Goal: Transaction & Acquisition: Purchase product/service

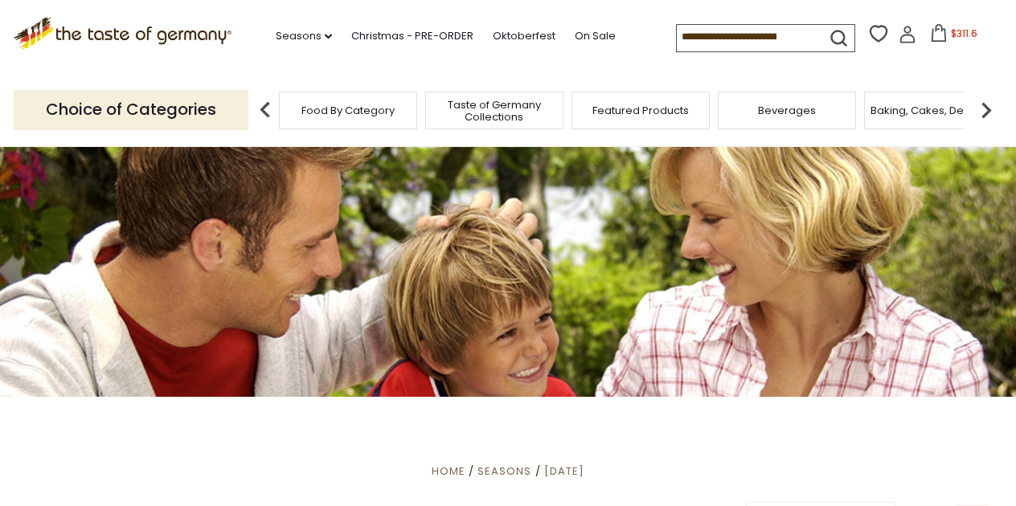
click at [846, 33] on form at bounding box center [762, 36] width 170 height 22
click at [930, 37] on icon at bounding box center [939, 33] width 18 height 18
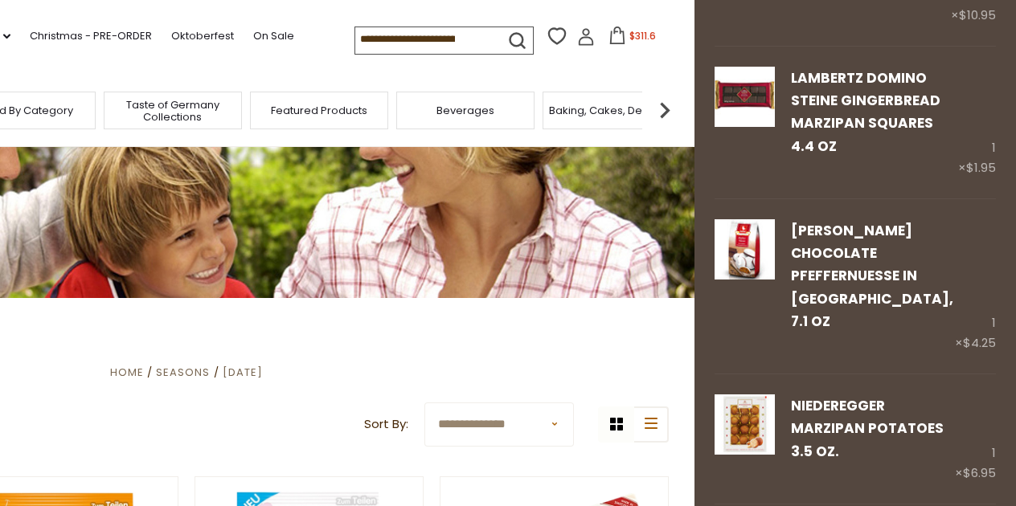
scroll to position [3795, 0]
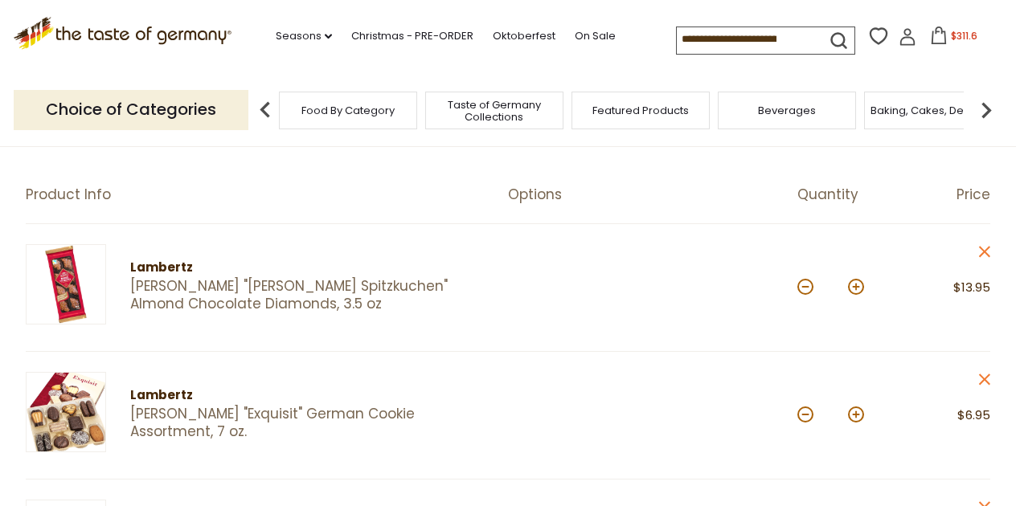
scroll to position [127, 0]
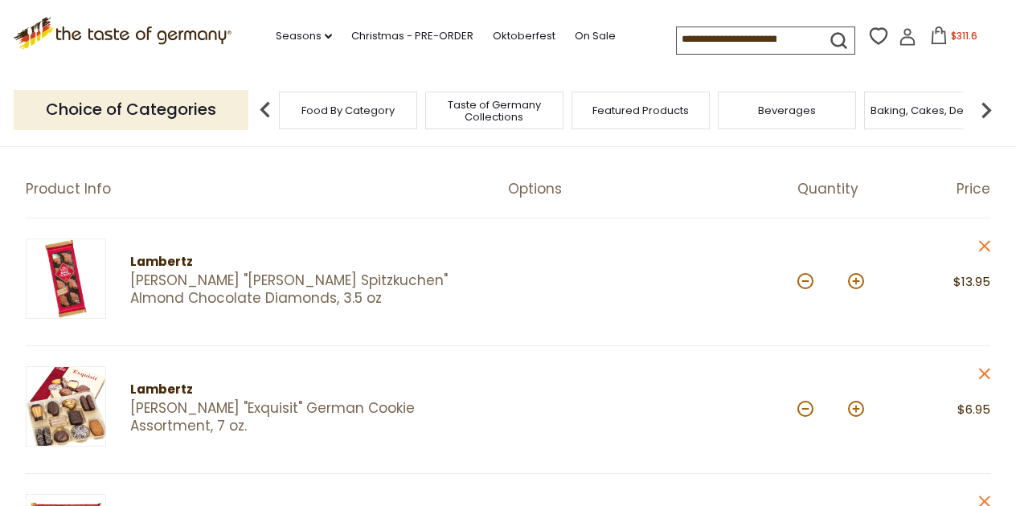
click at [216, 282] on link "[PERSON_NAME] "[PERSON_NAME] Spitzkuchen" Almond Chocolate Diamonds, 3.5 oz" at bounding box center [305, 289] width 350 height 35
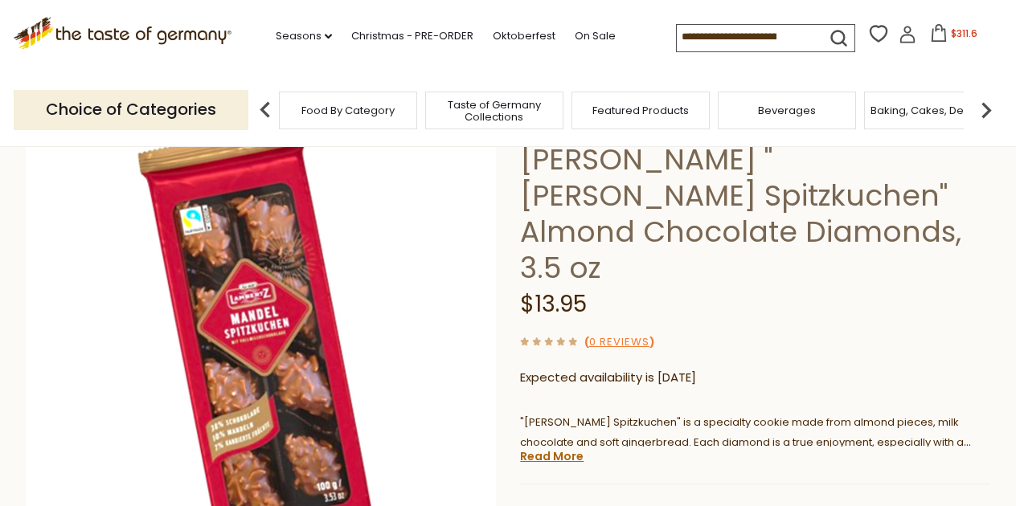
scroll to position [121, 0]
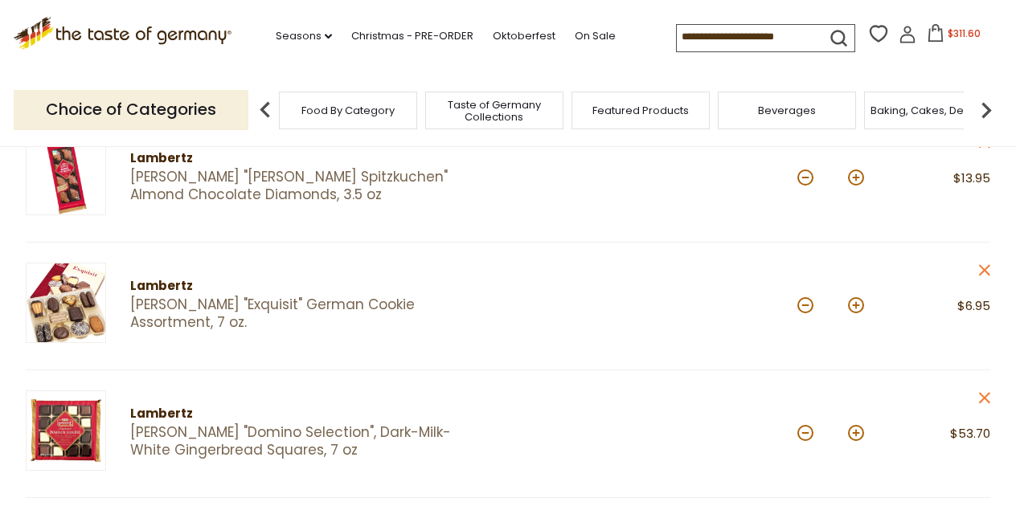
scroll to position [233, 0]
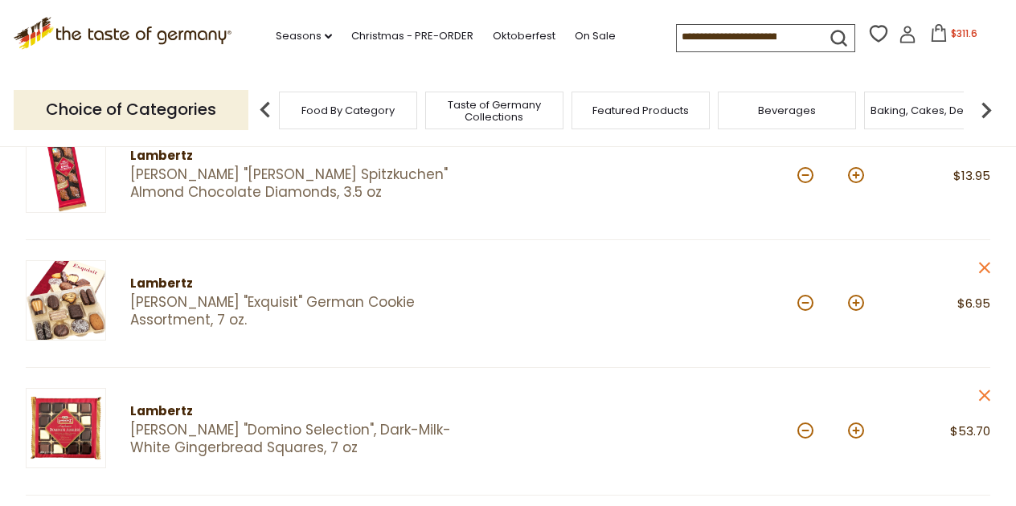
click at [432, 310] on link "[PERSON_NAME] "Exquisit" German Cookie Assortment, 7 oz." at bounding box center [305, 311] width 350 height 35
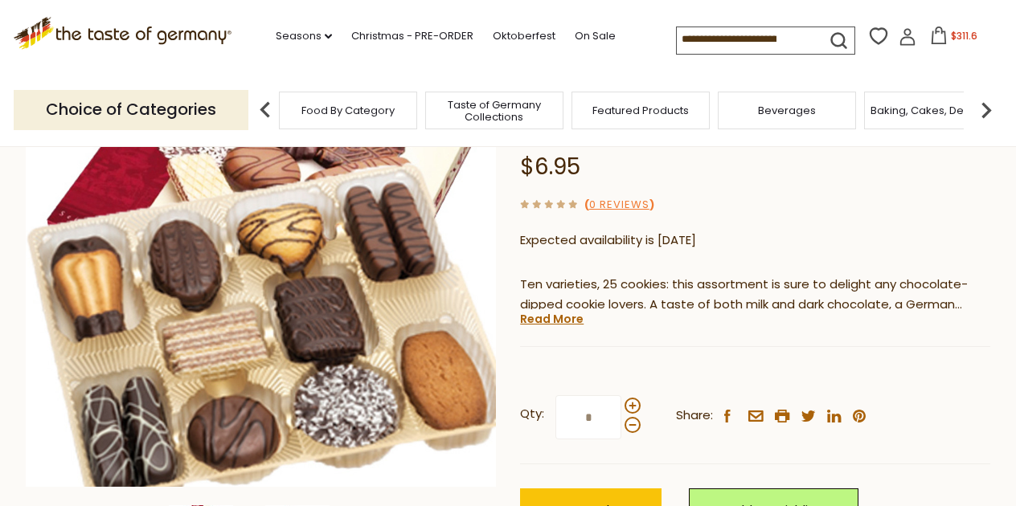
scroll to position [212, 0]
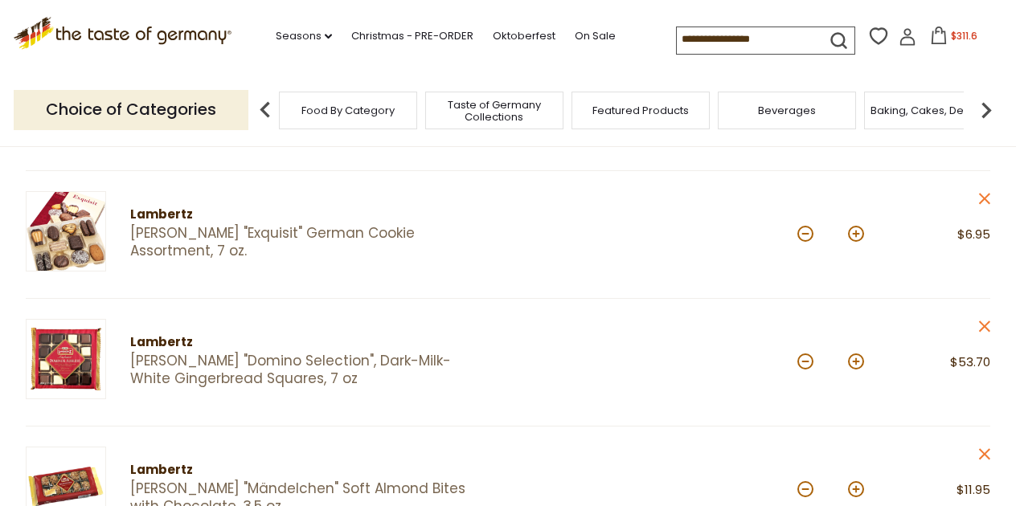
scroll to position [303, 0]
click at [987, 194] on icon at bounding box center [984, 197] width 11 height 11
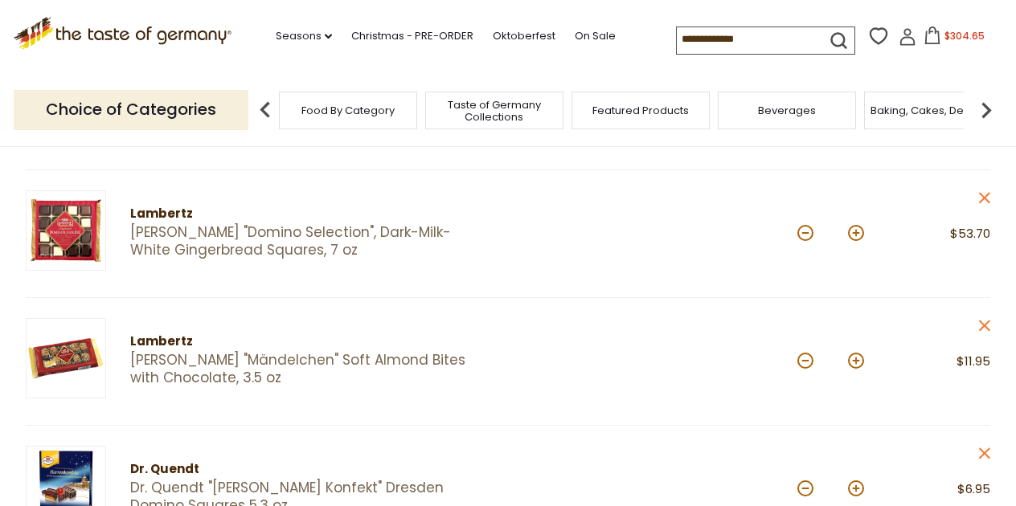
click at [356, 352] on link "[PERSON_NAME] "Mändelchen" Soft Almond Bites with Chocolate, 3.5 oz" at bounding box center [305, 369] width 350 height 35
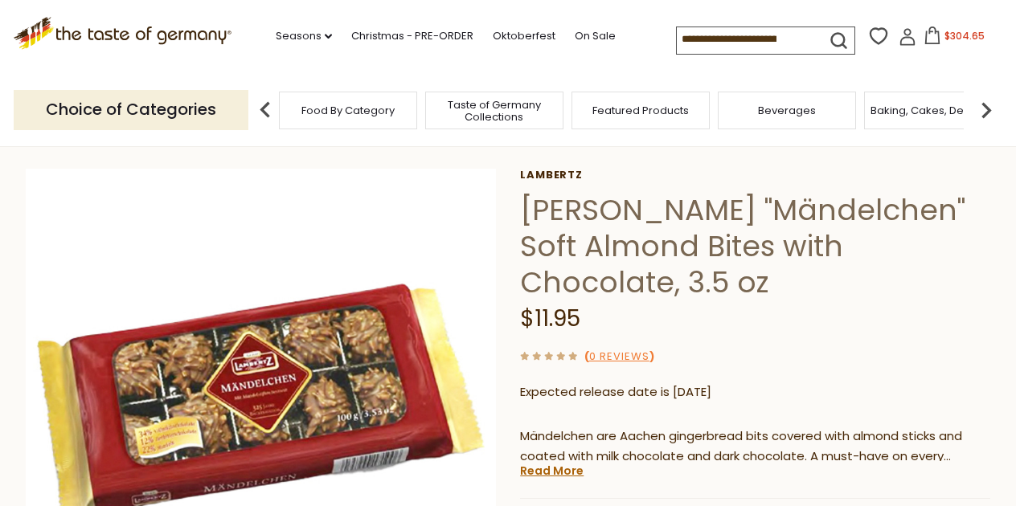
scroll to position [95, 0]
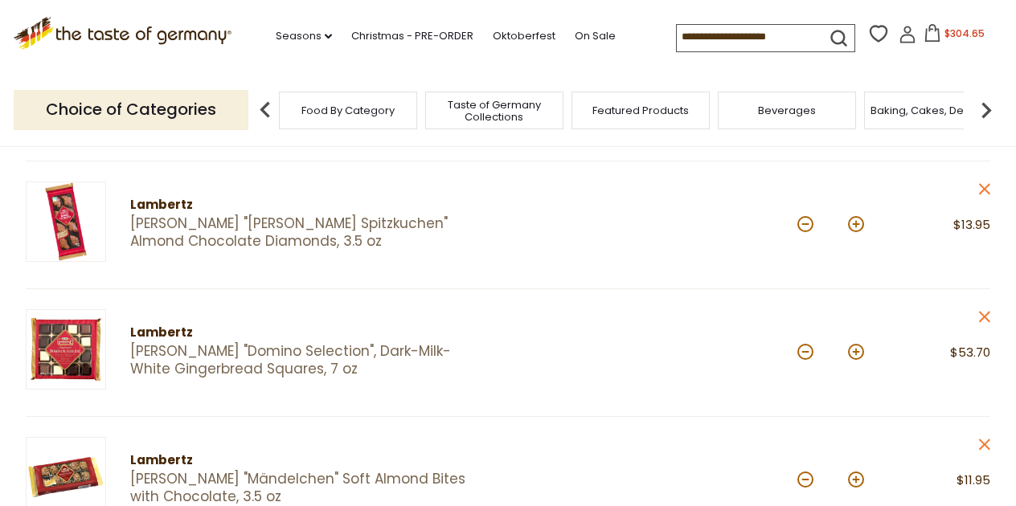
scroll to position [174, 0]
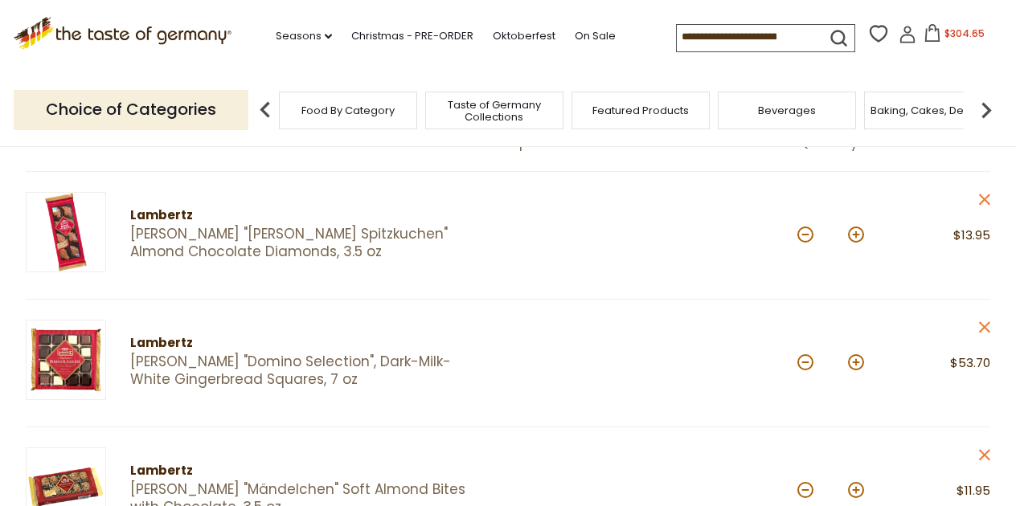
click at [411, 226] on link "[PERSON_NAME] "[PERSON_NAME] Spitzkuchen" Almond Chocolate Diamonds, 3.5 oz" at bounding box center [305, 243] width 350 height 35
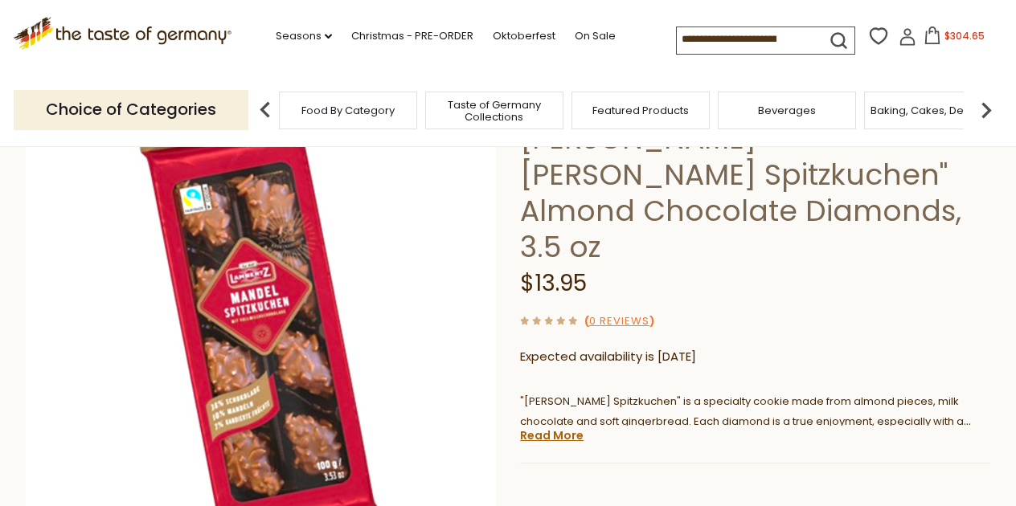
scroll to position [137, 0]
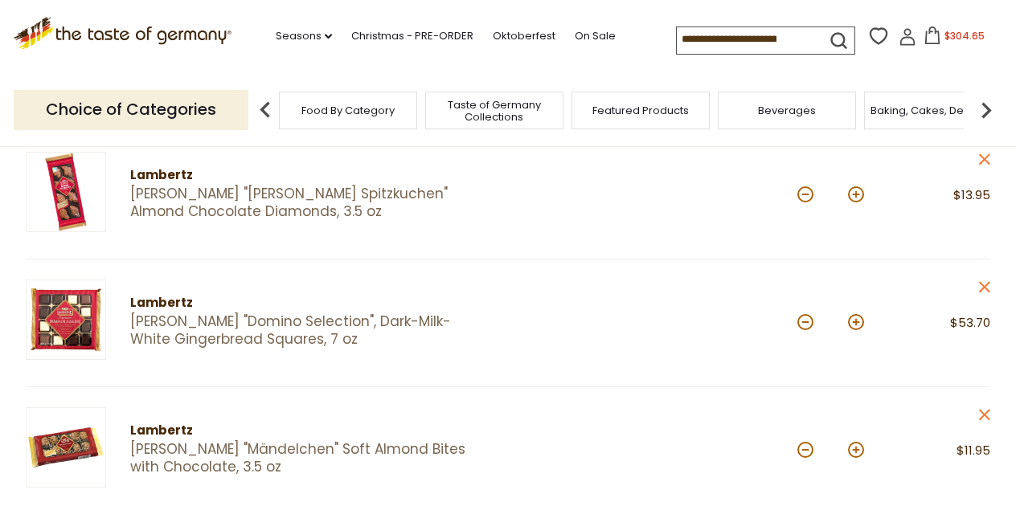
scroll to position [201, 0]
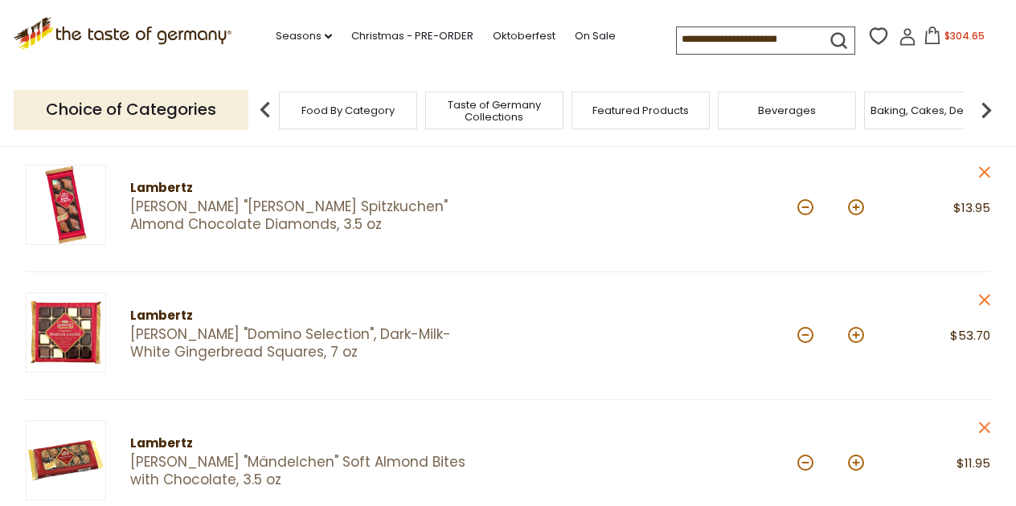
click at [438, 210] on link "[PERSON_NAME] "[PERSON_NAME] Spitzkuchen" Almond Chocolate Diamonds, 3.5 oz" at bounding box center [305, 215] width 350 height 35
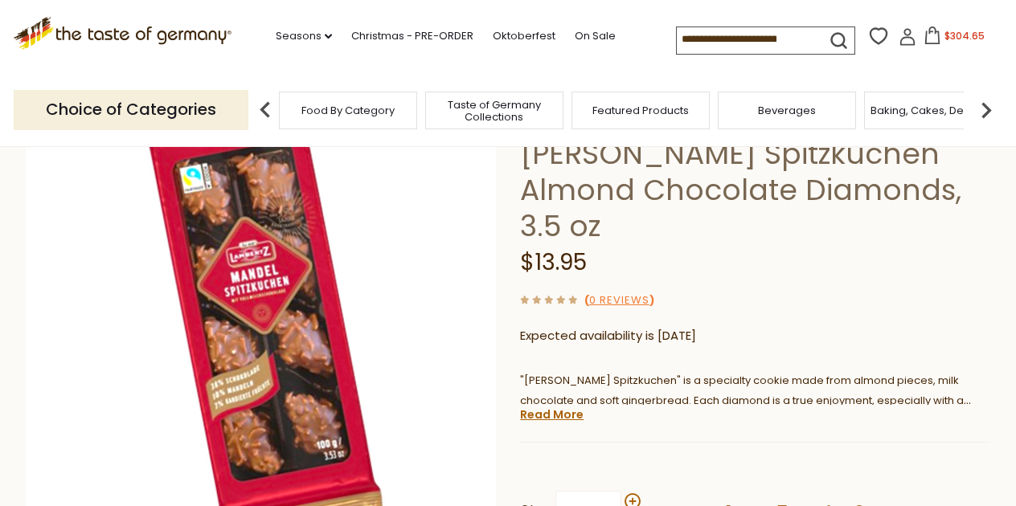
scroll to position [152, 0]
click at [548, 406] on link "Read More" at bounding box center [551, 414] width 63 height 16
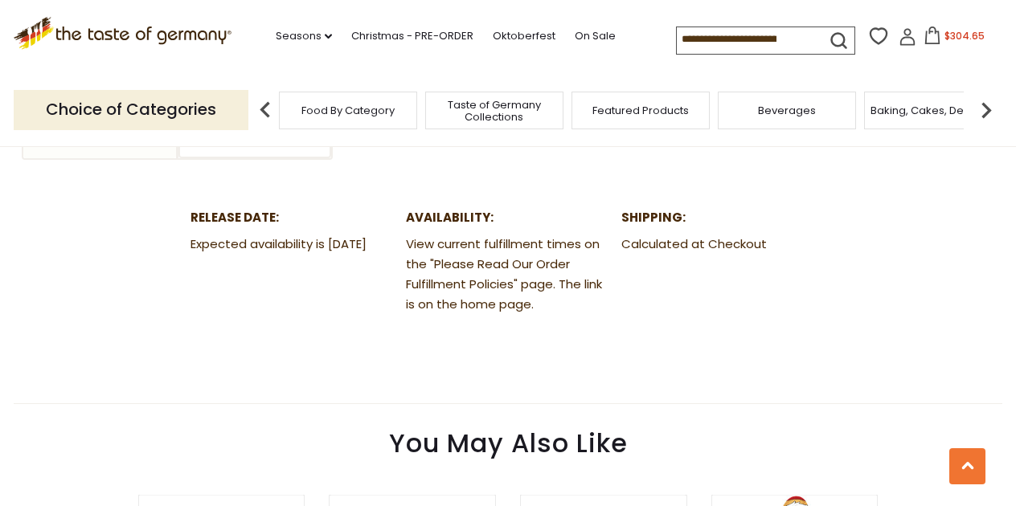
scroll to position [965, 0]
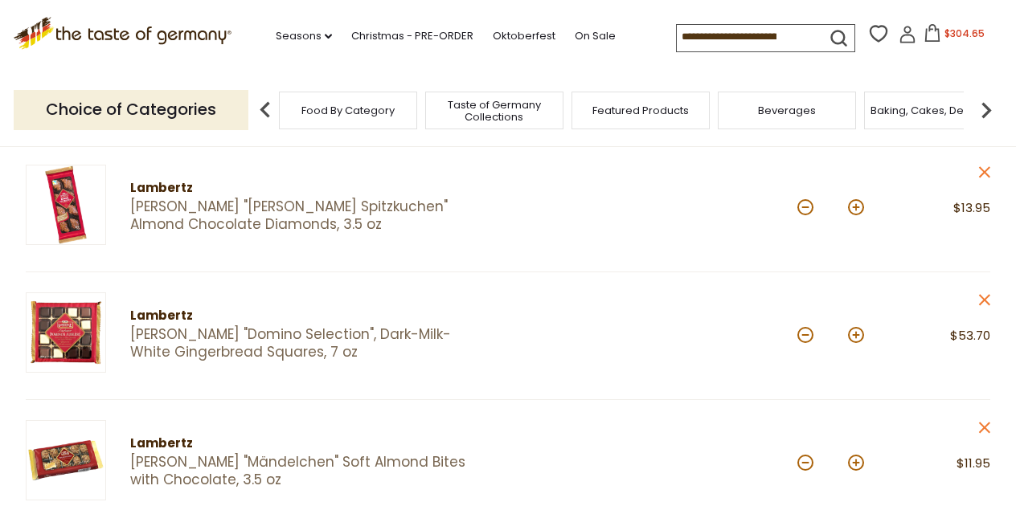
click at [269, 464] on link "[PERSON_NAME] "Mändelchen" Soft Almond Bites with Chocolate, 3.5 oz" at bounding box center [305, 471] width 350 height 35
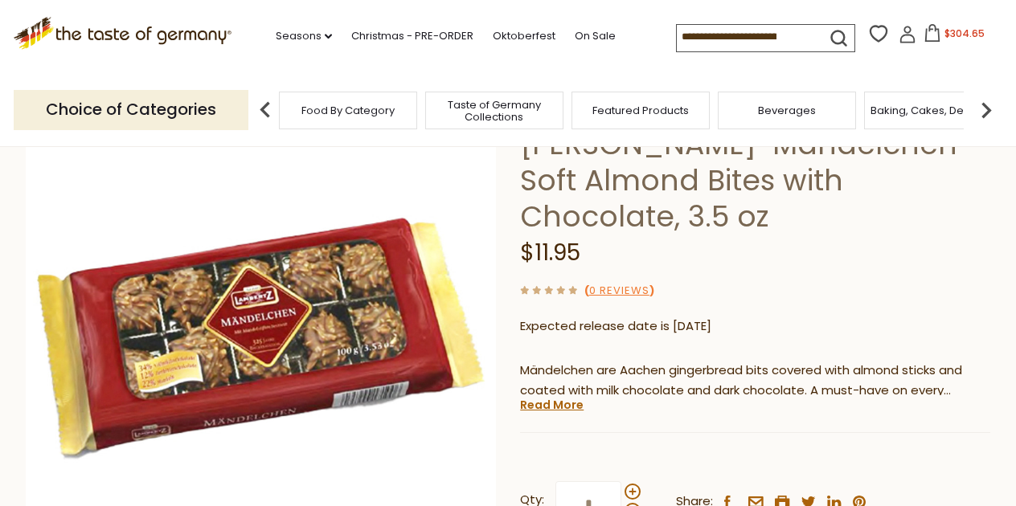
scroll to position [126, 0]
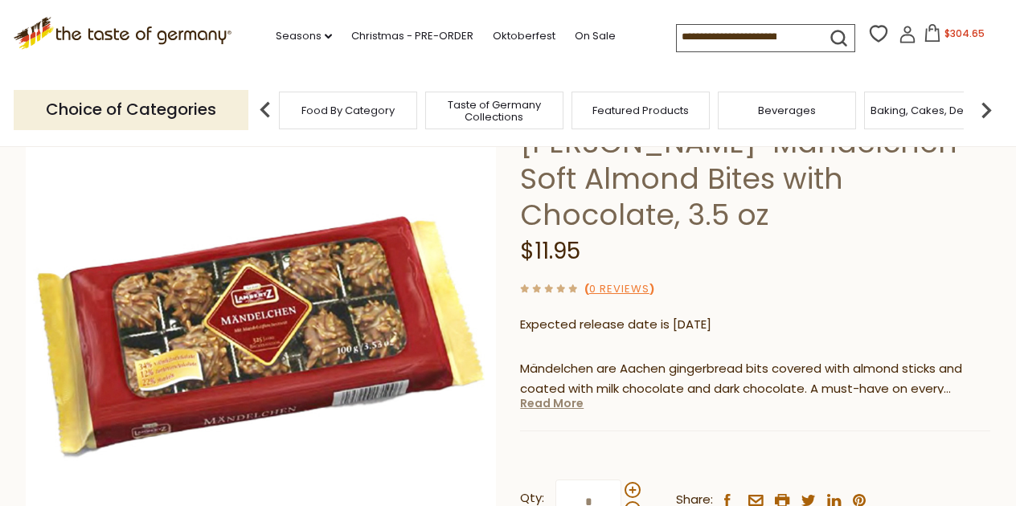
click at [565, 402] on link "Read More" at bounding box center [551, 403] width 63 height 16
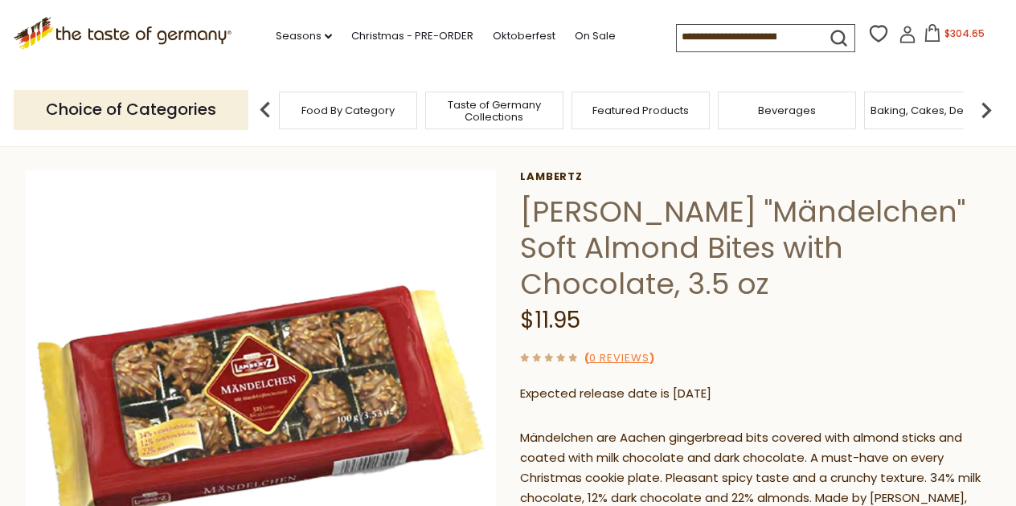
scroll to position [30, 0]
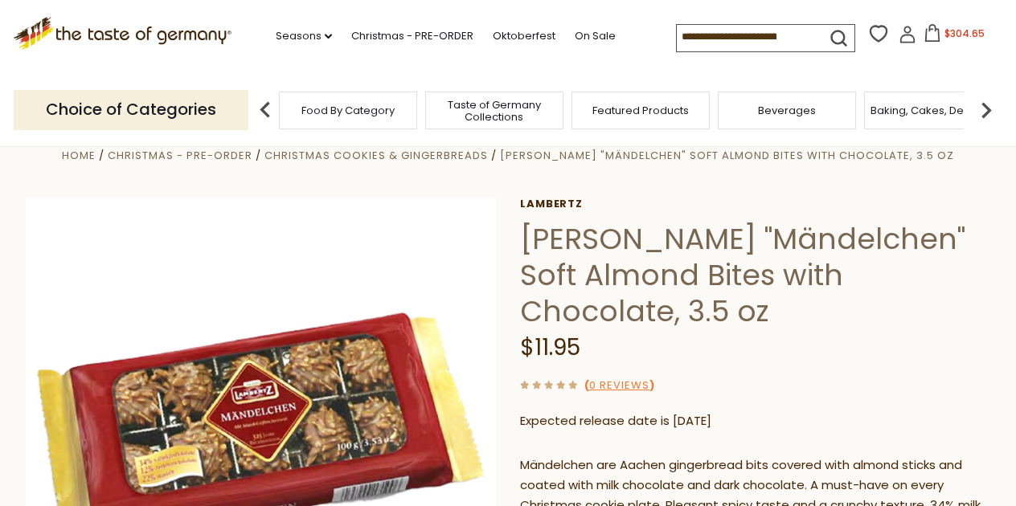
click at [735, 242] on h1 "[PERSON_NAME] "Mändelchen" Soft Almond Bites with Chocolate, 3.5 oz" at bounding box center [755, 275] width 470 height 108
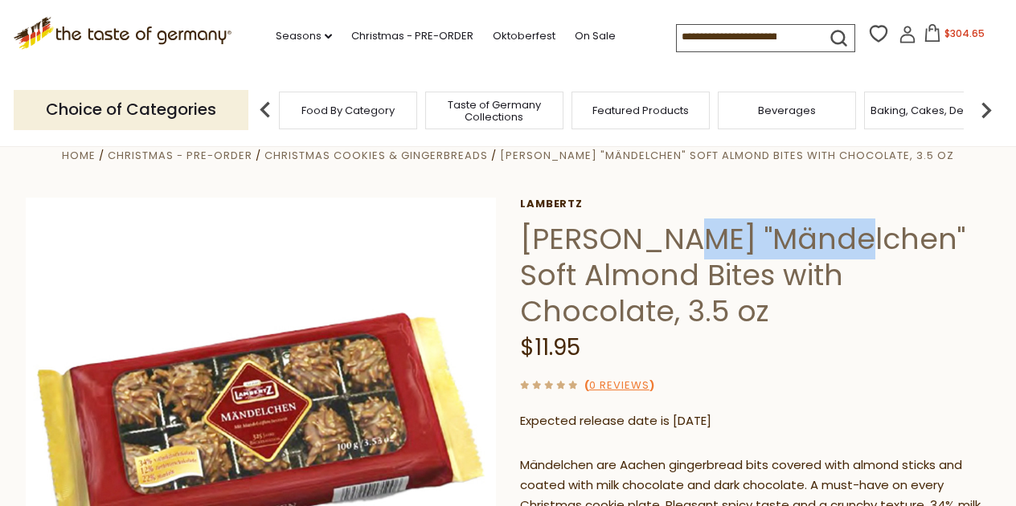
click at [735, 242] on h1 "[PERSON_NAME] "Mändelchen" Soft Almond Bites with Chocolate, 3.5 oz" at bounding box center [755, 275] width 470 height 108
copy h1 "Mändelchen"
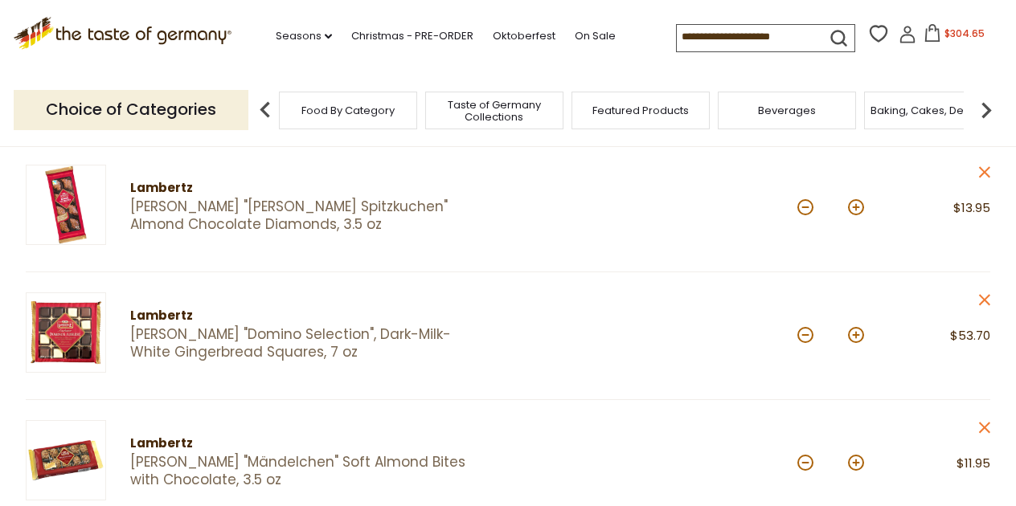
click at [302, 201] on link "[PERSON_NAME] "[PERSON_NAME] Spitzkuchen" Almond Chocolate Diamonds, 3.5 oz" at bounding box center [305, 215] width 350 height 35
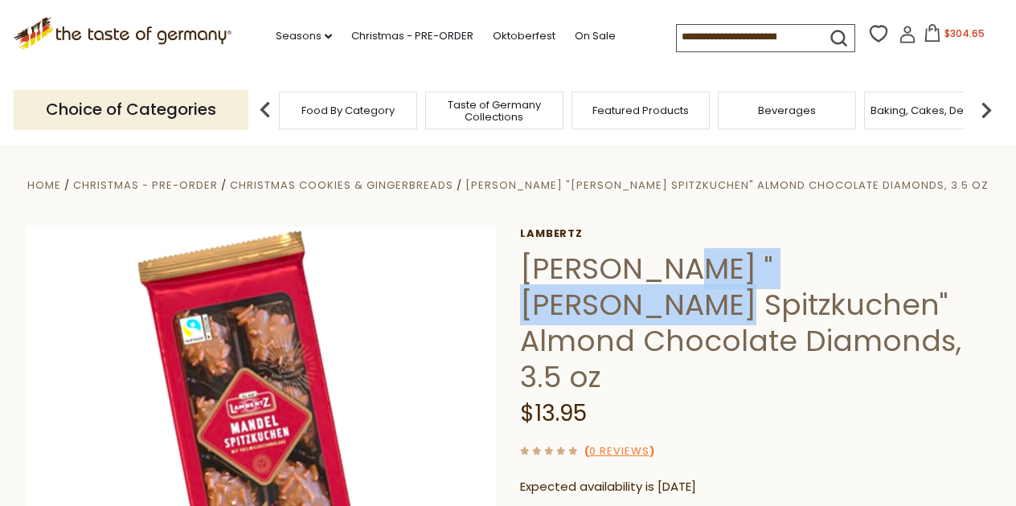
drag, startPoint x: 672, startPoint y: 272, endPoint x: 954, endPoint y: 265, distance: 282.1
click at [954, 265] on h1 "[PERSON_NAME] "[PERSON_NAME] Spitzkuchen" Almond Chocolate Diamonds, 3.5 oz" at bounding box center [755, 323] width 470 height 145
copy h1 "Mandel Spitzkuchen"
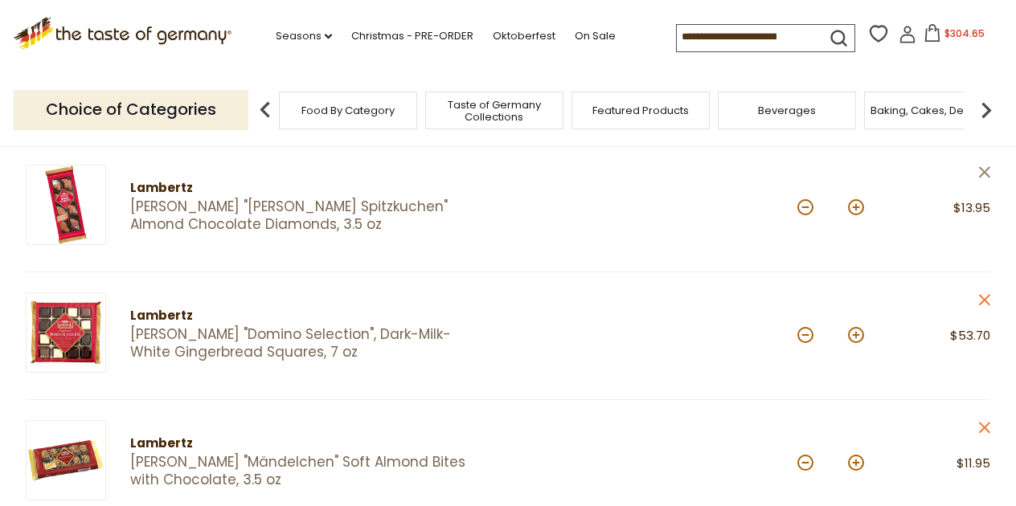
click at [985, 174] on icon at bounding box center [984, 171] width 11 height 11
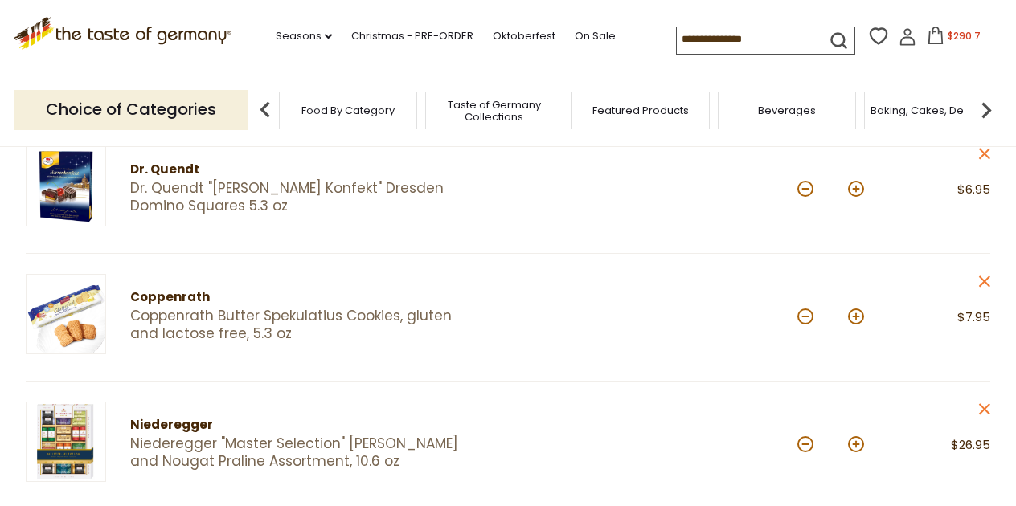
scroll to position [490, 0]
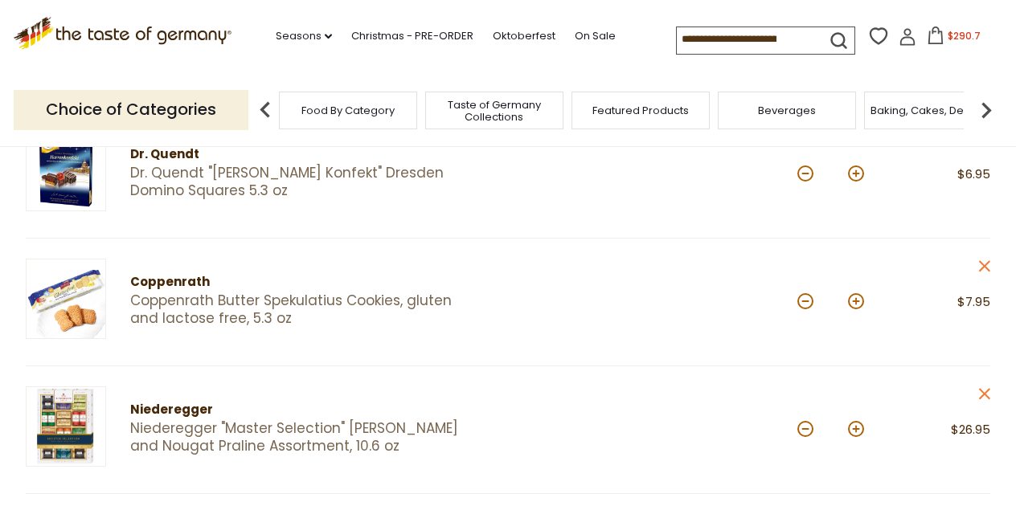
click at [212, 313] on link "Coppenrath Butter Spekulatius Cookies, gluten and lactose free, 5.3 oz" at bounding box center [305, 309] width 350 height 35
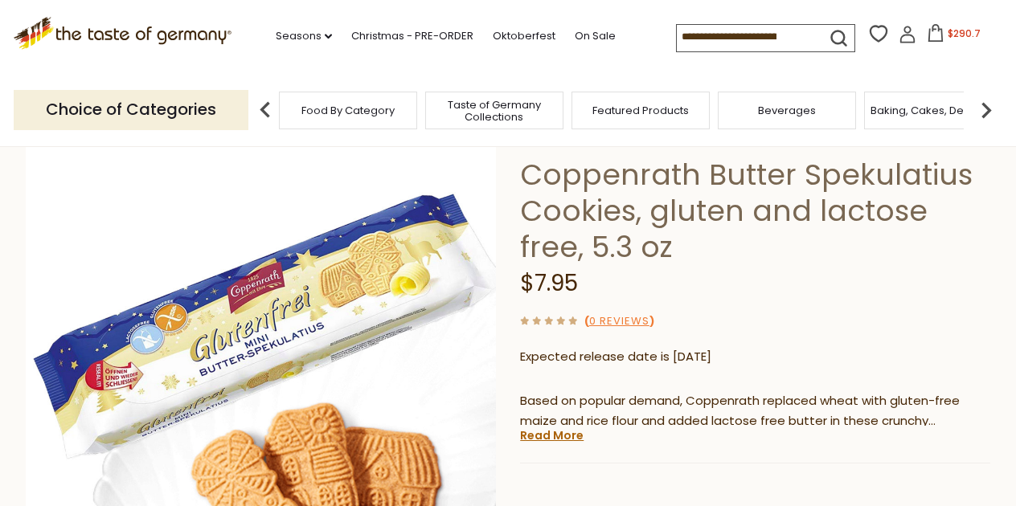
scroll to position [95, 0]
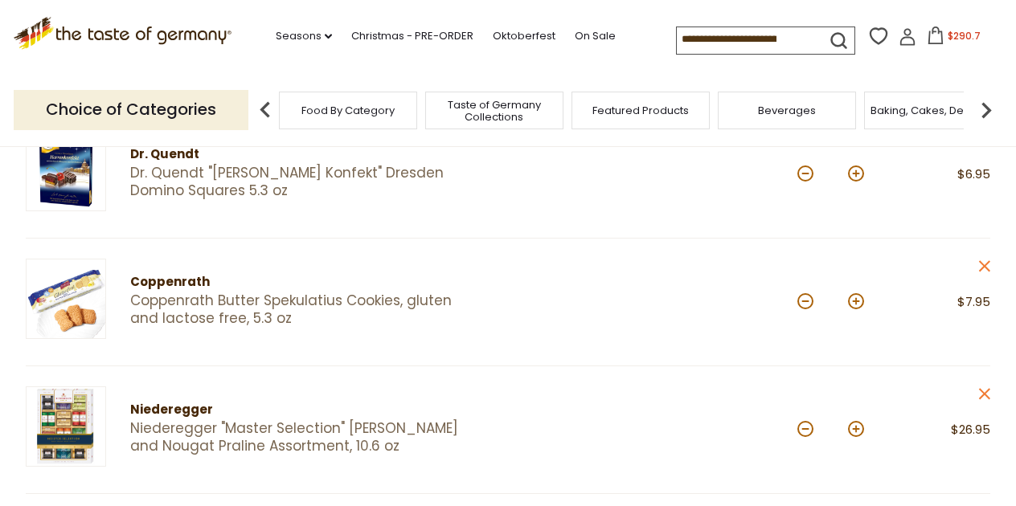
scroll to position [489, 0]
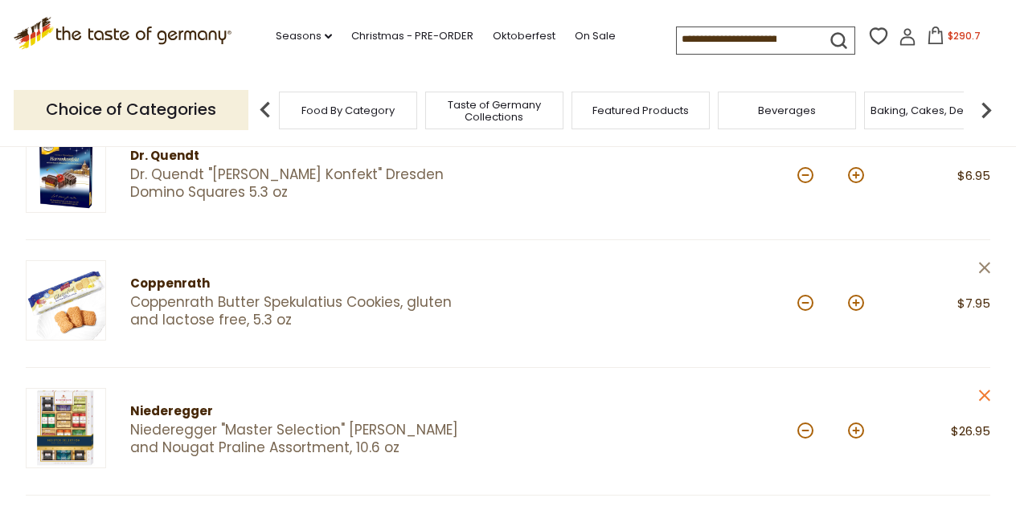
click at [984, 265] on icon at bounding box center [984, 267] width 11 height 11
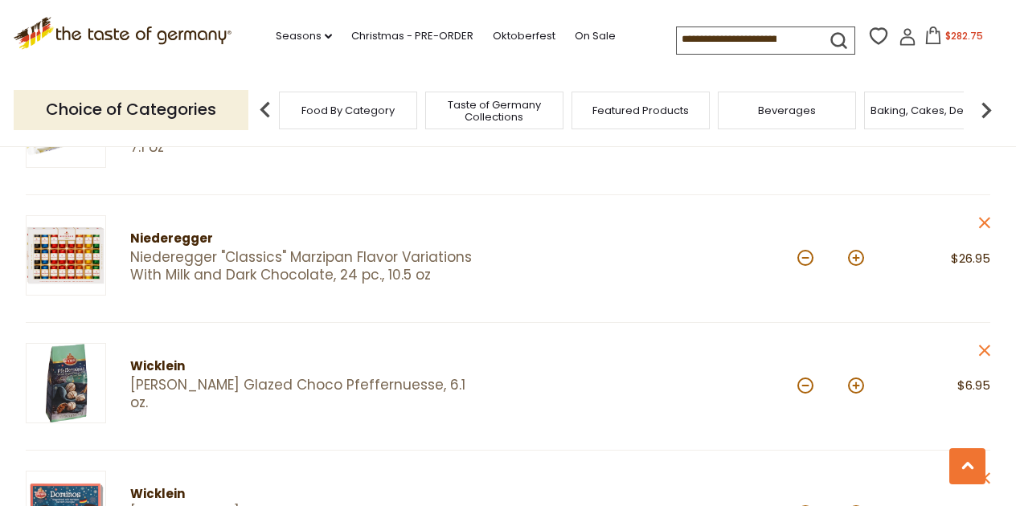
scroll to position [1179, 0]
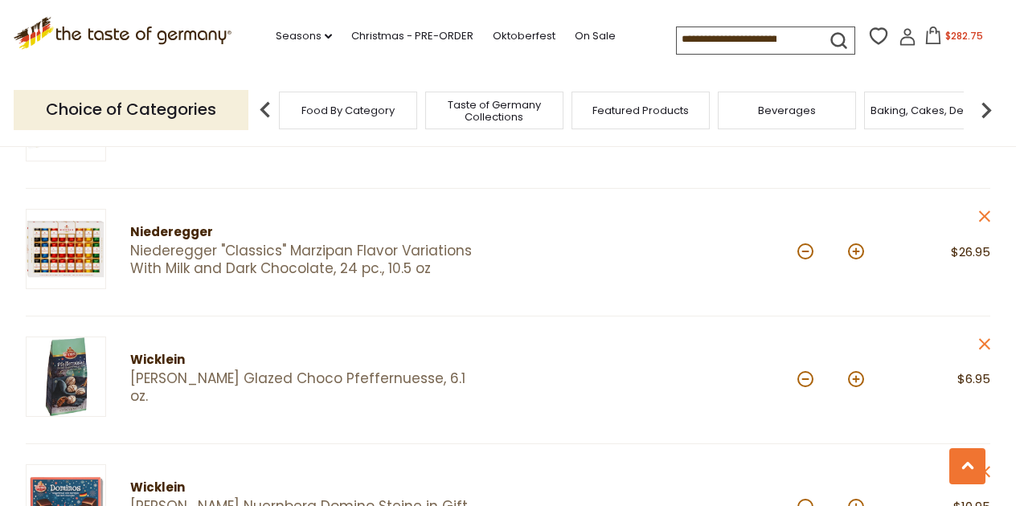
click link "[PERSON_NAME] Glazed Choco Pfeffernuesse, 6.1 oz."
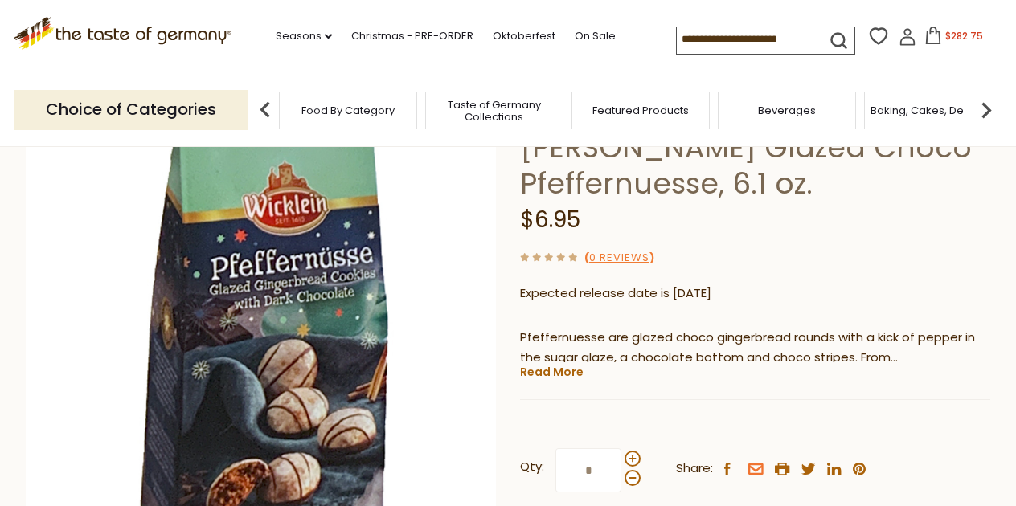
scroll to position [120, 0]
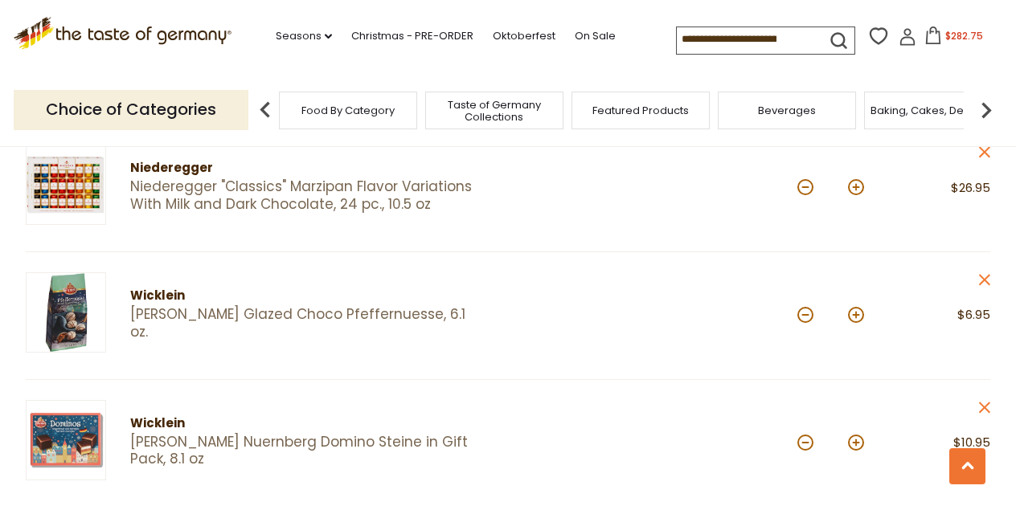
scroll to position [1259, 0]
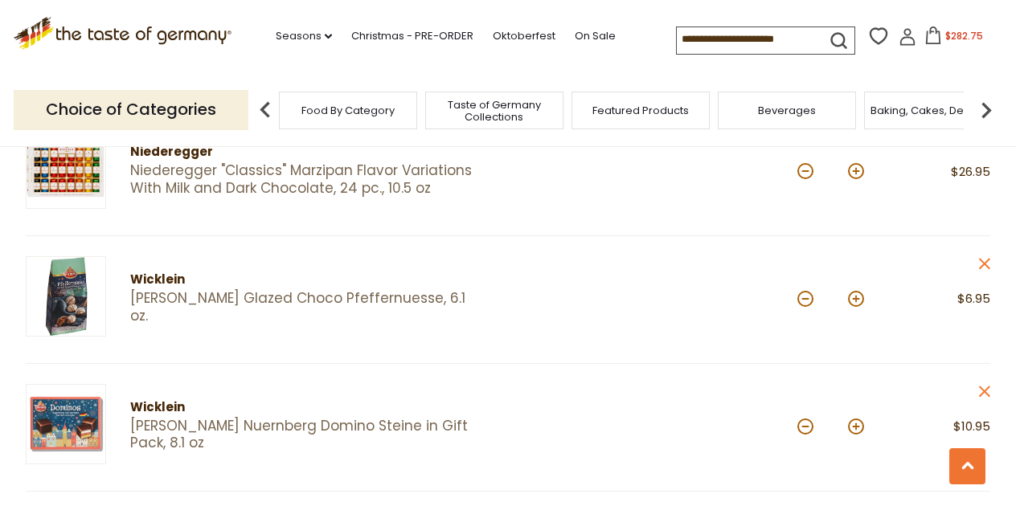
click at [343, 299] on link "[PERSON_NAME] Glazed Choco Pfeffernuesse, 6.1 oz." at bounding box center [305, 307] width 350 height 35
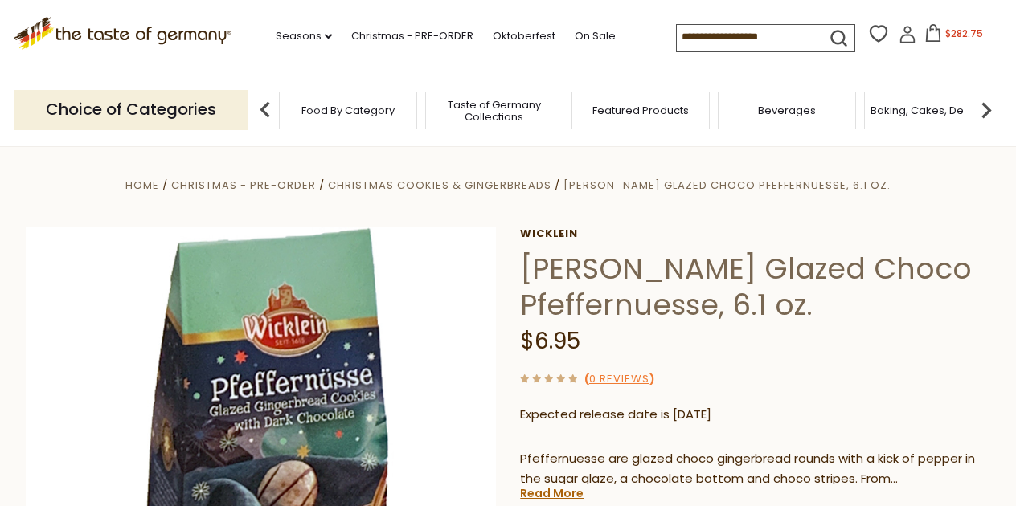
click at [664, 304] on h1 "[PERSON_NAME] Glazed Choco Pfeffernuesse, 6.1 oz." at bounding box center [755, 287] width 470 height 72
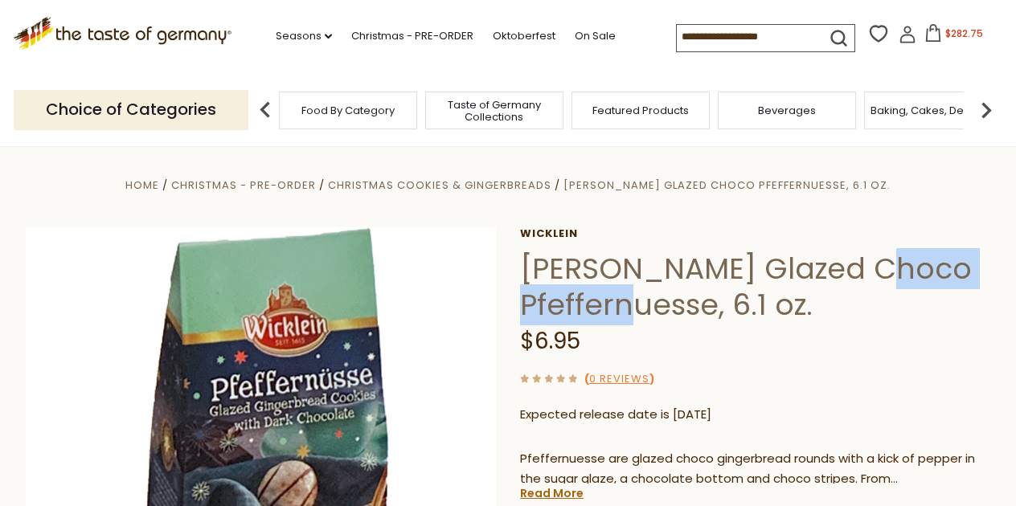
click at [664, 304] on h1 "[PERSON_NAME] Glazed Choco Pfeffernuesse, 6.1 oz." at bounding box center [755, 287] width 470 height 72
copy h1 "Pfeffernuesse"
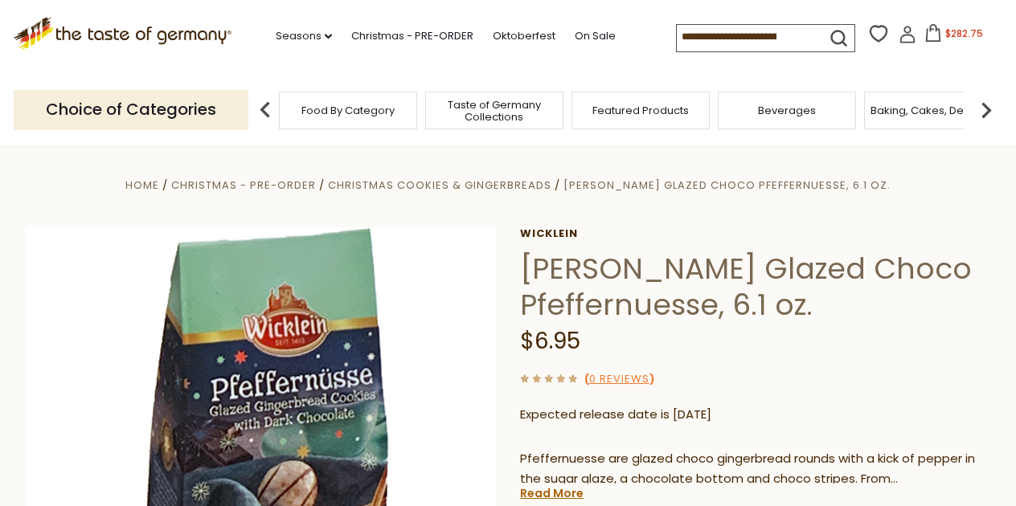
click at [677, 39] on input at bounding box center [745, 36] width 136 height 22
paste input "**********"
type input "**********"
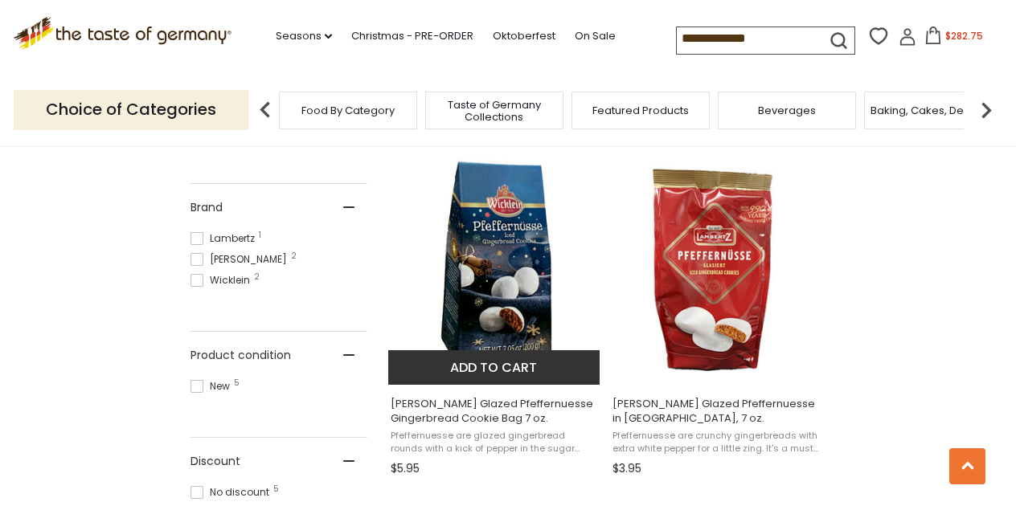
scroll to position [573, 0]
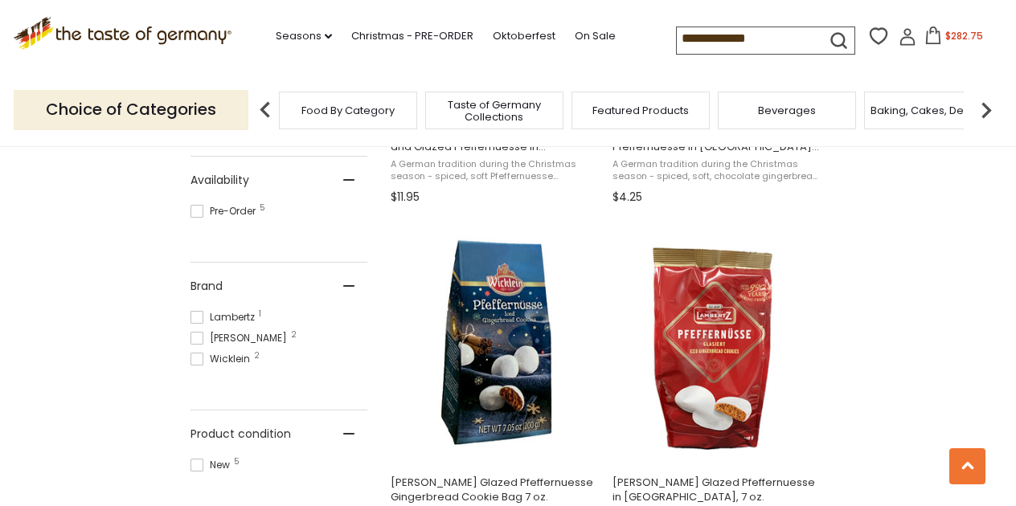
click at [681, 35] on input "**********" at bounding box center [745, 38] width 136 height 22
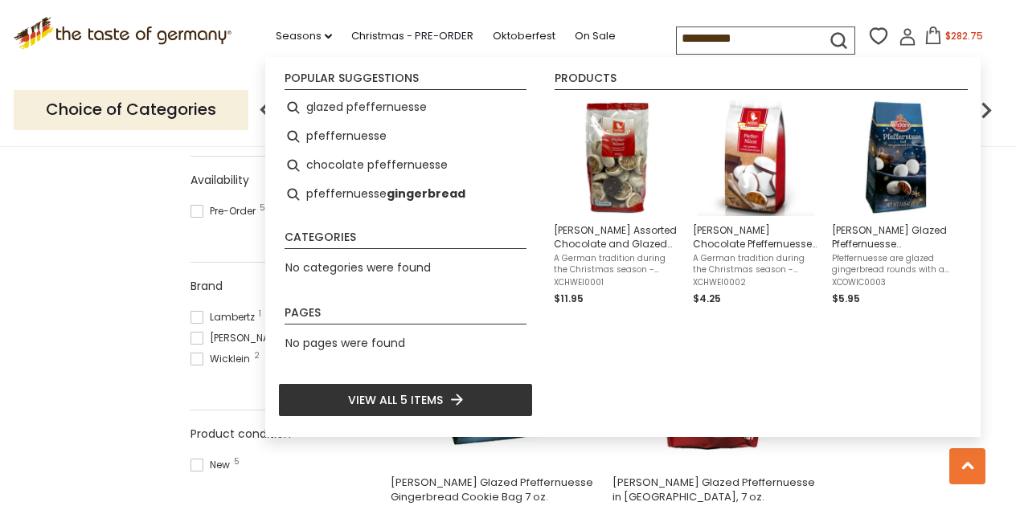
type input "**********"
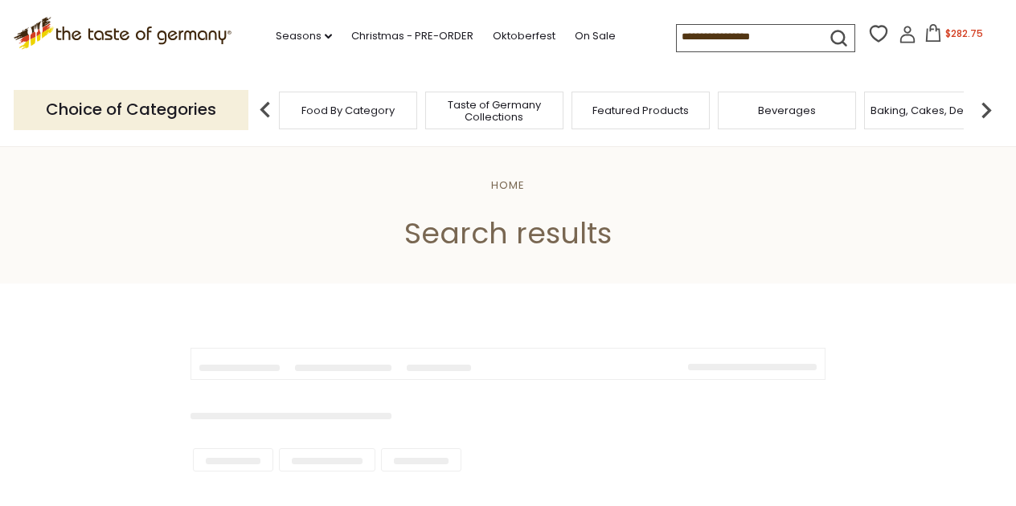
type input "**********"
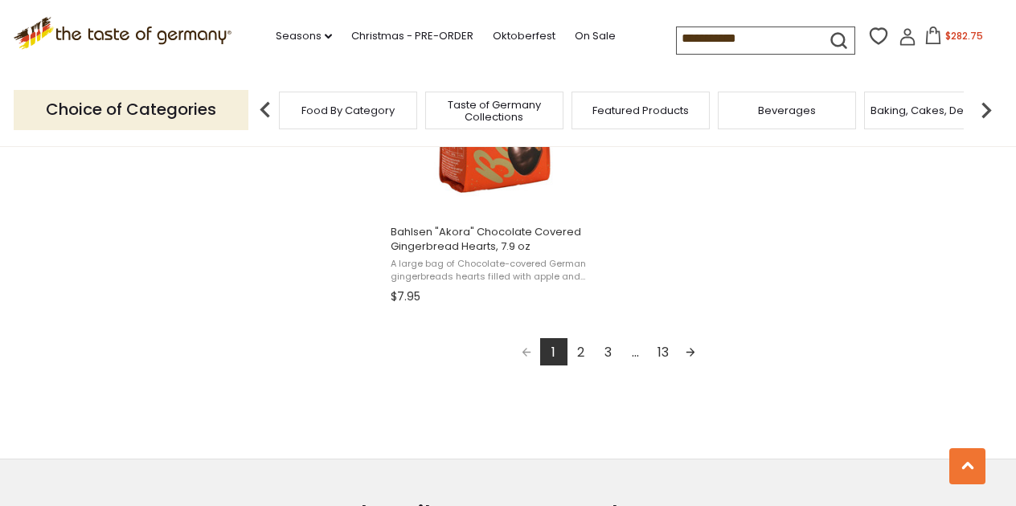
scroll to position [2803, 0]
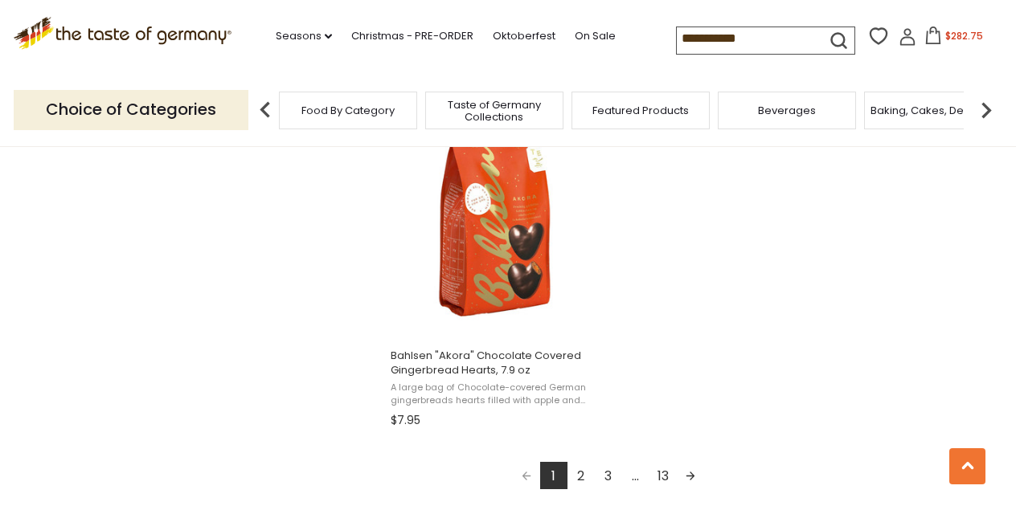
click at [583, 462] on link "2" at bounding box center [580, 475] width 27 height 27
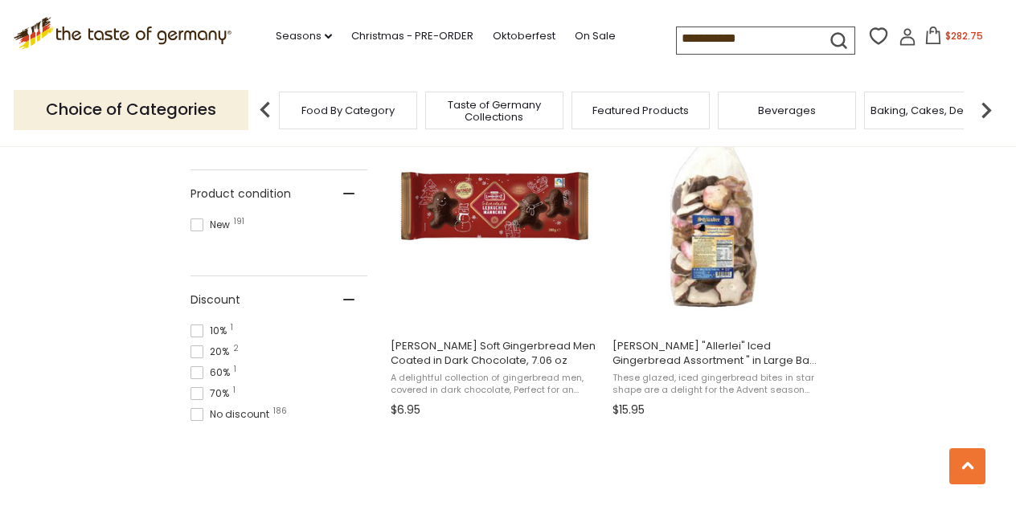
scroll to position [1047, 0]
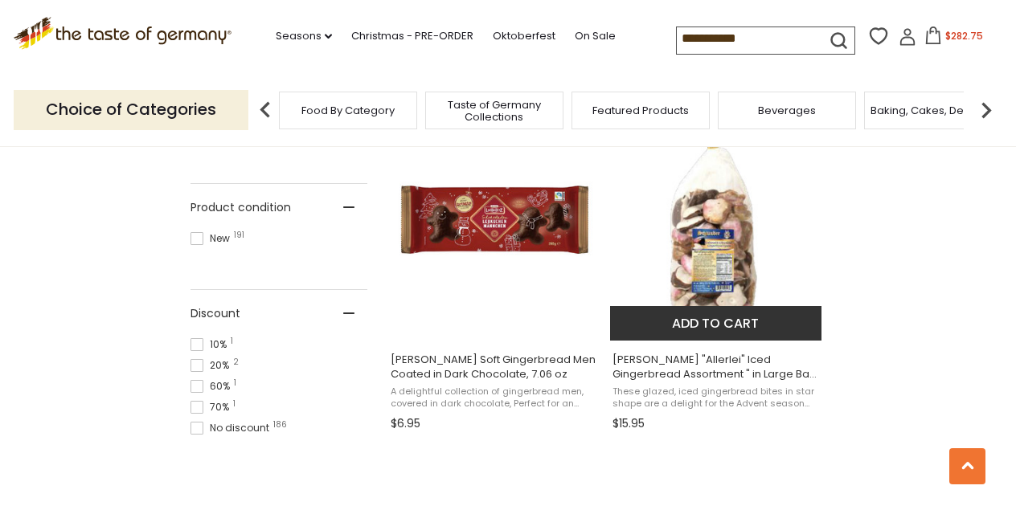
click at [715, 256] on img "Schluender" at bounding box center [716, 219] width 213 height 213
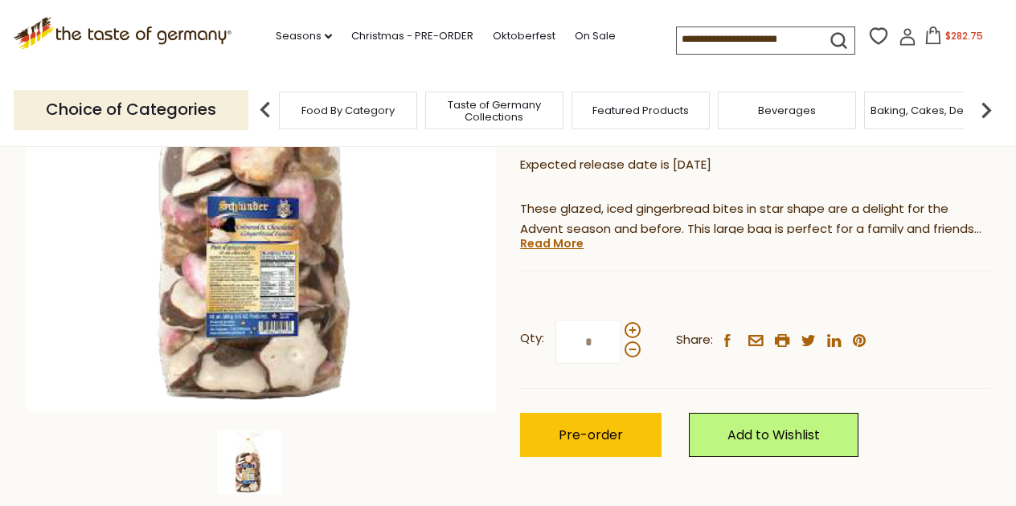
scroll to position [299, 0]
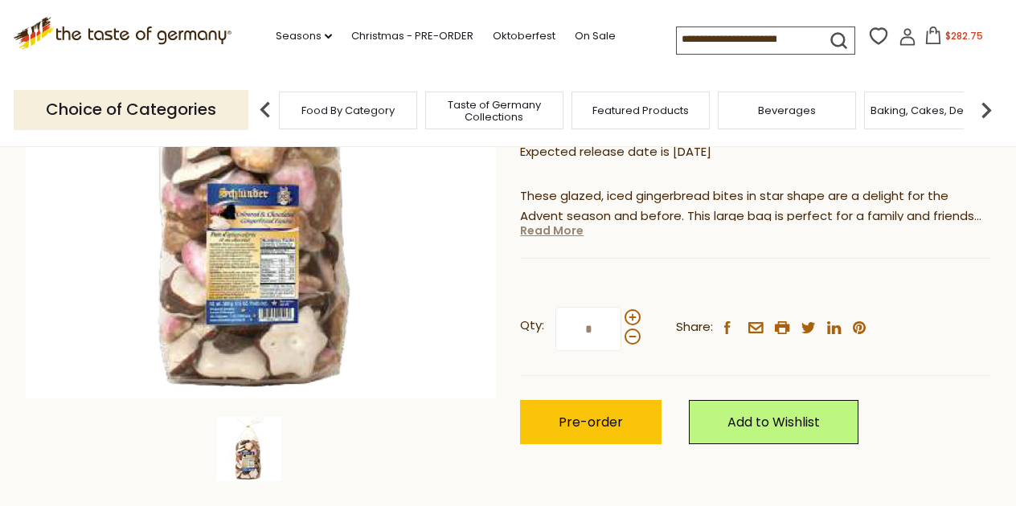
click at [556, 229] on link "Read More" at bounding box center [551, 231] width 63 height 16
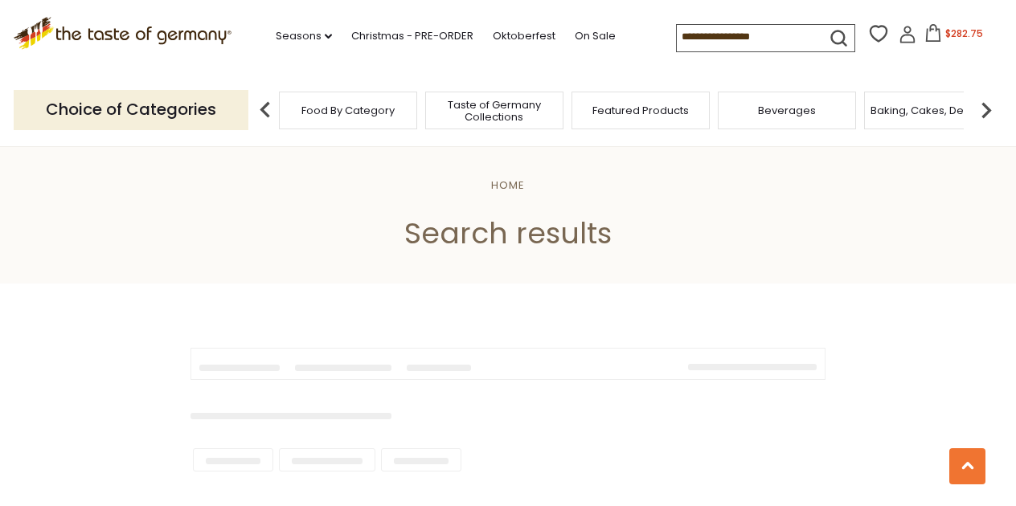
type input "**********"
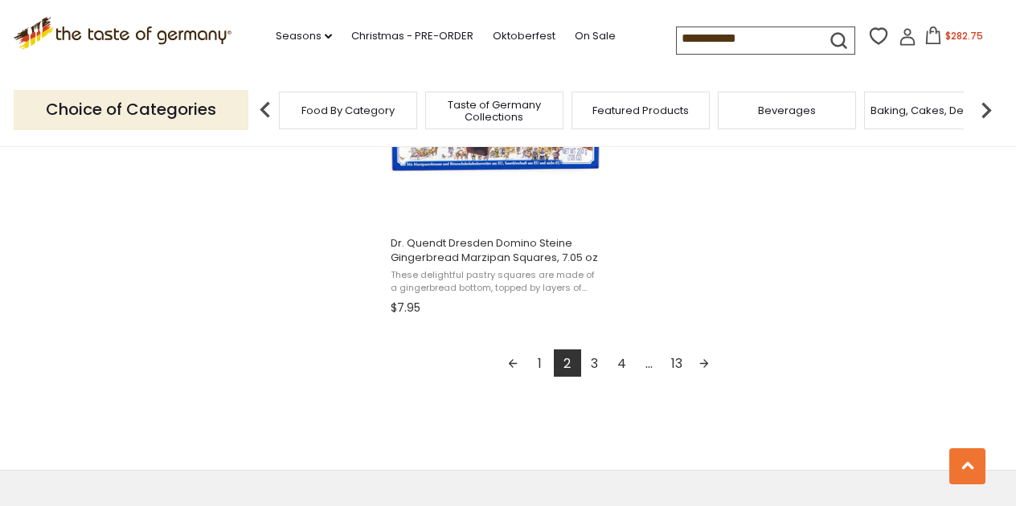
click at [593, 361] on link "3" at bounding box center [594, 363] width 27 height 27
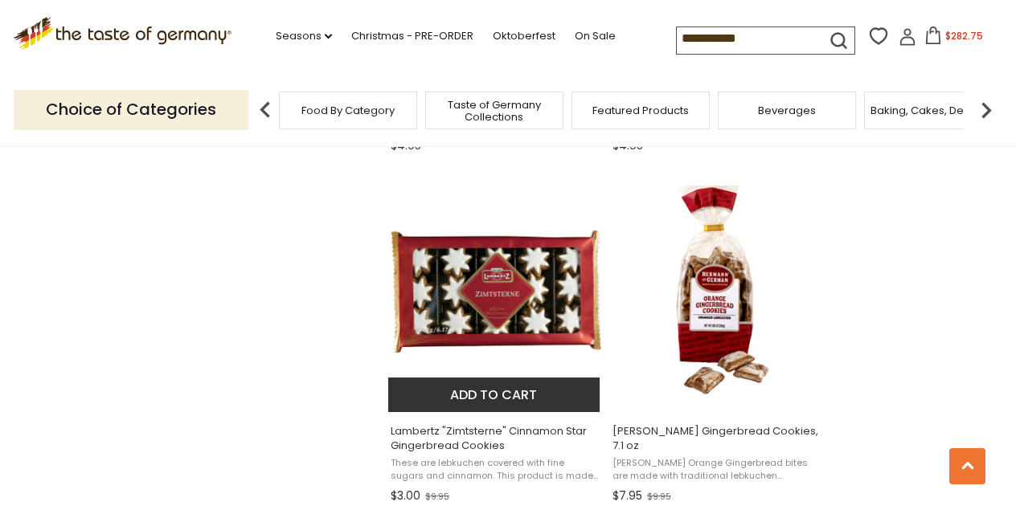
scroll to position [1679, 0]
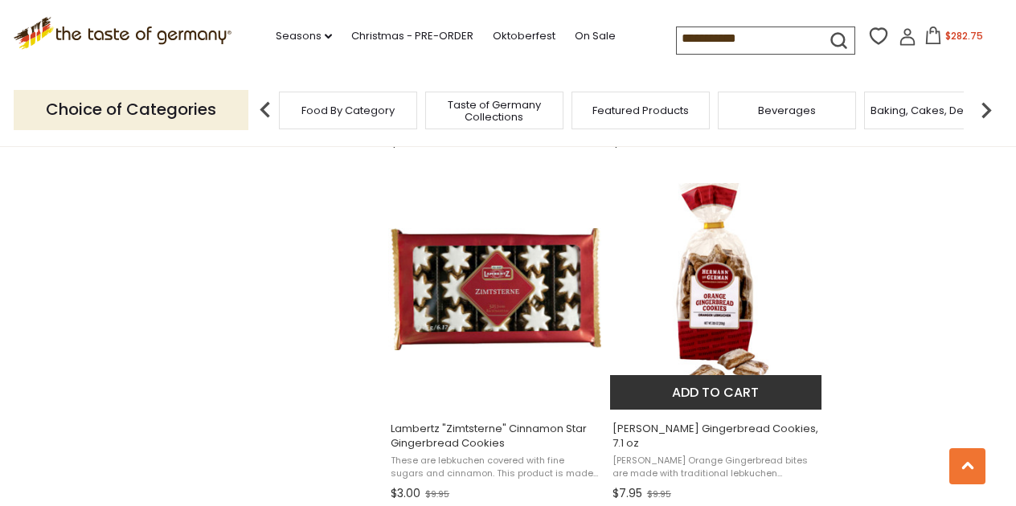
click at [726, 281] on img "Hermann Orange Gingerbread Cookies, 7.1 oz" at bounding box center [716, 289] width 213 height 213
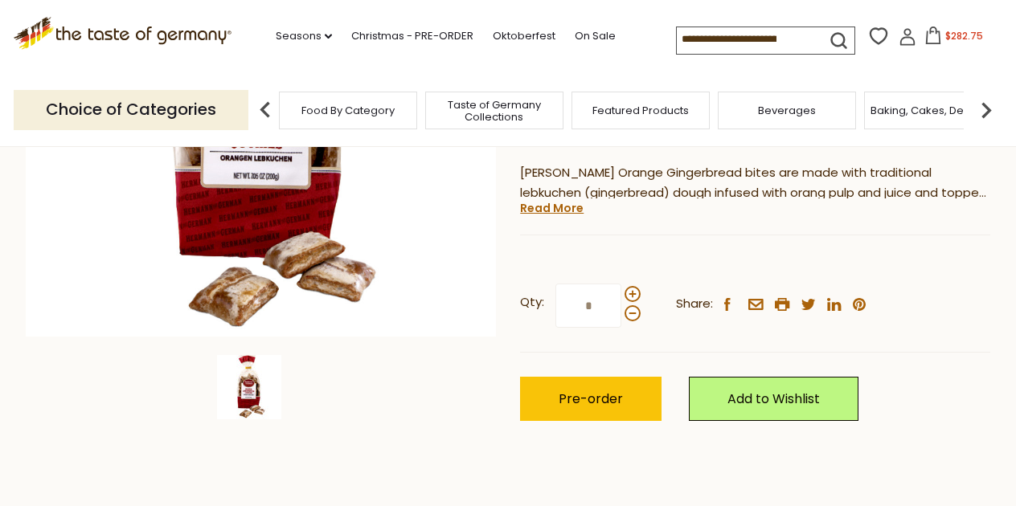
scroll to position [362, 0]
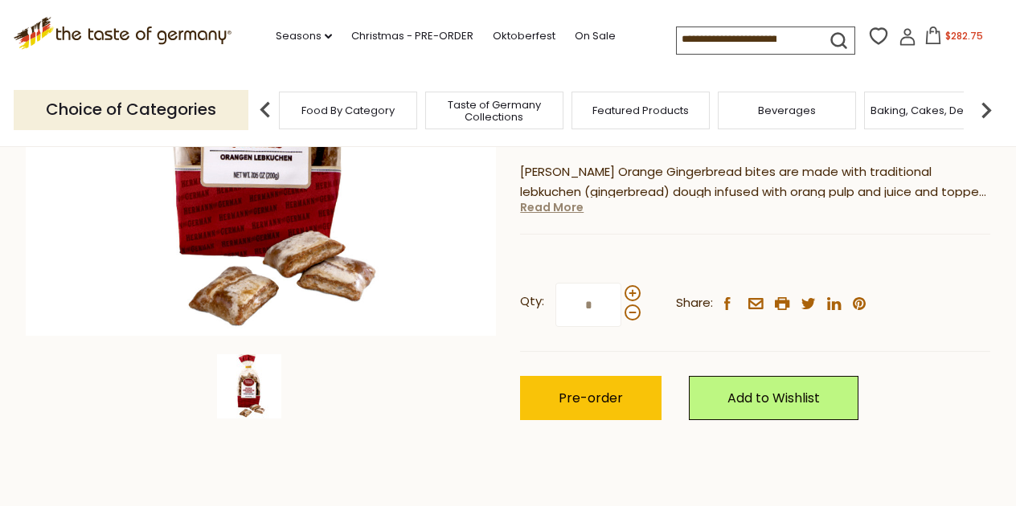
click at [556, 207] on link "Read More" at bounding box center [551, 207] width 63 height 16
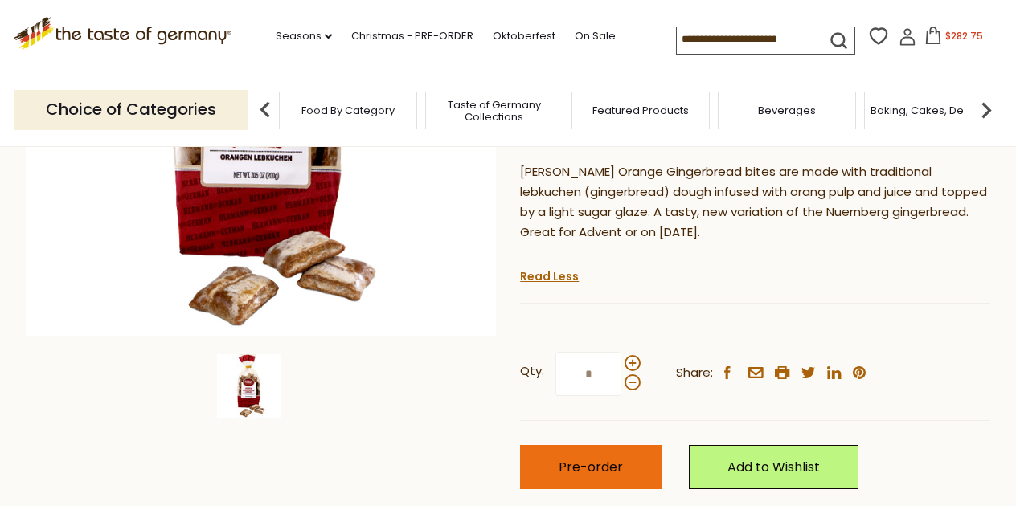
click at [630, 460] on button "Pre-order" at bounding box center [590, 467] width 141 height 44
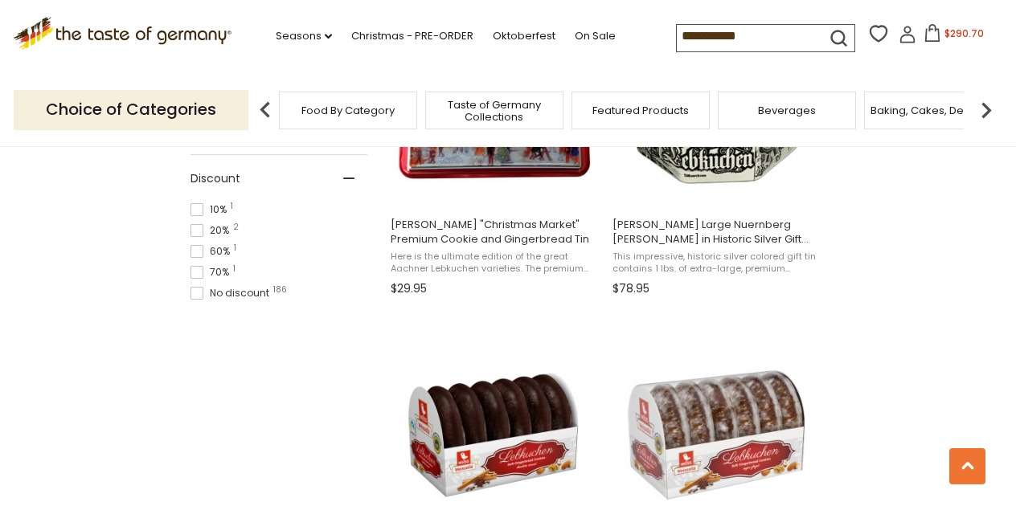
scroll to position [1183, 0]
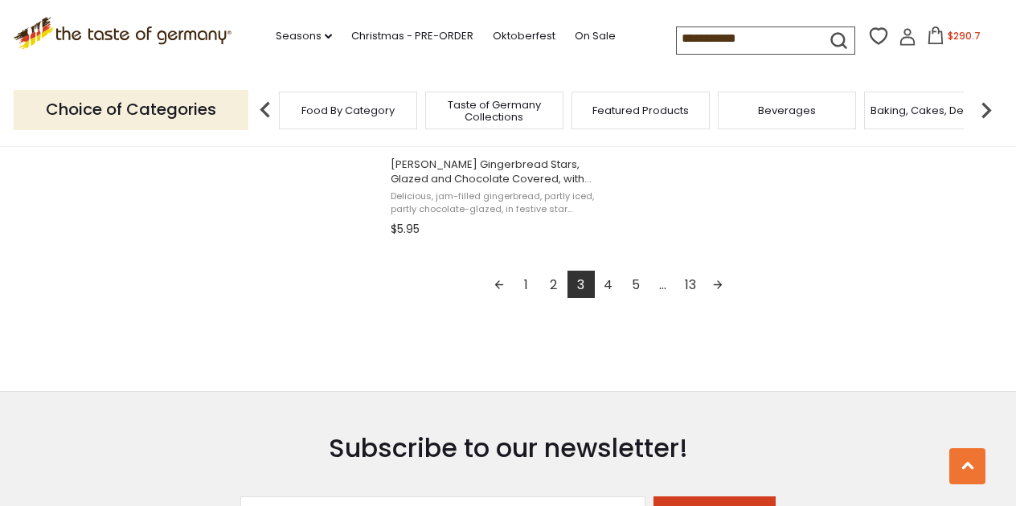
click at [607, 285] on link "4" at bounding box center [608, 284] width 27 height 27
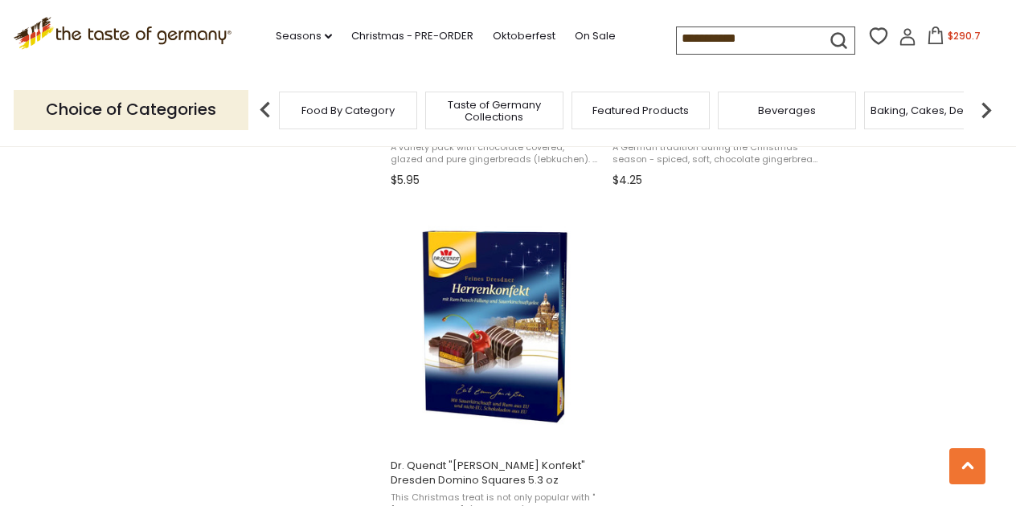
scroll to position [2705, 1]
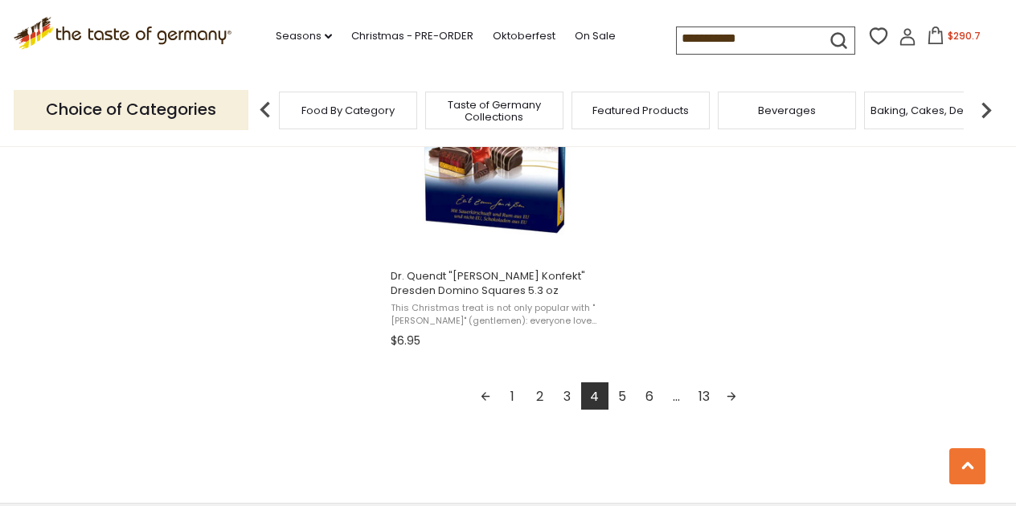
click at [620, 394] on link "5" at bounding box center [621, 395] width 27 height 27
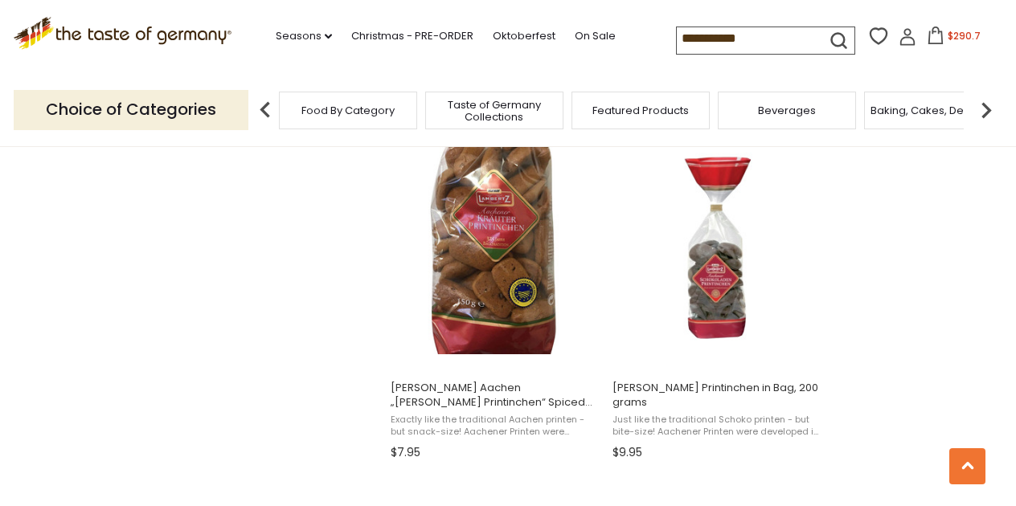
scroll to position [2429, 0]
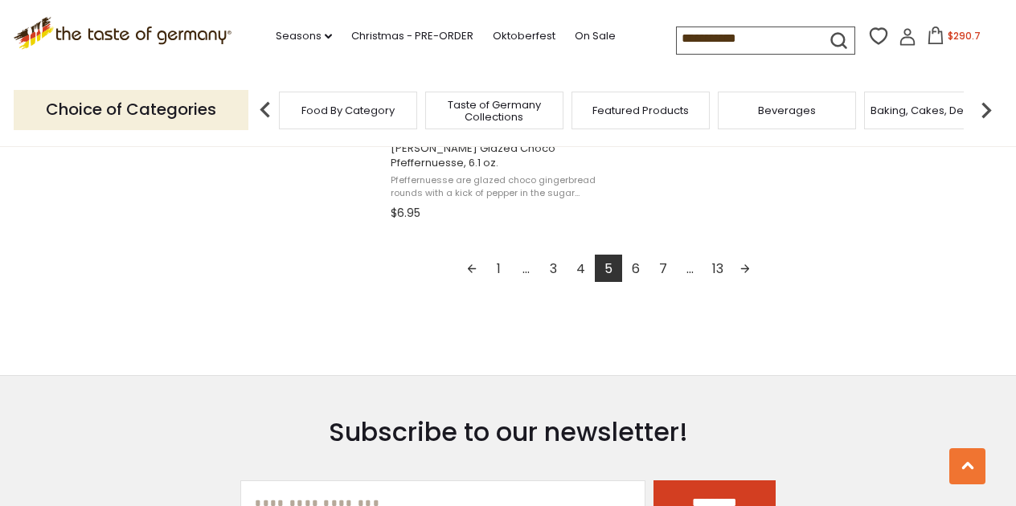
click at [634, 264] on link "6" at bounding box center [635, 268] width 27 height 27
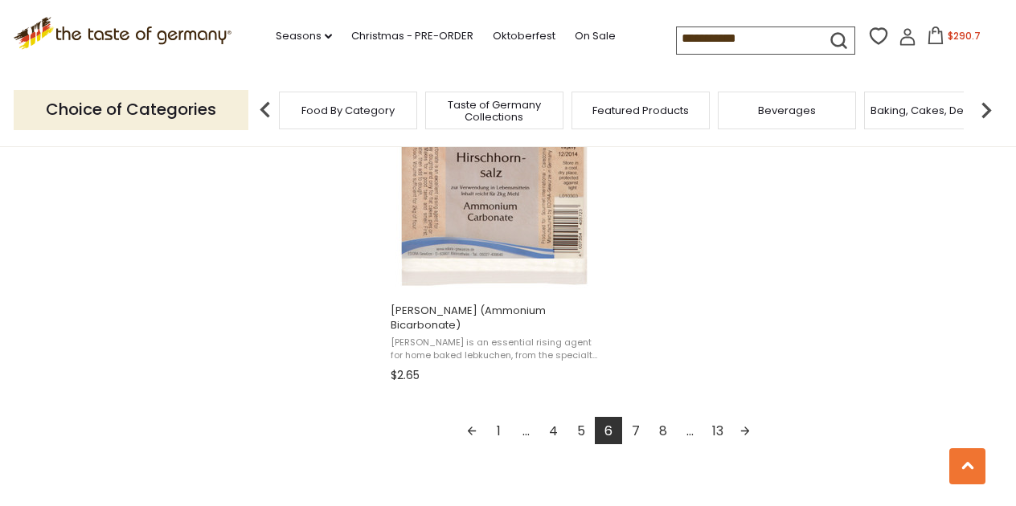
scroll to position [2856, 0]
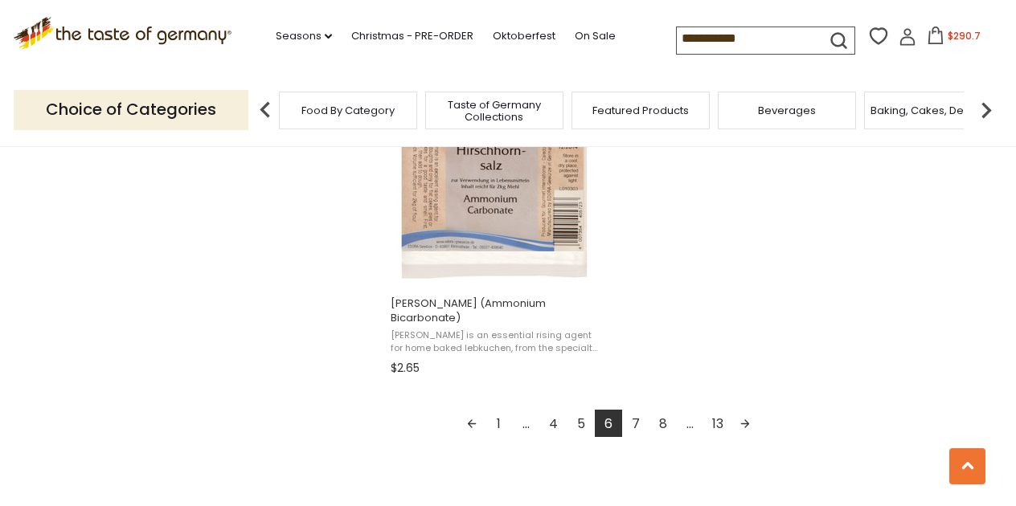
click at [640, 410] on link "7" at bounding box center [635, 423] width 27 height 27
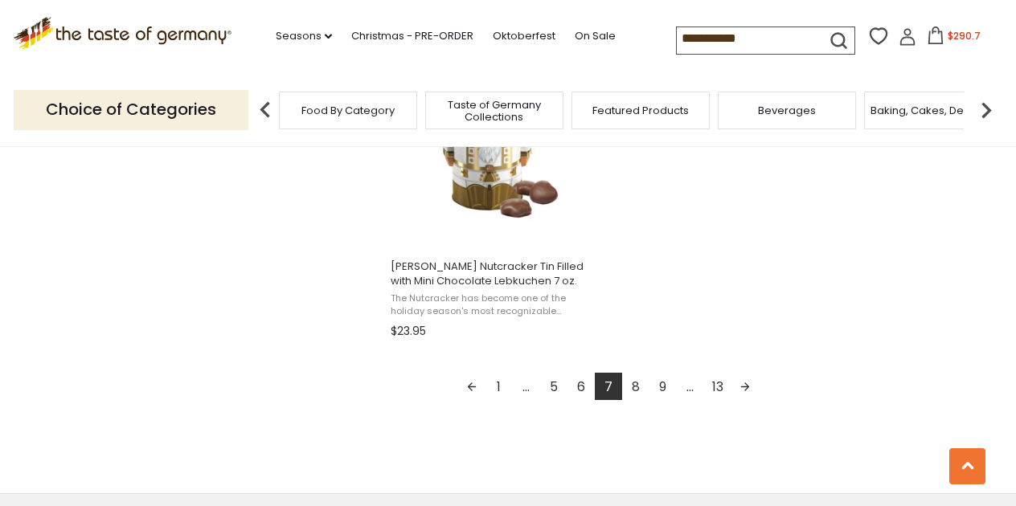
scroll to position [2897, 0]
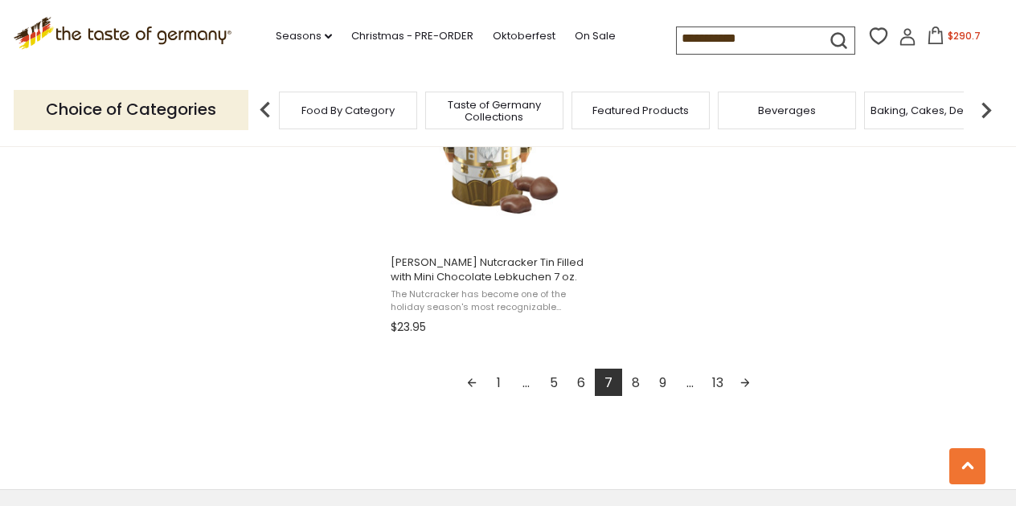
click at [636, 382] on link "8" at bounding box center [635, 382] width 27 height 27
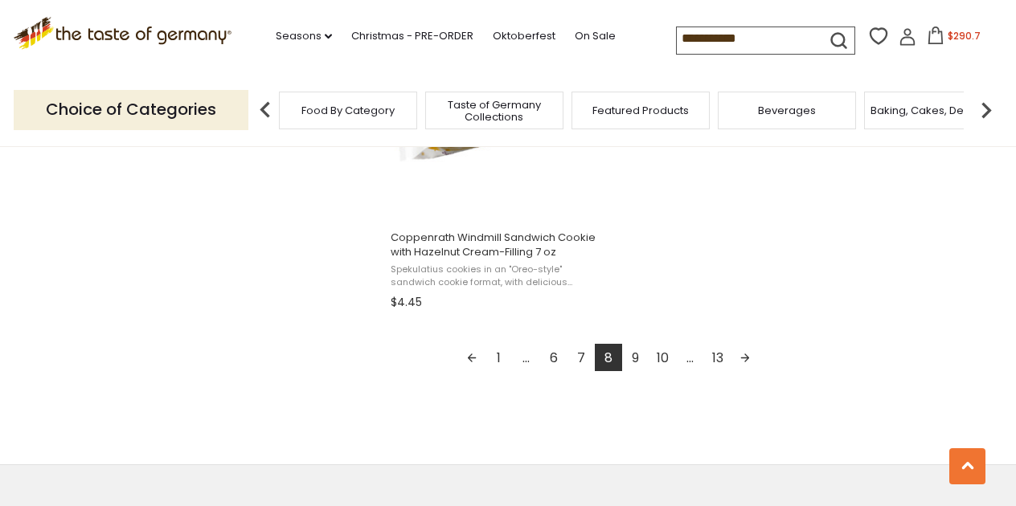
click at [638, 349] on link "9" at bounding box center [635, 357] width 27 height 27
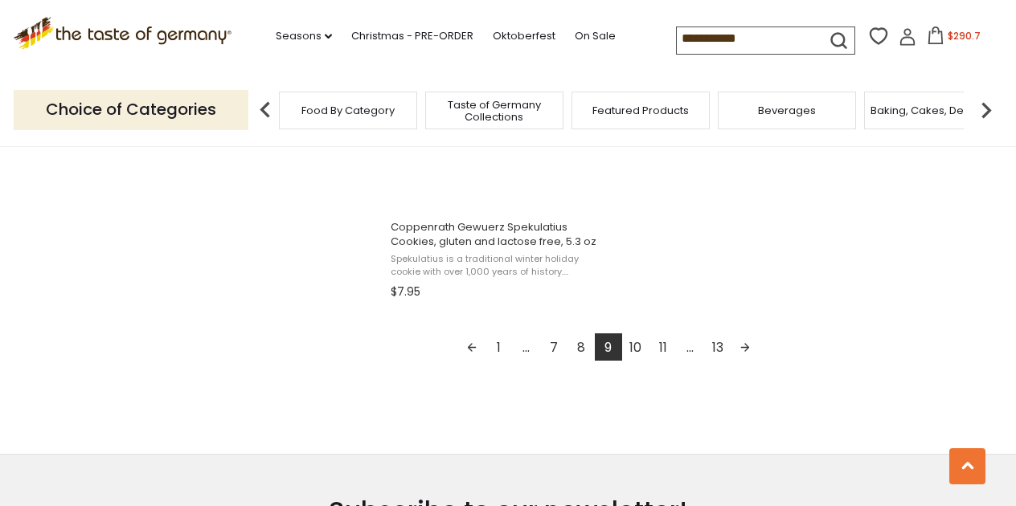
click at [634, 343] on link "10" at bounding box center [635, 346] width 27 height 27
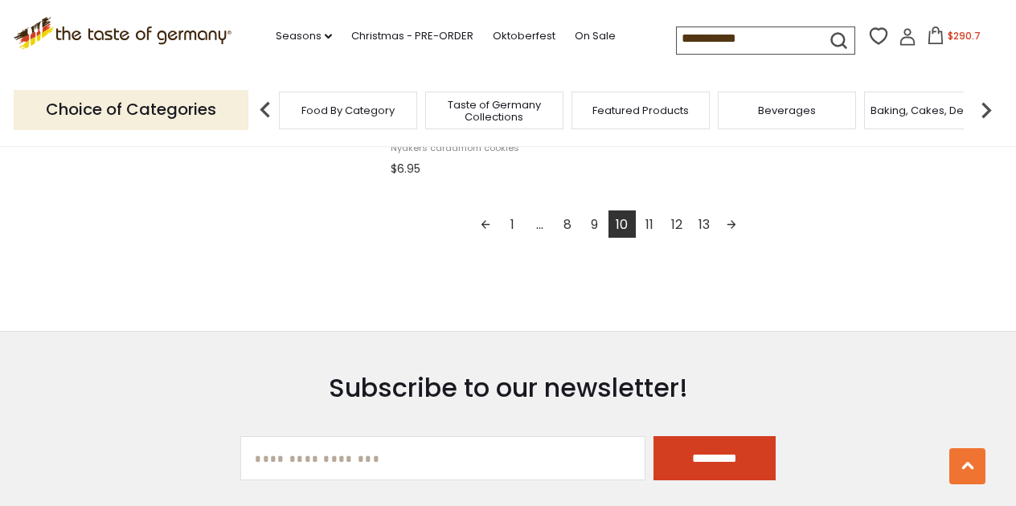
scroll to position [3075, 0]
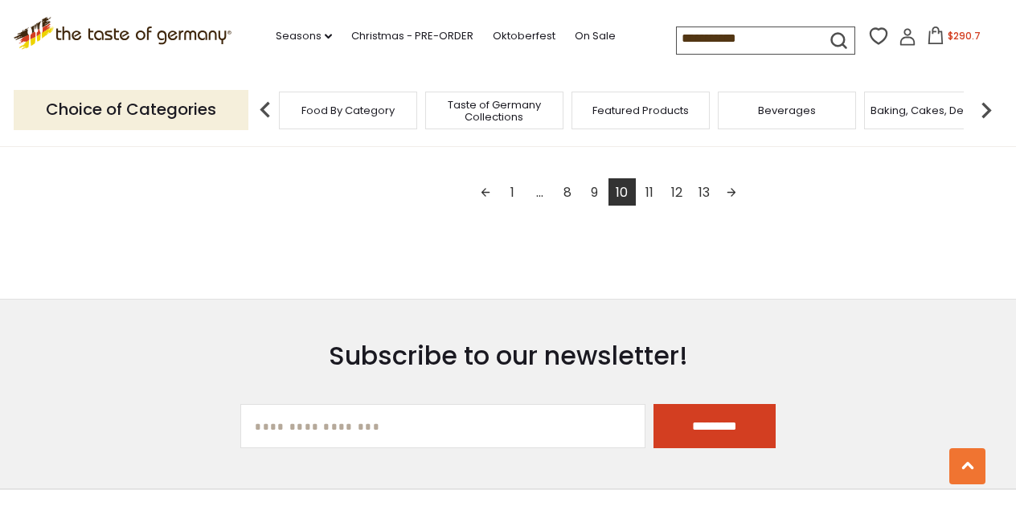
click at [647, 181] on link "11" at bounding box center [649, 191] width 27 height 27
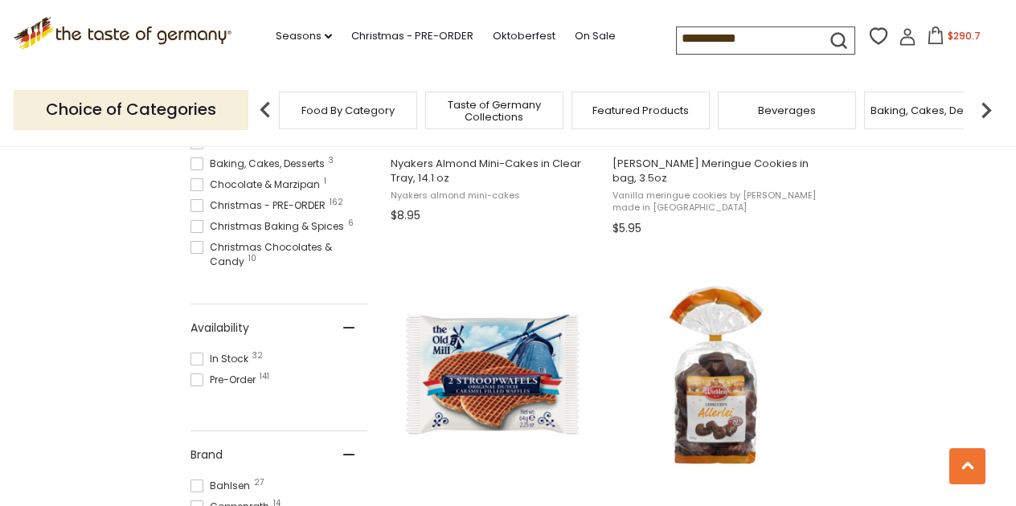
scroll to position [543, 0]
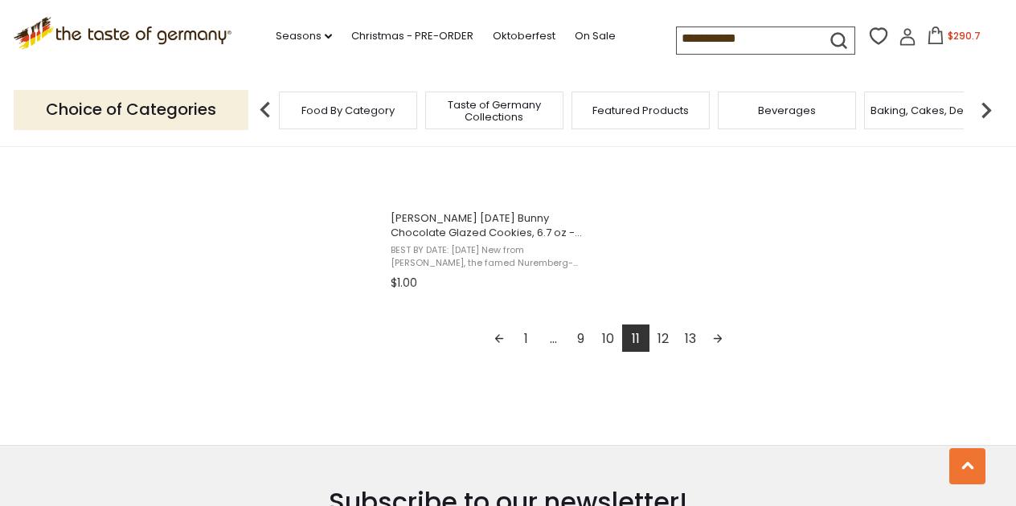
click at [656, 330] on link "12" at bounding box center [662, 338] width 27 height 27
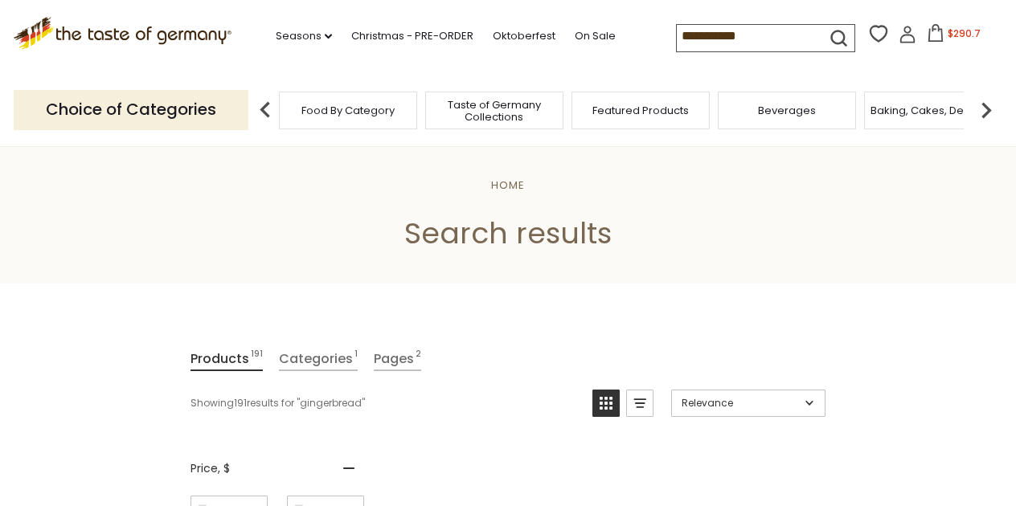
click at [740, 32] on input "**********" at bounding box center [745, 36] width 136 height 22
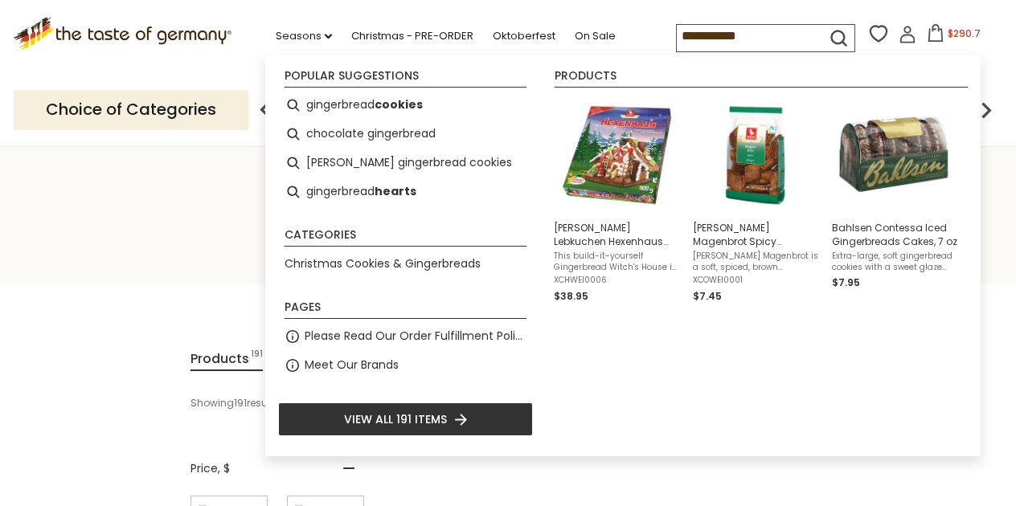
click at [740, 32] on input "**********" at bounding box center [745, 36] width 136 height 22
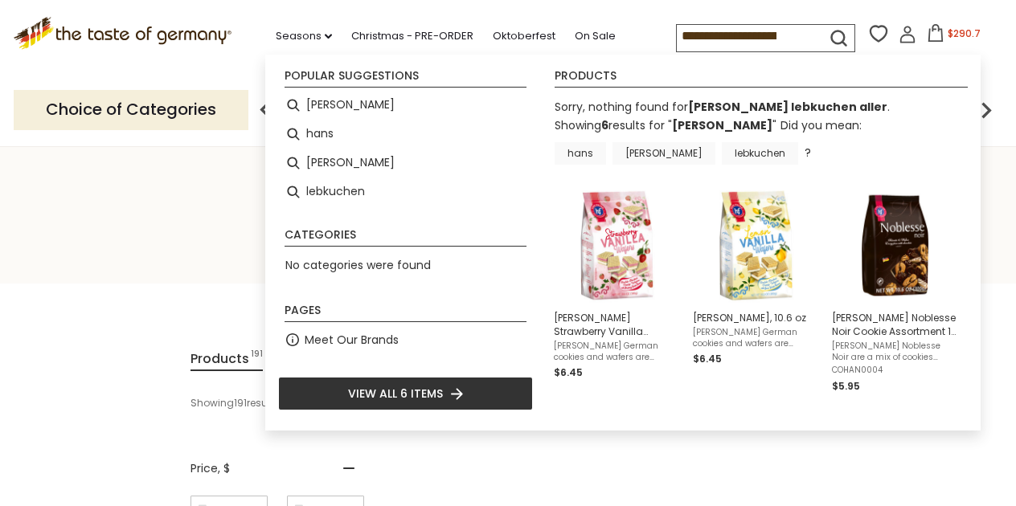
type input "**********"
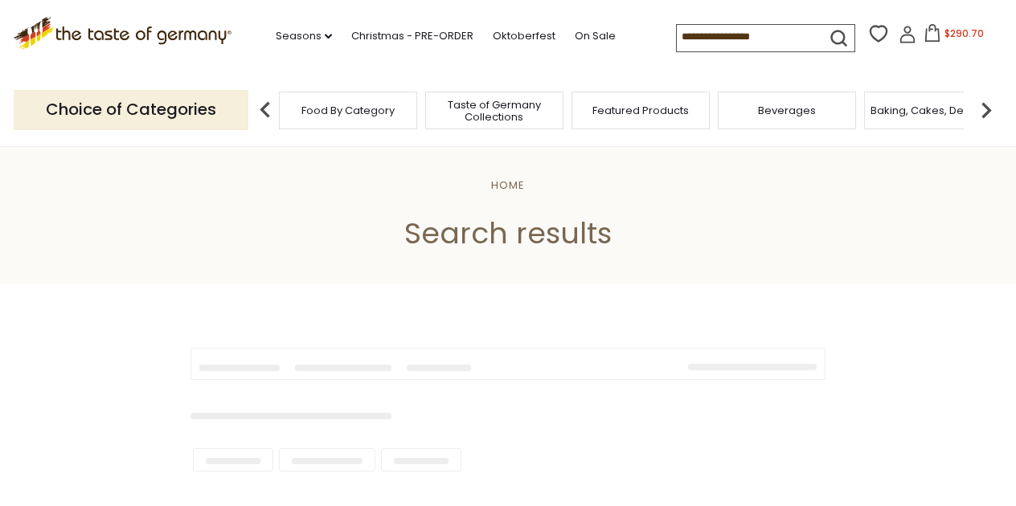
type input "**********"
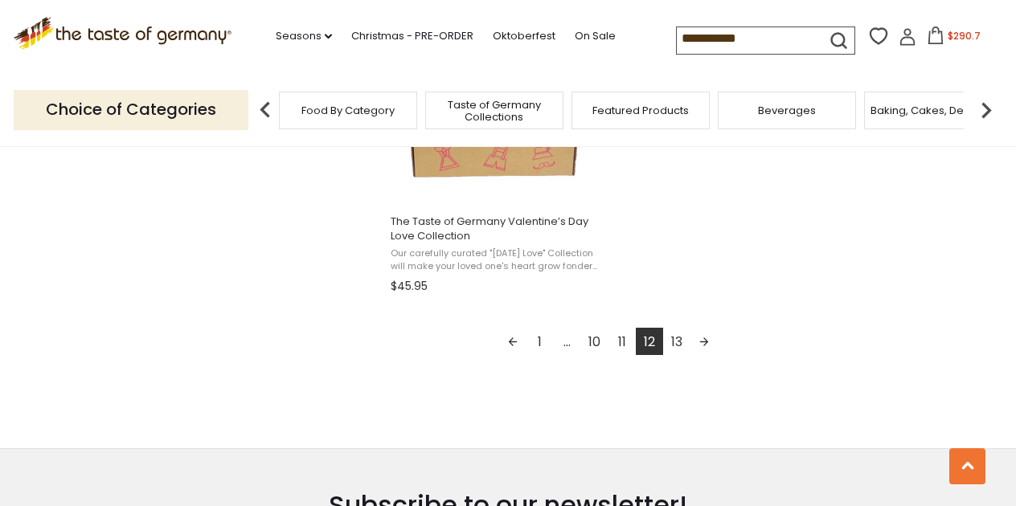
scroll to position [2939, 0]
click at [564, 336] on span "..." at bounding box center [567, 339] width 27 height 27
click at [538, 329] on link "1" at bounding box center [539, 339] width 27 height 27
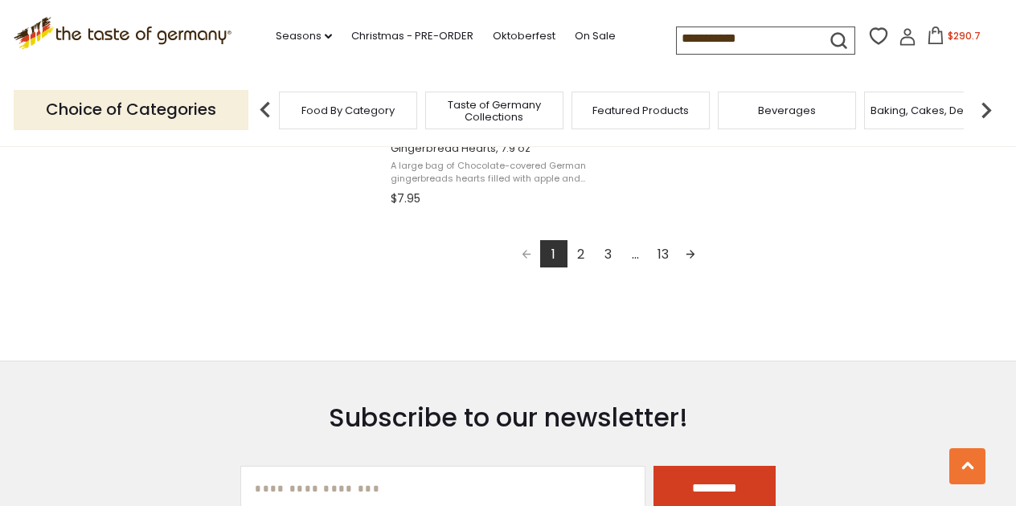
click at [576, 252] on link "2" at bounding box center [580, 253] width 27 height 27
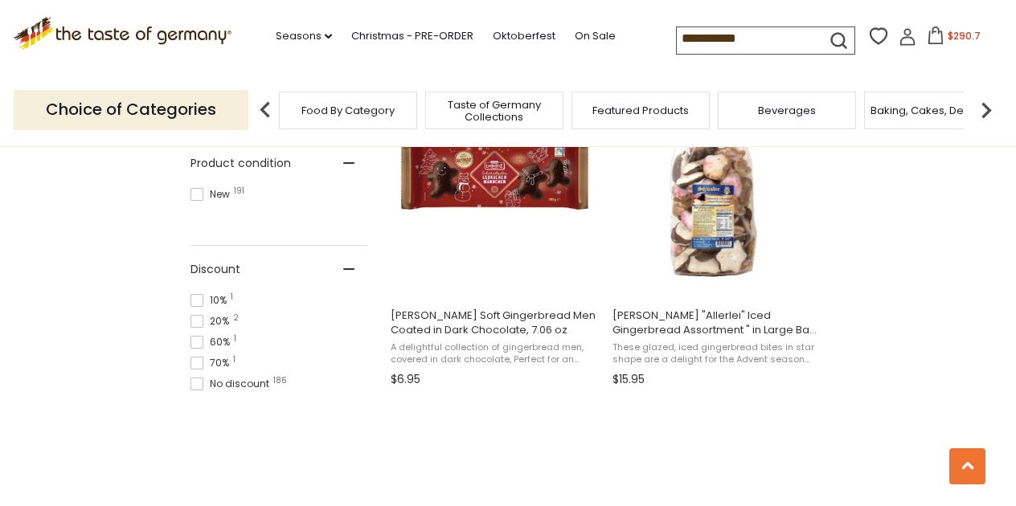
scroll to position [1116, 0]
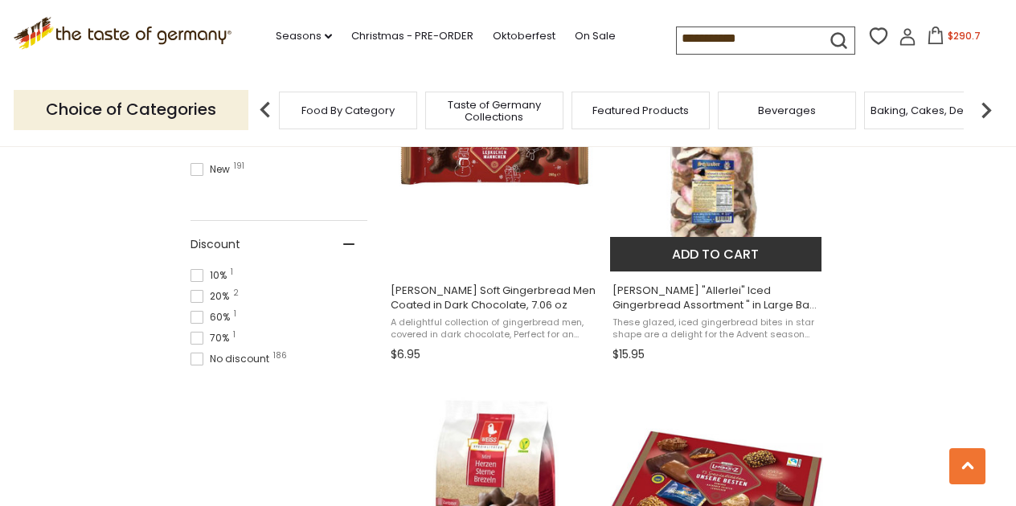
click at [673, 208] on img "Schluender" at bounding box center [716, 150] width 213 height 213
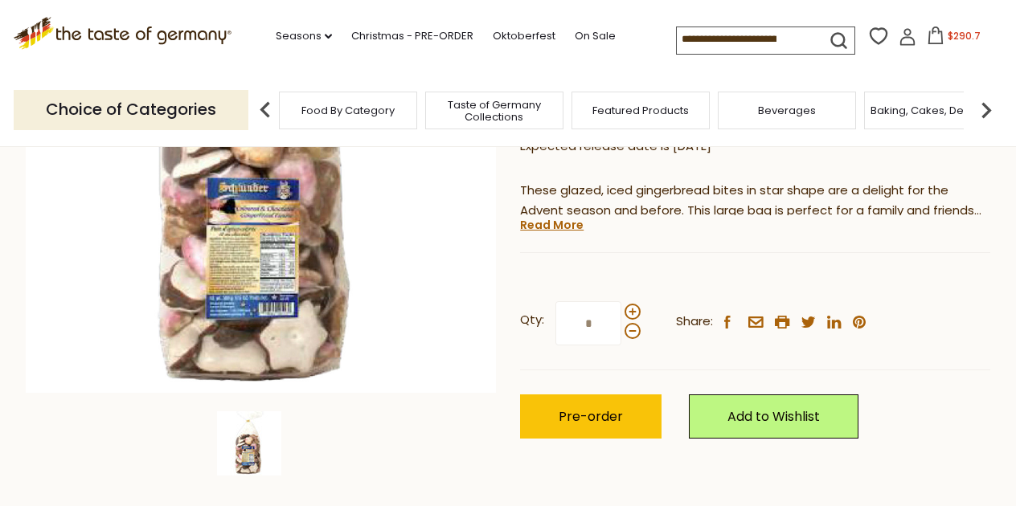
scroll to position [305, 0]
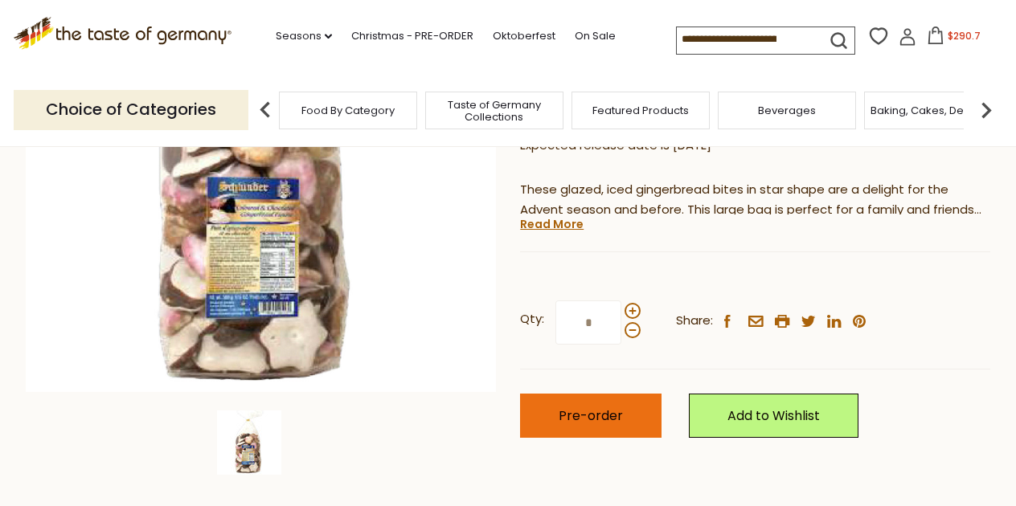
click at [614, 415] on span "Pre-order" at bounding box center [590, 416] width 64 height 18
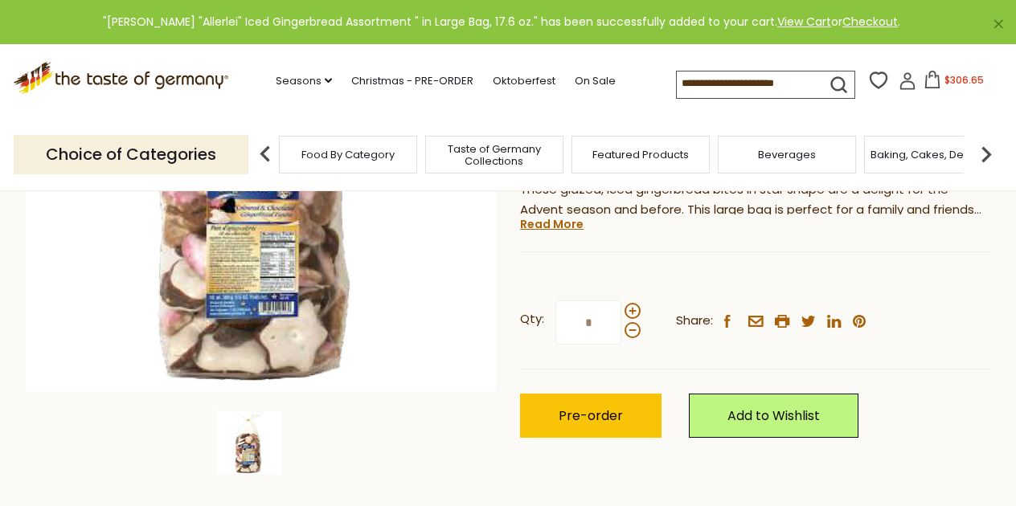
click at [944, 76] on span "$306.65" at bounding box center [963, 80] width 39 height 14
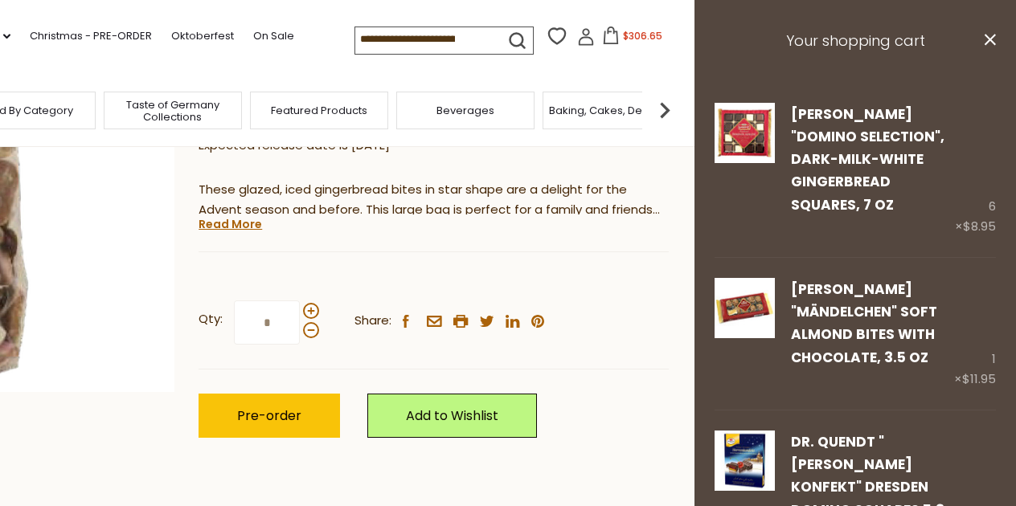
click at [885, 42] on h3 "Your shopping cart" at bounding box center [854, 41] width 321 height 83
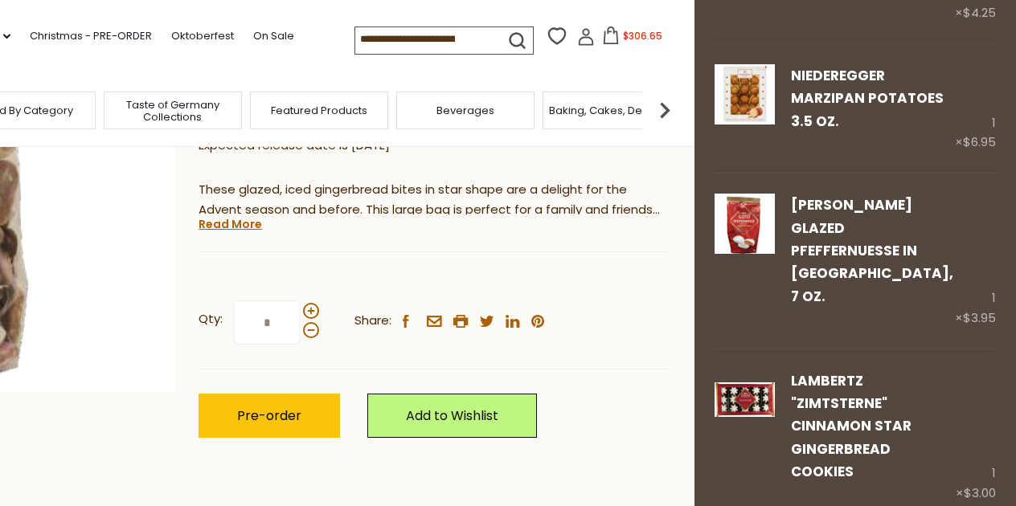
scroll to position [3644, 0]
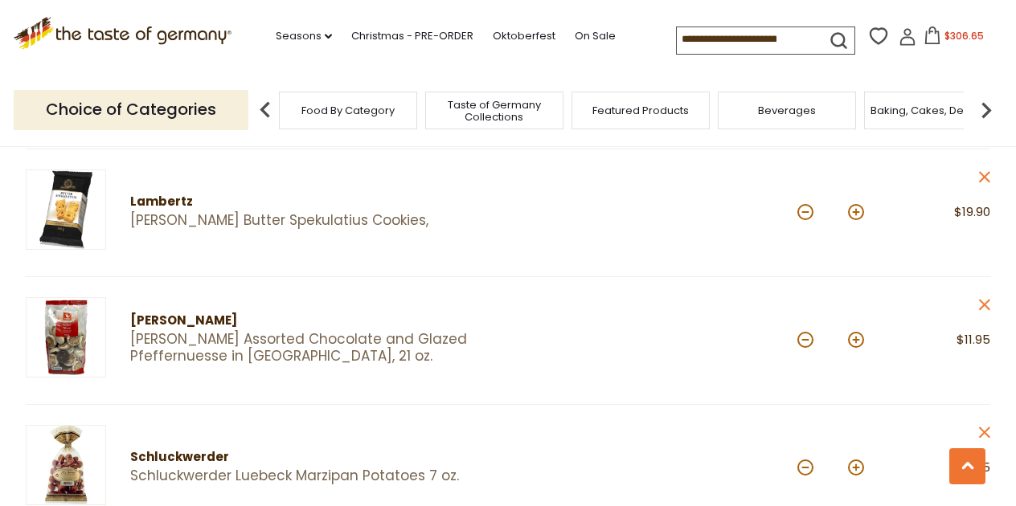
scroll to position [1605, 0]
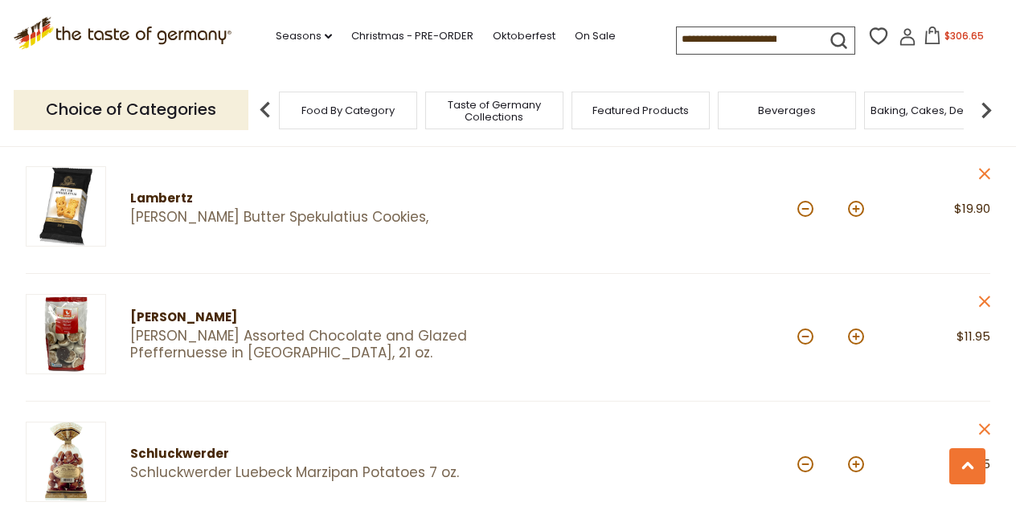
click at [202, 328] on link "[PERSON_NAME] Assorted Chocolate and Glazed Pfeffernuesse in [GEOGRAPHIC_DATA],…" at bounding box center [305, 345] width 350 height 35
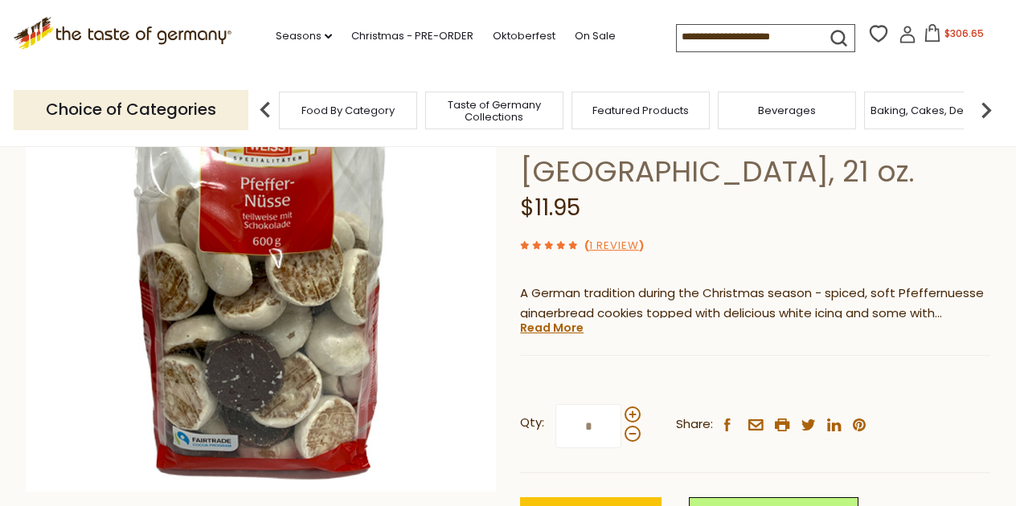
scroll to position [236, 0]
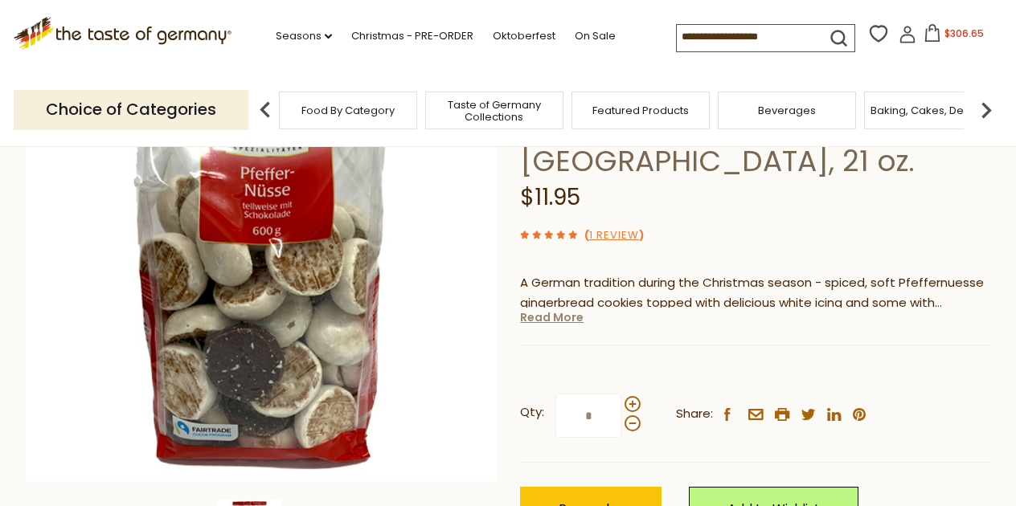
click at [571, 309] on link "Read More" at bounding box center [551, 317] width 63 height 16
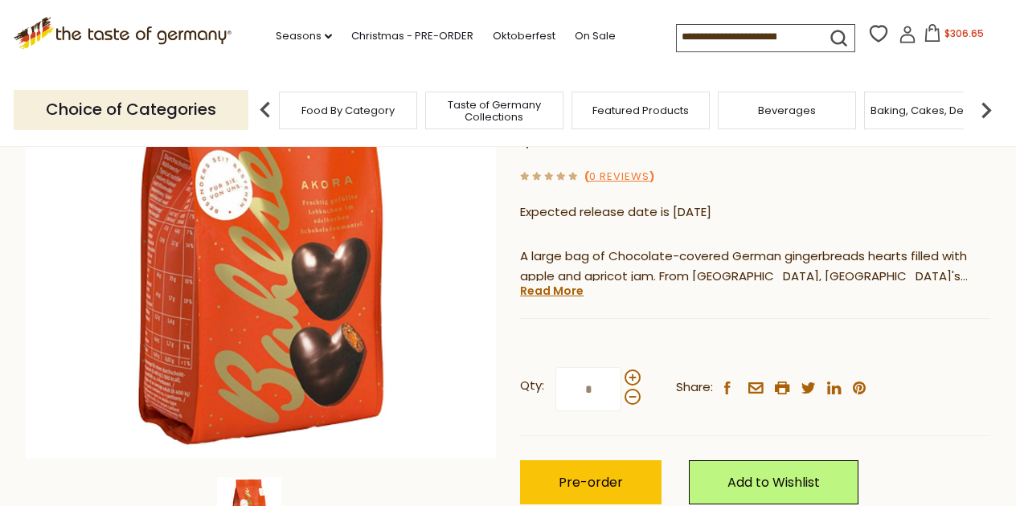
scroll to position [237, 0]
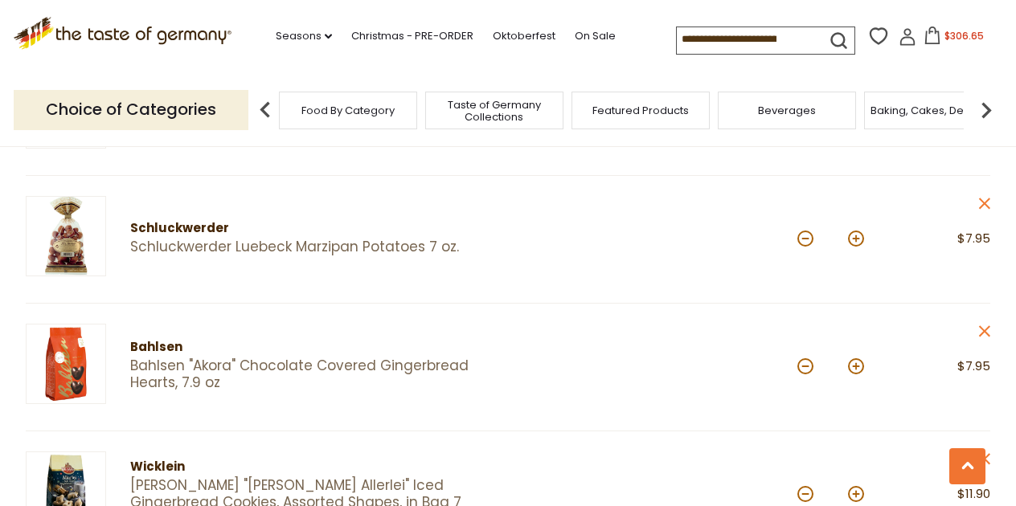
scroll to position [1834, 0]
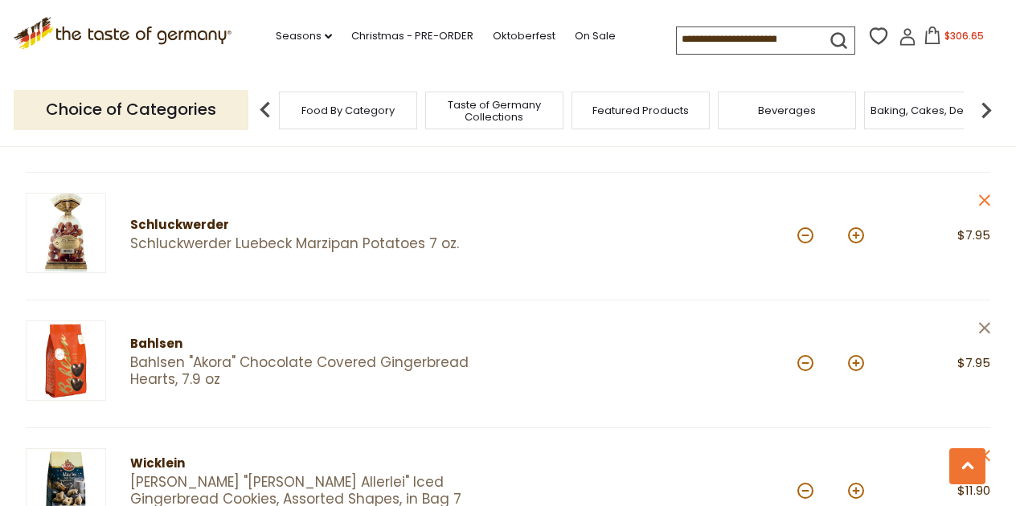
click at [983, 322] on icon at bounding box center [984, 327] width 11 height 11
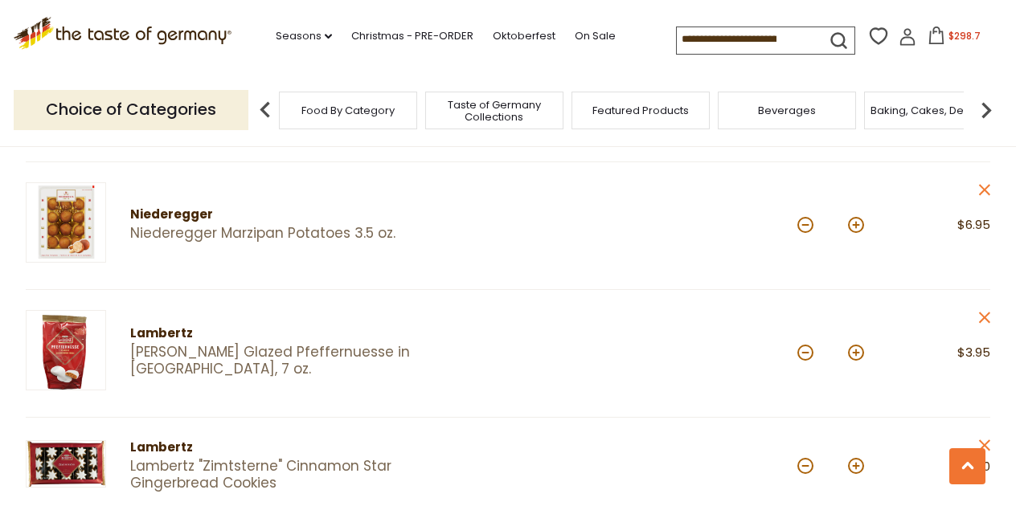
scroll to position [2864, 0]
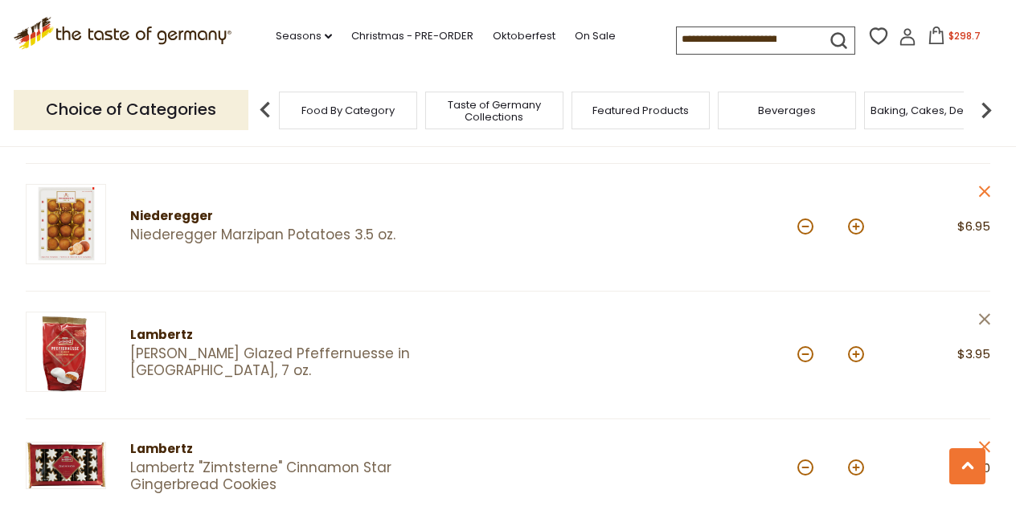
click at [982, 313] on icon at bounding box center [984, 318] width 11 height 11
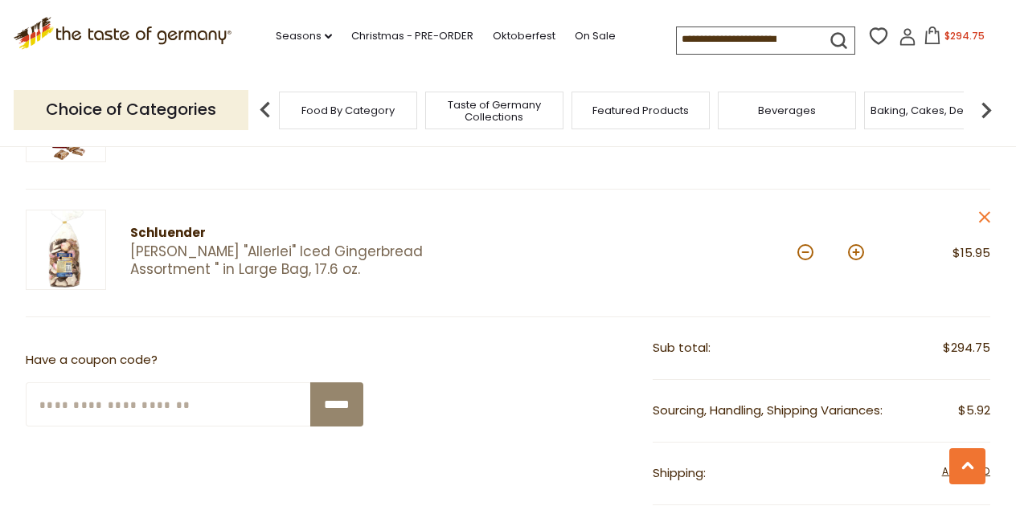
scroll to position [3197, 0]
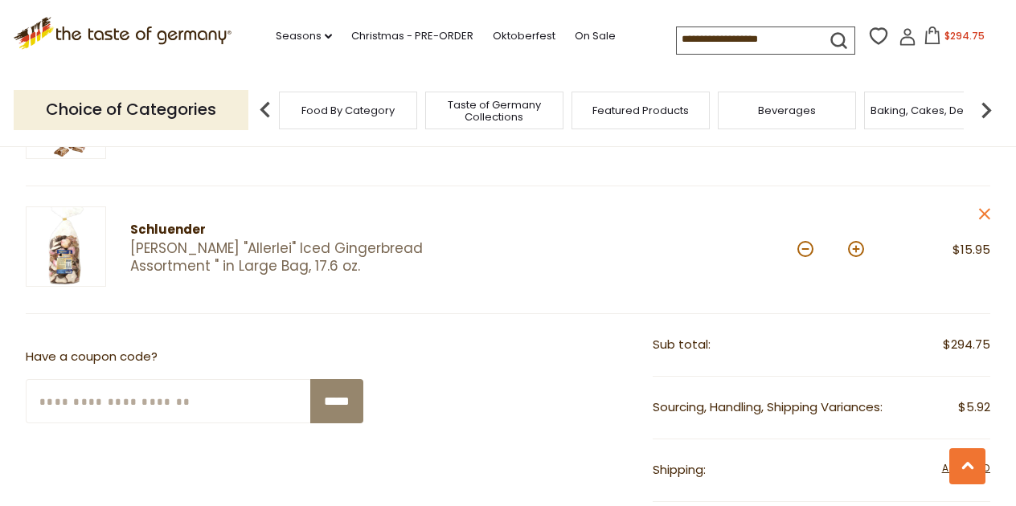
click at [701, 41] on input at bounding box center [745, 38] width 136 height 22
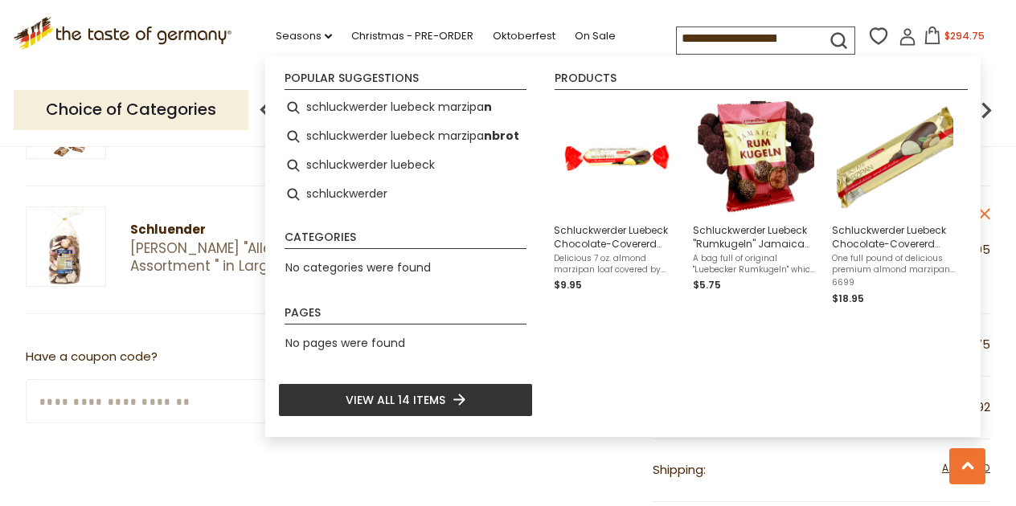
type input "**********"
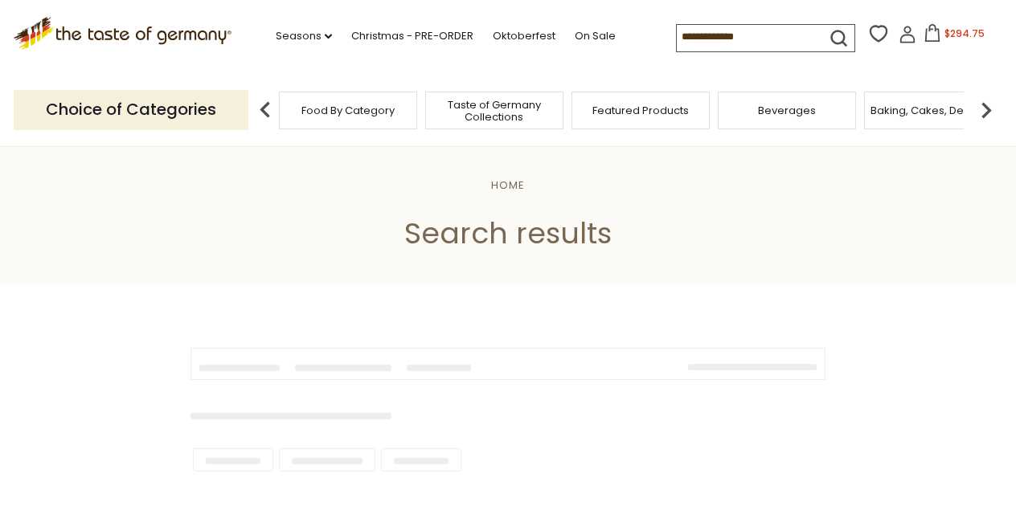
type input "**********"
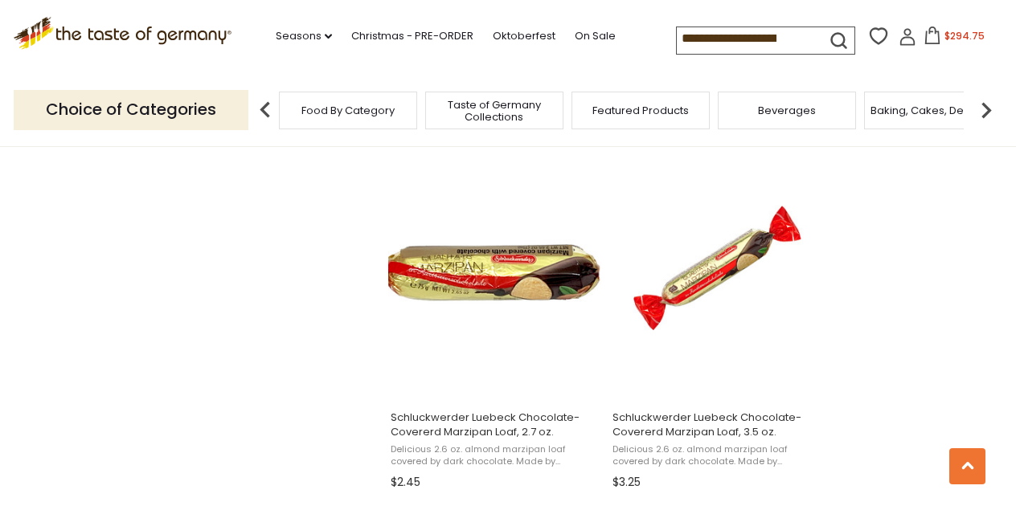
scroll to position [1336, 0]
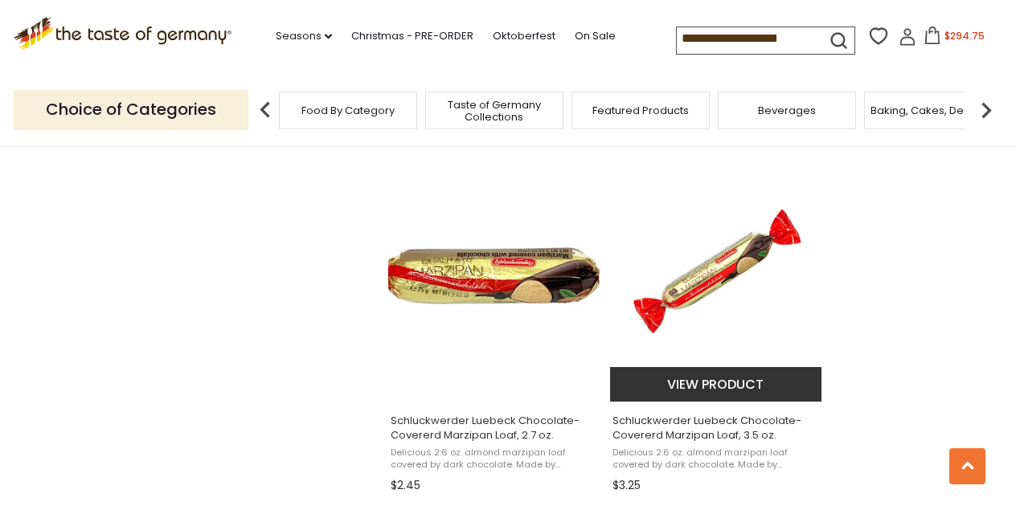
click at [747, 284] on img "Schluckwerder Luebeck Chocolate-Covererd Marzipan Loaf, 3.5 oz." at bounding box center [716, 280] width 213 height 213
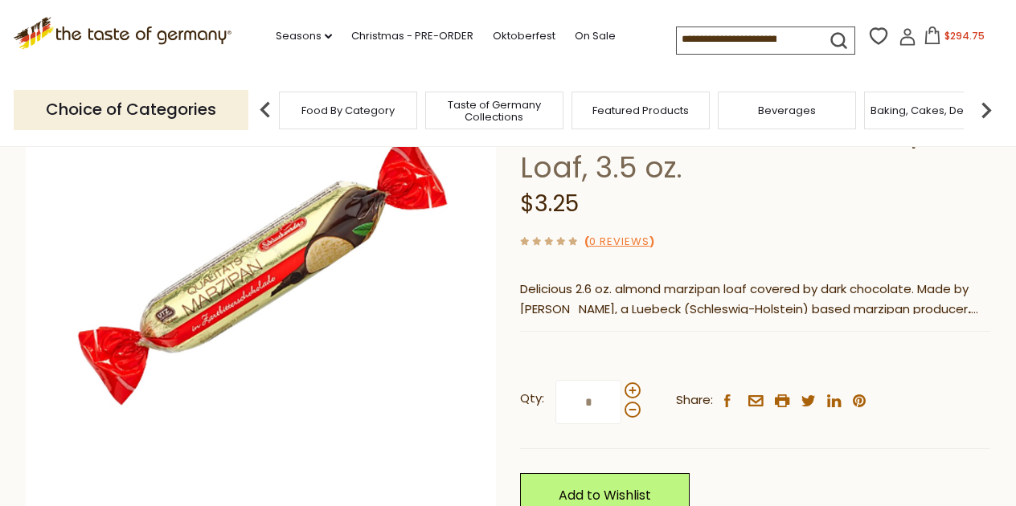
scroll to position [19, 0]
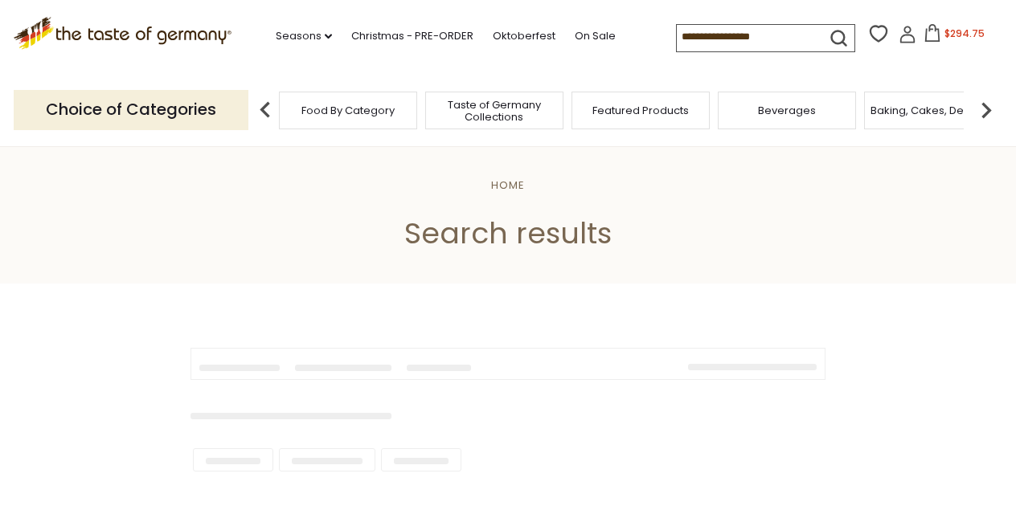
type input "**********"
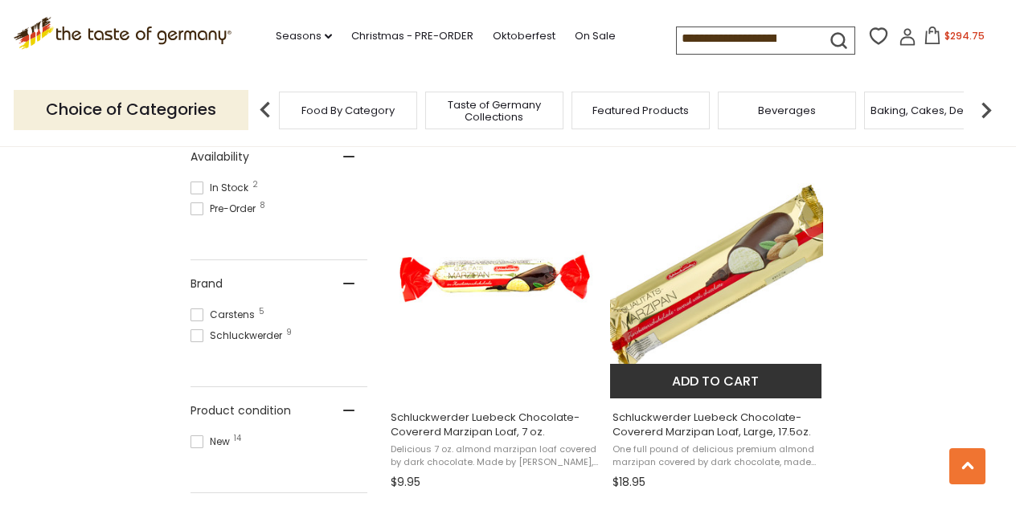
scroll to position [648, 0]
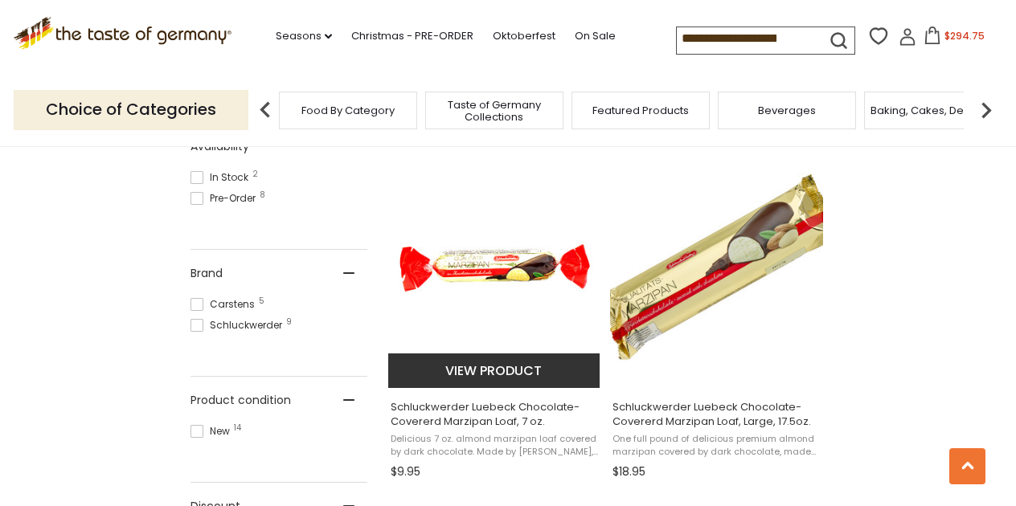
click at [549, 268] on img "Schluckwerder Luebeck Chocolate-Covererd Marzipan Loaf, 7 oz." at bounding box center [494, 268] width 213 height 213
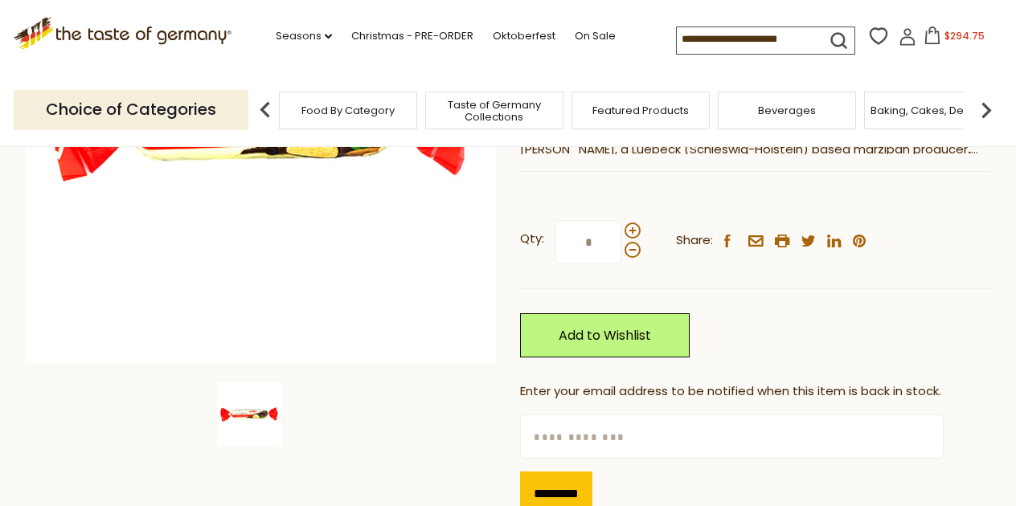
scroll to position [341, 0]
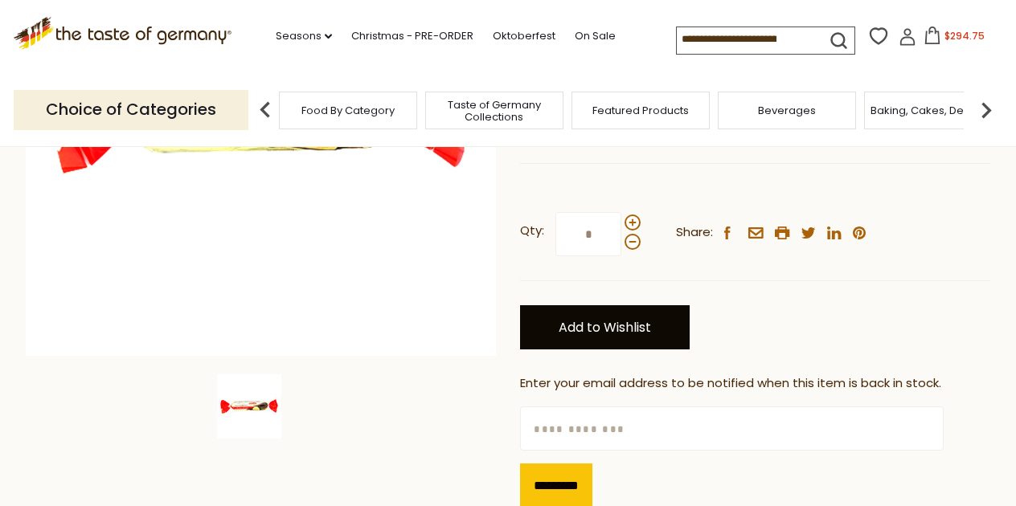
click at [641, 328] on link "Add to Wishlist" at bounding box center [605, 327] width 170 height 44
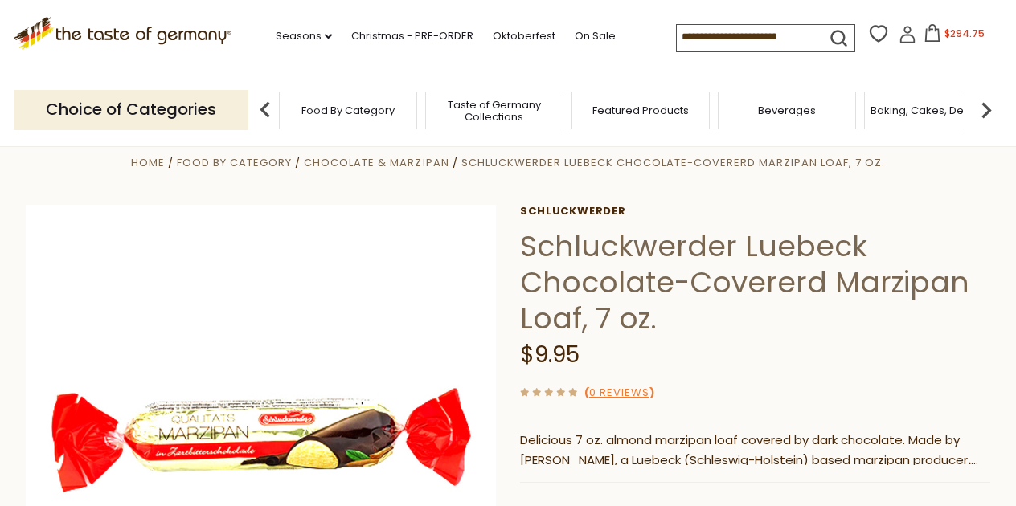
scroll to position [23, 0]
click at [677, 35] on input at bounding box center [745, 36] width 136 height 22
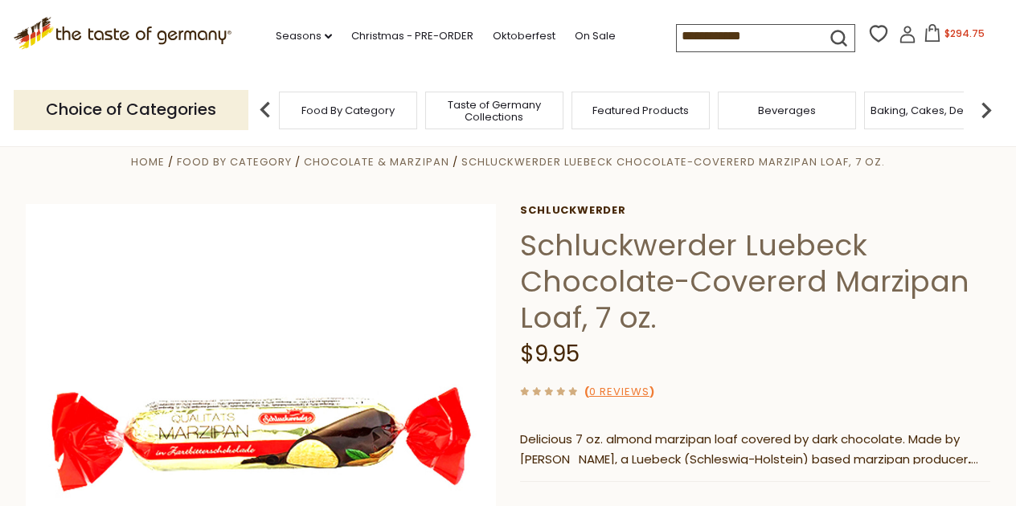
type input "**********"
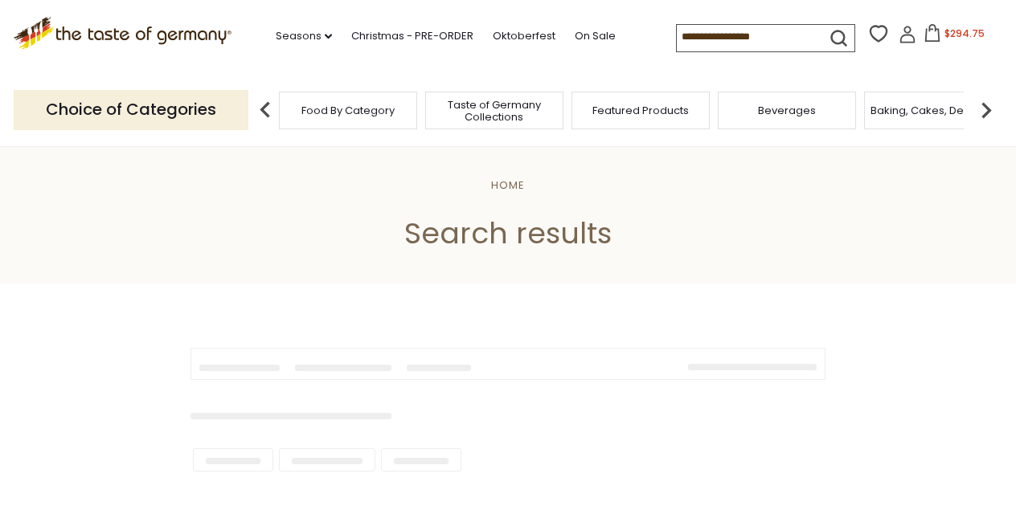
type input "**********"
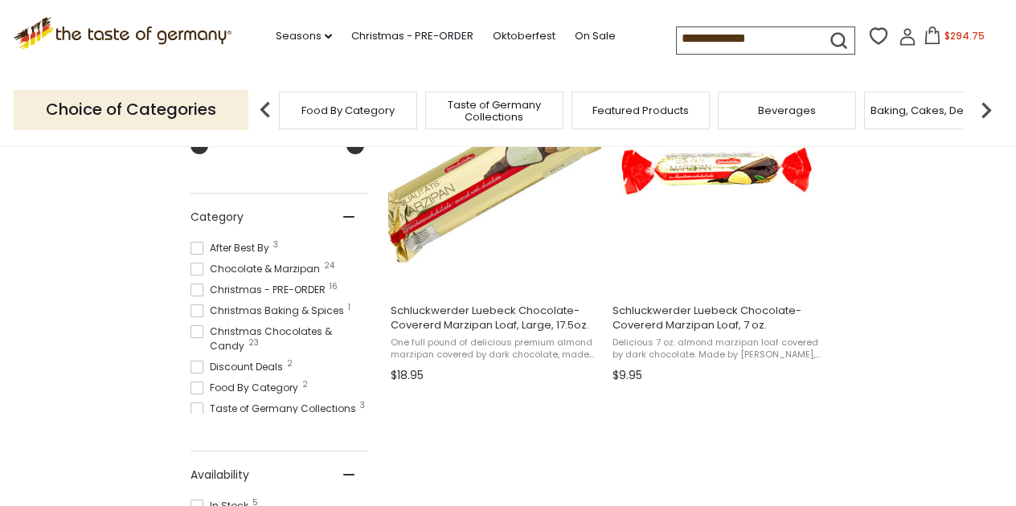
scroll to position [390, 0]
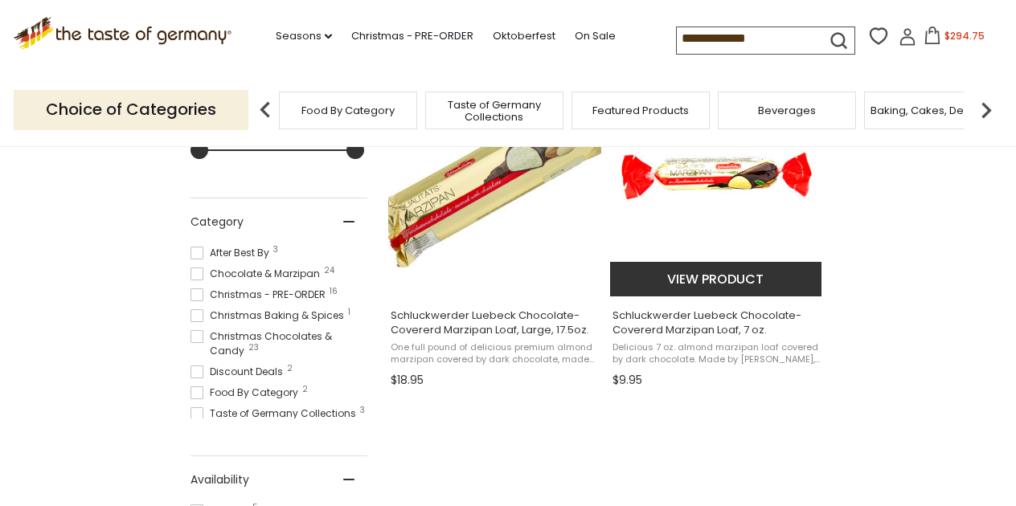
click at [734, 193] on img "Schluckwerder Luebeck Chocolate-Covererd Marzipan Loaf, 7 oz." at bounding box center [716, 176] width 213 height 213
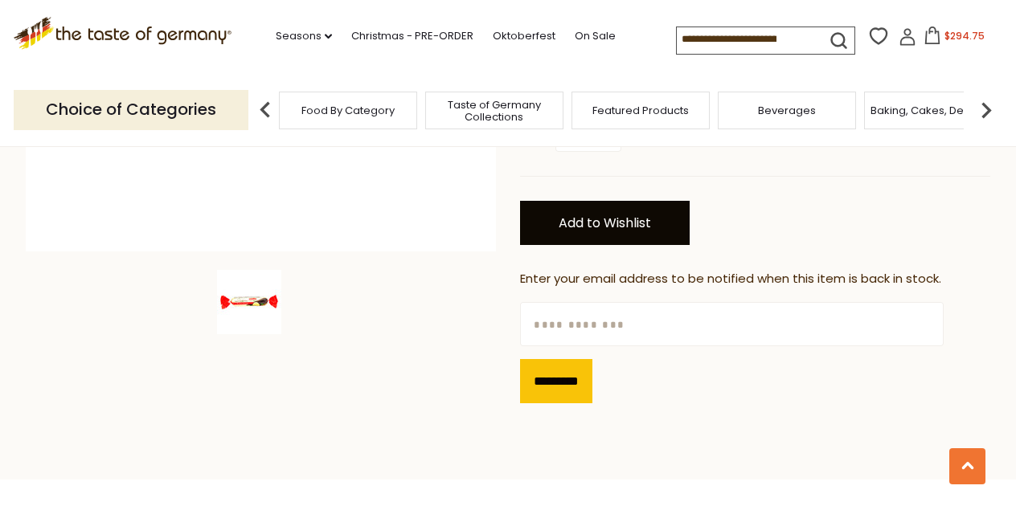
scroll to position [528, 0]
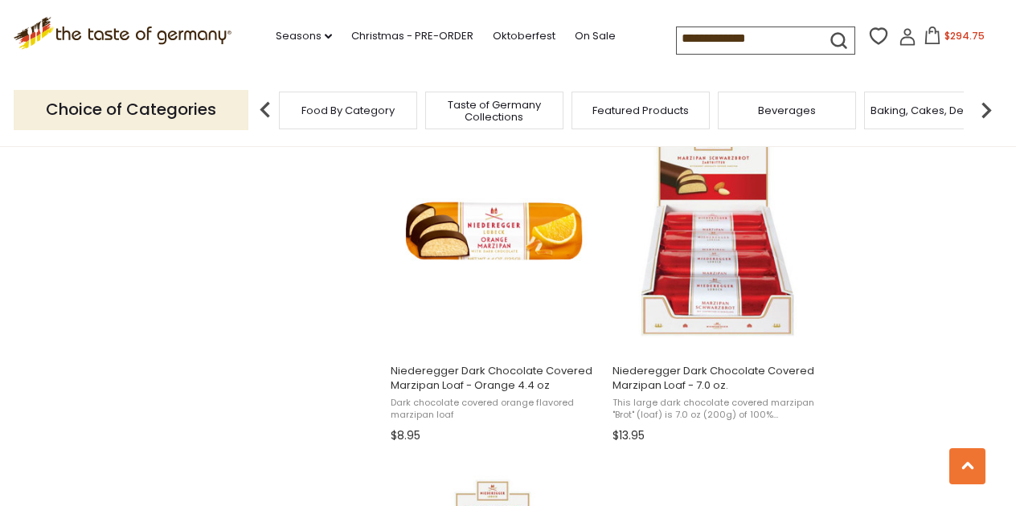
scroll to position [1385, 0]
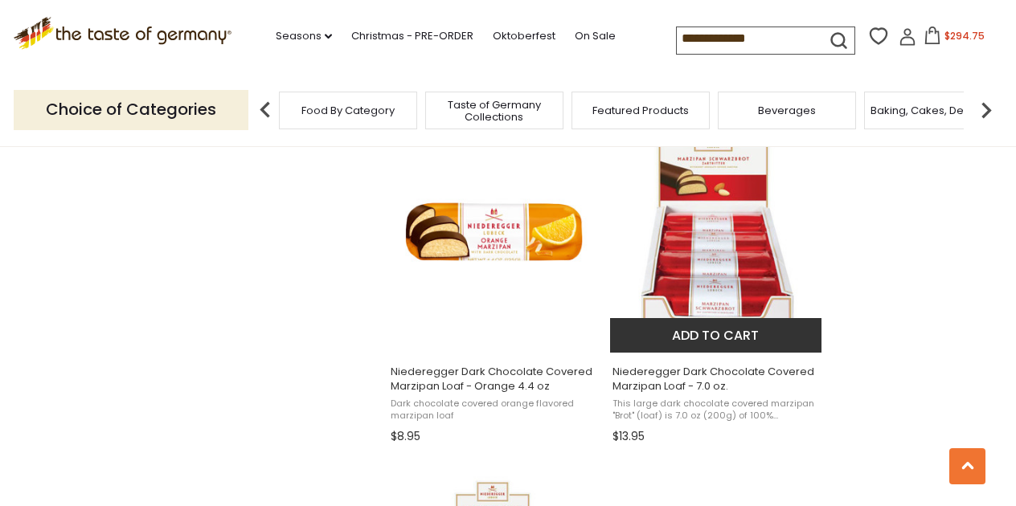
click at [727, 249] on img "Niederegger Dark Chocolate Covered Marzipan Loaf - 7.0 oz." at bounding box center [716, 231] width 213 height 213
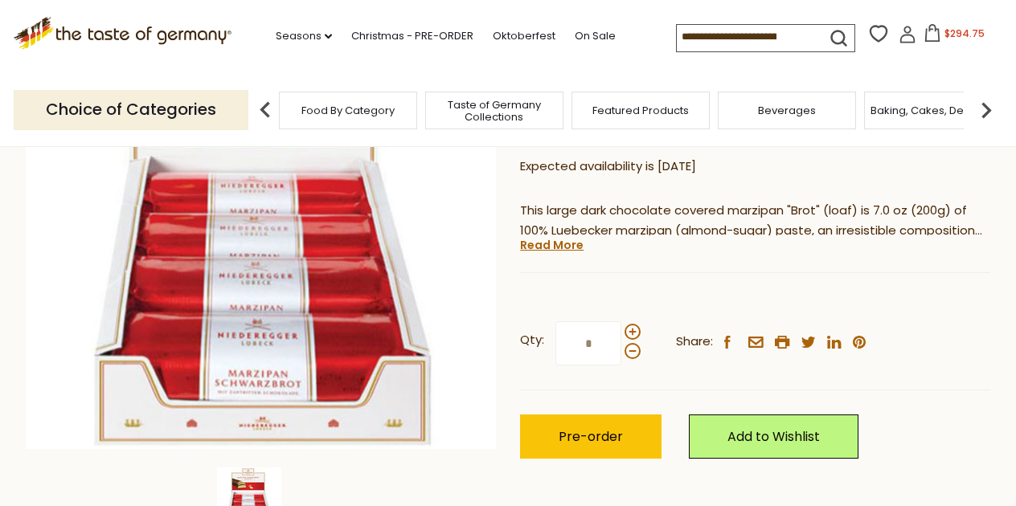
scroll to position [251, 0]
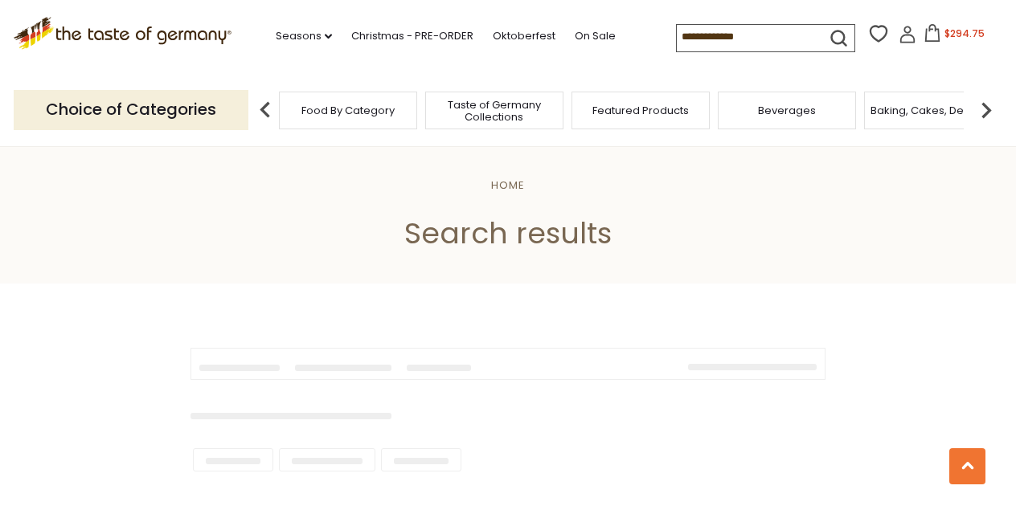
type input "**********"
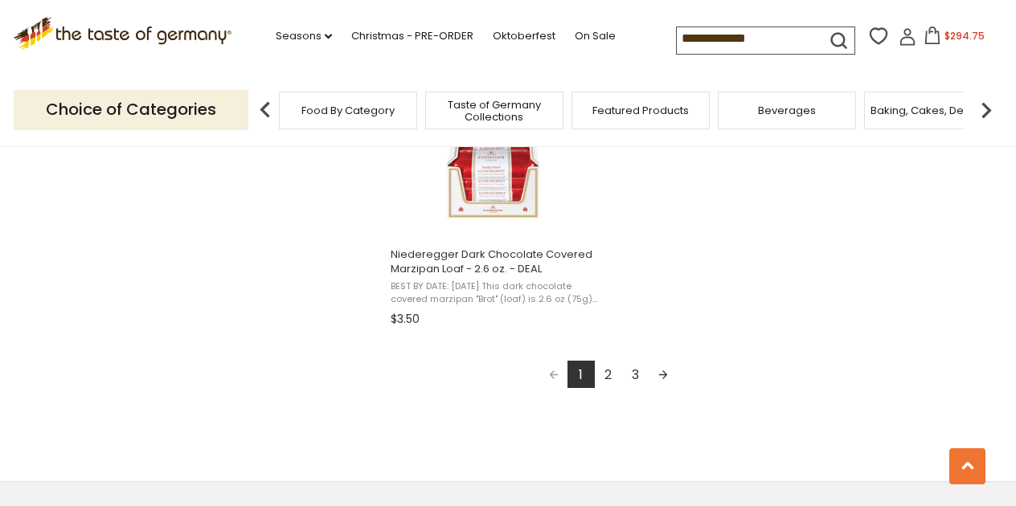
scroll to position [2908, 0]
click at [610, 366] on link "2" at bounding box center [608, 371] width 27 height 27
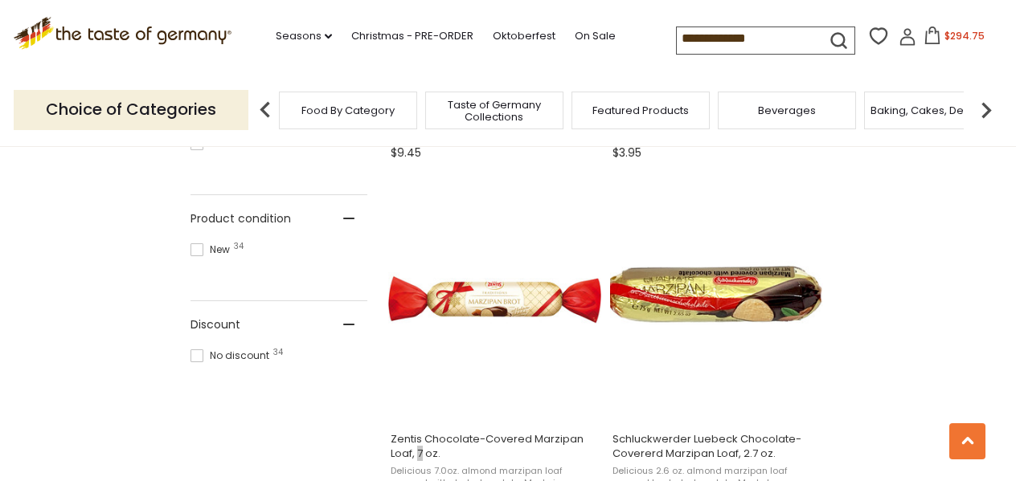
scroll to position [953, 0]
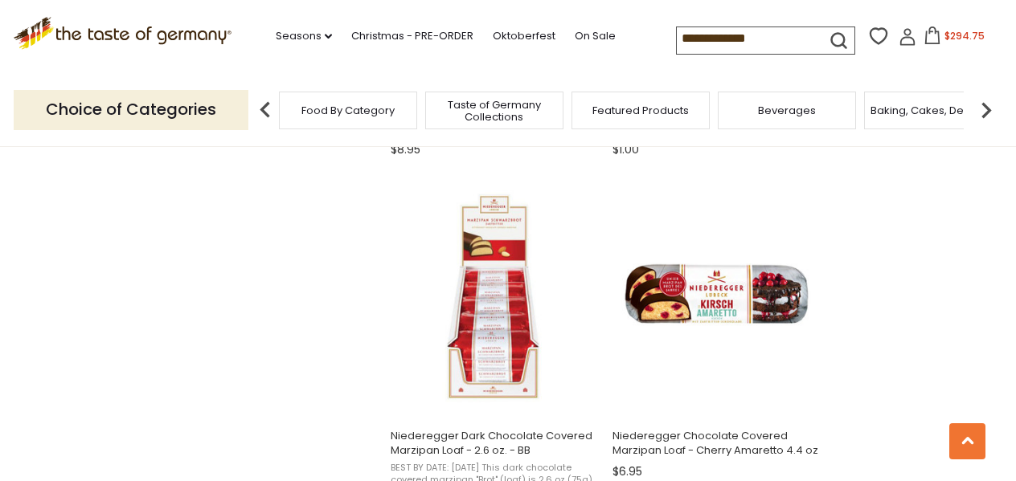
scroll to position [2023, 0]
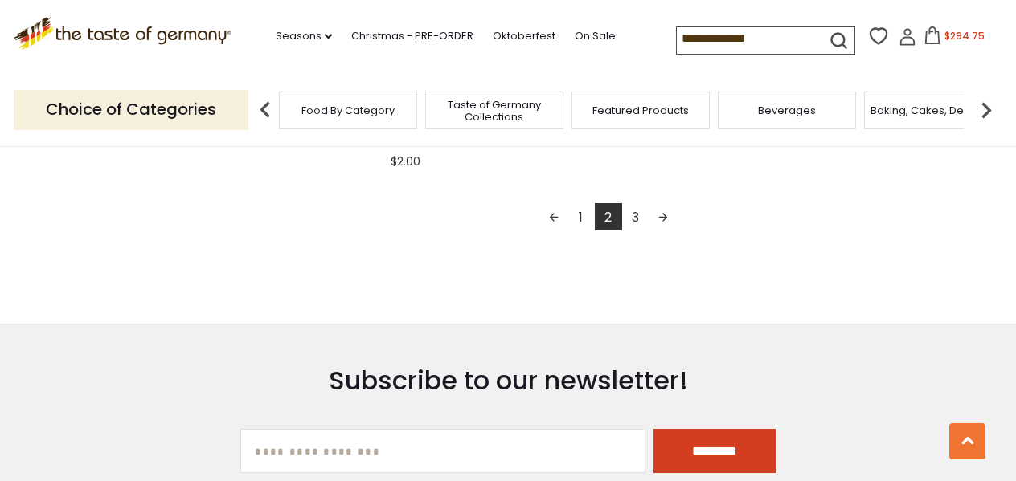
click at [638, 214] on link "3" at bounding box center [635, 216] width 27 height 27
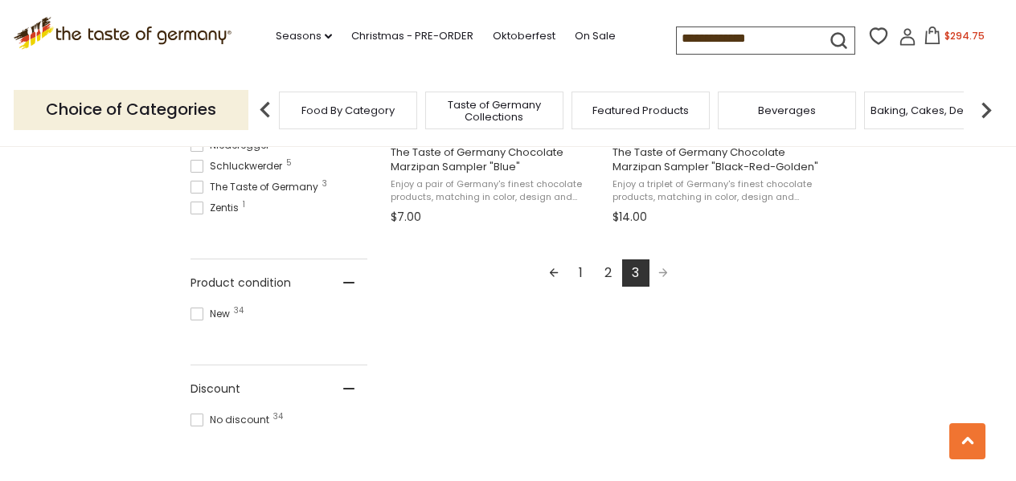
scroll to position [946, 0]
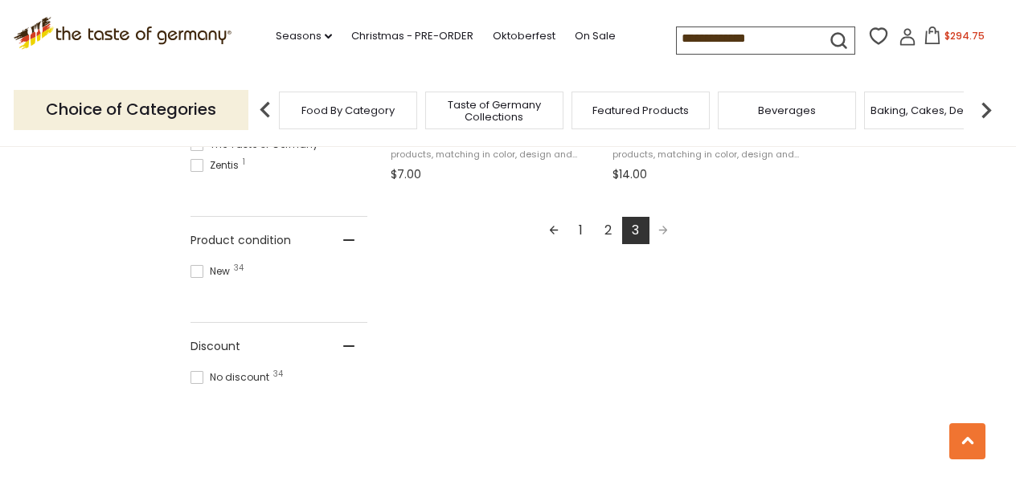
click at [589, 227] on link "1" at bounding box center [580, 230] width 27 height 27
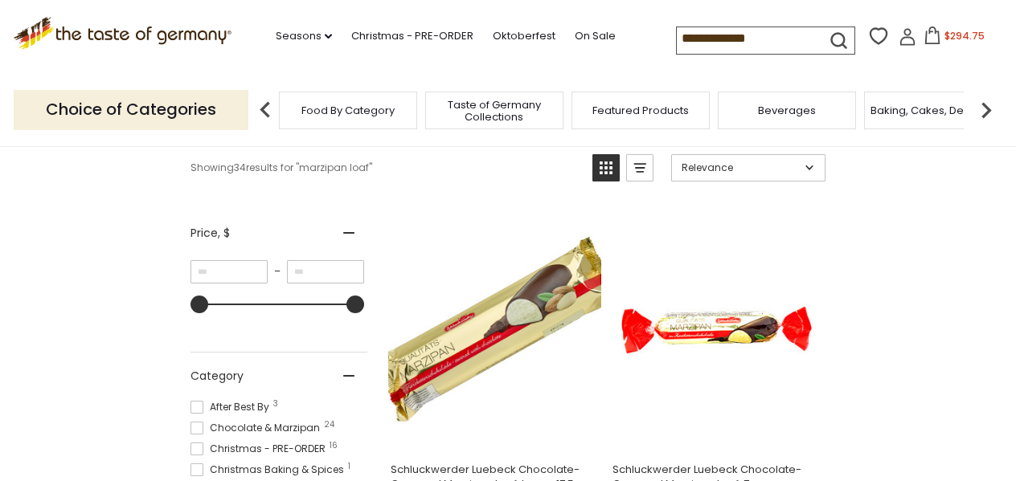
scroll to position [239, 0]
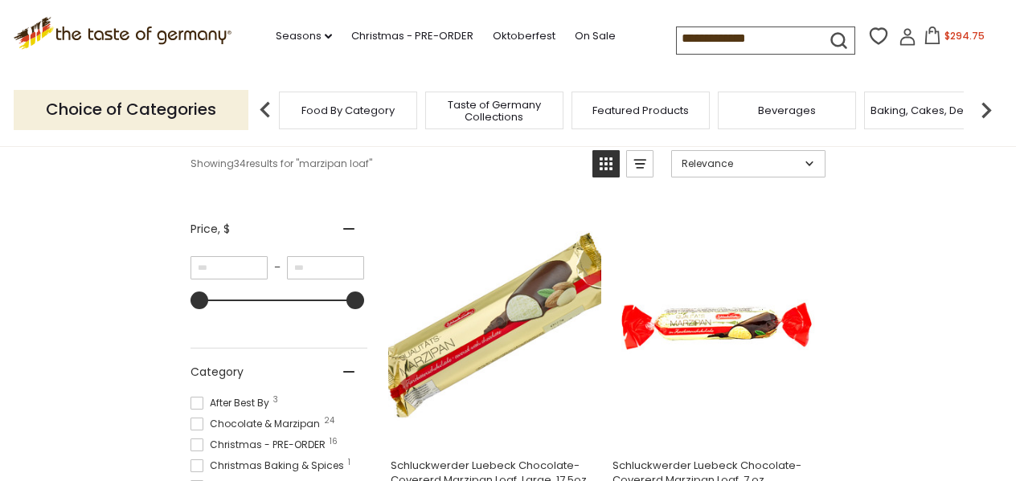
scroll to position [681, 0]
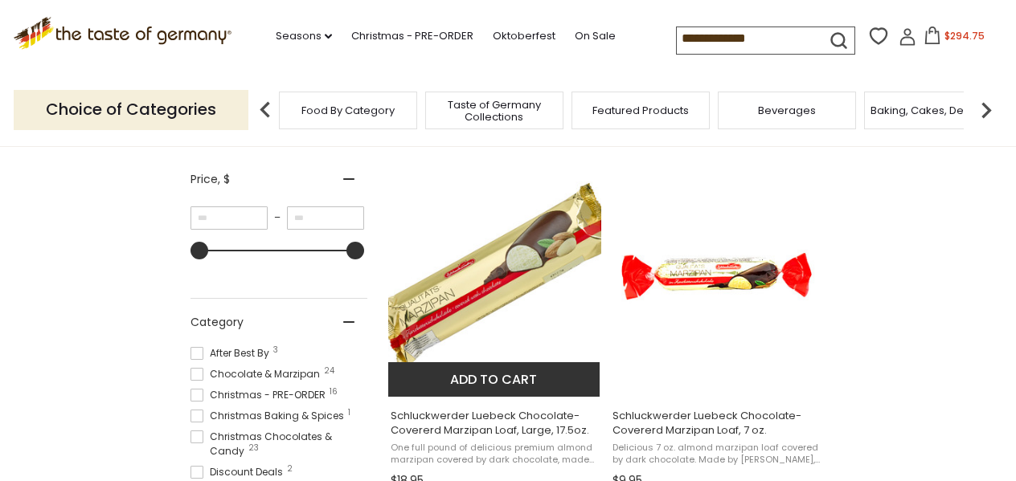
scroll to position [288, 0]
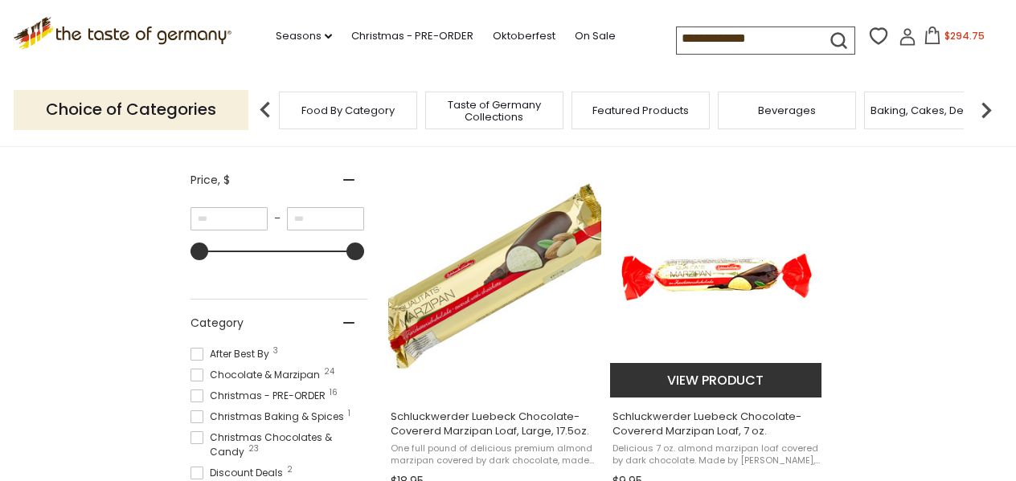
click at [759, 284] on img "Schluckwerder Luebeck Chocolate-Covererd Marzipan Loaf, 7 oz." at bounding box center [716, 277] width 213 height 213
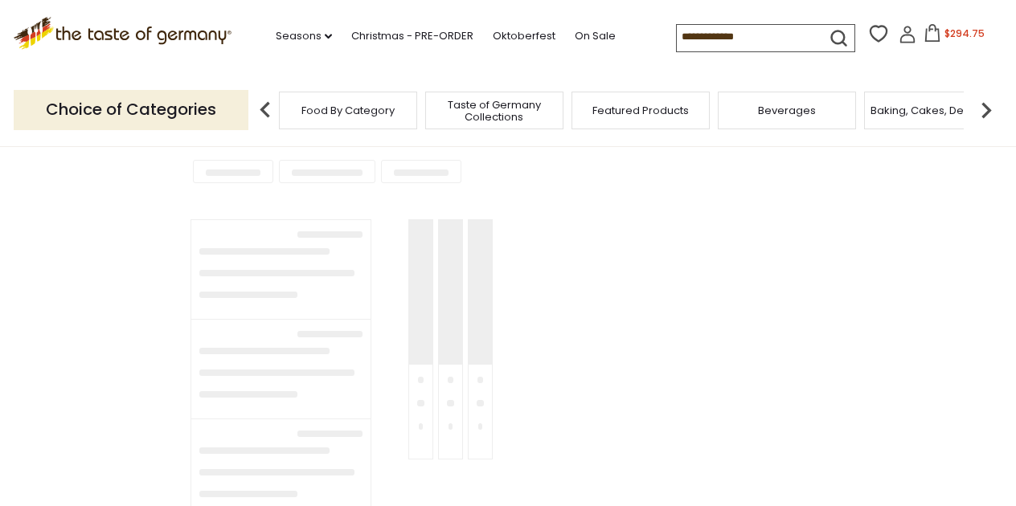
type input "**********"
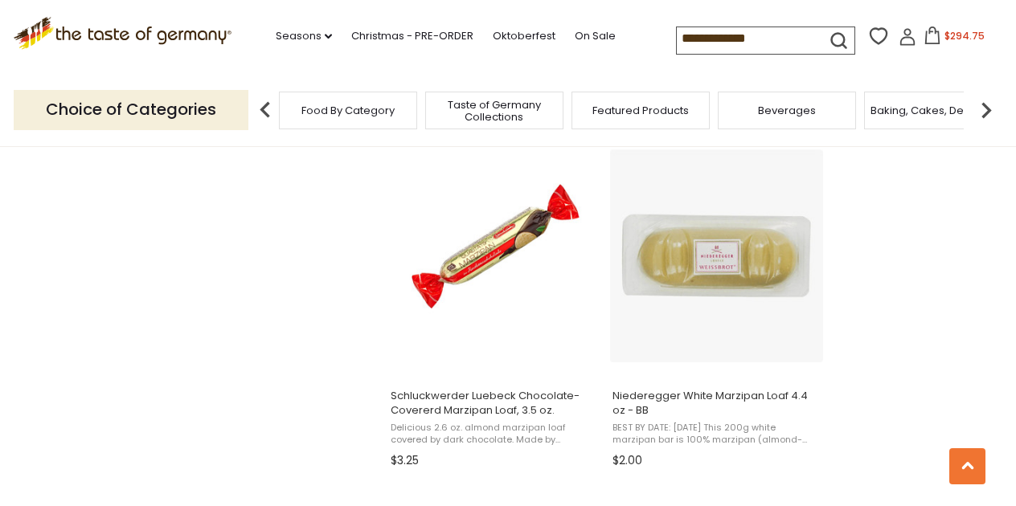
scroll to position [1383, 0]
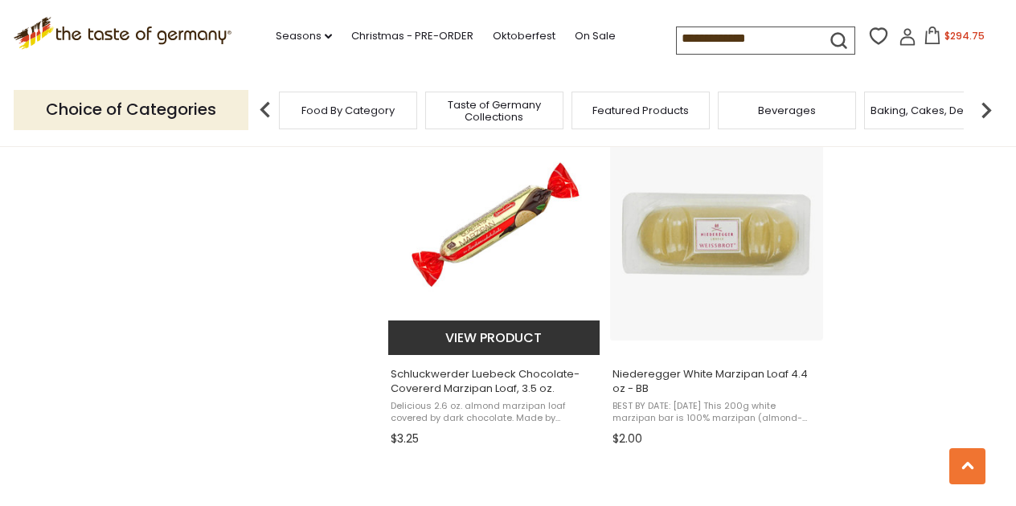
click at [517, 246] on img "Schluckwerder Luebeck Chocolate-Covererd Marzipan Loaf, 3.5 oz." at bounding box center [494, 234] width 213 height 213
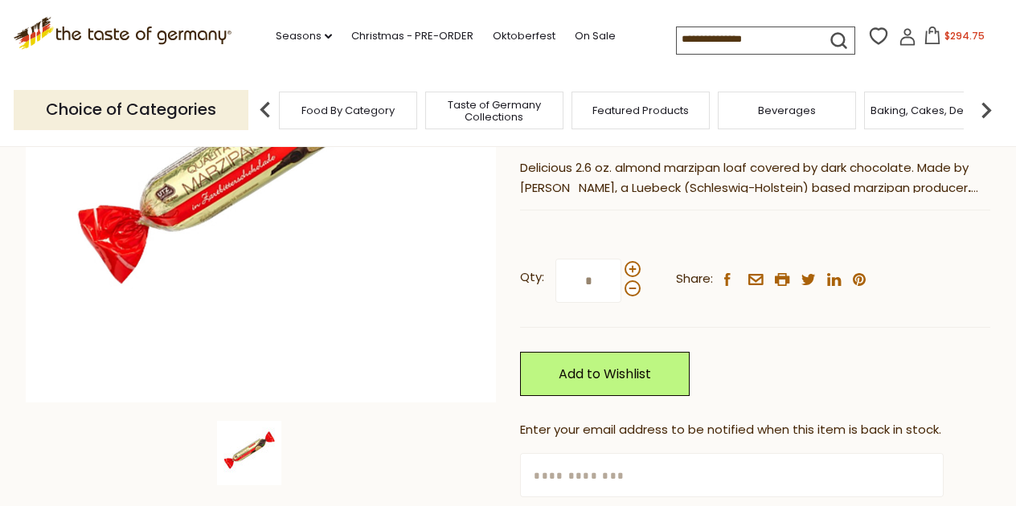
scroll to position [288, 0]
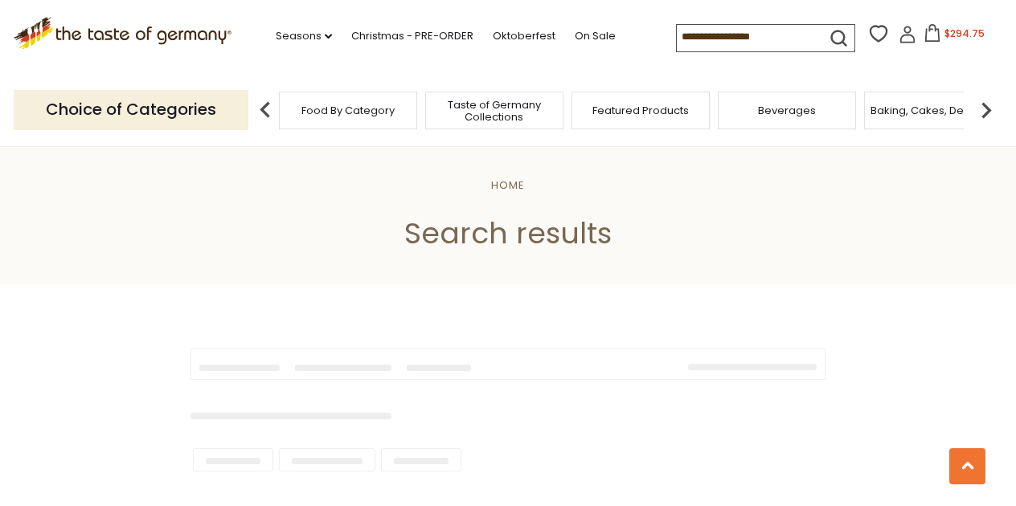
type input "**********"
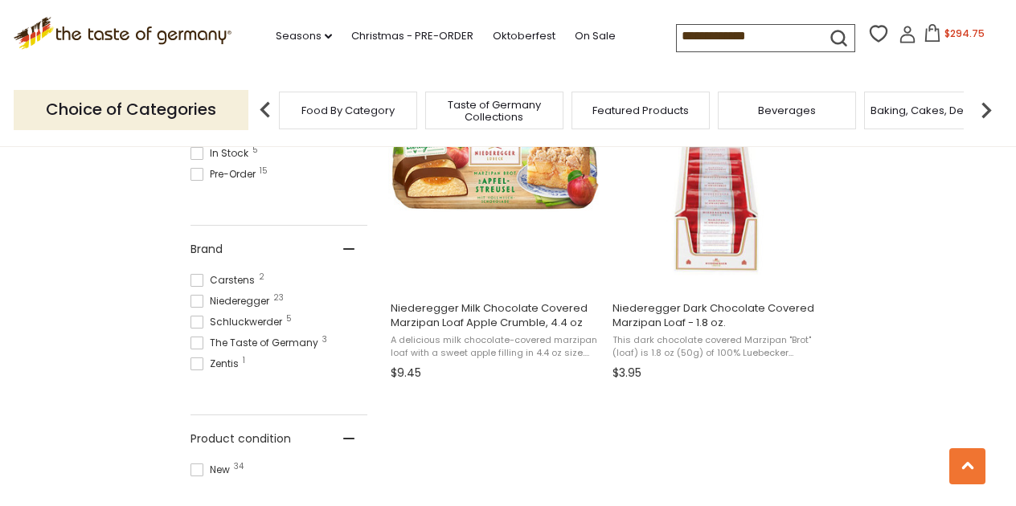
scroll to position [722, 0]
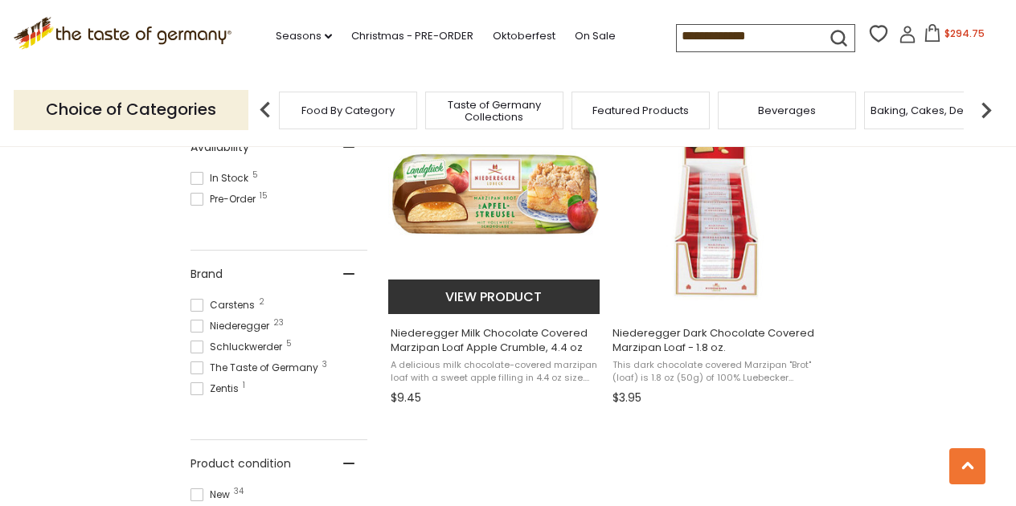
click at [512, 170] on img "Niederegger Milk Chocolate Covered Marzipan Loaf Apple Crumble, 4.4 oz" at bounding box center [494, 194] width 213 height 213
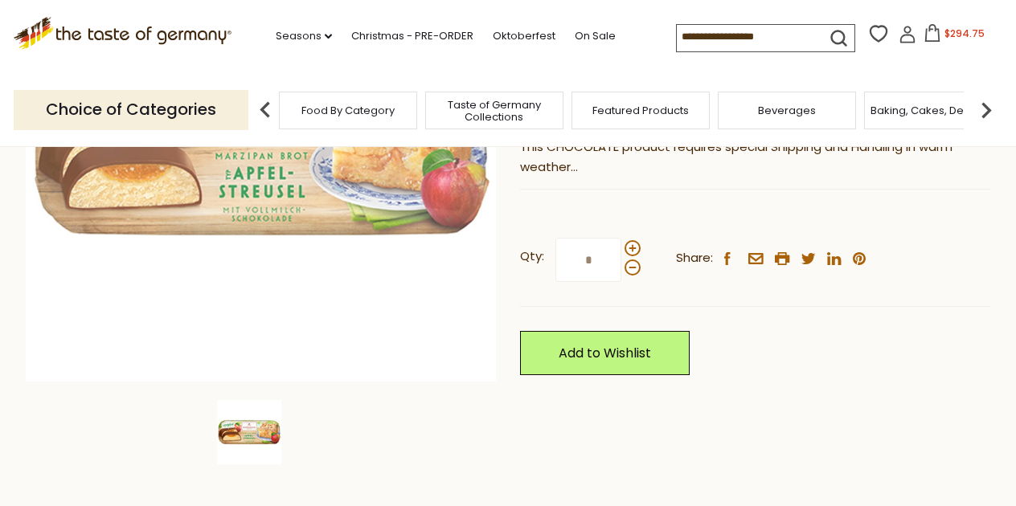
scroll to position [320, 0]
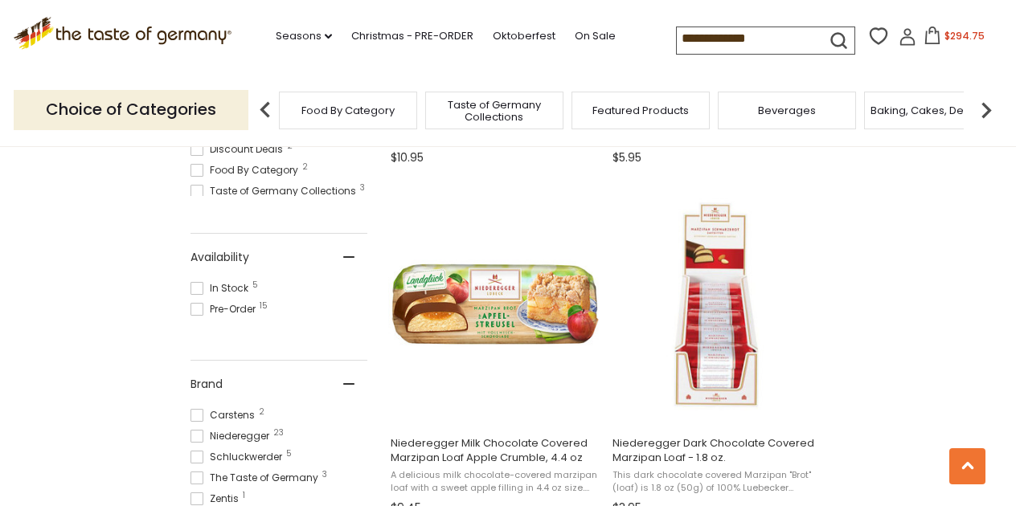
scroll to position [644, 0]
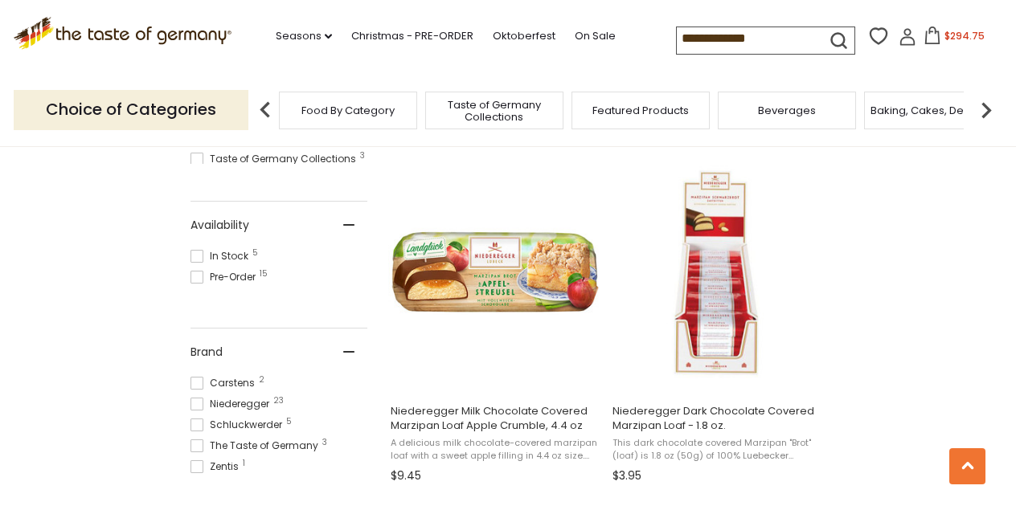
click at [944, 31] on span "$294.75" at bounding box center [964, 36] width 40 height 14
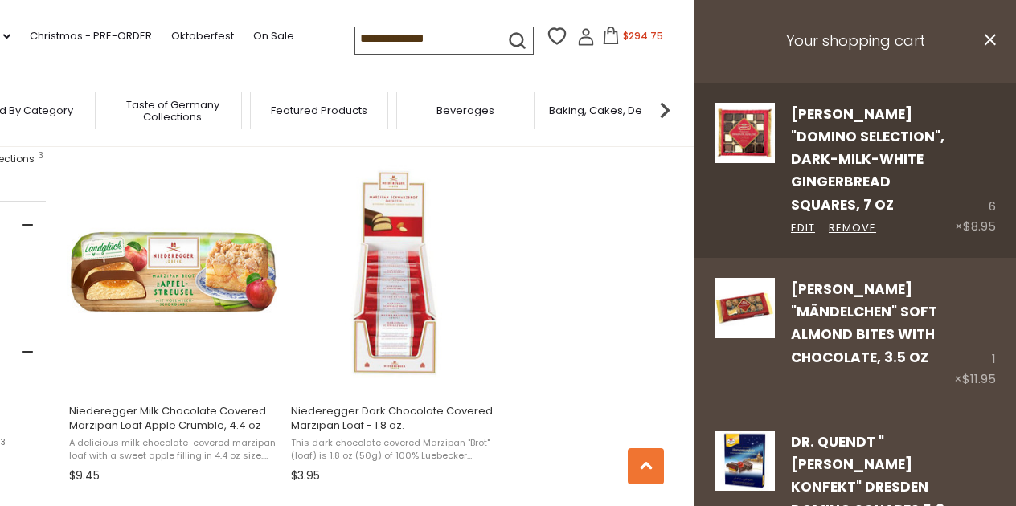
click at [848, 134] on link "[PERSON_NAME] "Domino Selection", Dark-Milk-White Gingerbread Squares, 7 oz" at bounding box center [867, 159] width 153 height 110
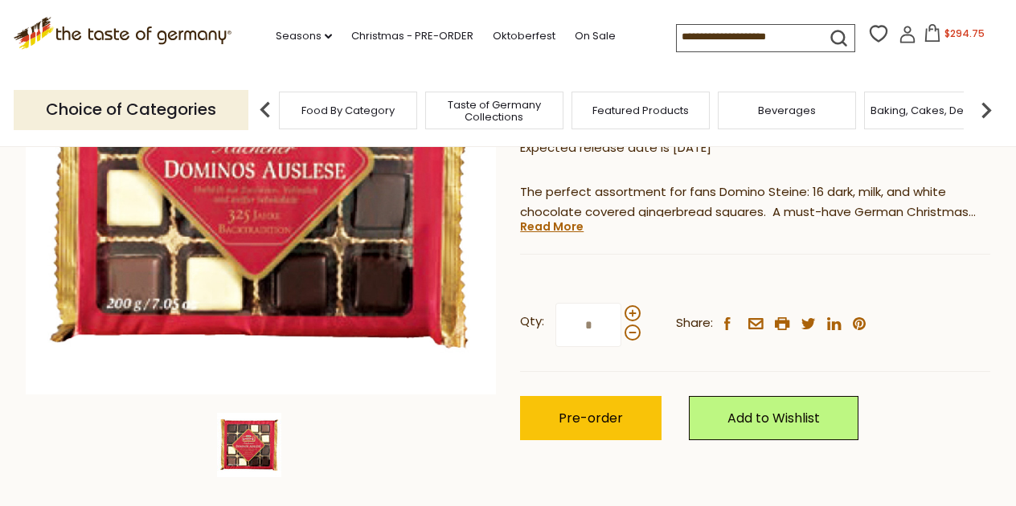
scroll to position [305, 0]
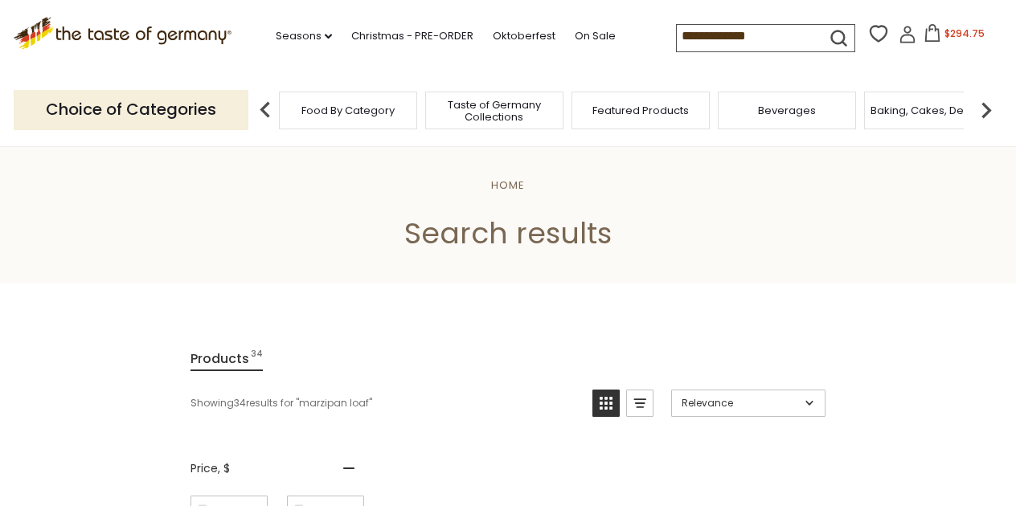
click at [697, 34] on input "**********" at bounding box center [745, 36] width 136 height 22
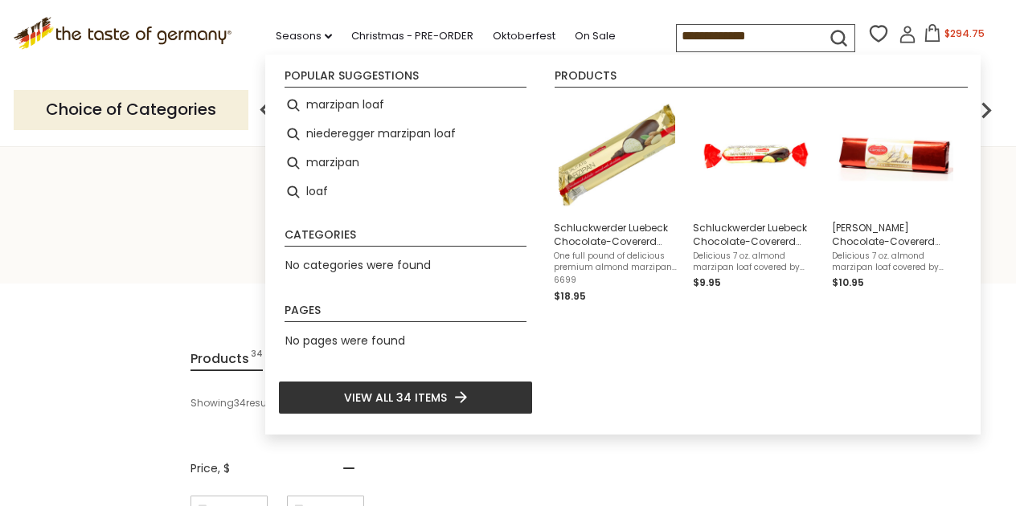
click at [697, 34] on input "**********" at bounding box center [745, 36] width 136 height 22
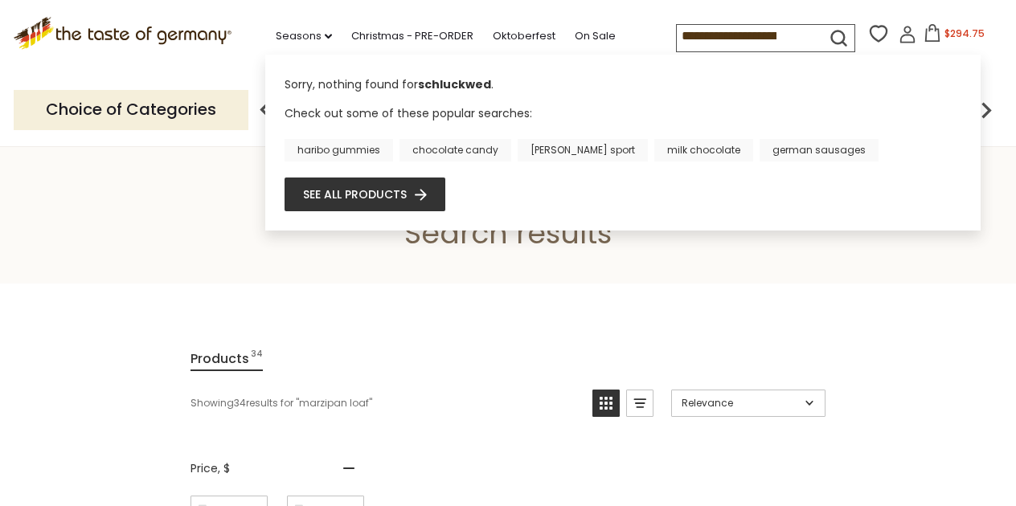
type input "**********"
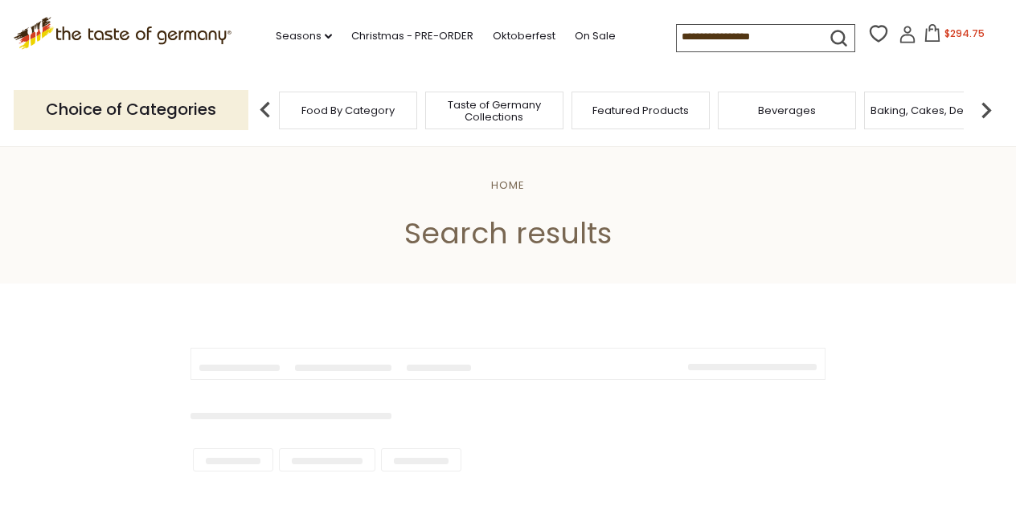
type input "**********"
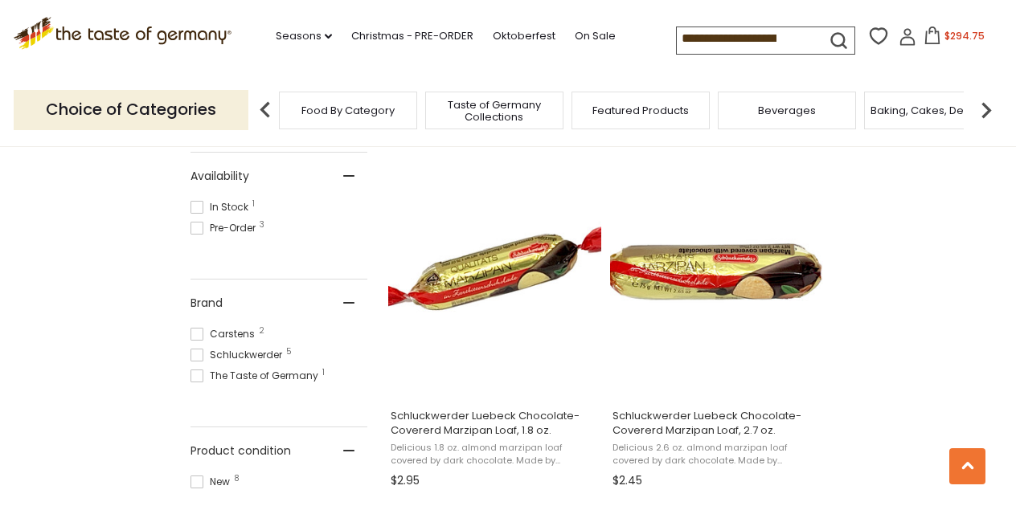
scroll to position [641, 0]
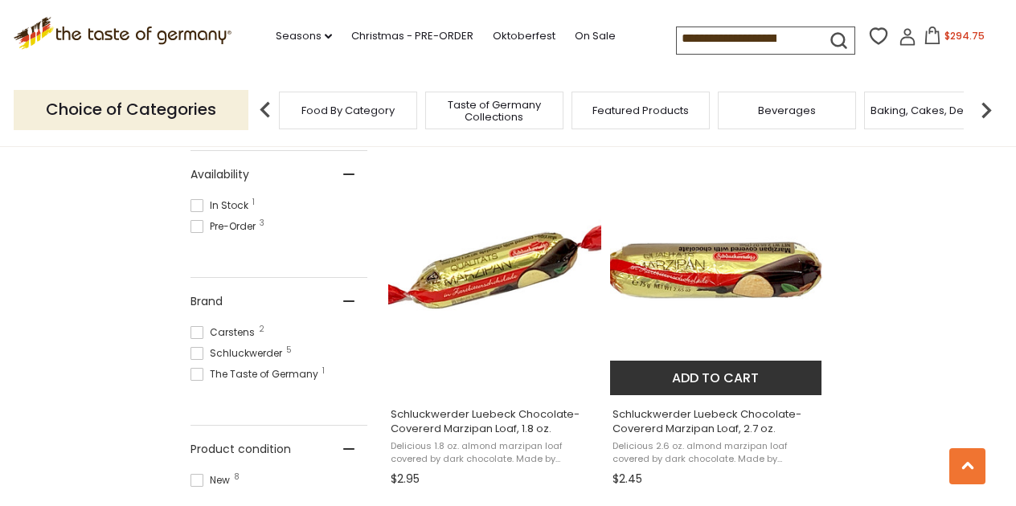
click at [733, 281] on img "Schluckwerder Luebeck Chocolate-Covererd Marzipan Loaf, 2.7 oz." at bounding box center [716, 275] width 213 height 213
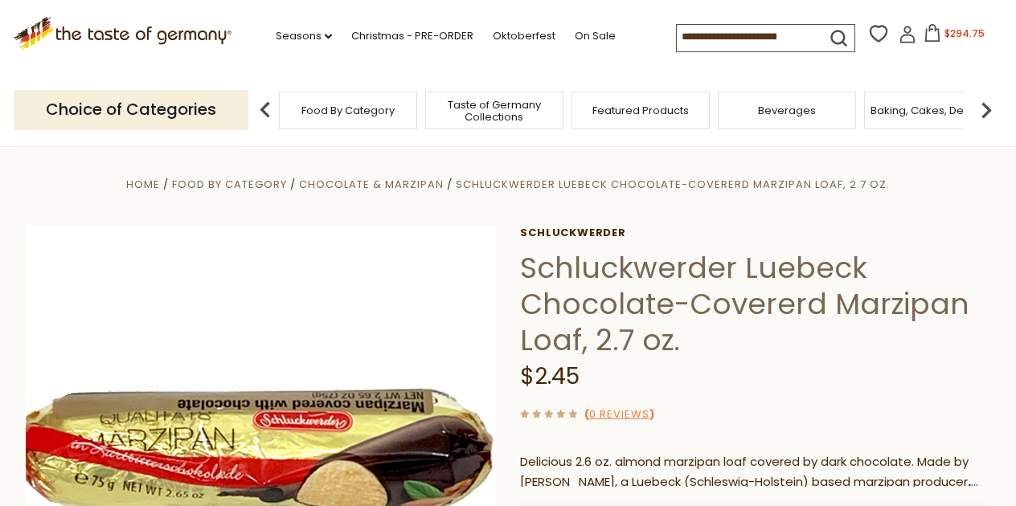
scroll to position [20, 0]
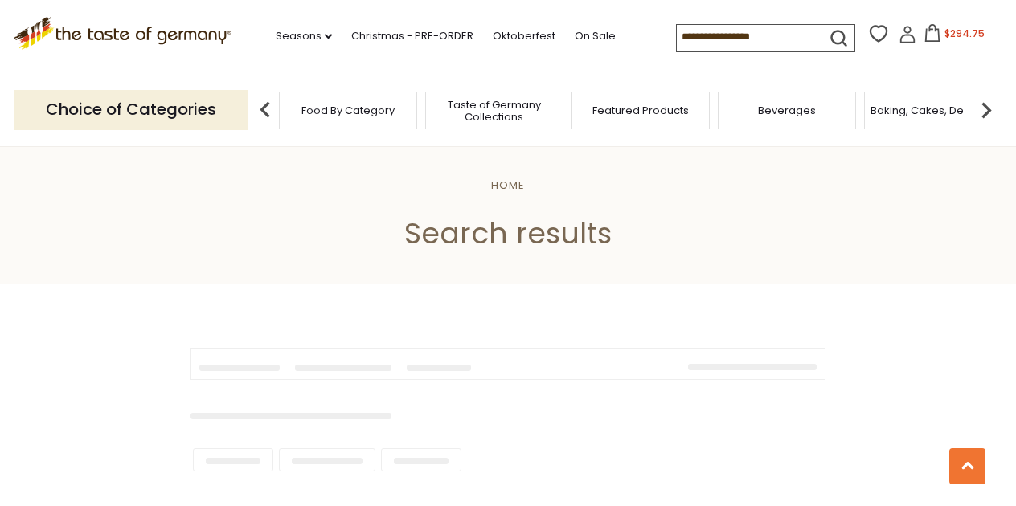
scroll to position [877, 0]
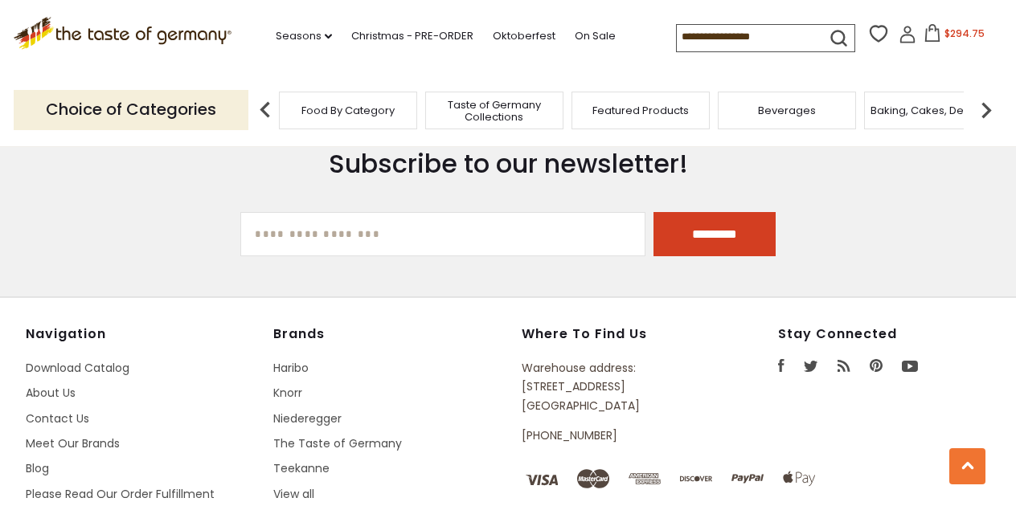
type input "**********"
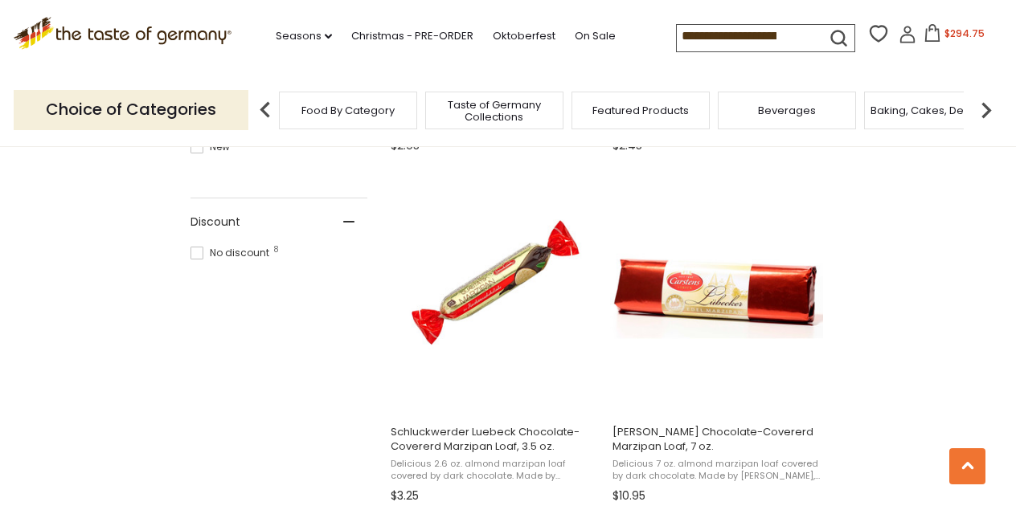
scroll to position [984, 0]
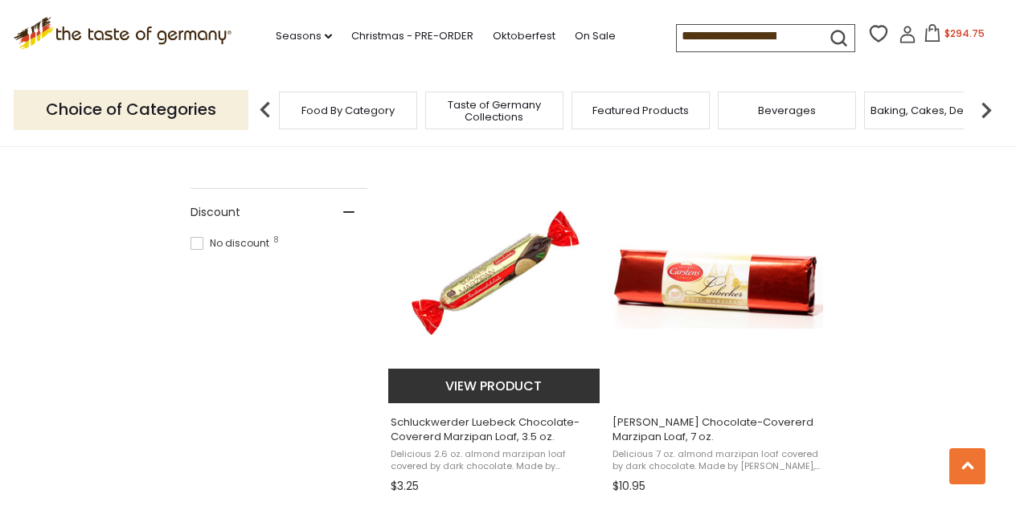
click at [504, 278] on img "Schluckwerder Luebeck Chocolate-Covererd Marzipan Loaf, 3.5 oz." at bounding box center [494, 282] width 213 height 213
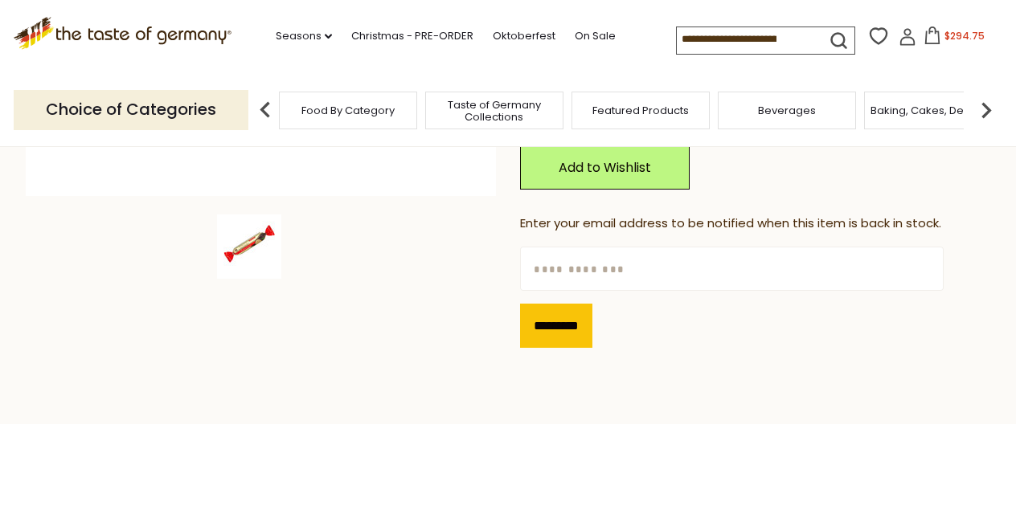
scroll to position [506, 0]
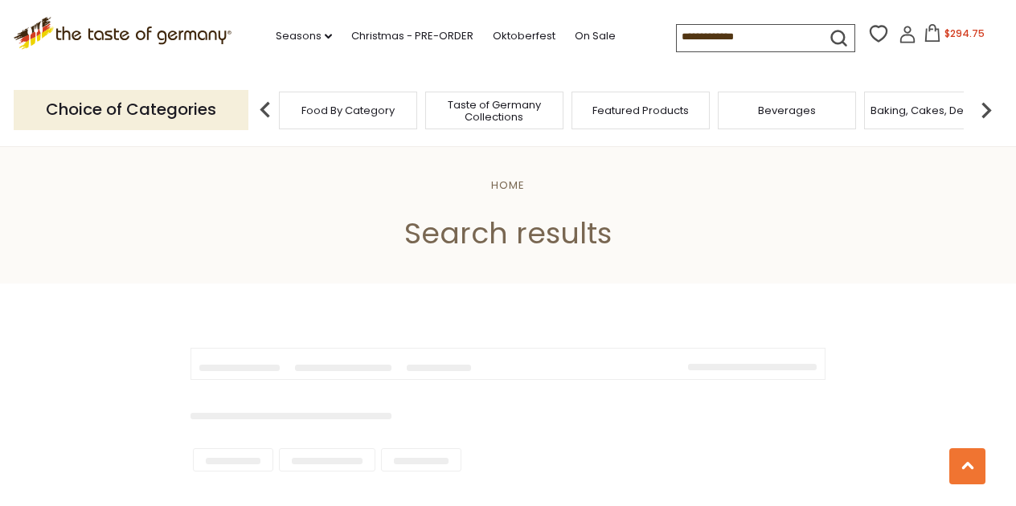
type input "**********"
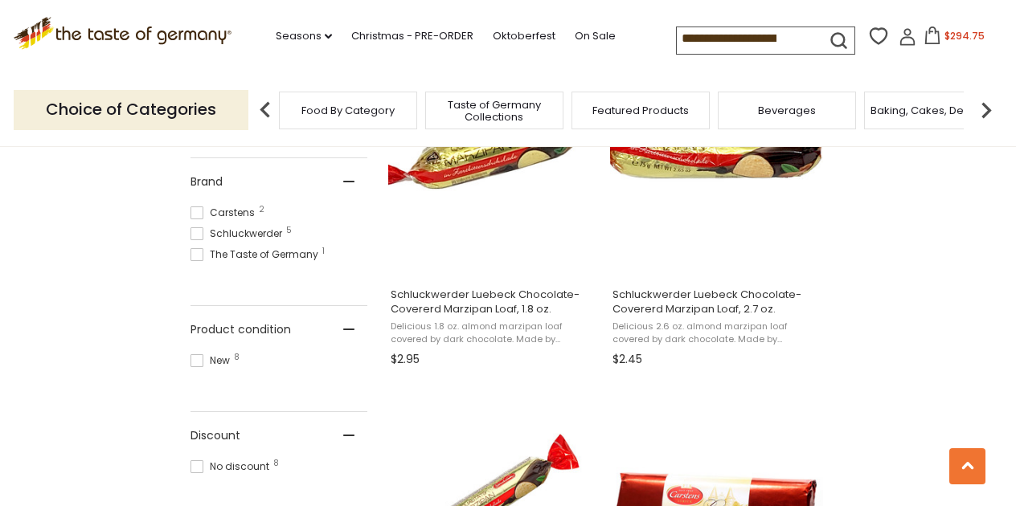
scroll to position [759, 0]
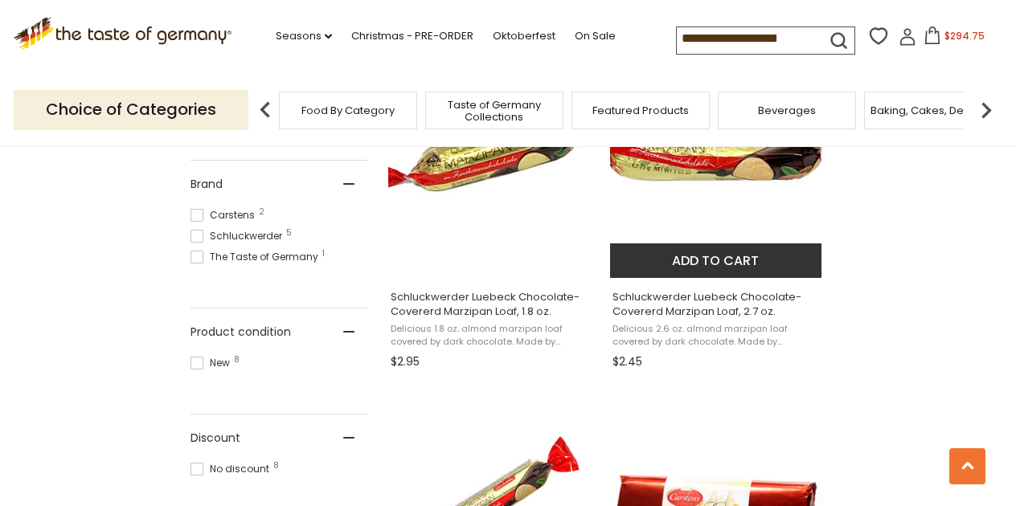
click at [785, 149] on img "Schluckwerder Luebeck Chocolate-Covererd Marzipan Loaf, 2.7 oz." at bounding box center [716, 157] width 213 height 213
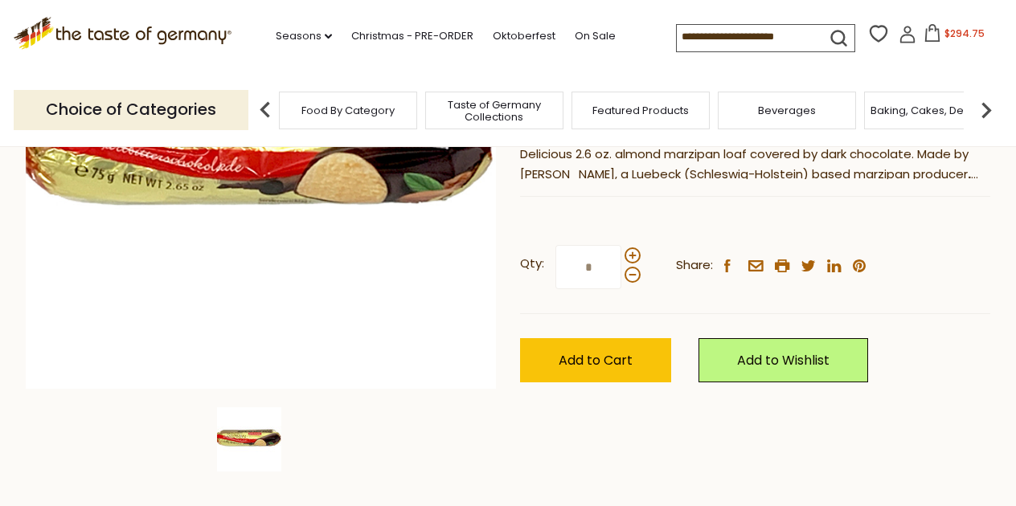
scroll to position [312, 0]
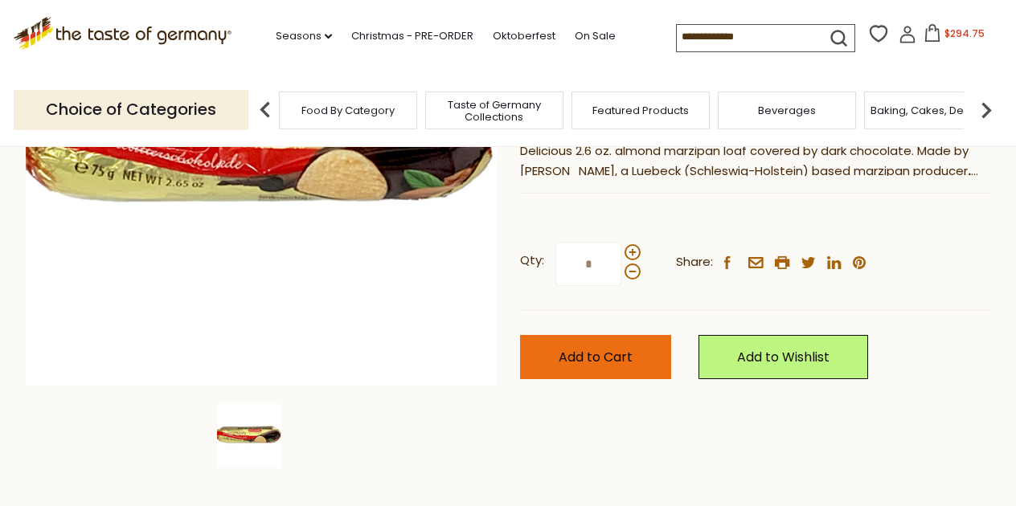
click at [633, 358] on button "Add to Cart" at bounding box center [595, 357] width 151 height 44
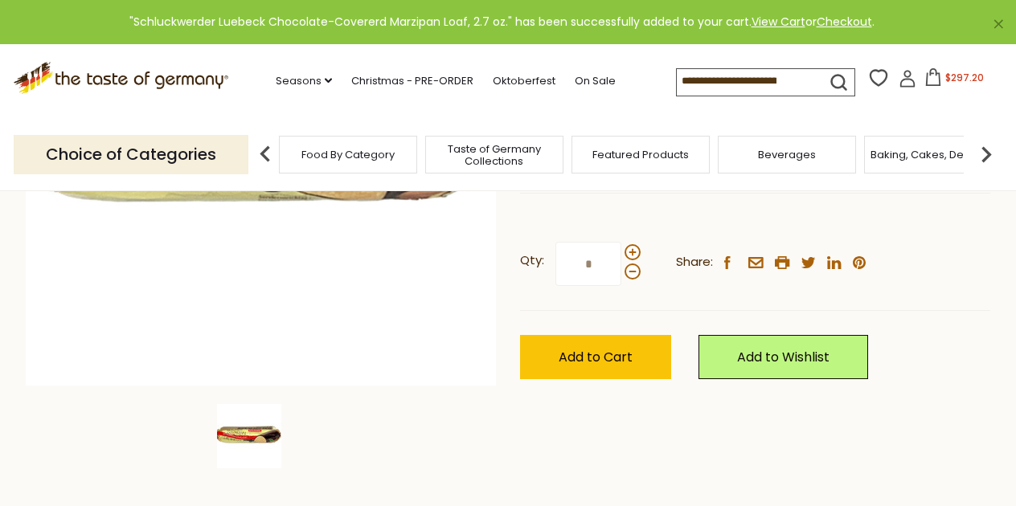
click at [693, 80] on input at bounding box center [745, 80] width 136 height 22
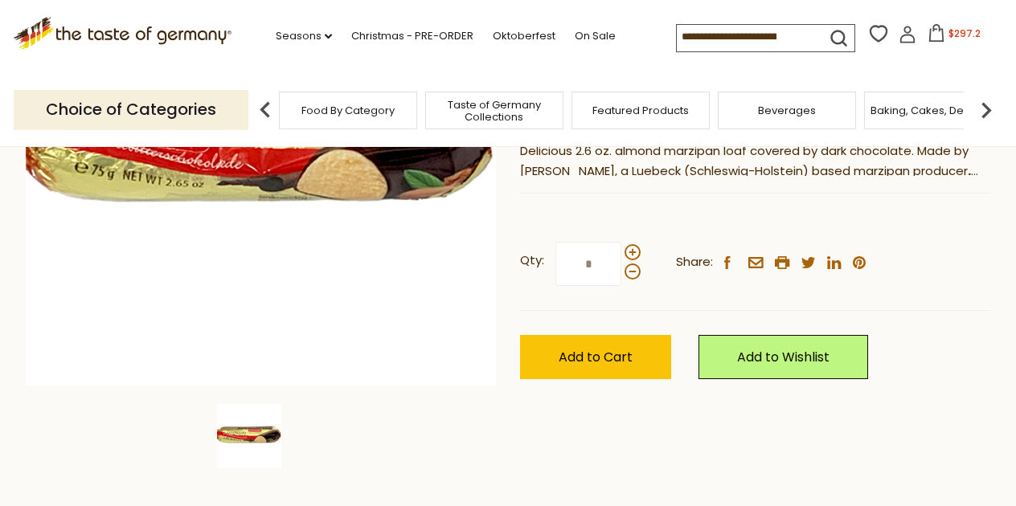
click at [927, 29] on icon at bounding box center [936, 33] width 18 height 18
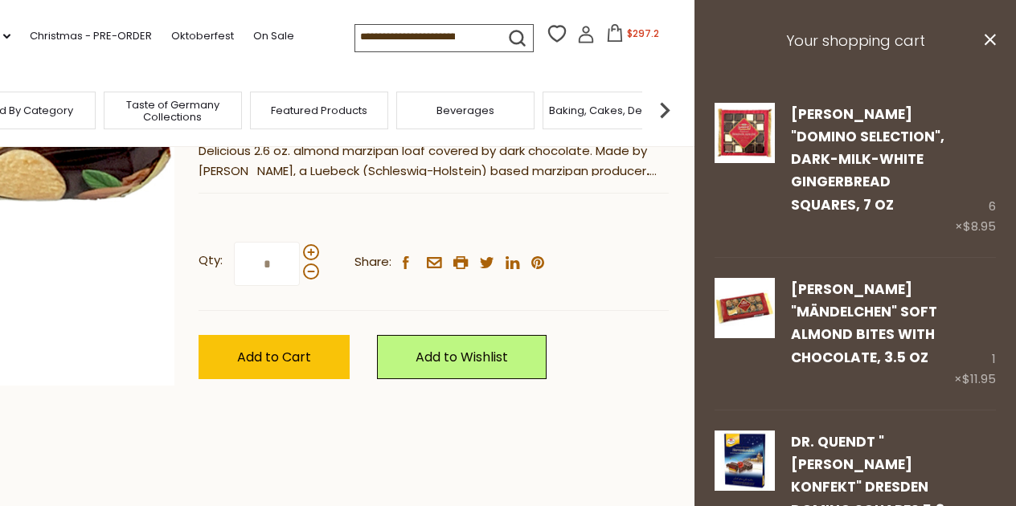
click at [863, 43] on h3 "Your shopping cart" at bounding box center [854, 41] width 321 height 83
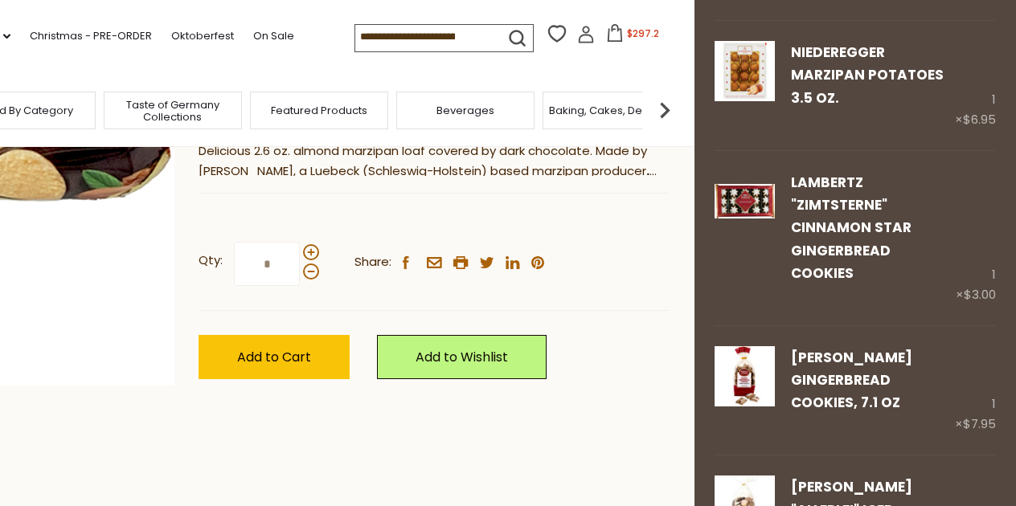
scroll to position [3515, 0]
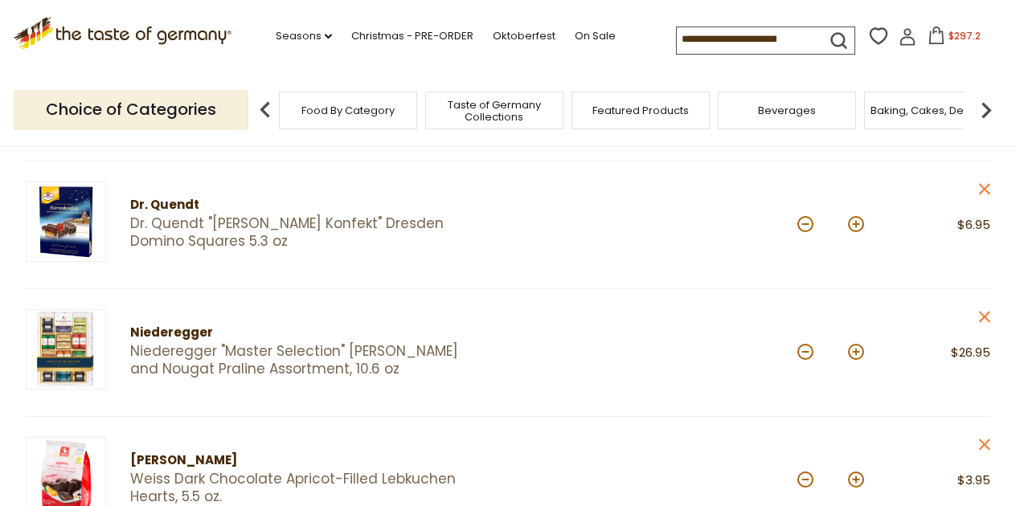
scroll to position [435, 0]
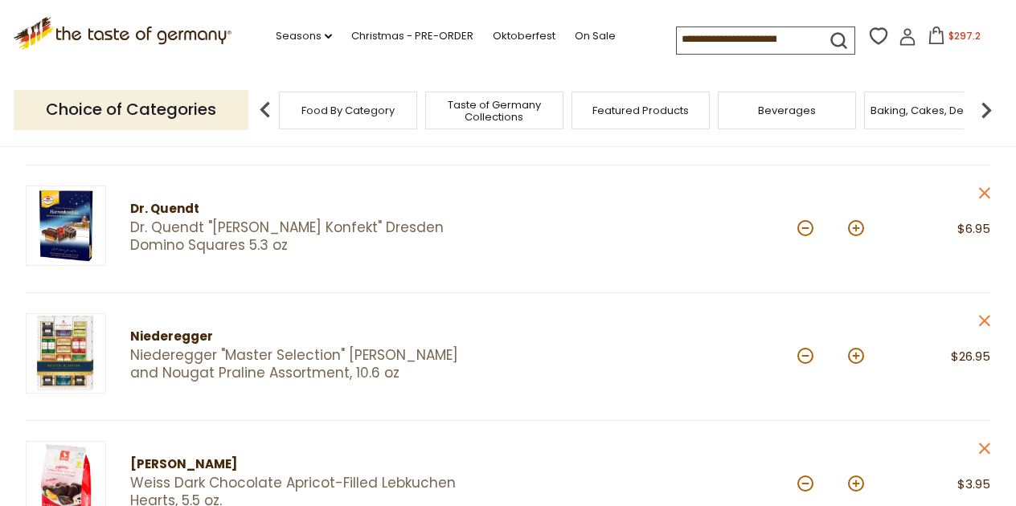
click at [409, 223] on link "Dr. Quendt "[PERSON_NAME] Konfekt" Dresden Domino Squares 5.3 oz" at bounding box center [305, 236] width 350 height 35
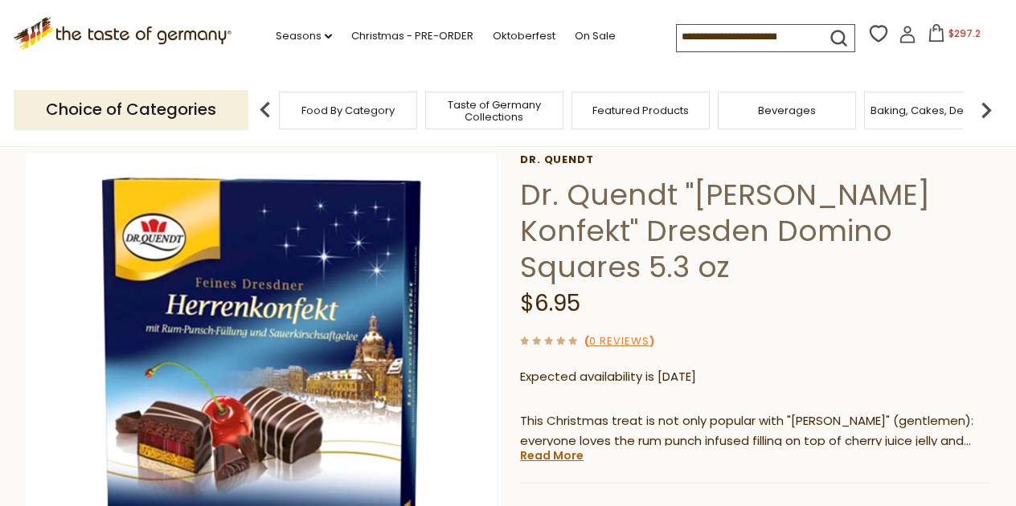
scroll to position [84, 0]
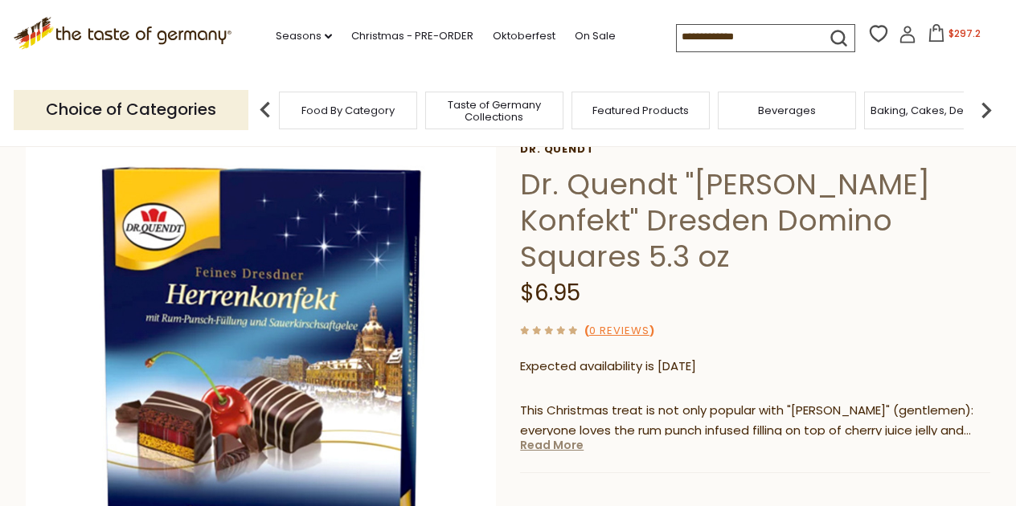
click at [566, 437] on link "Read More" at bounding box center [551, 445] width 63 height 16
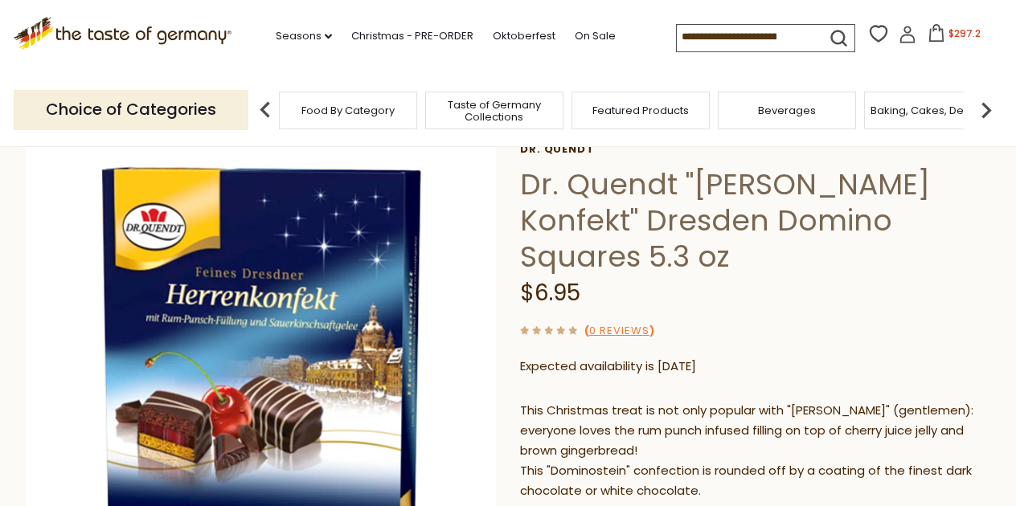
click at [767, 321] on div "( 0 Reviews )" at bounding box center [755, 331] width 470 height 20
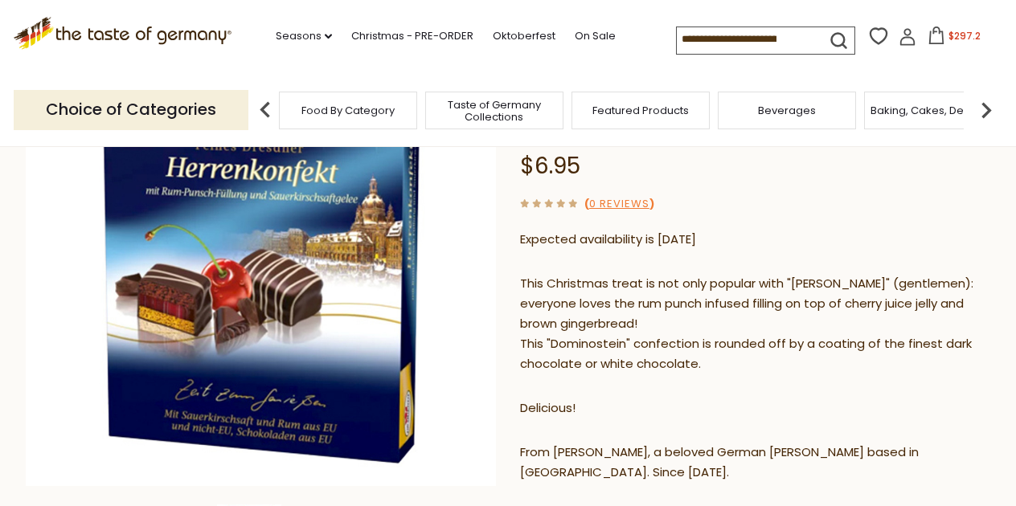
scroll to position [209, 0]
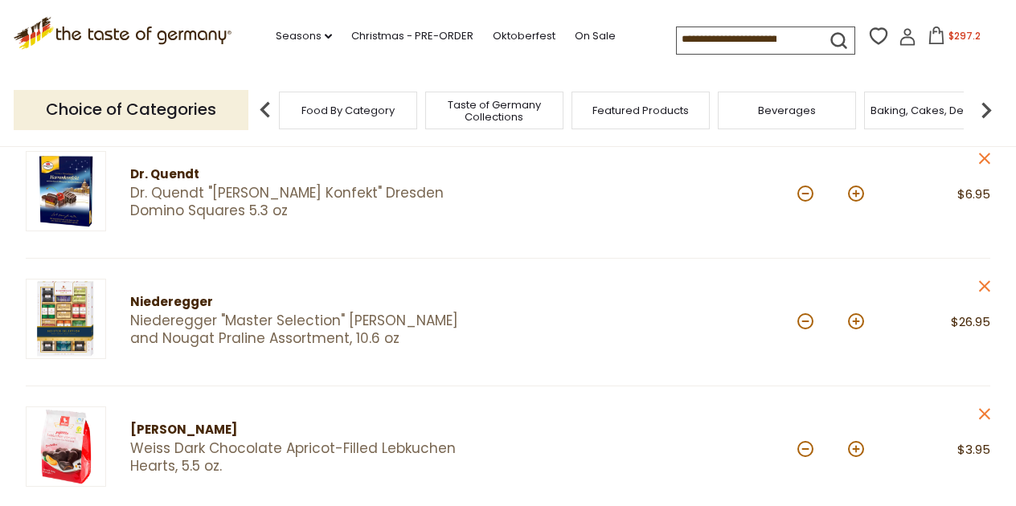
scroll to position [469, 0]
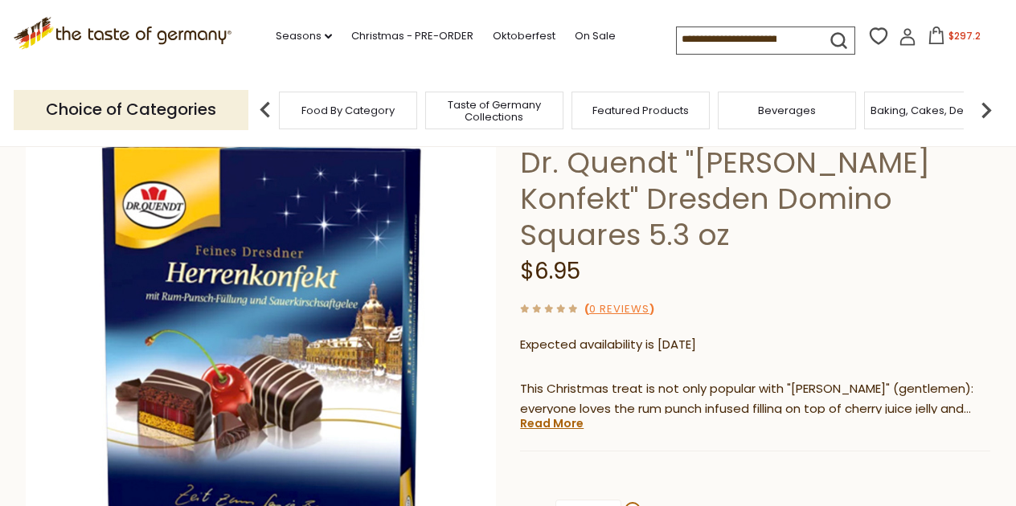
scroll to position [100, 0]
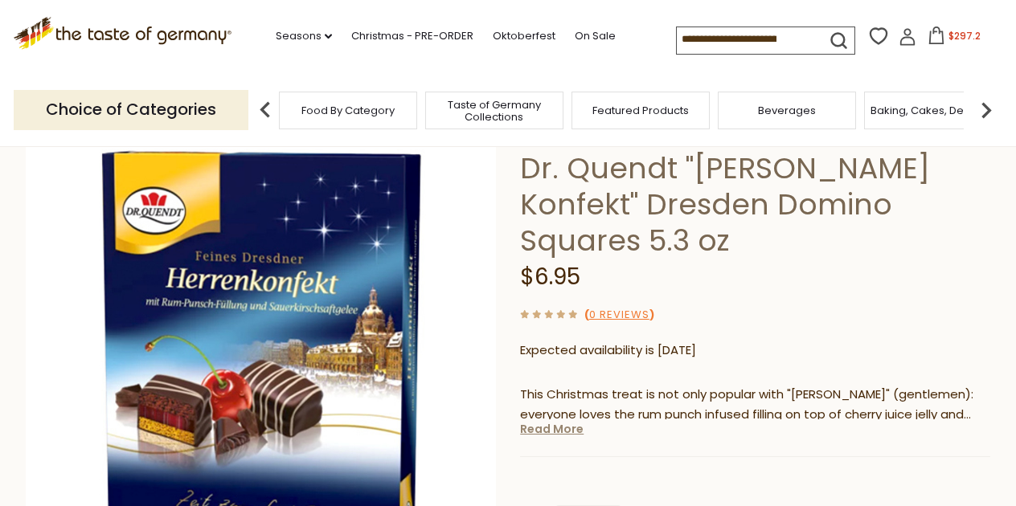
click at [566, 421] on link "Read More" at bounding box center [551, 429] width 63 height 16
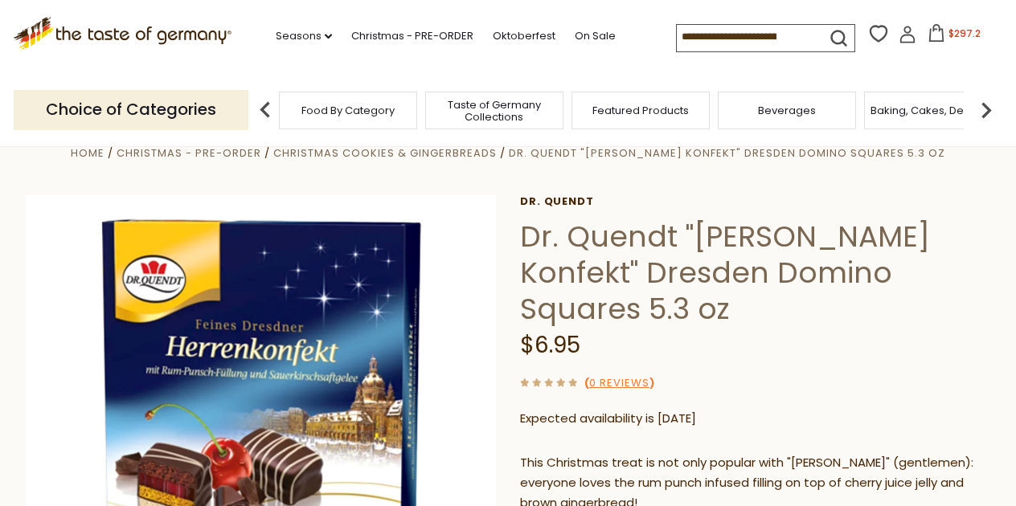
scroll to position [33, 0]
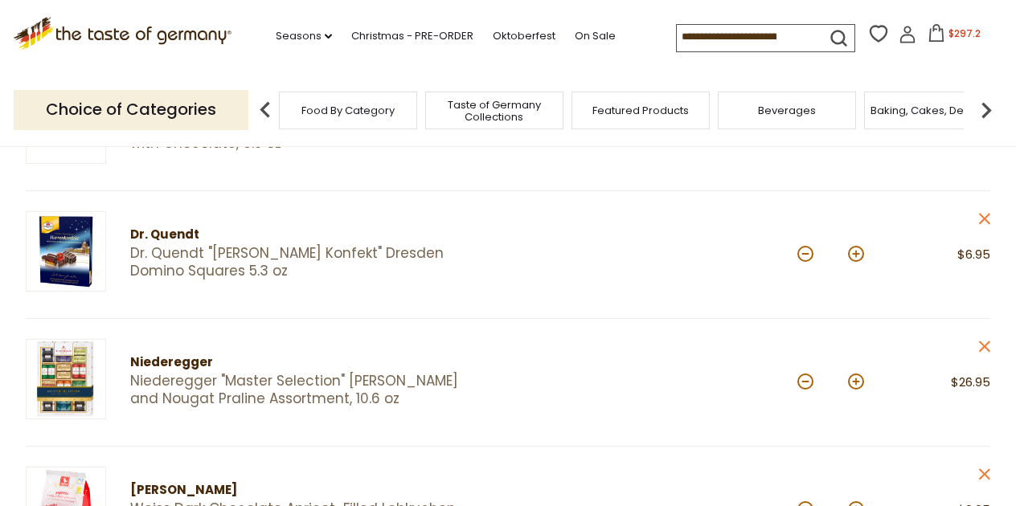
click at [981, 215] on icon at bounding box center [984, 218] width 11 height 11
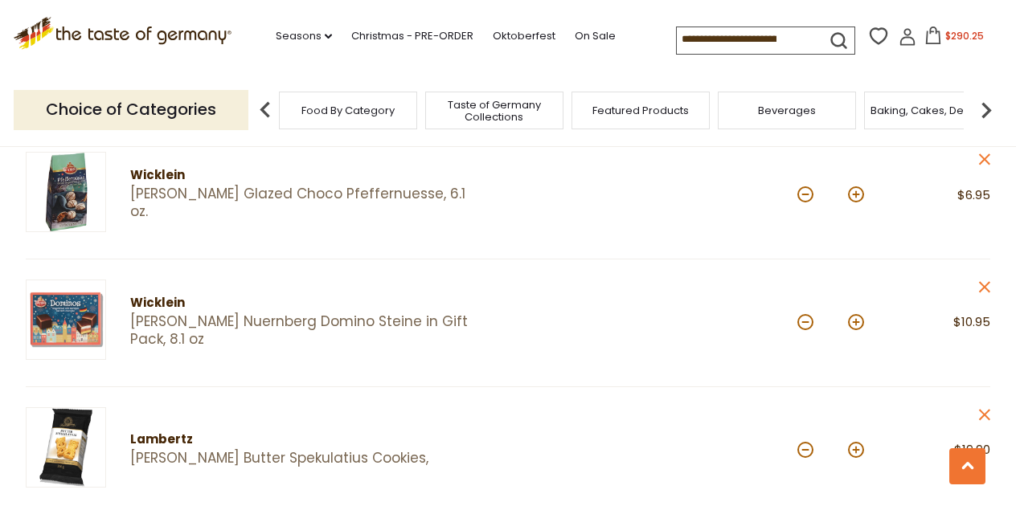
scroll to position [1237, 0]
click at [409, 313] on link "[PERSON_NAME] Nuernberg Domino Steine in Gift Pack, 8.1 oz" at bounding box center [305, 330] width 350 height 35
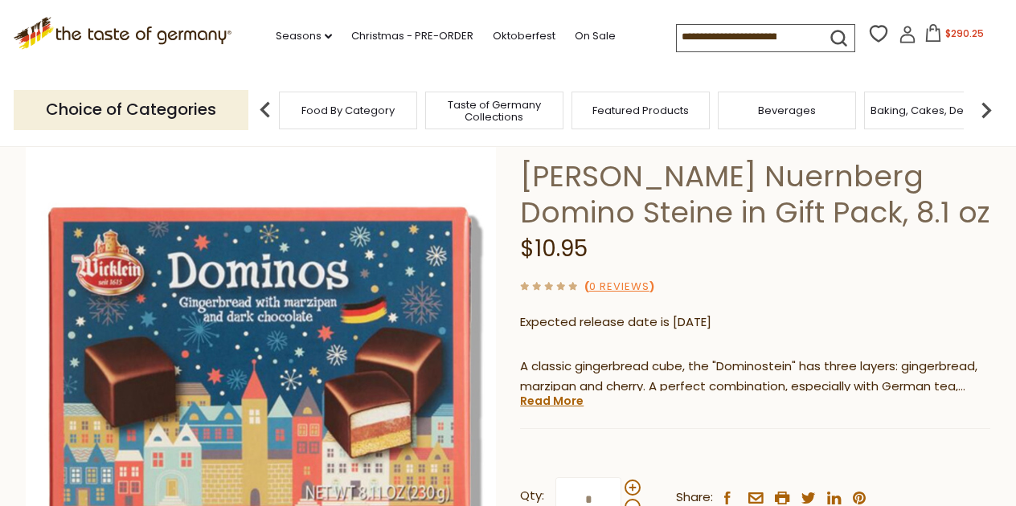
scroll to position [100, 0]
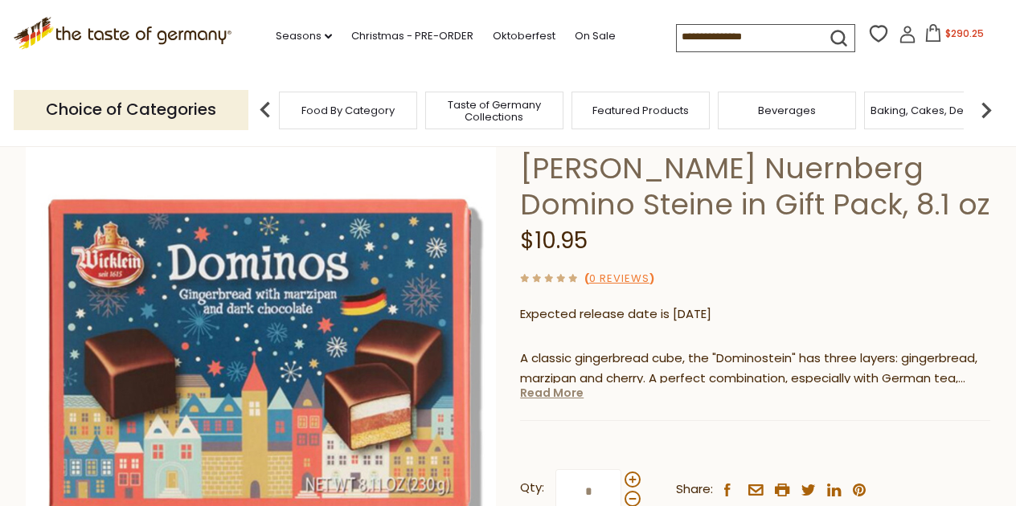
click at [539, 395] on link "Read More" at bounding box center [551, 393] width 63 height 16
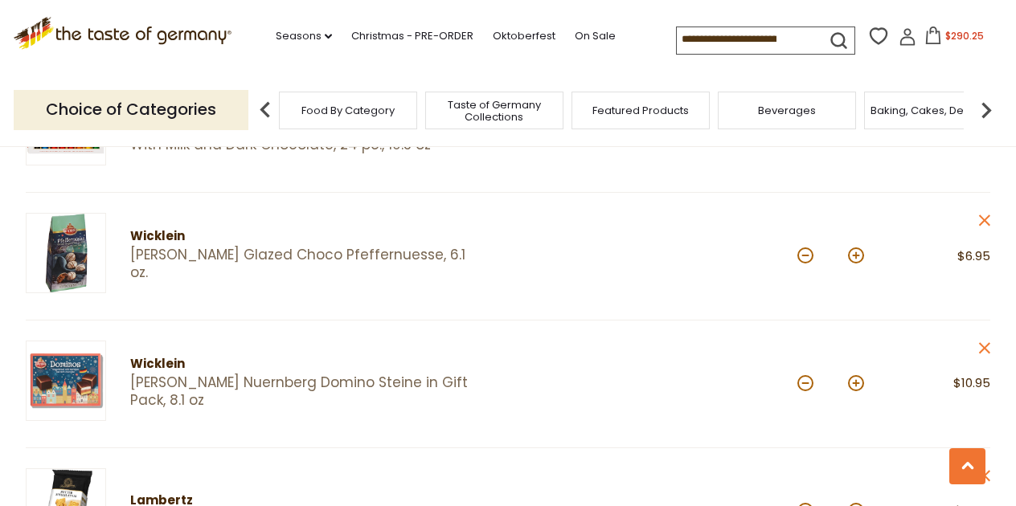
scroll to position [1165, 0]
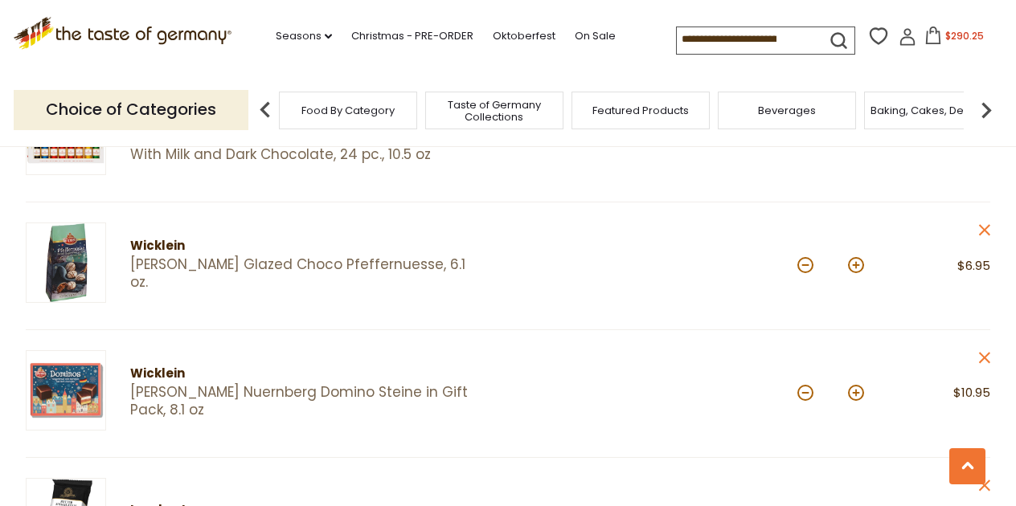
click at [321, 262] on link "[PERSON_NAME] Glazed Choco Pfeffernuesse, 6.1 oz." at bounding box center [305, 273] width 350 height 35
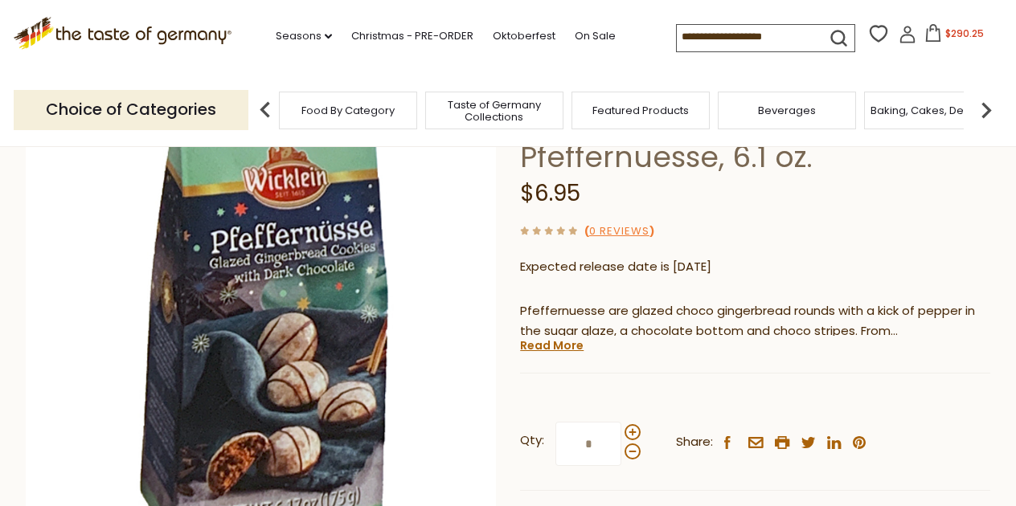
scroll to position [157, 0]
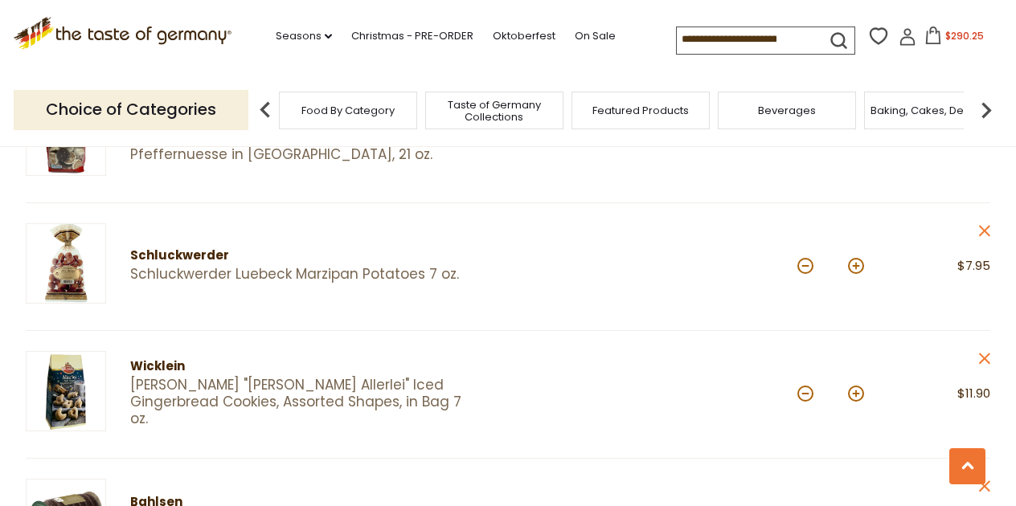
scroll to position [1676, 0]
click at [321, 376] on link "Wicklein "Nuernberger Allerlei" Iced Gingerbread Cookies, Assorted Shapes, in B…" at bounding box center [305, 401] width 350 height 51
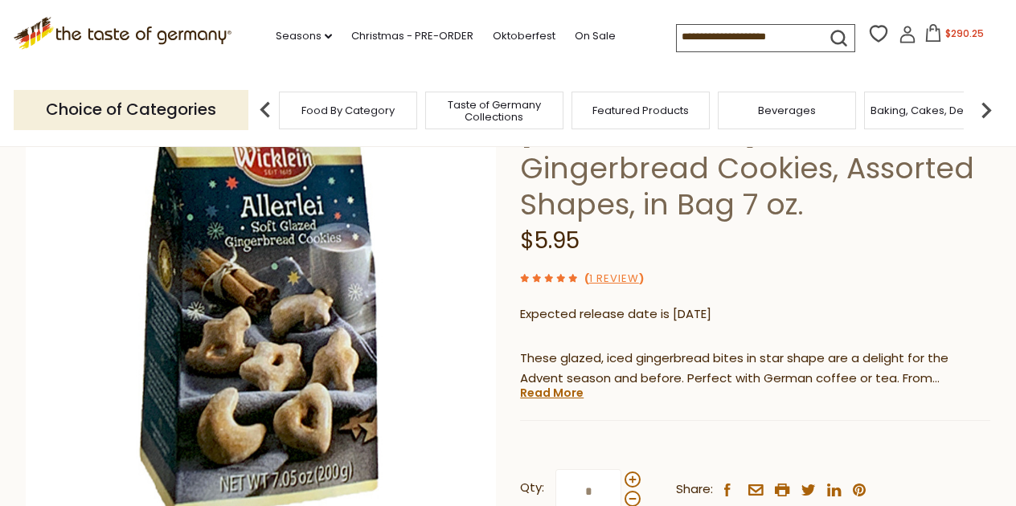
scroll to position [213, 0]
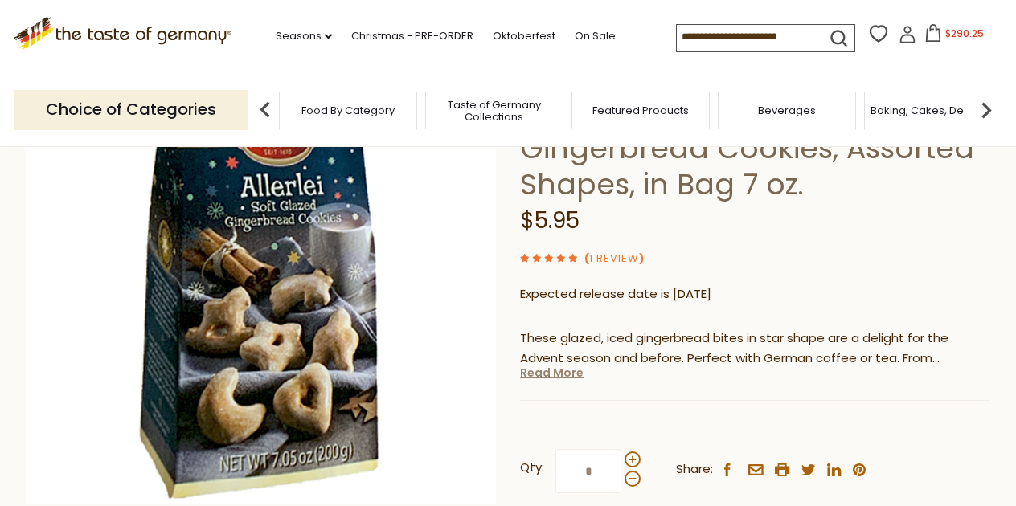
click at [575, 365] on link "Read More" at bounding box center [551, 373] width 63 height 16
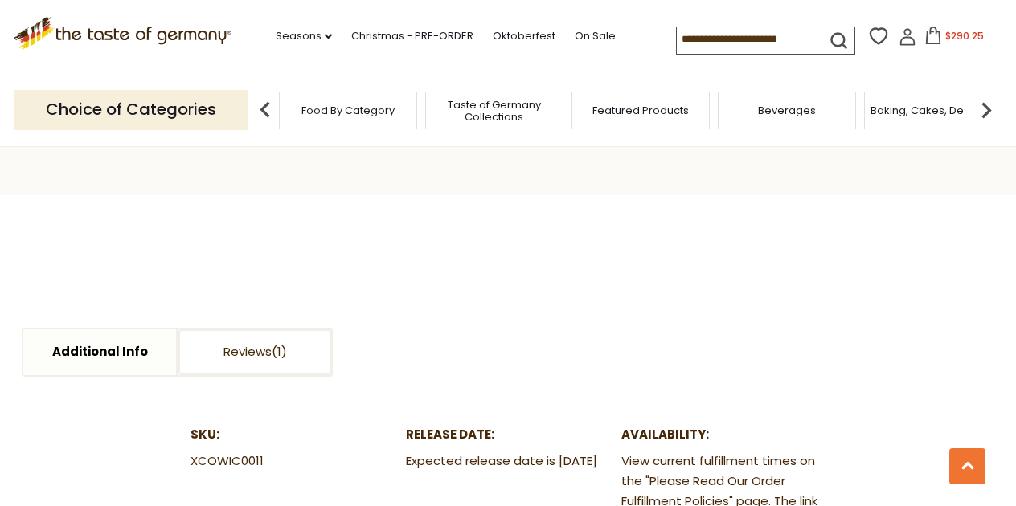
scroll to position [765, 0]
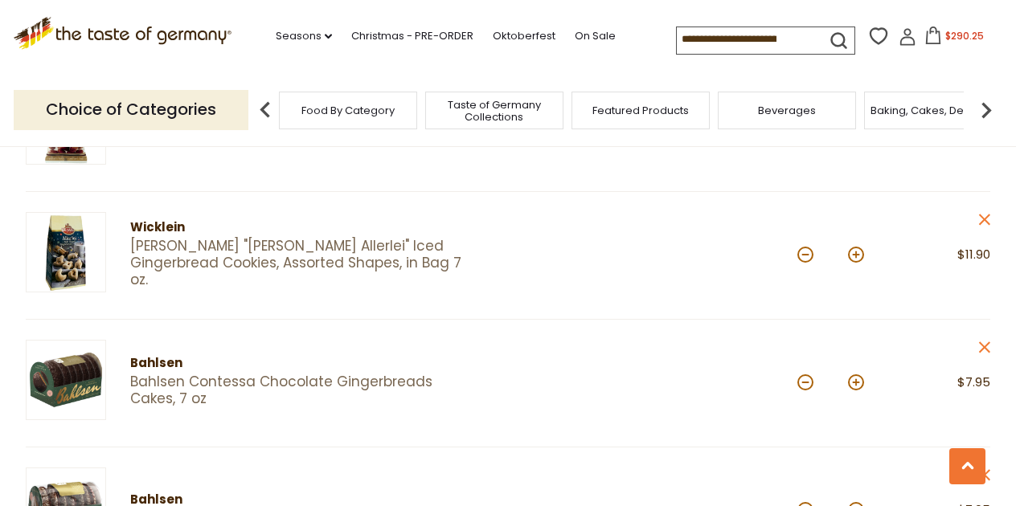
scroll to position [1809, 0]
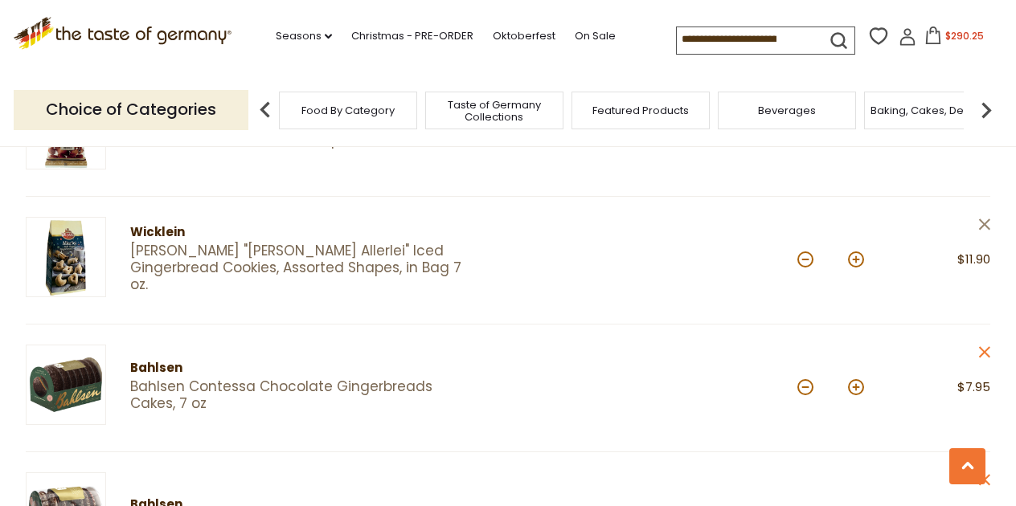
click at [983, 219] on icon at bounding box center [984, 224] width 11 height 11
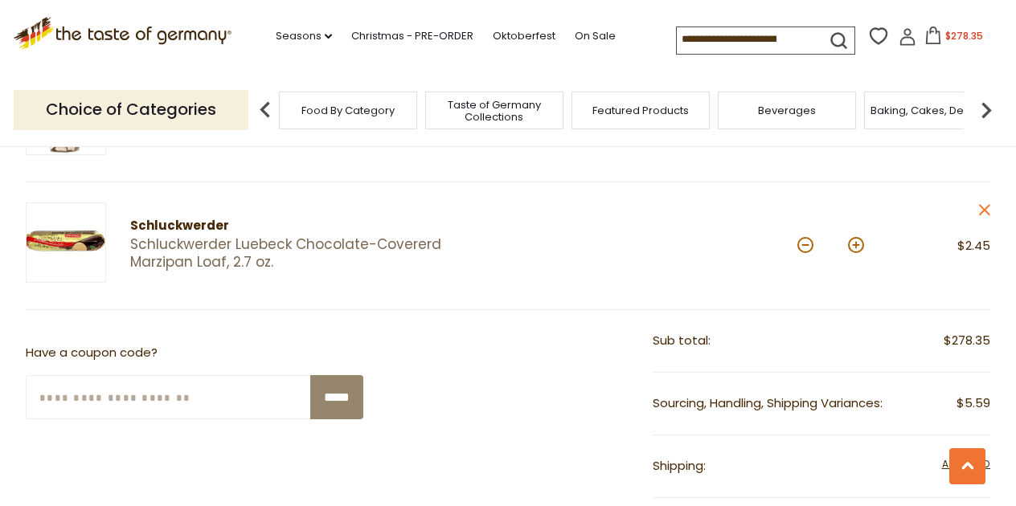
scroll to position [3075, 0]
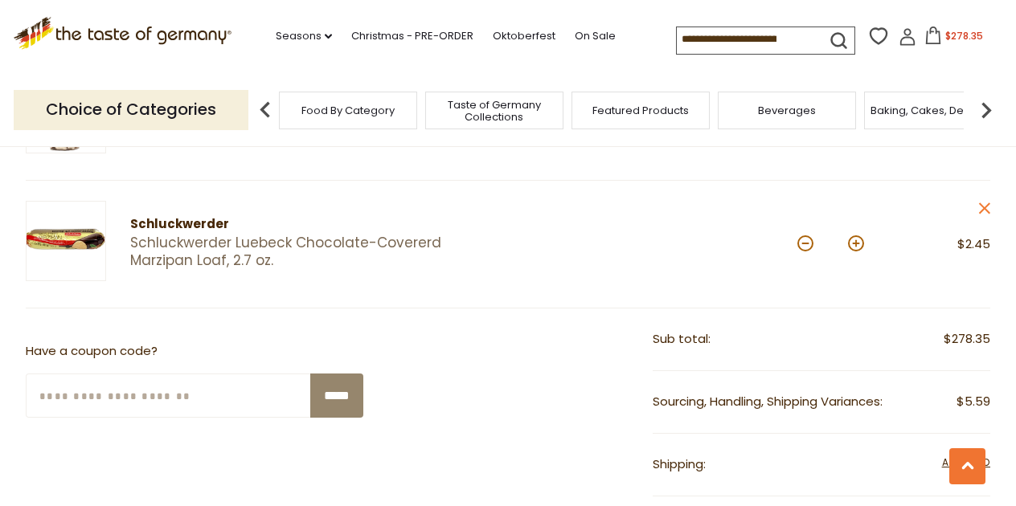
click at [586, 247] on div at bounding box center [652, 244] width 289 height 87
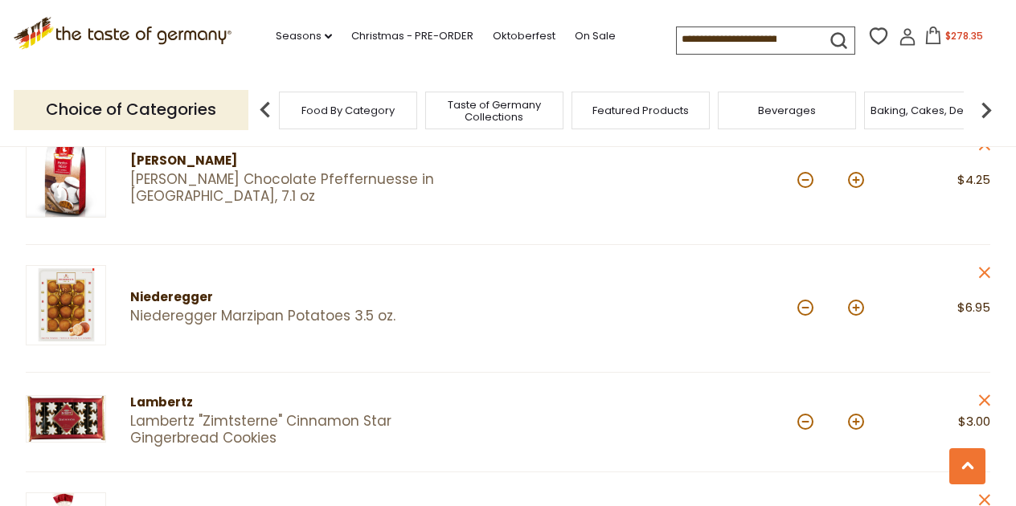
scroll to position [2550, 0]
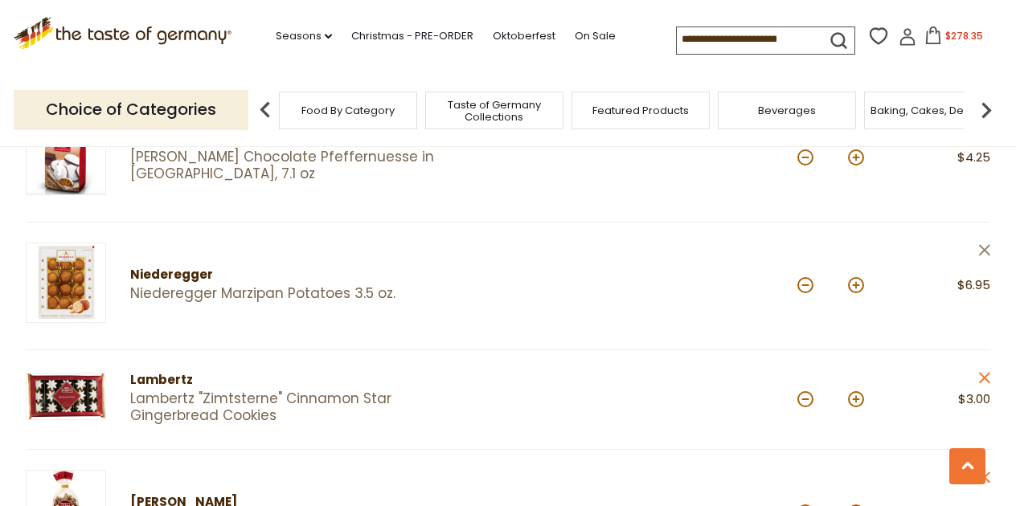
click at [989, 244] on icon "close" at bounding box center [984, 250] width 12 height 12
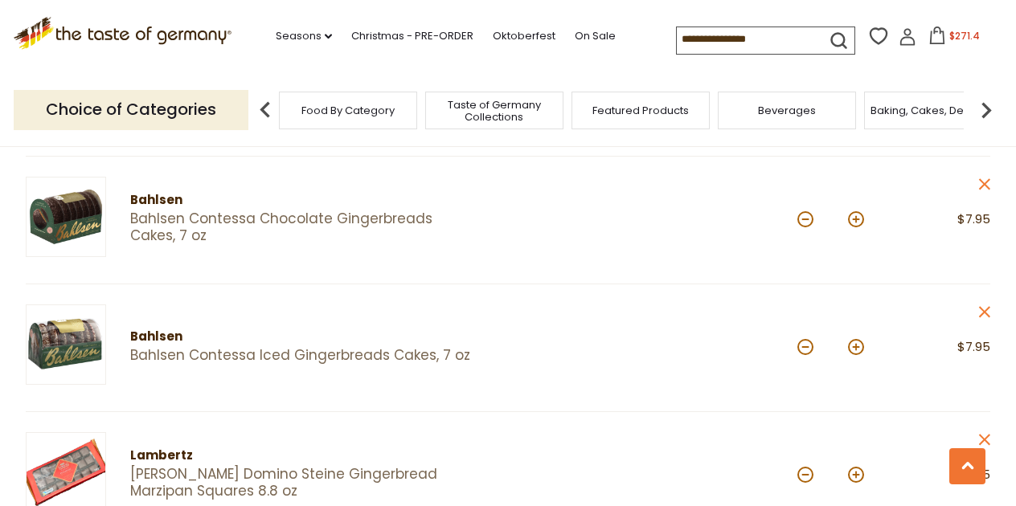
scroll to position [1850, 0]
click at [264, 210] on link "Bahlsen Contessa Chocolate Gingerbreads Cakes, 7 oz" at bounding box center [305, 227] width 350 height 35
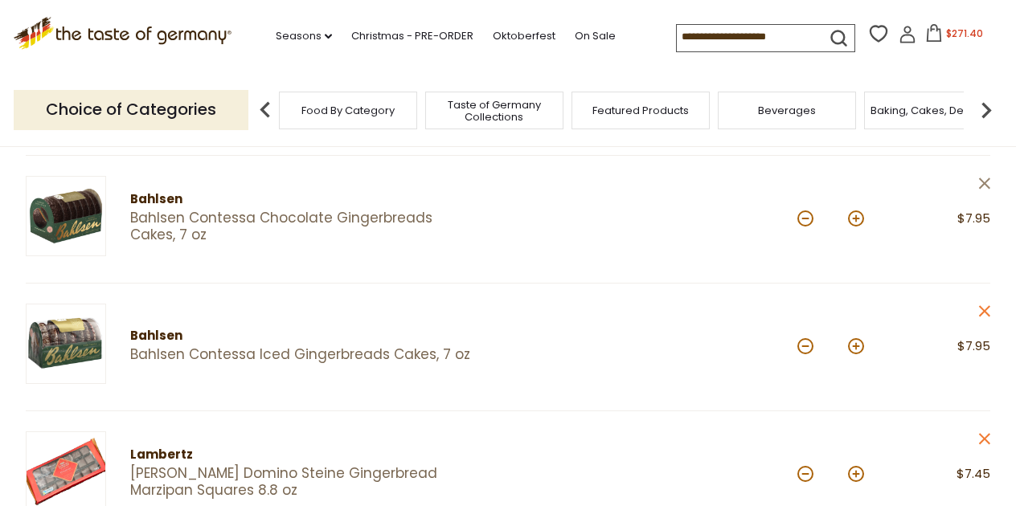
click at [983, 178] on icon at bounding box center [984, 183] width 11 height 11
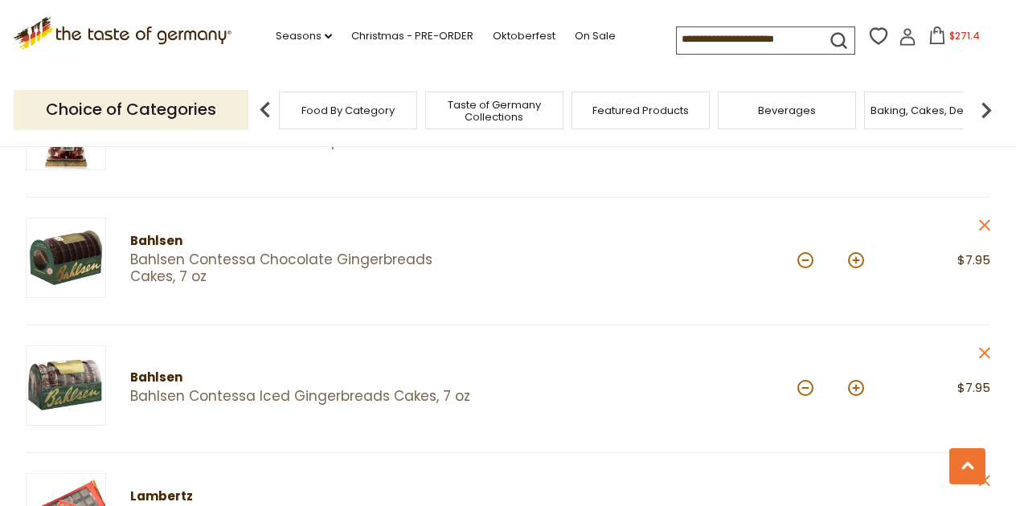
scroll to position [1810, 0]
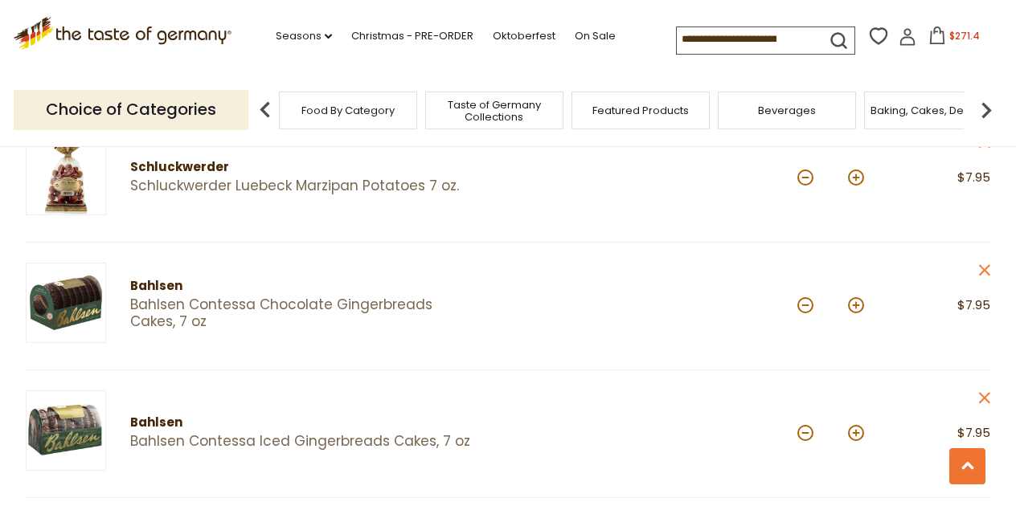
scroll to position [1760, 0]
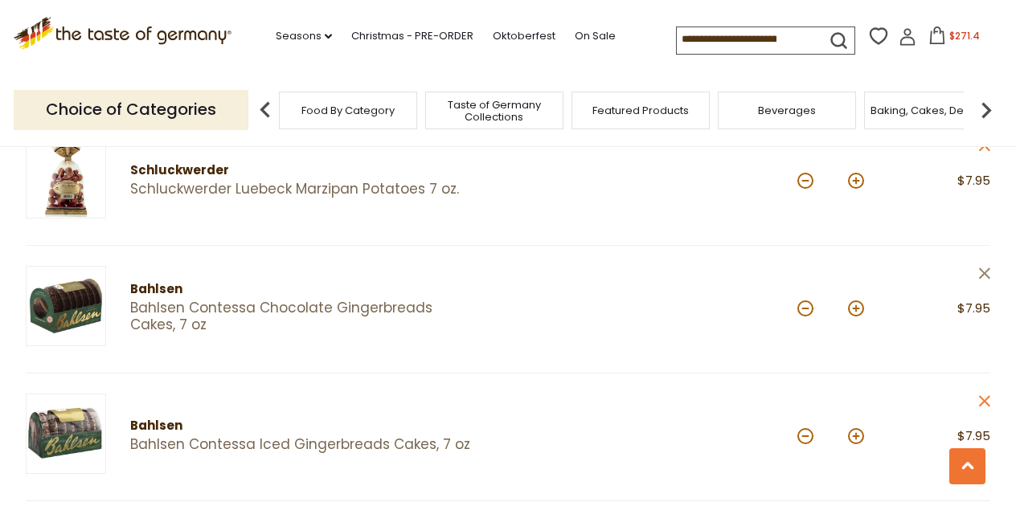
click at [982, 268] on icon "close" at bounding box center [984, 274] width 12 height 12
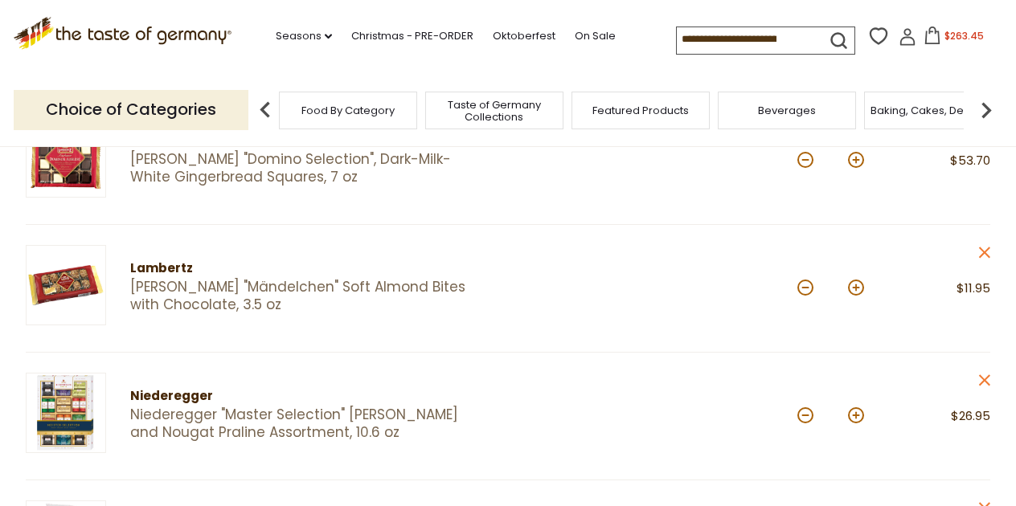
scroll to position [249, 0]
click at [806, 156] on button at bounding box center [805, 159] width 16 height 16
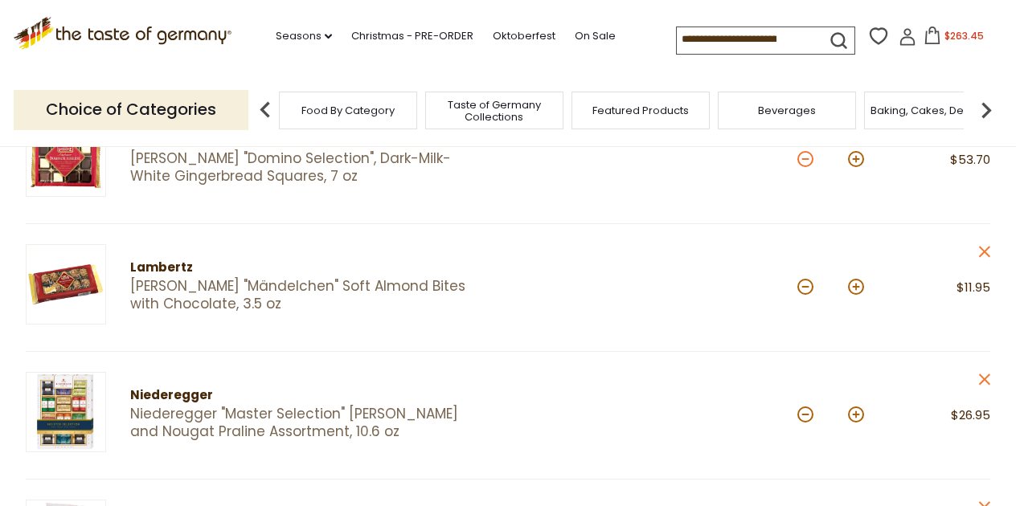
click at [806, 156] on button at bounding box center [805, 159] width 16 height 16
type input "*"
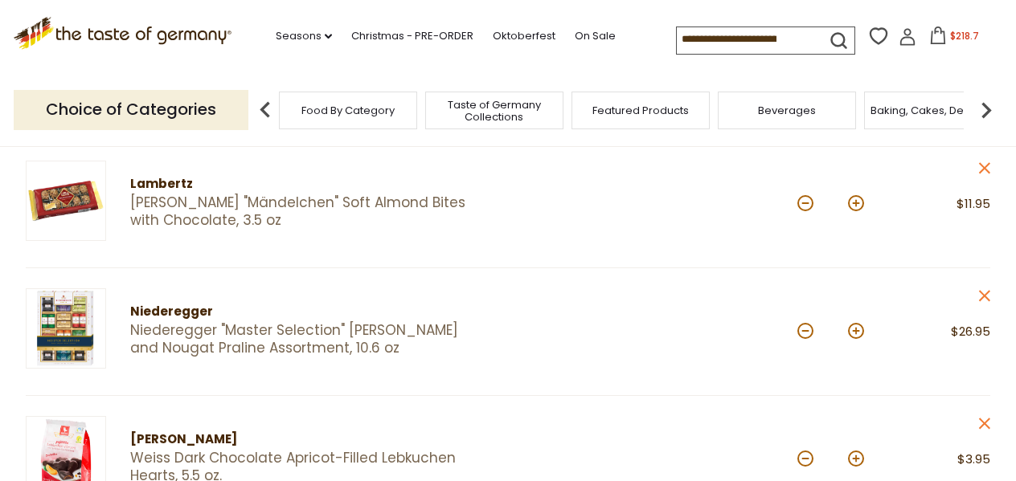
scroll to position [395, 0]
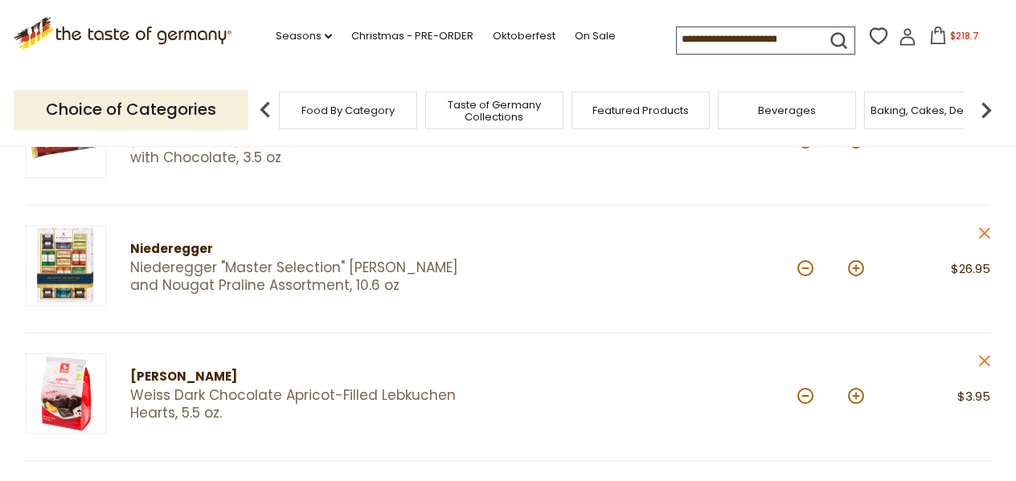
click at [686, 41] on input at bounding box center [745, 38] width 136 height 22
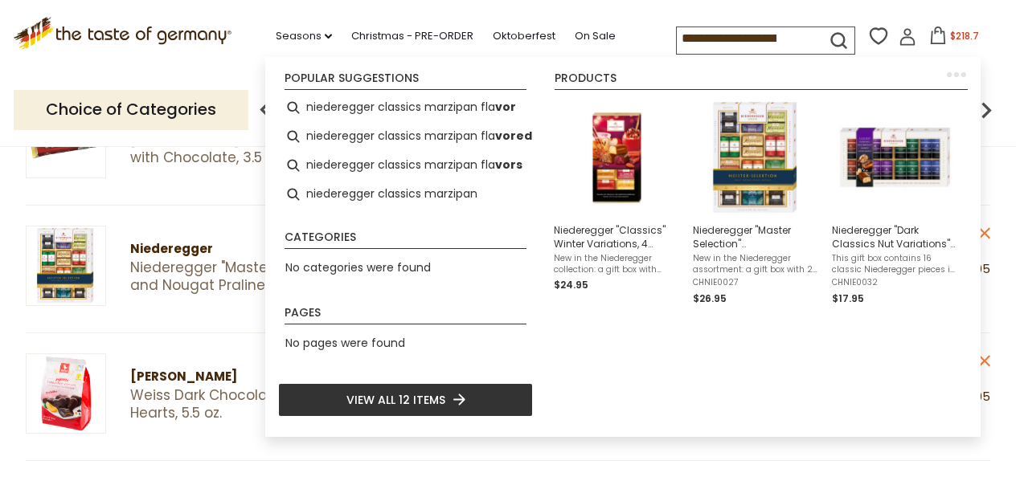
type input "**********"
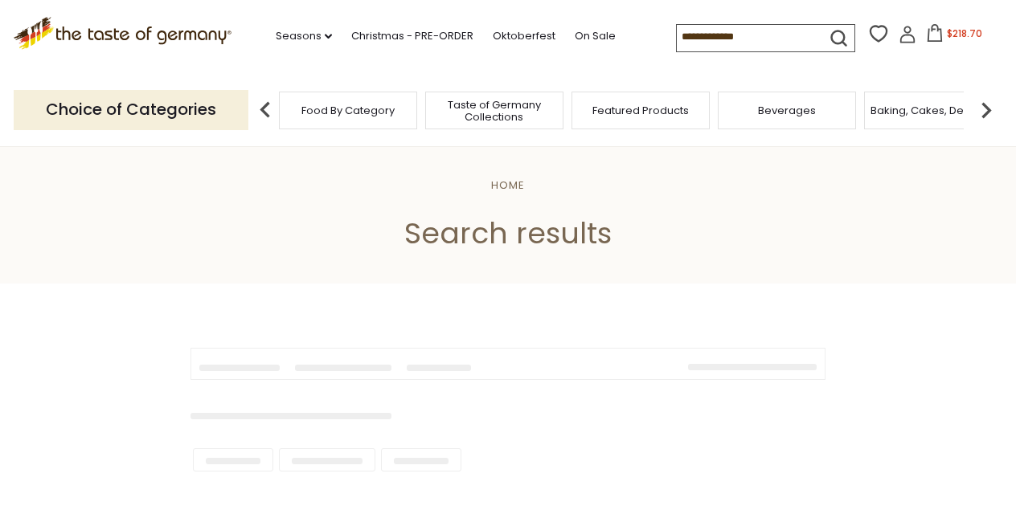
type input "**********"
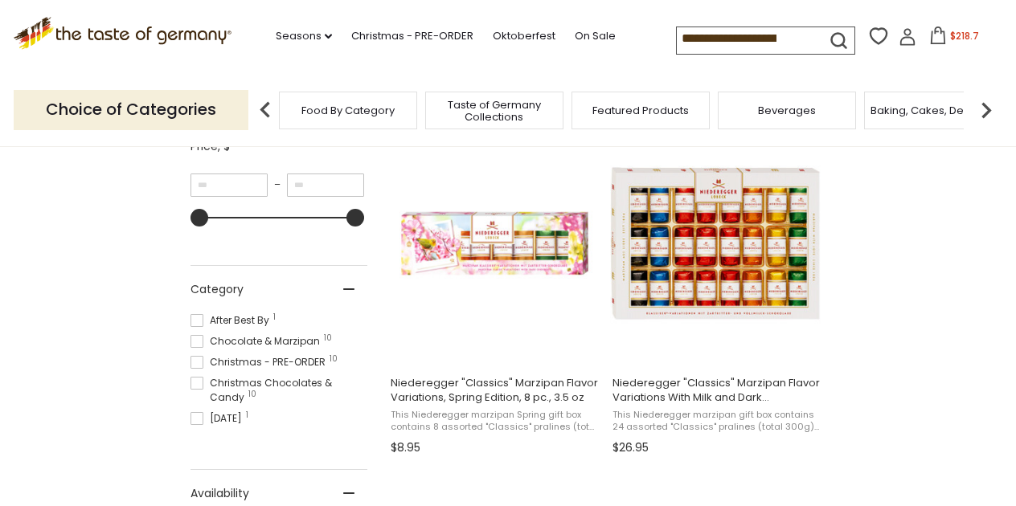
scroll to position [317, 0]
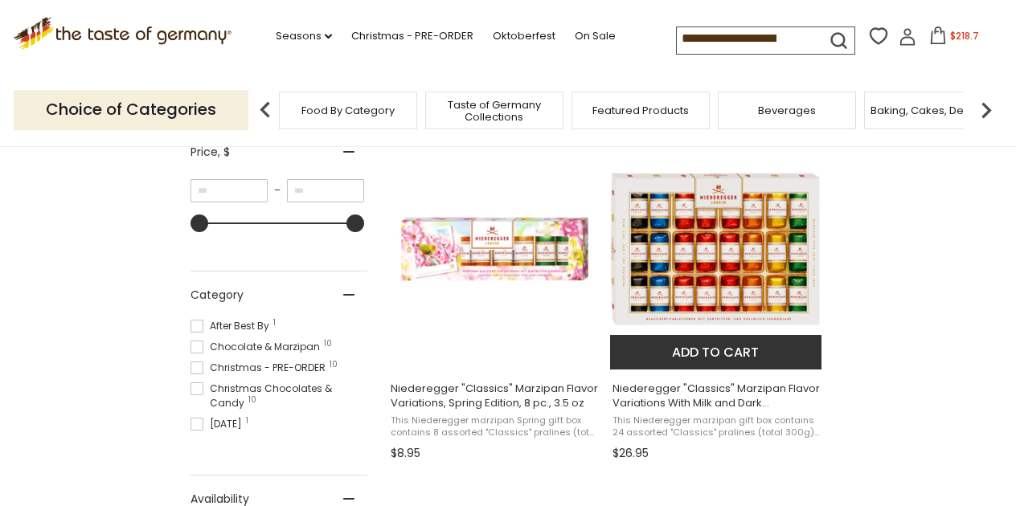
click at [687, 347] on button "Add to cart" at bounding box center [715, 352] width 211 height 35
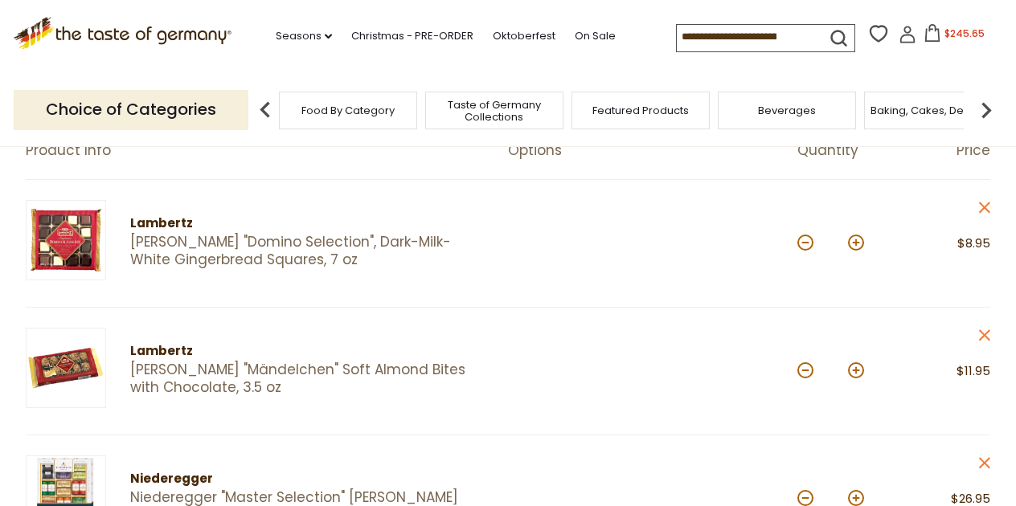
scroll to position [164, 0]
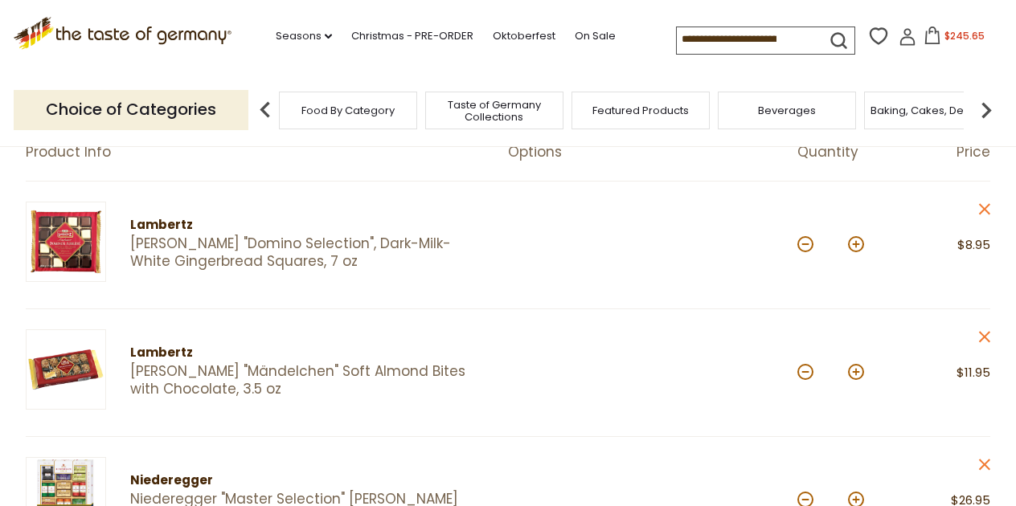
click at [740, 42] on input at bounding box center [745, 38] width 136 height 22
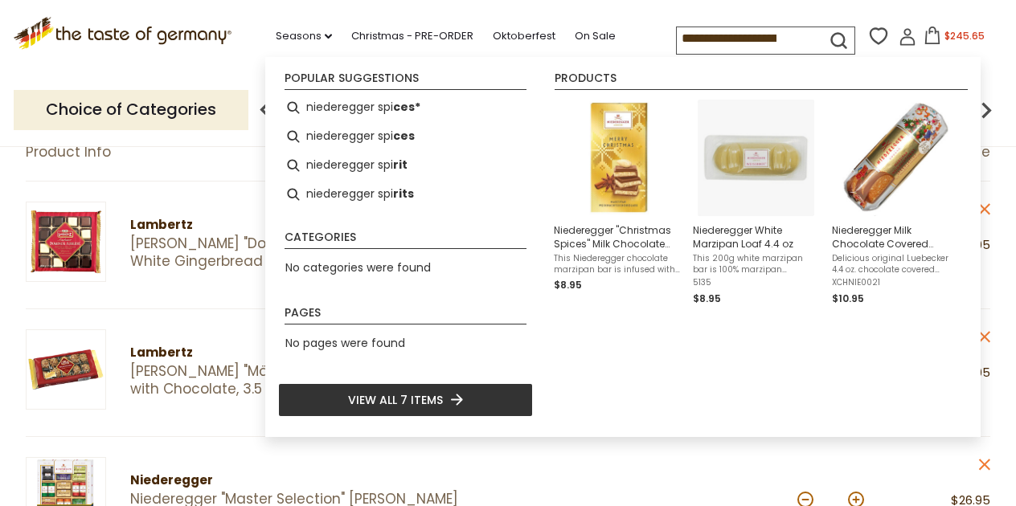
type input "**********"
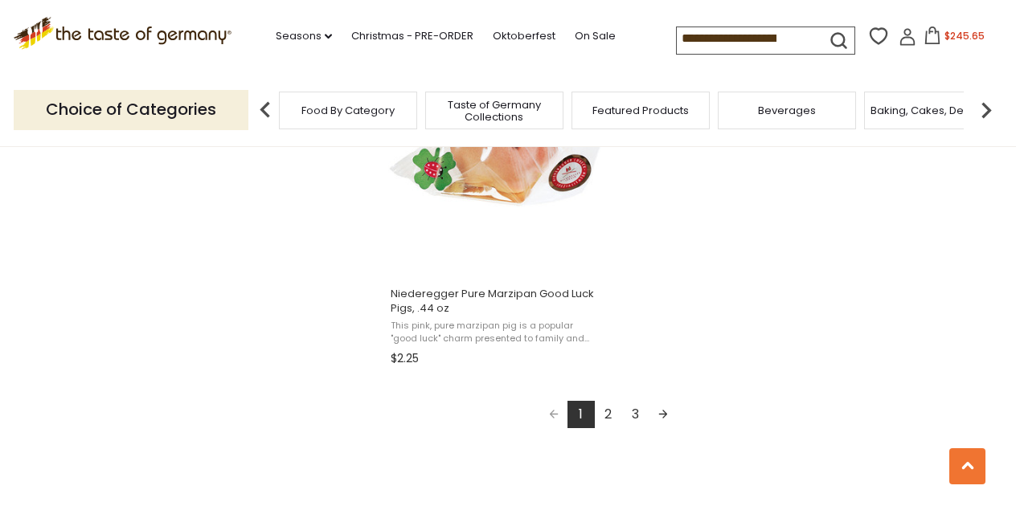
scroll to position [3023, 0]
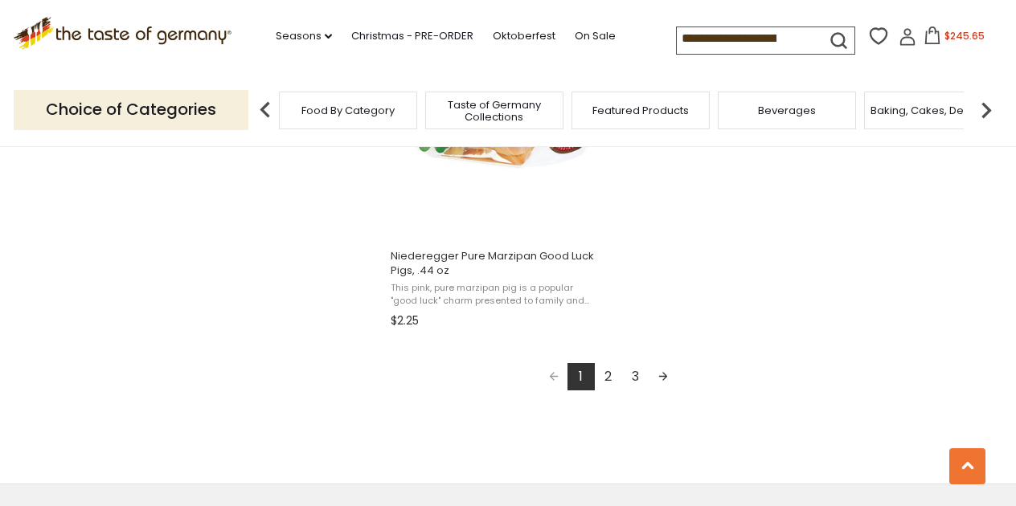
click at [748, 42] on input "**********" at bounding box center [745, 38] width 136 height 22
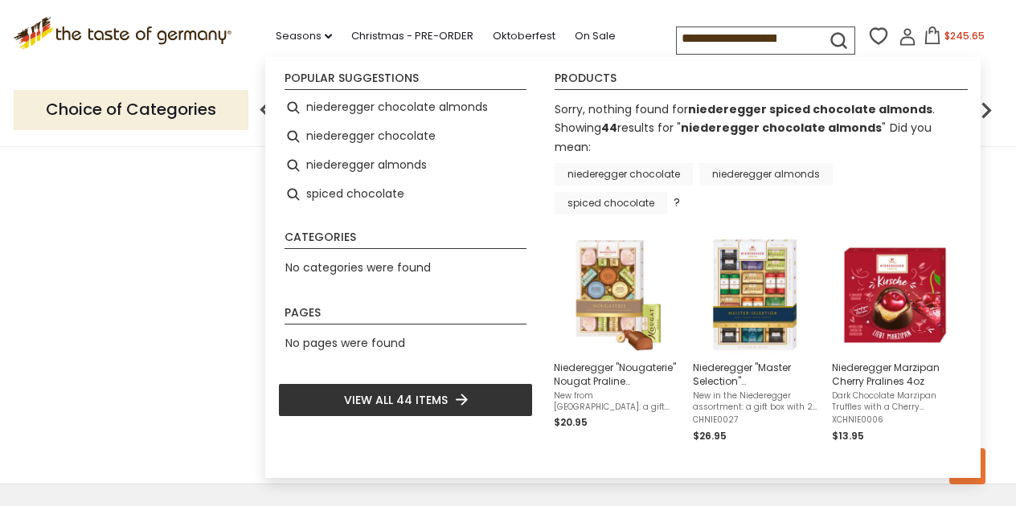
click at [748, 42] on input "**********" at bounding box center [745, 38] width 136 height 22
type input "**********"
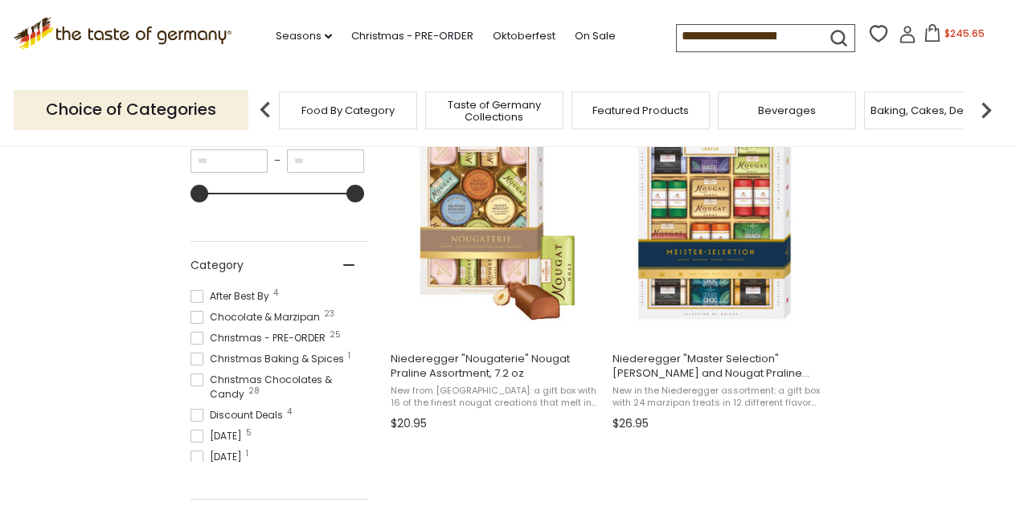
scroll to position [350, 0]
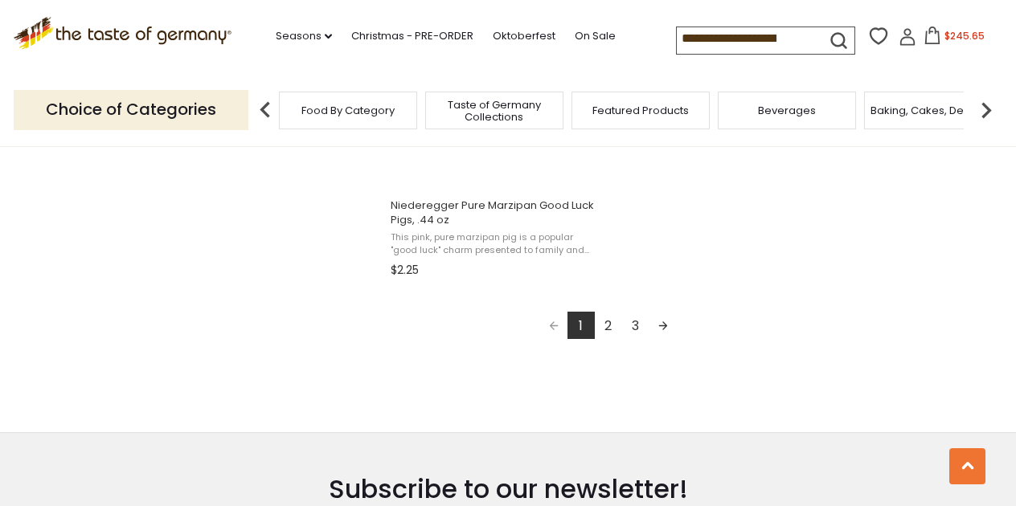
click at [611, 321] on link "2" at bounding box center [608, 325] width 27 height 27
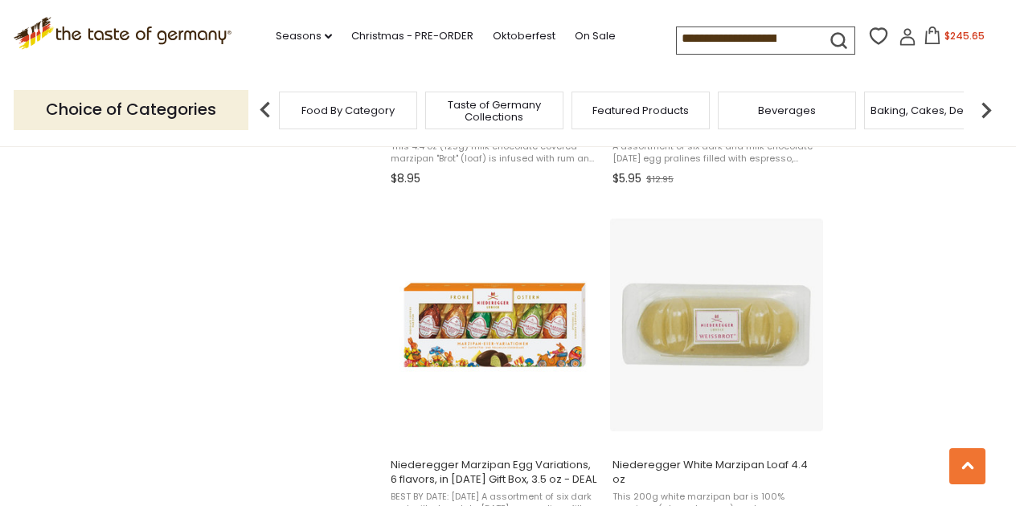
scroll to position [1389, 1]
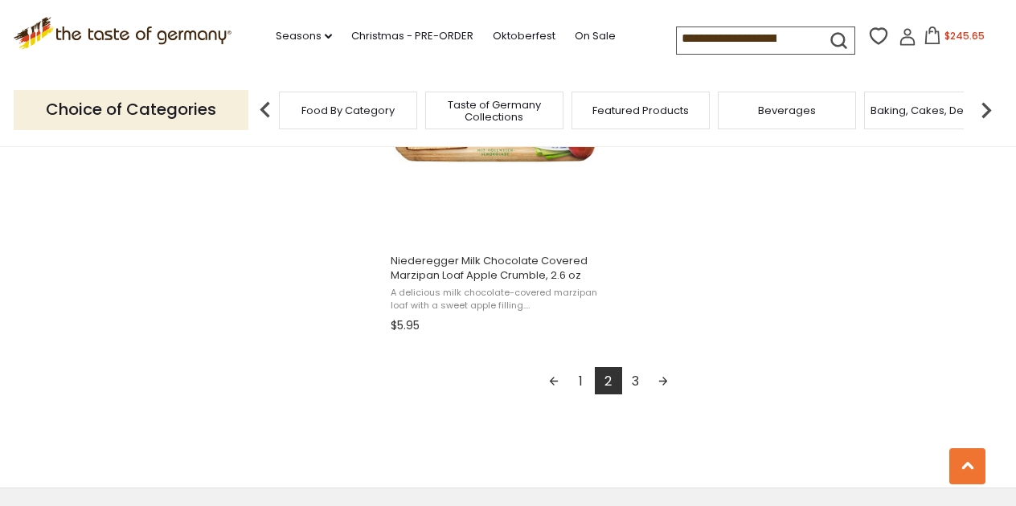
click at [631, 371] on link "3" at bounding box center [635, 380] width 27 height 27
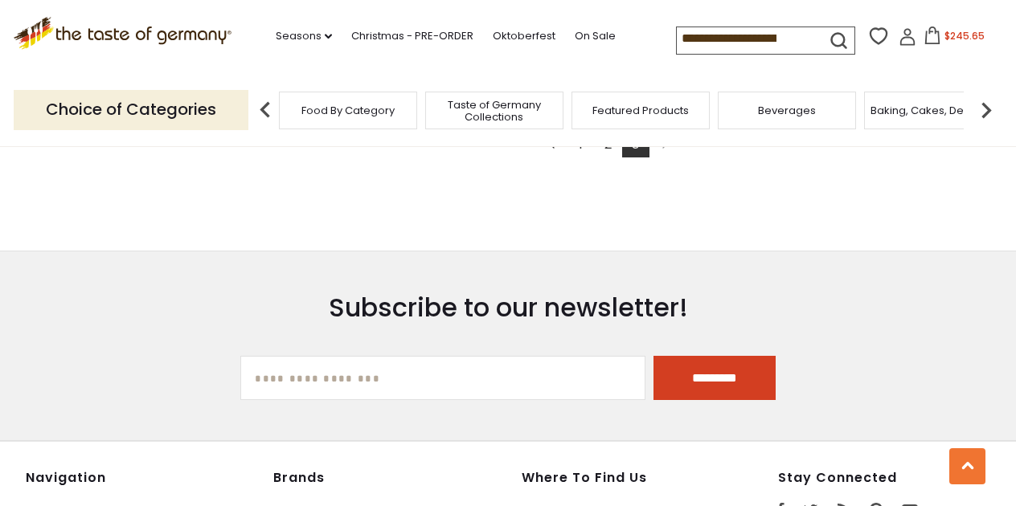
scroll to position [2787, 0]
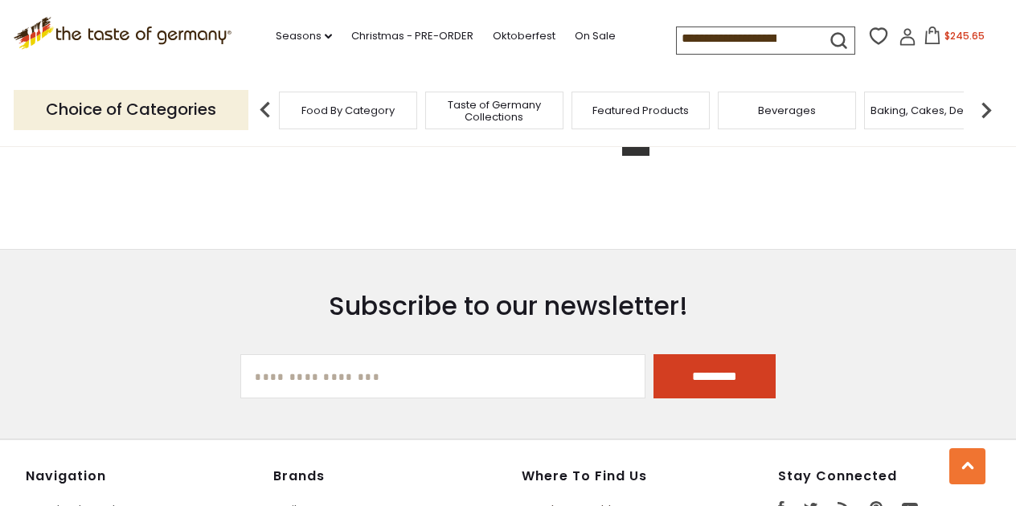
click at [714, 39] on input "**********" at bounding box center [745, 38] width 136 height 22
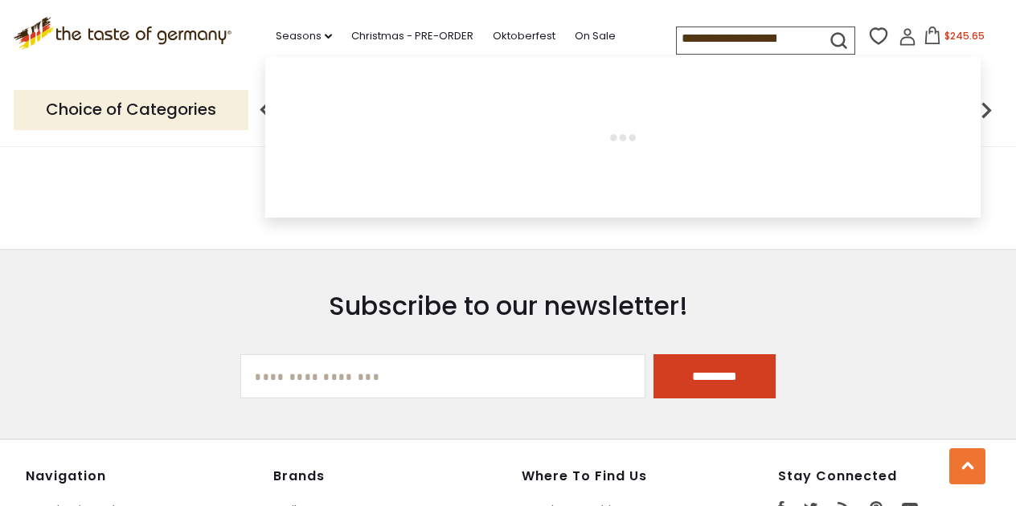
click at [714, 39] on input "**********" at bounding box center [745, 38] width 136 height 22
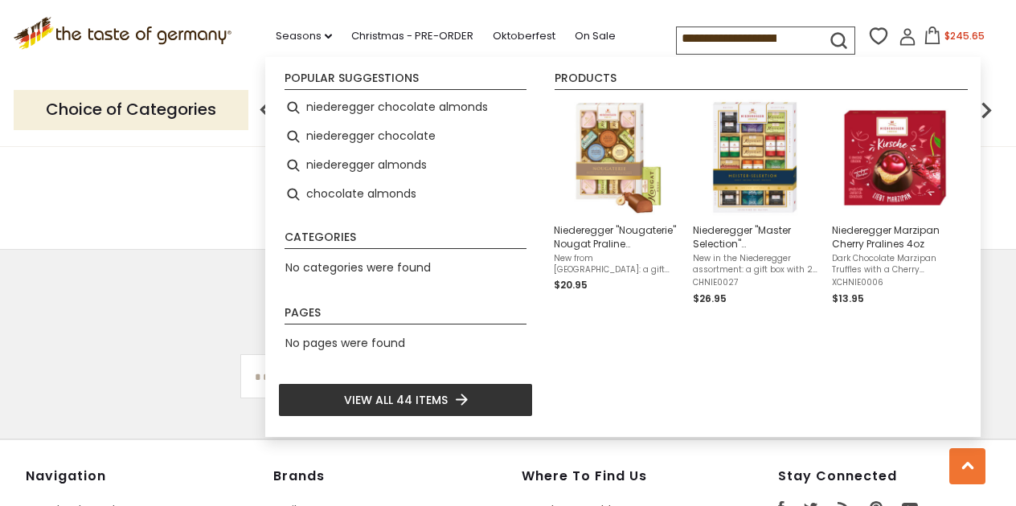
click at [714, 39] on input "**********" at bounding box center [745, 38] width 136 height 22
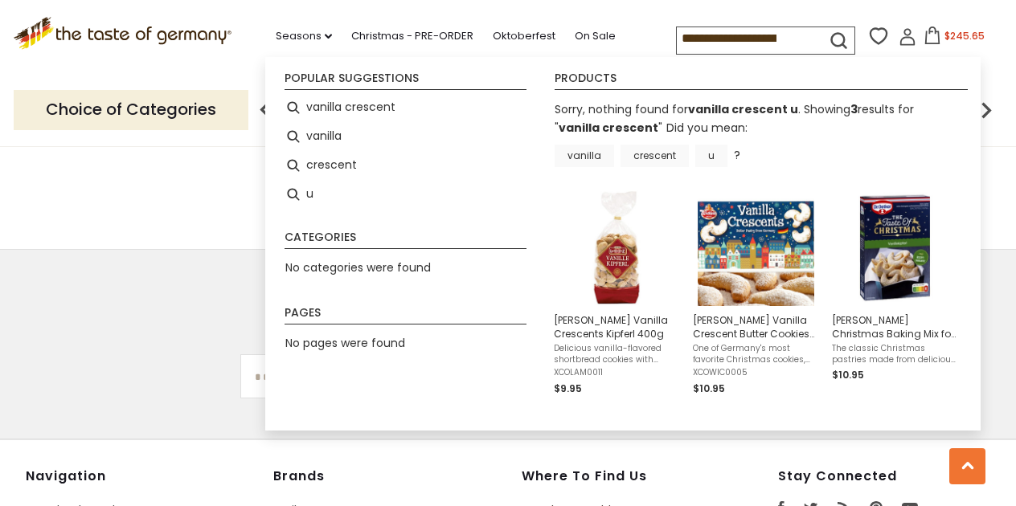
type input "**********"
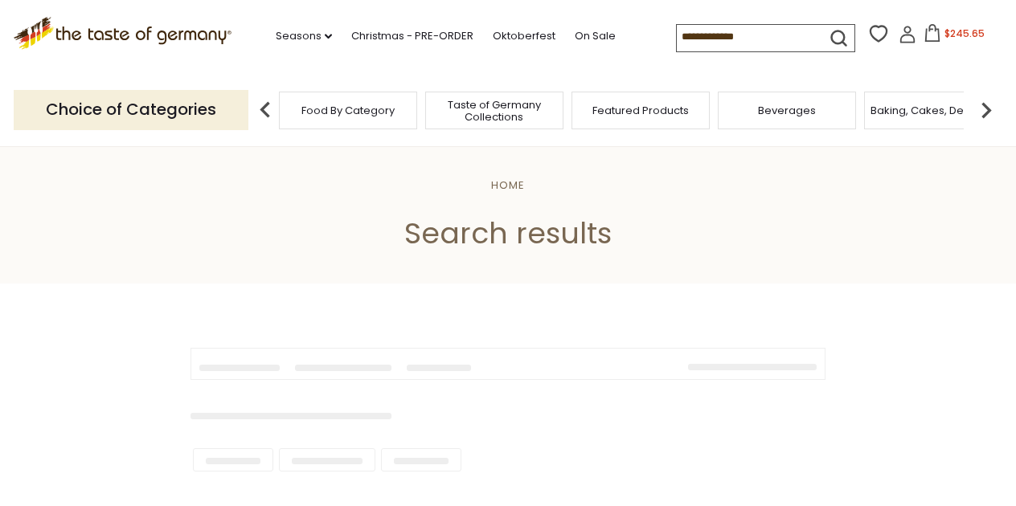
type input "**********"
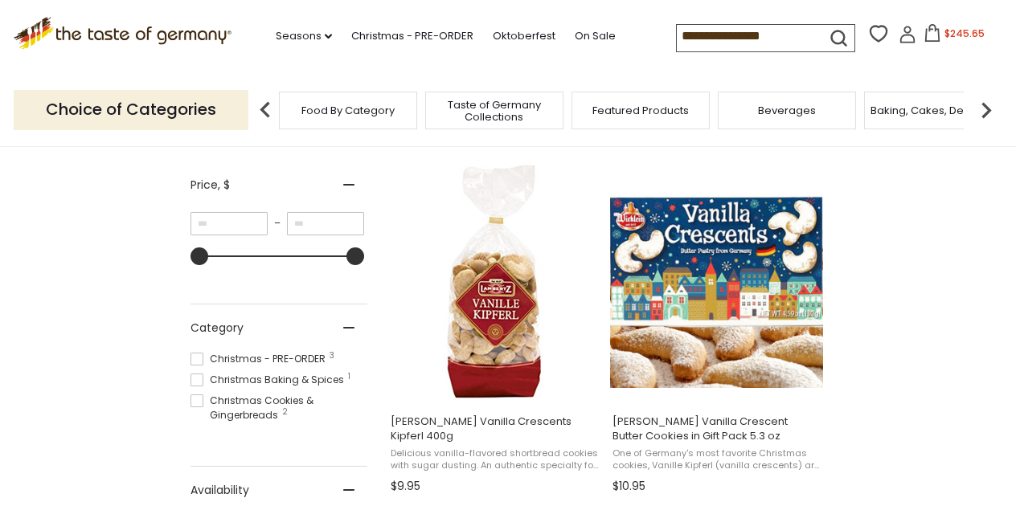
scroll to position [292, 0]
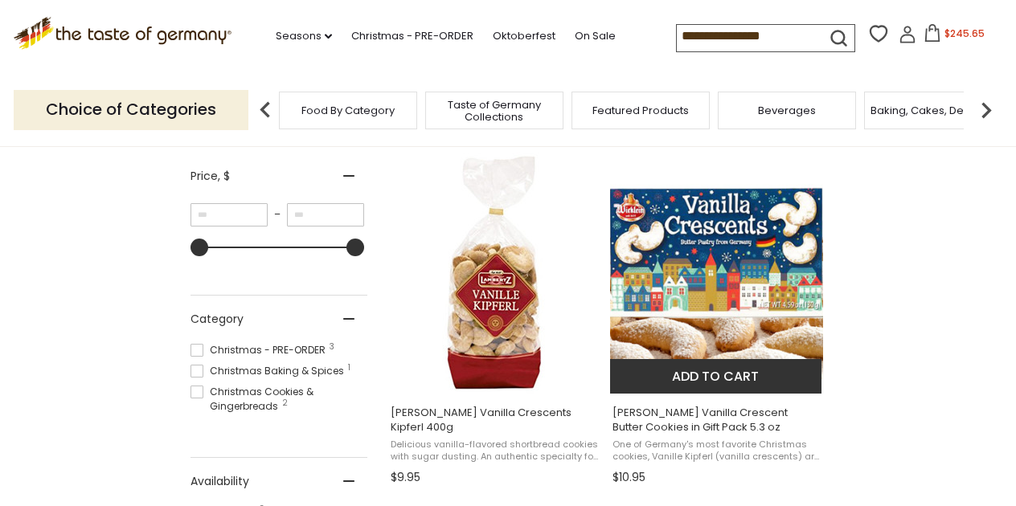
click at [716, 288] on img "Wicklein Vanilla Crescent Butter Cookies in Gift Pack 5.3 oz" at bounding box center [716, 273] width 213 height 213
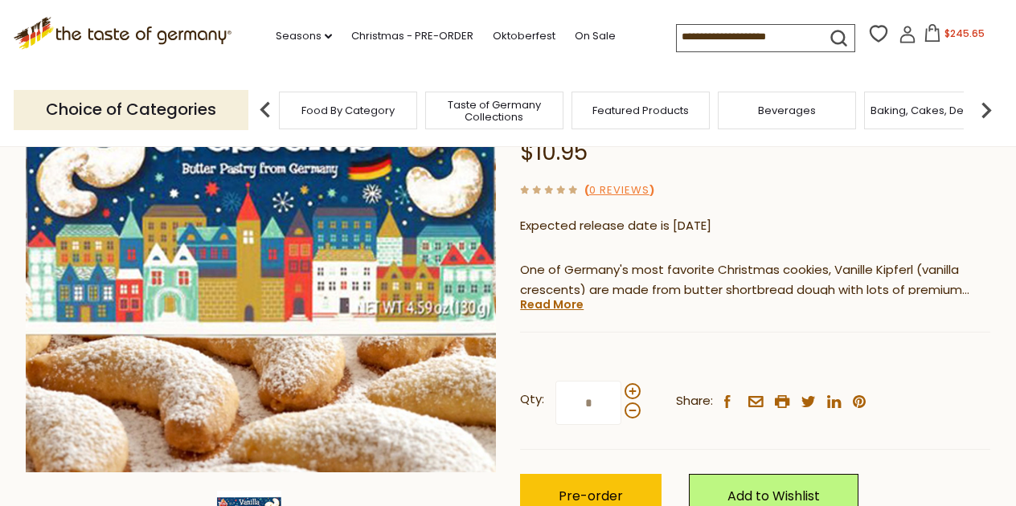
scroll to position [227, 0]
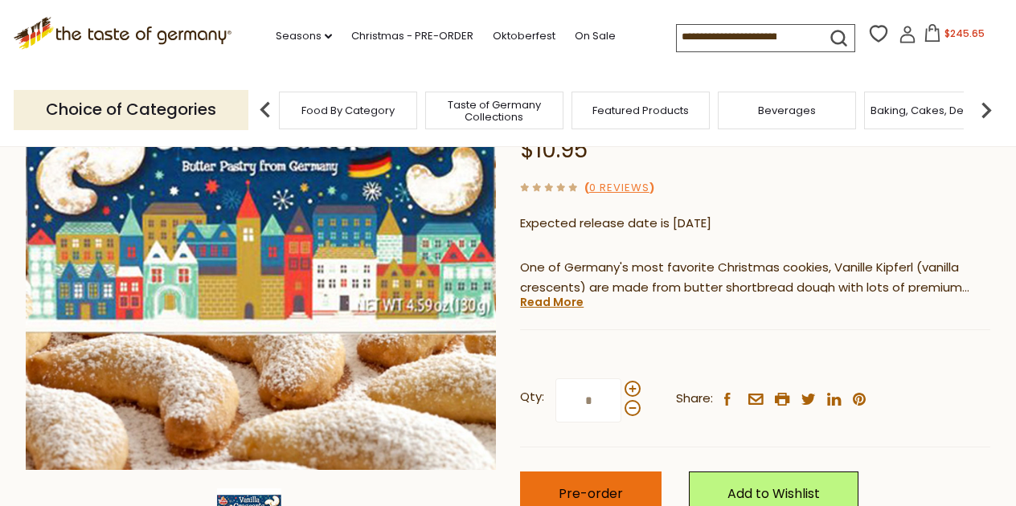
click at [620, 485] on span "Pre-order" at bounding box center [590, 494] width 64 height 18
click at [695, 80] on div "Choice of Categories Food By Category Taste of Germany Collections Featured Pro…" at bounding box center [508, 110] width 988 height 72
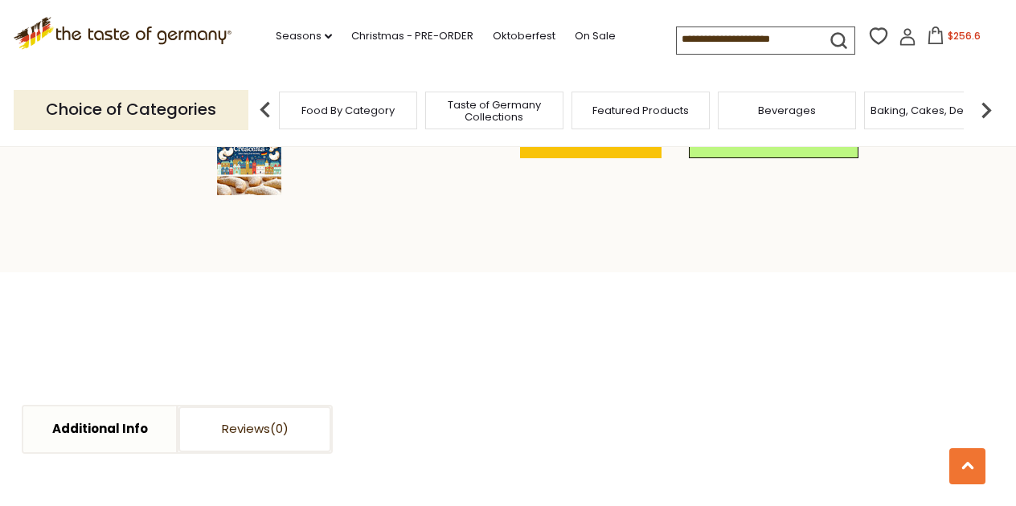
scroll to position [632, 0]
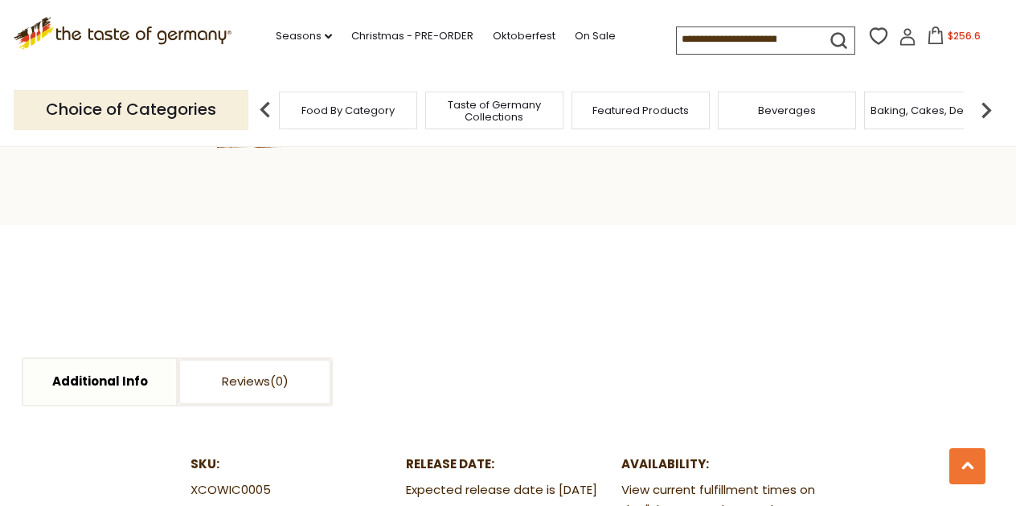
click at [726, 35] on input at bounding box center [745, 38] width 136 height 22
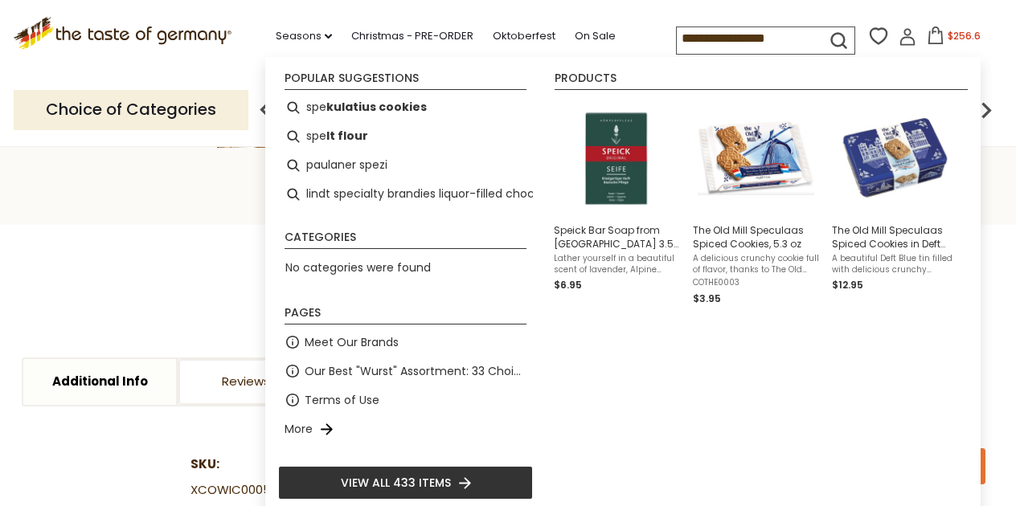
type input "**********"
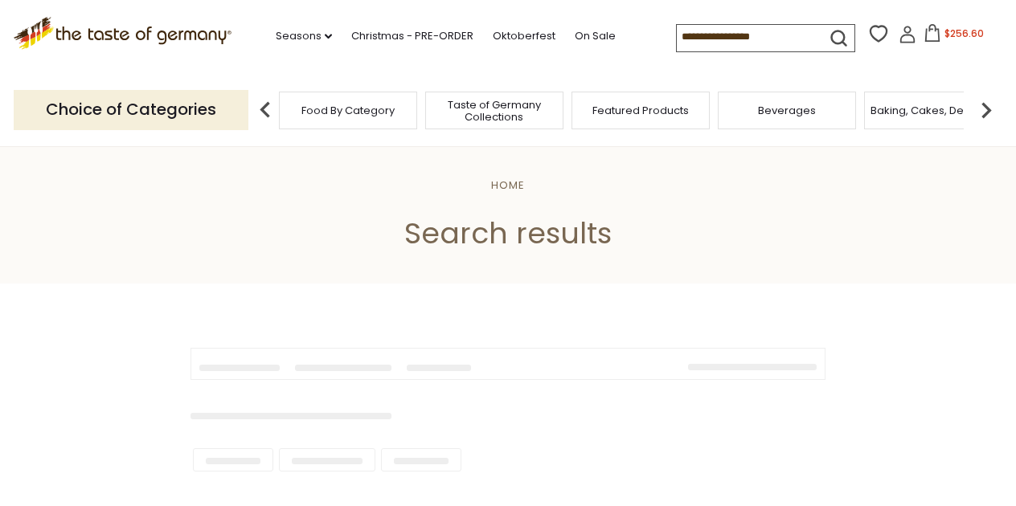
type input "**********"
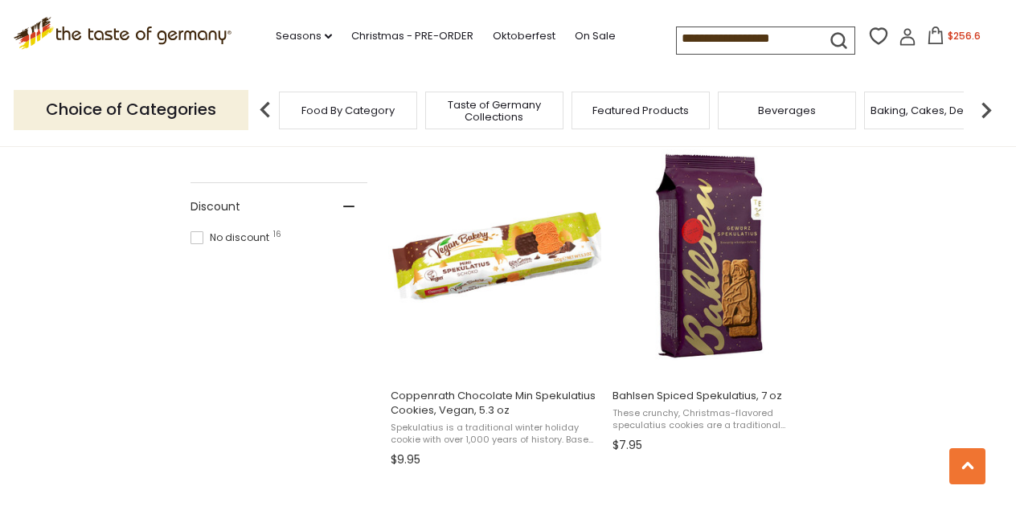
scroll to position [1021, 0]
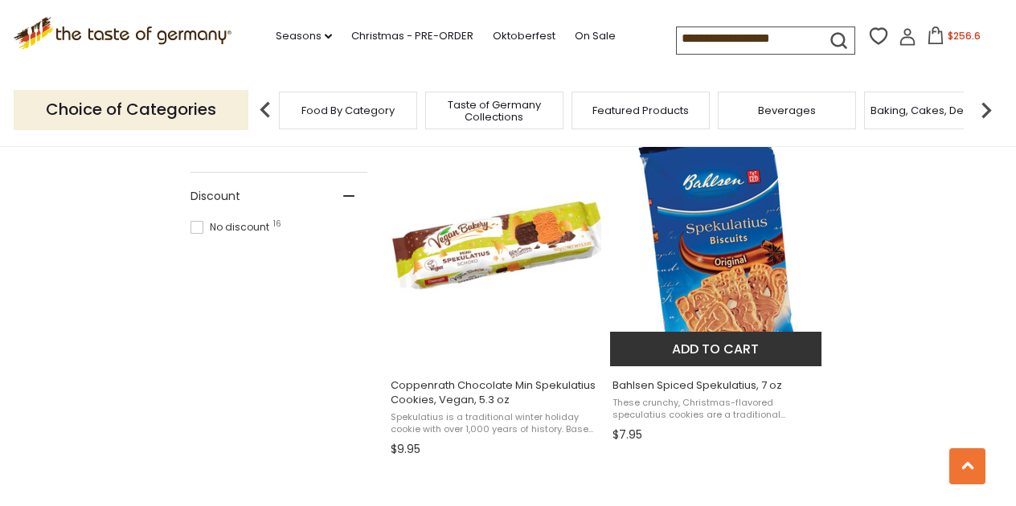
click at [721, 276] on img "Bahlsen Spiced Spekulatius, 7 oz" at bounding box center [716, 245] width 157 height 241
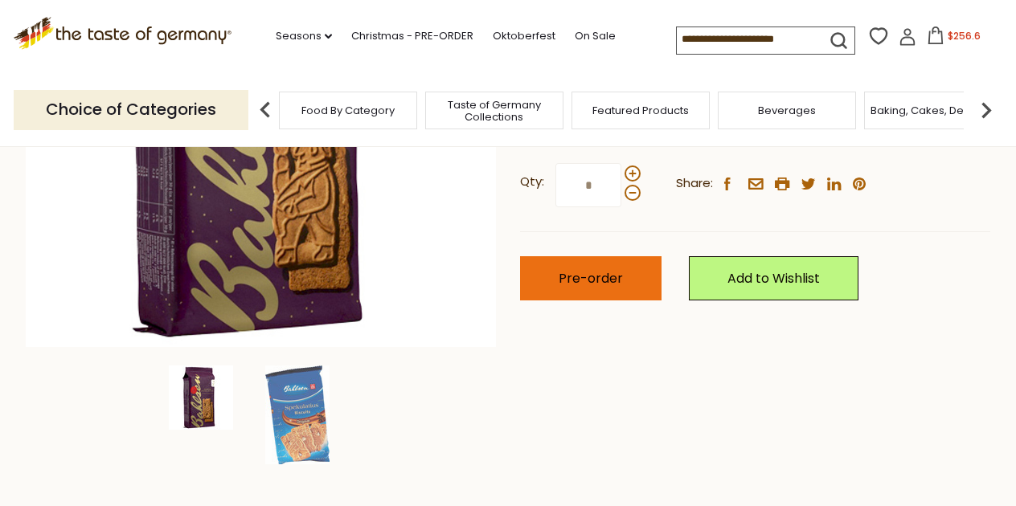
scroll to position [351, 0]
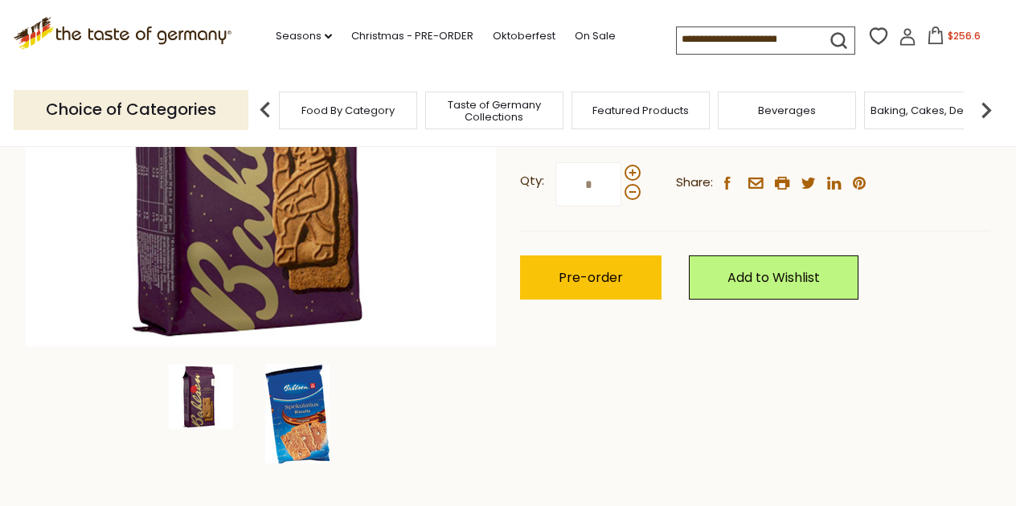
click at [300, 407] on img at bounding box center [297, 414] width 64 height 99
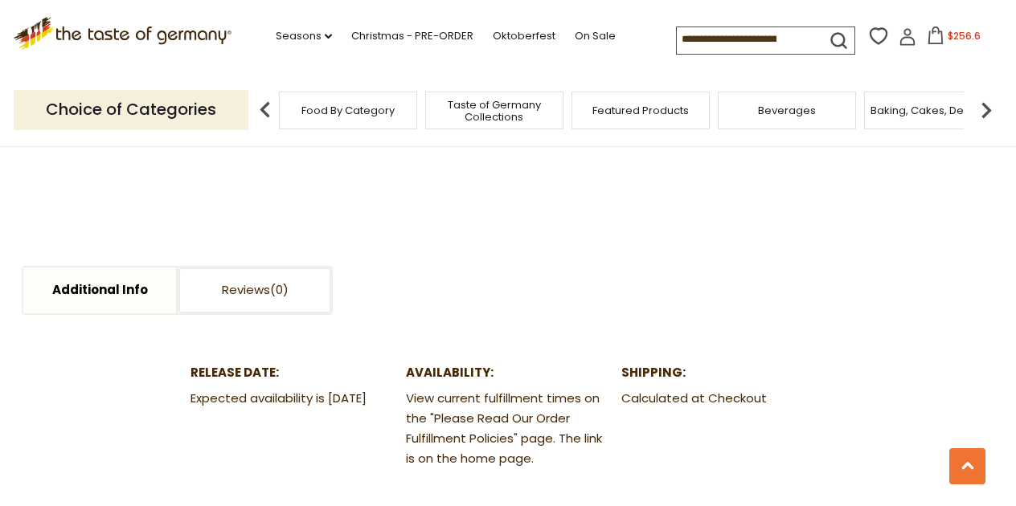
scroll to position [1019, 0]
click at [137, 285] on link "Additional Info" at bounding box center [99, 290] width 153 height 46
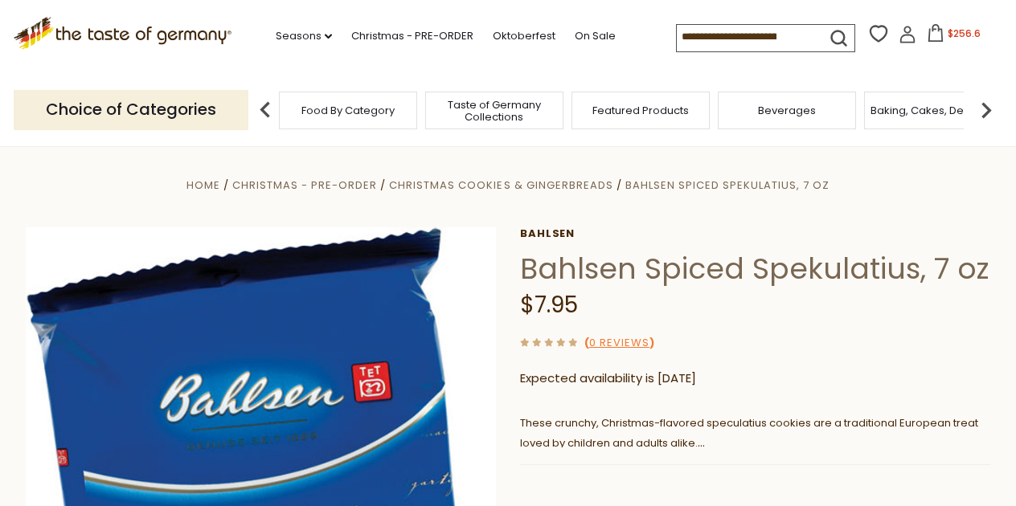
click at [711, 31] on input at bounding box center [745, 36] width 136 height 22
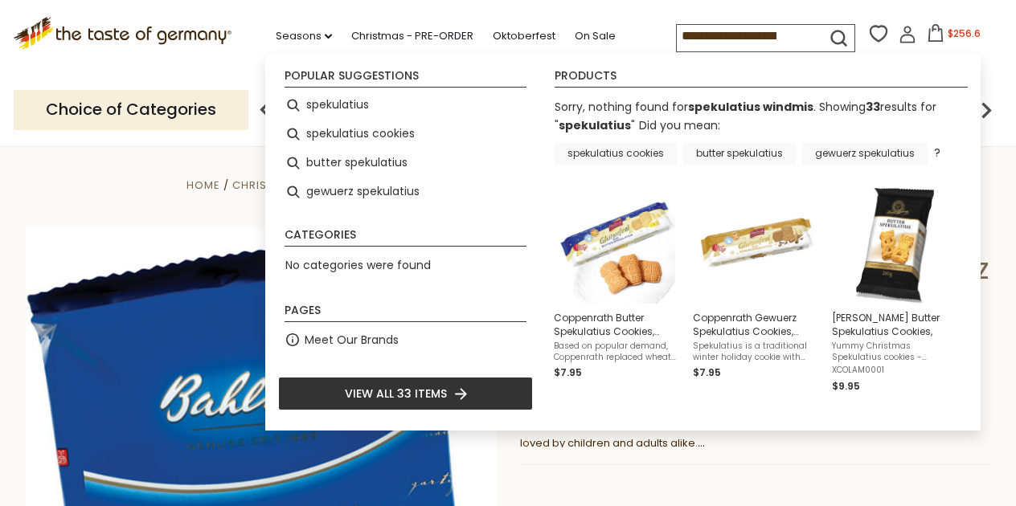
type input "**********"
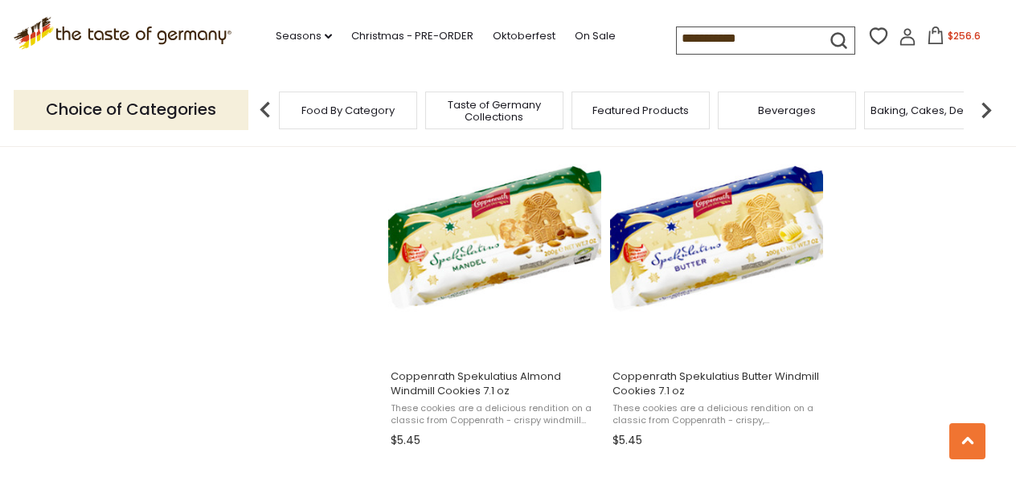
scroll to position [2094, 0]
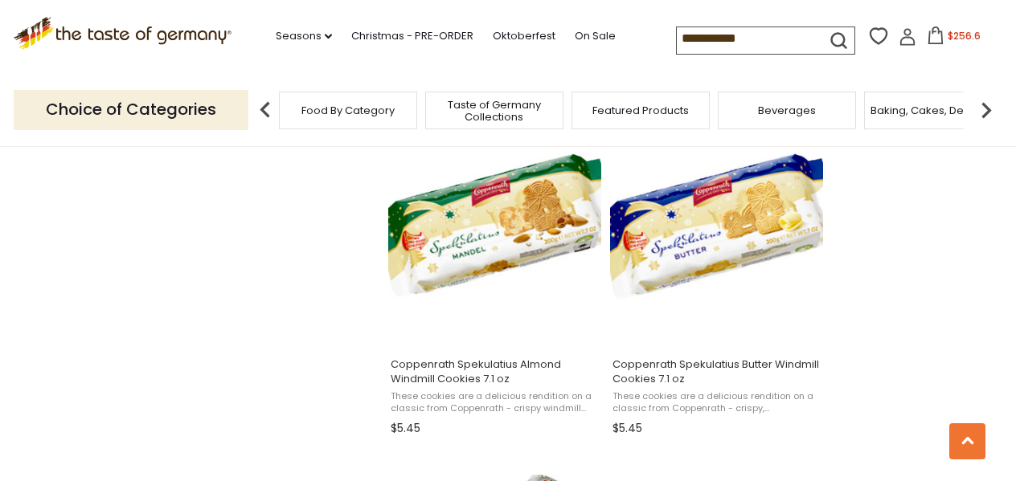
click at [947, 36] on span "$256.6" at bounding box center [963, 36] width 33 height 14
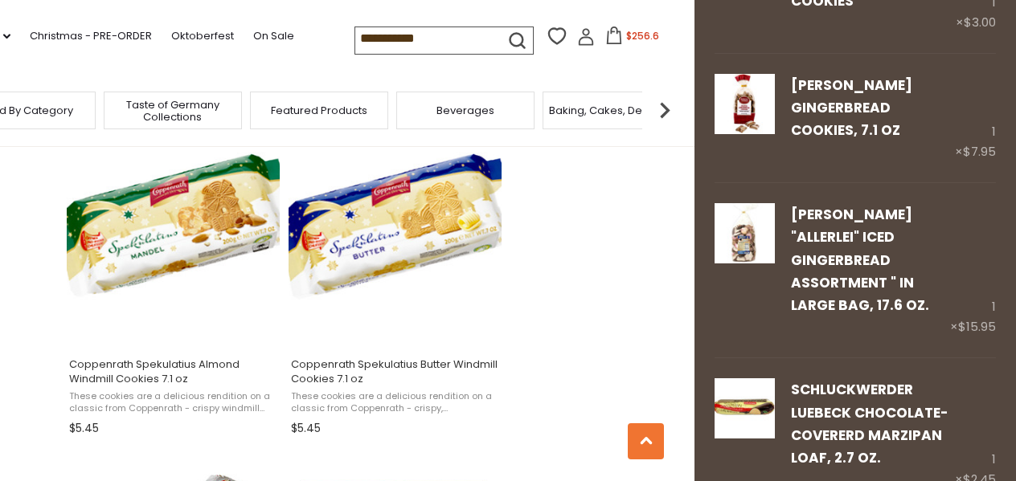
scroll to position [3132, 0]
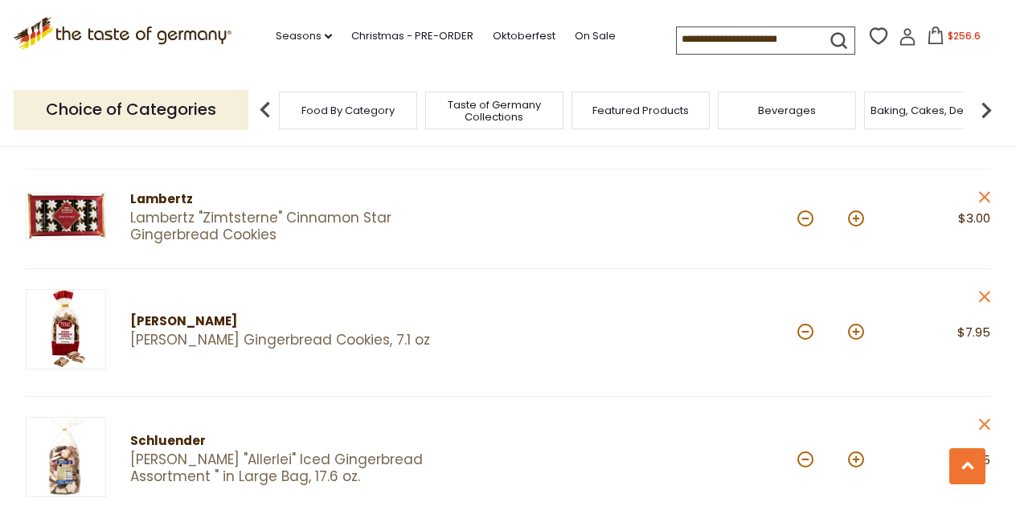
scroll to position [2476, 0]
click at [615, 76] on div "Choice of Categories Food By Category Taste of Germany Collections Featured Pro…" at bounding box center [508, 110] width 988 height 72
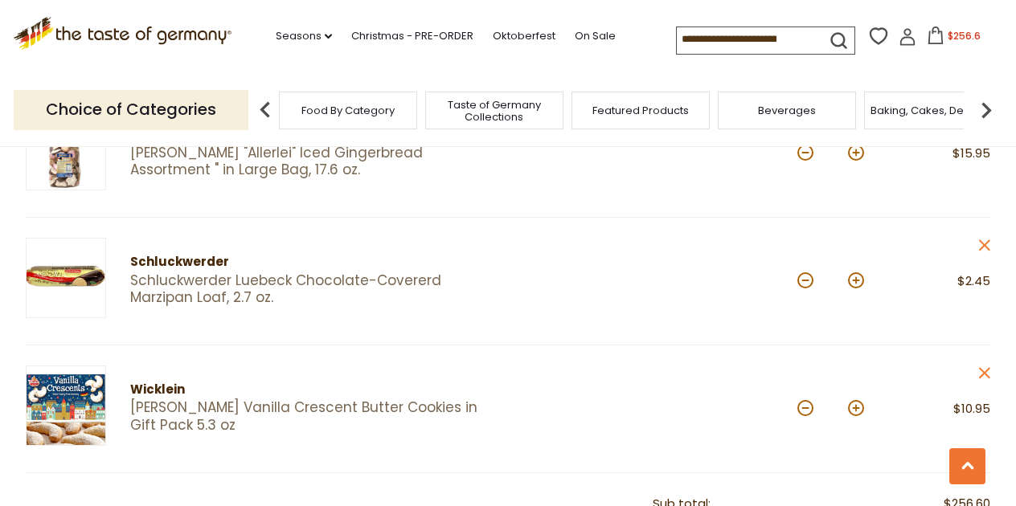
scroll to position [2783, 0]
click at [986, 366] on icon at bounding box center [984, 371] width 11 height 11
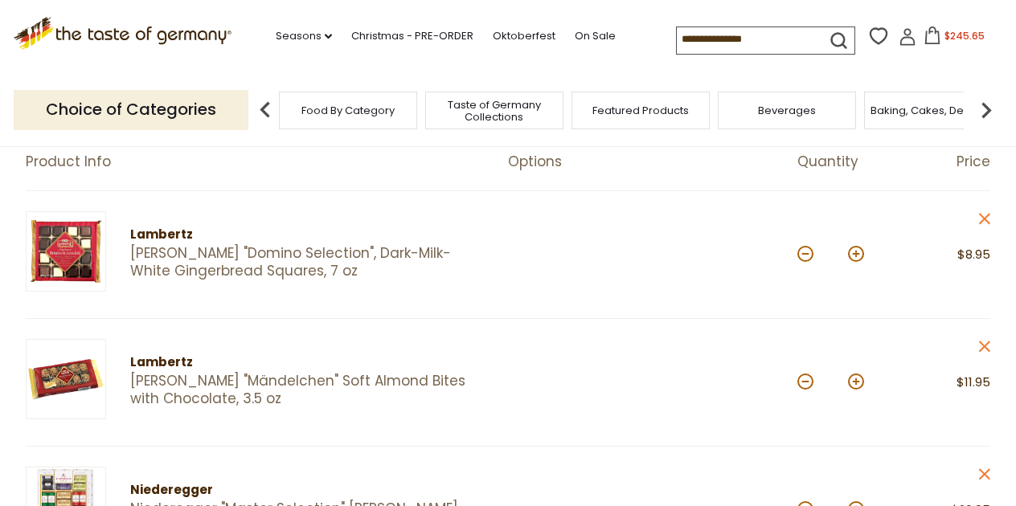
scroll to position [153, 0]
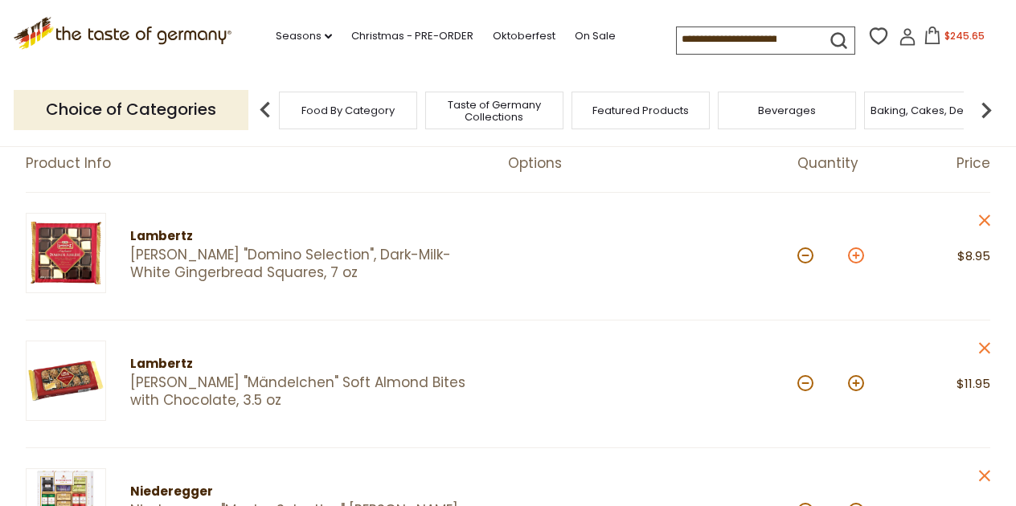
click at [857, 254] on button at bounding box center [856, 255] width 16 height 16
type input "*"
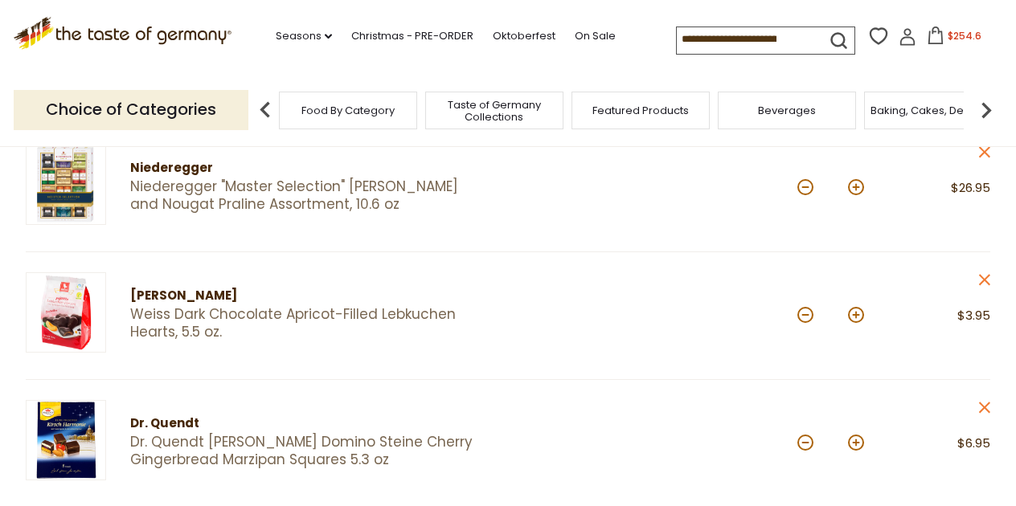
scroll to position [477, 0]
click at [681, 39] on input at bounding box center [745, 38] width 136 height 22
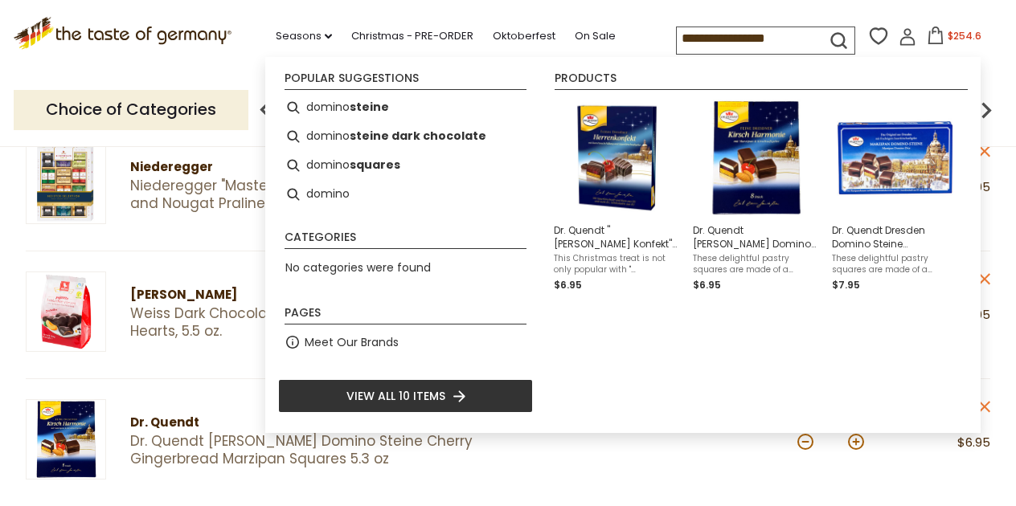
type input "**********"
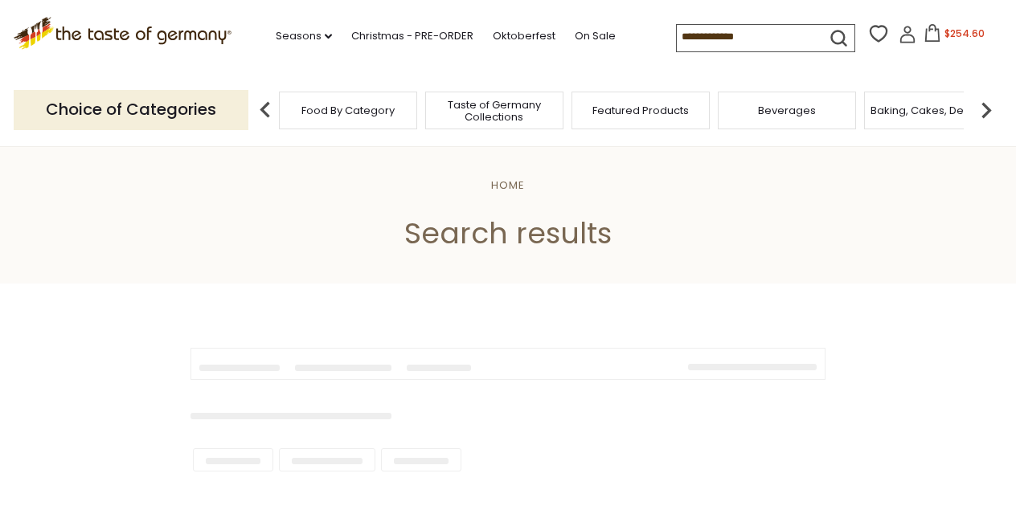
type input "**********"
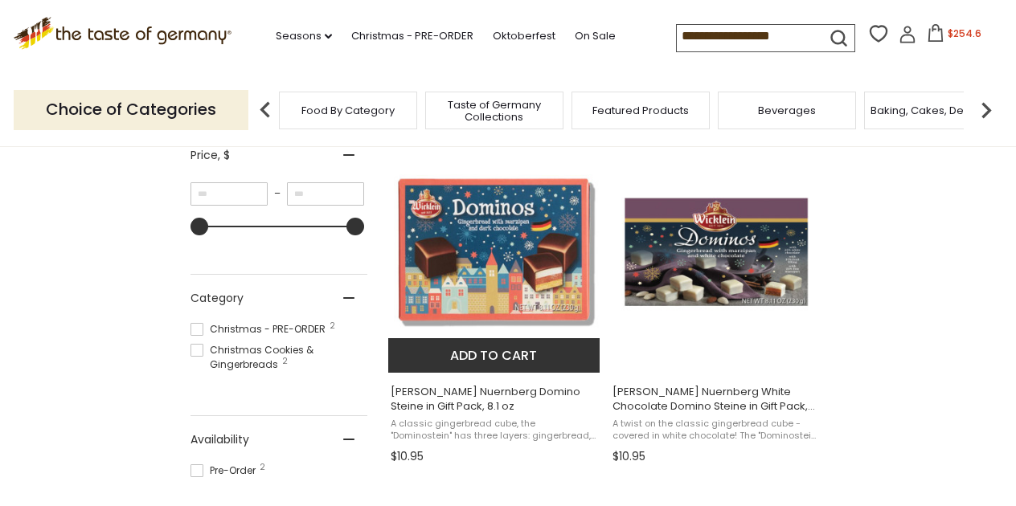
scroll to position [315, 0]
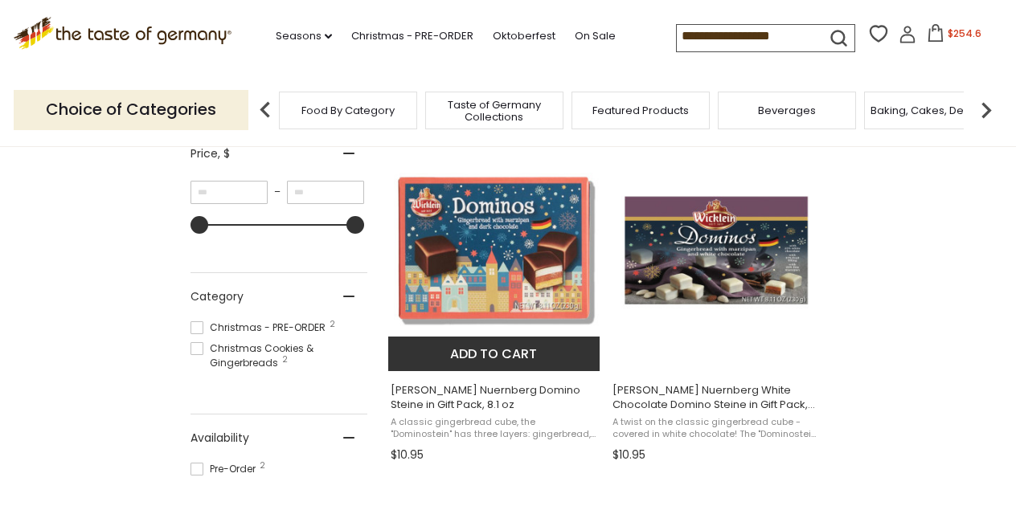
click at [516, 219] on img "Wicklein Nuernberg Domino Steine in Gift Pack, 8.1 oz" at bounding box center [494, 251] width 213 height 213
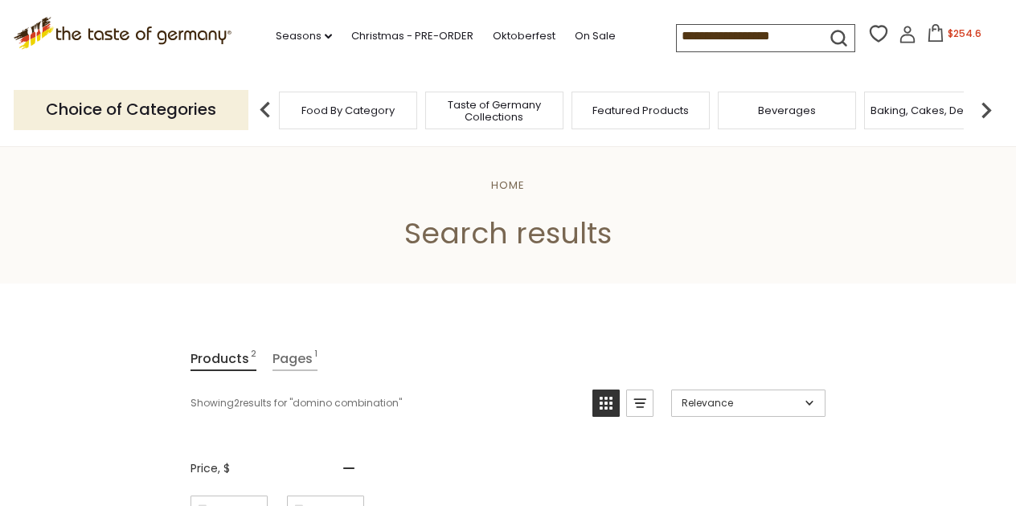
click at [720, 41] on input "**********" at bounding box center [745, 36] width 136 height 22
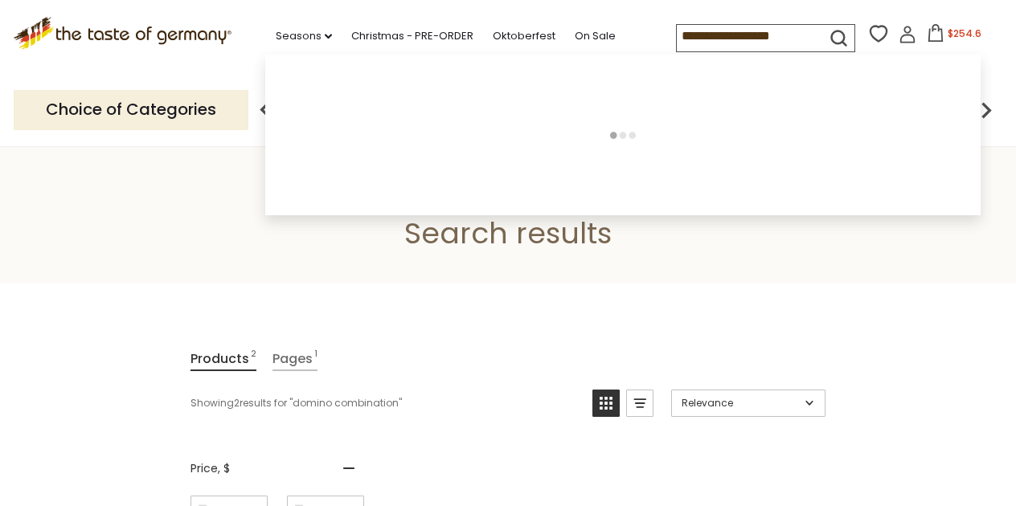
click at [720, 41] on input "**********" at bounding box center [745, 36] width 136 height 22
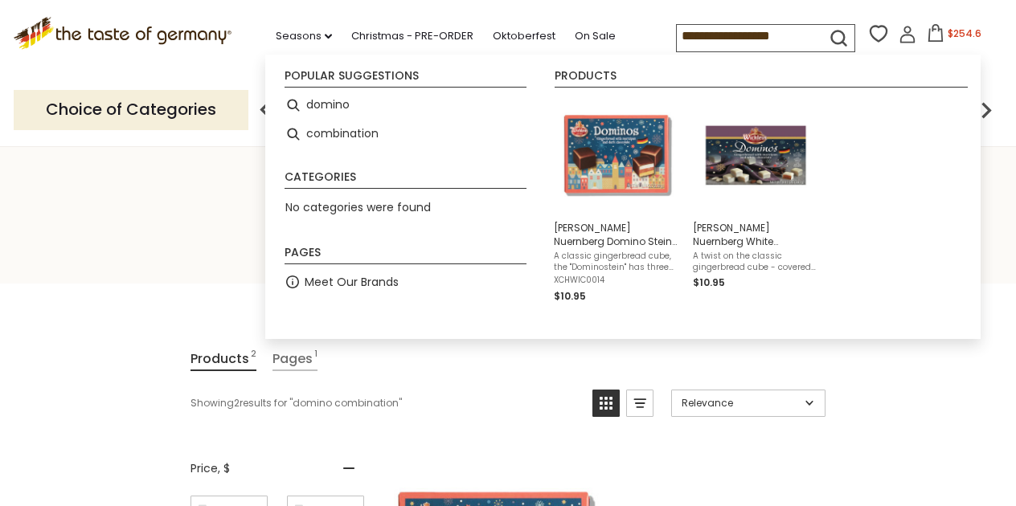
type input "******"
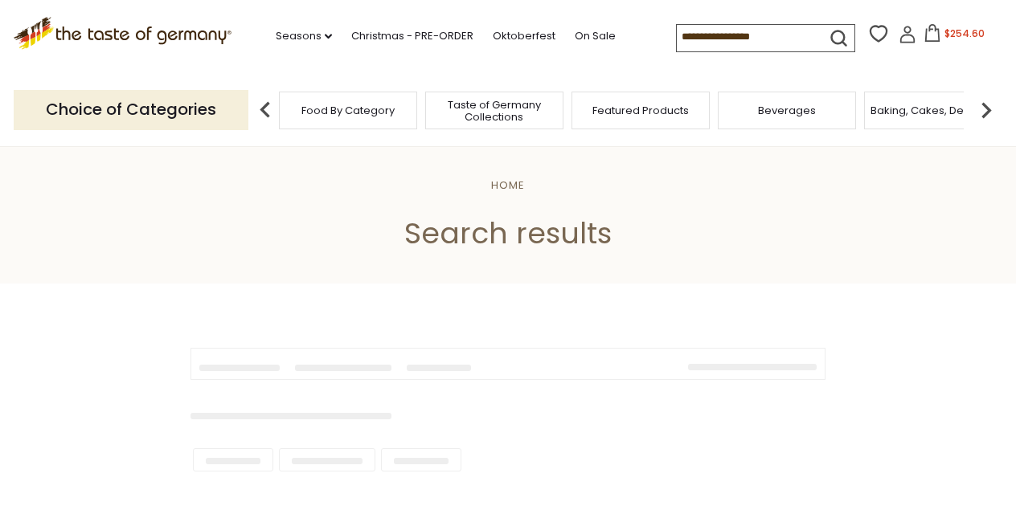
type input "******"
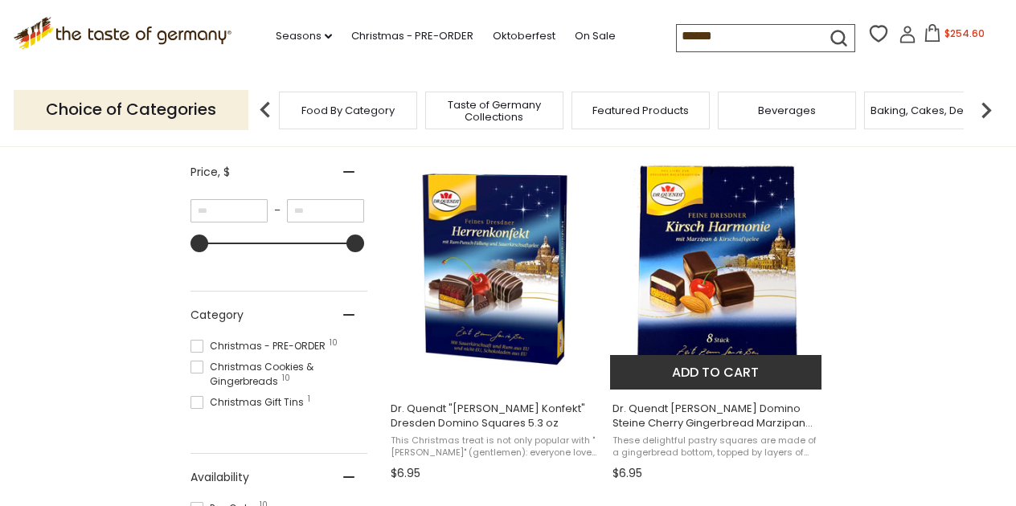
scroll to position [297, 0]
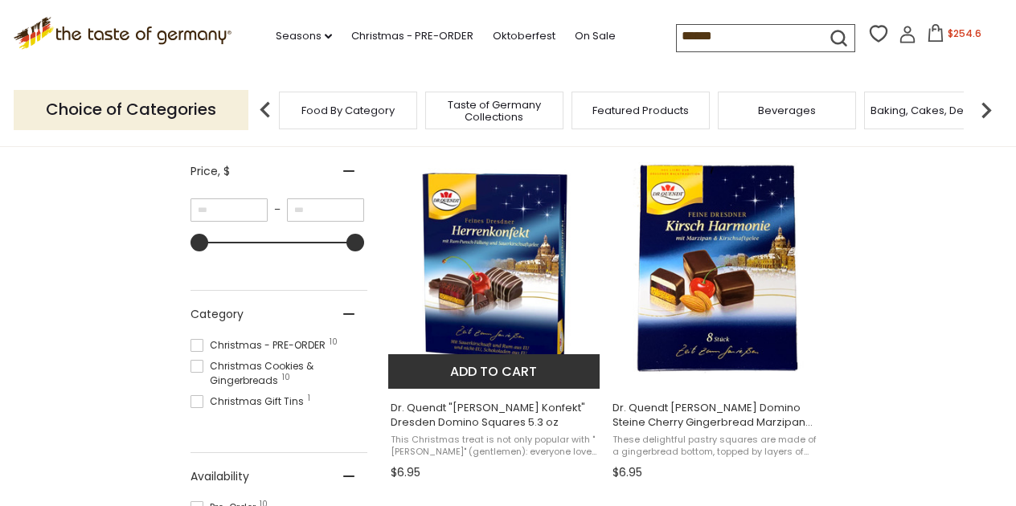
click at [498, 298] on img "Dr. Quendt" at bounding box center [494, 268] width 213 height 213
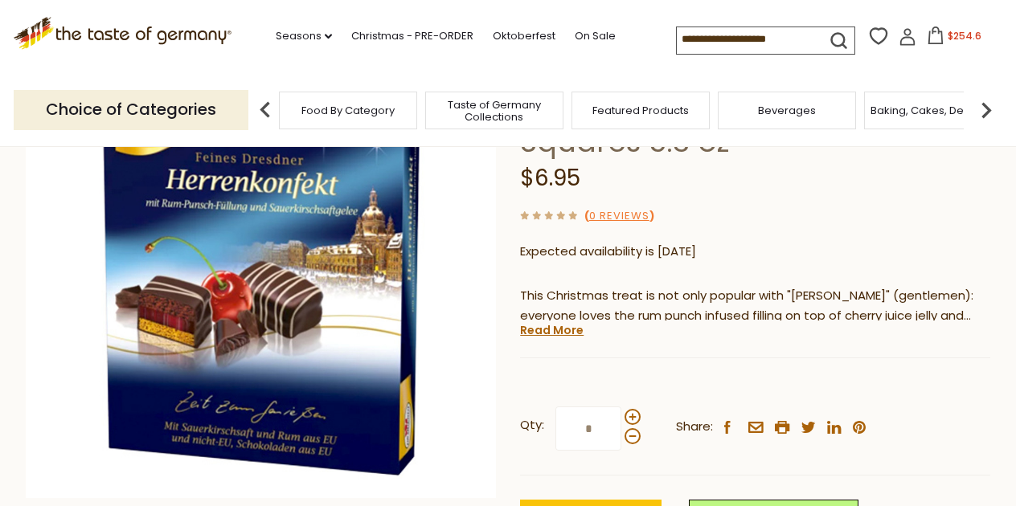
scroll to position [194, 0]
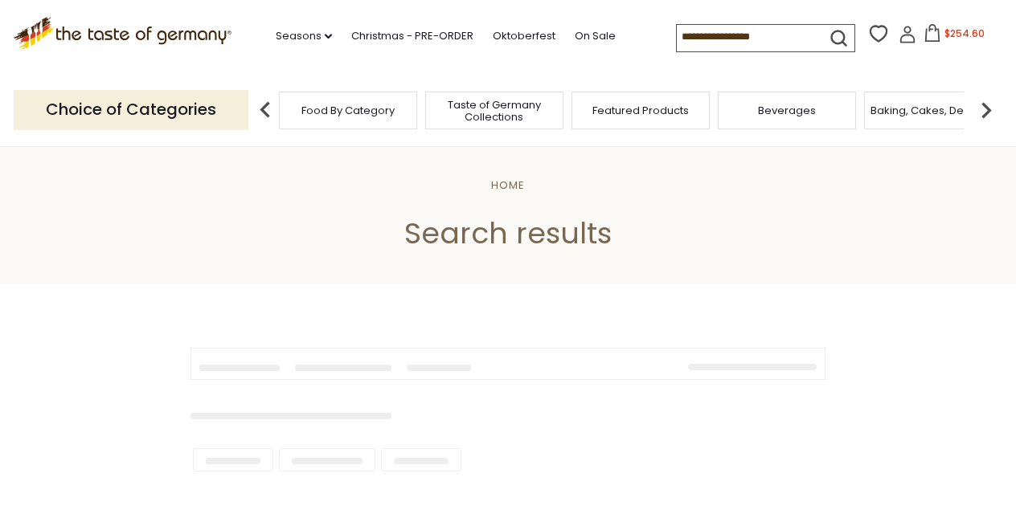
type input "******"
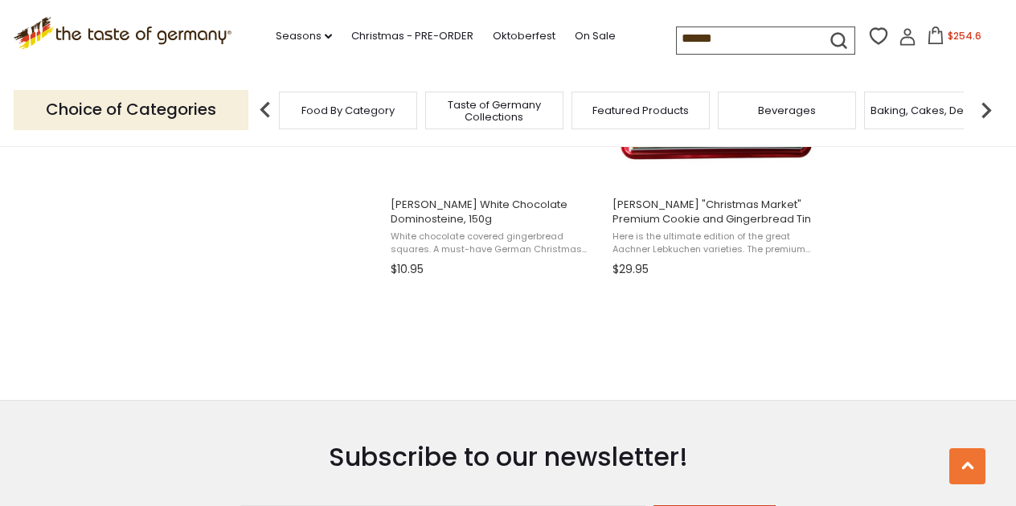
scroll to position [1903, 0]
click at [947, 36] on span "$254.6" at bounding box center [964, 36] width 34 height 14
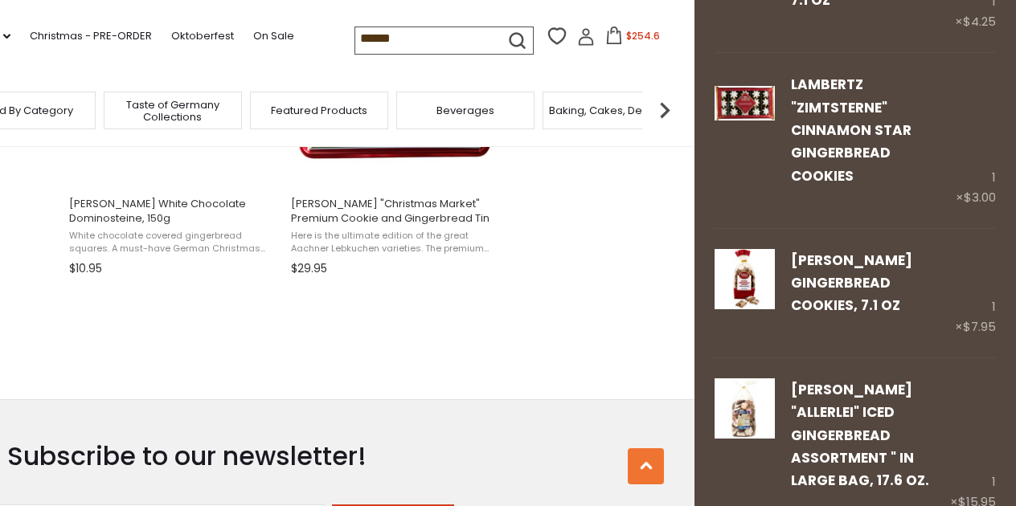
scroll to position [2956, 0]
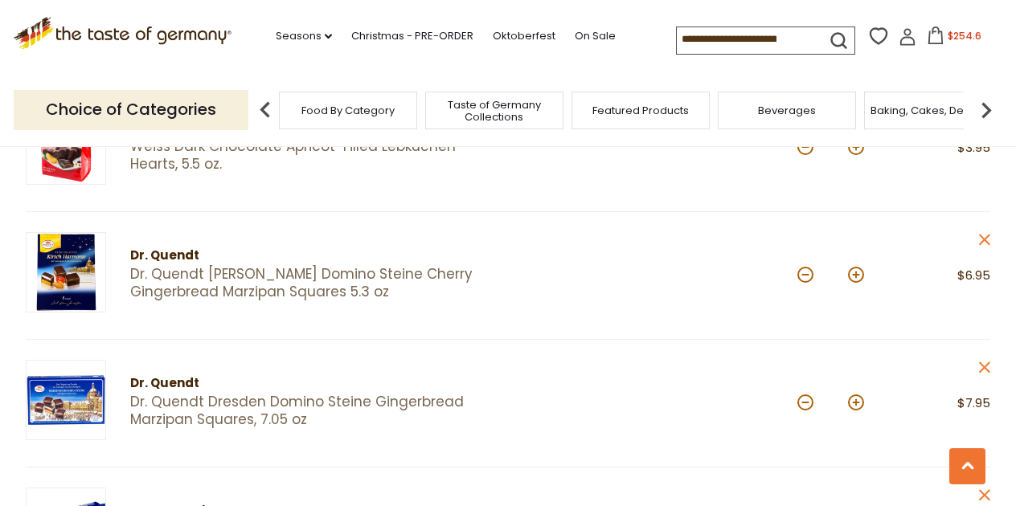
scroll to position [645, 0]
click at [174, 381] on div "Dr. Quendt" at bounding box center [305, 383] width 350 height 20
click at [67, 399] on img at bounding box center [66, 399] width 80 height 80
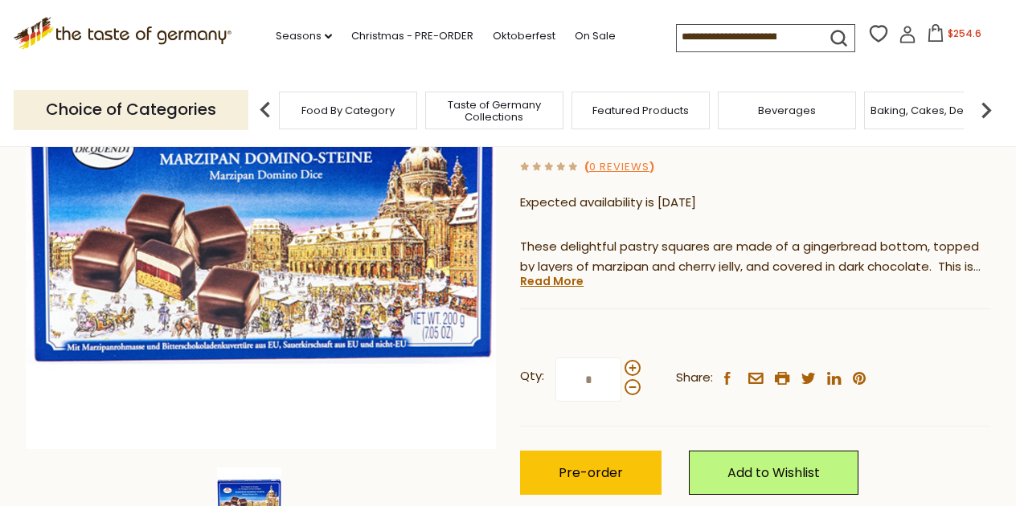
scroll to position [282, 0]
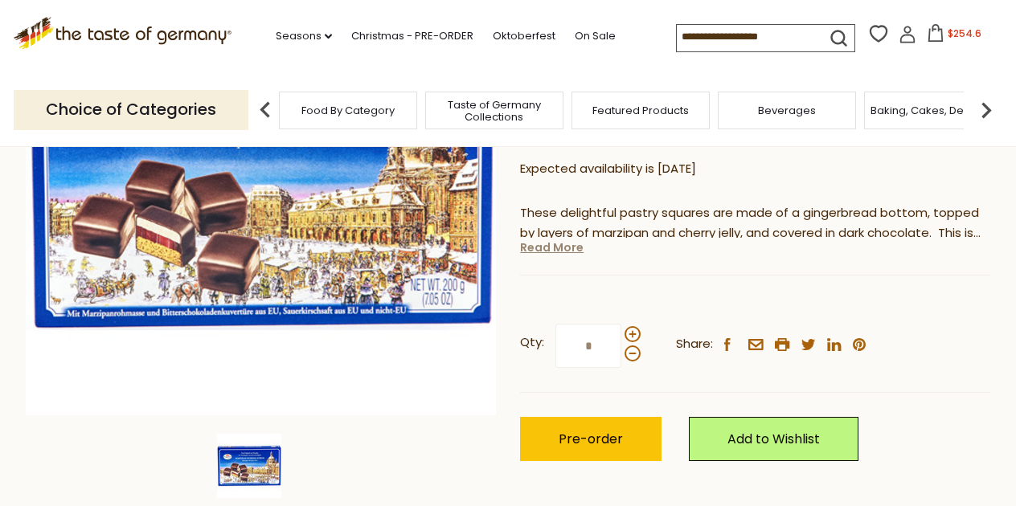
click at [548, 243] on link "Read More" at bounding box center [551, 247] width 63 height 16
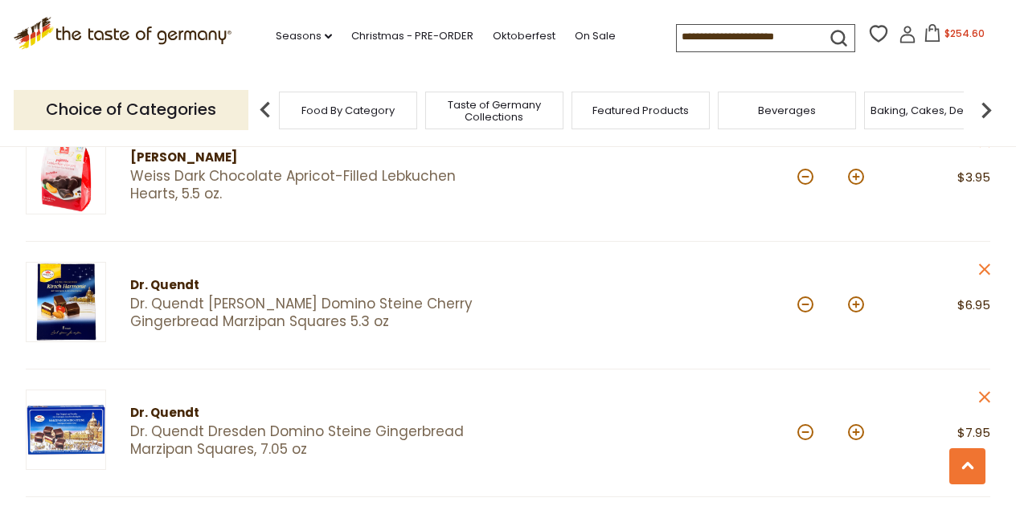
scroll to position [616, 0]
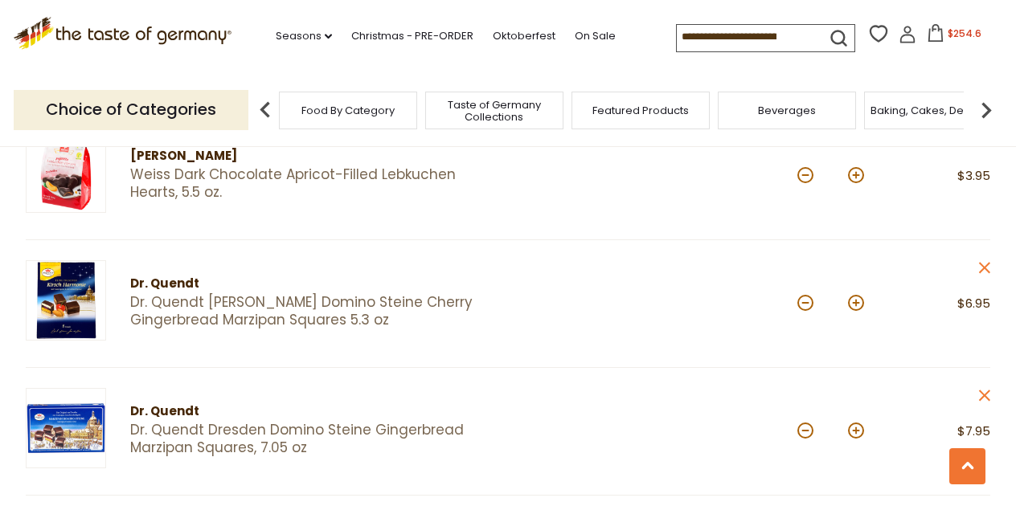
click at [78, 292] on img at bounding box center [66, 300] width 80 height 80
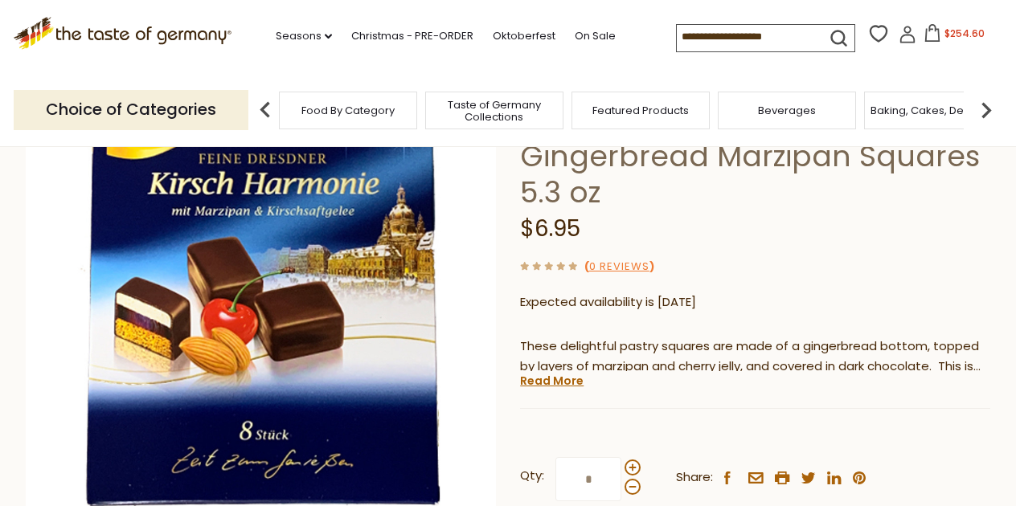
scroll to position [207, 0]
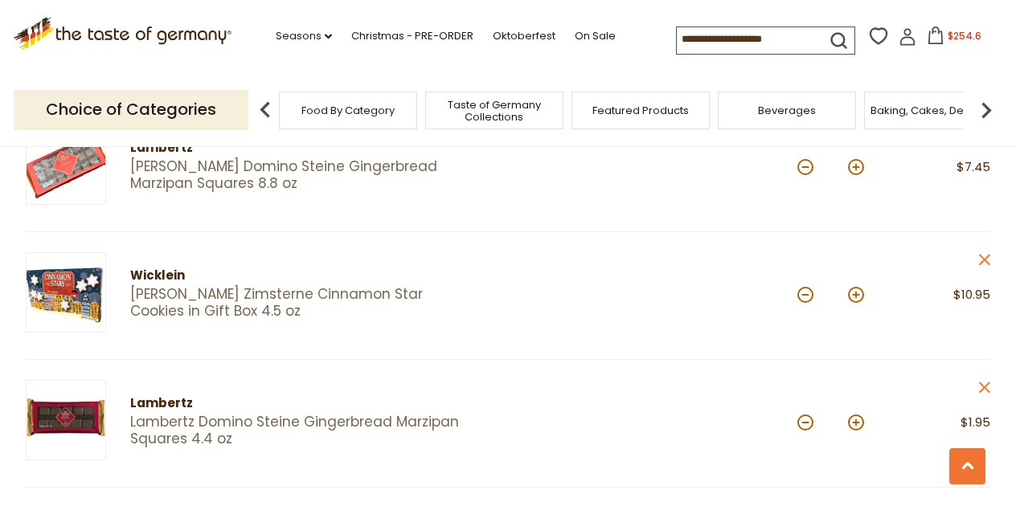
scroll to position [2033, 0]
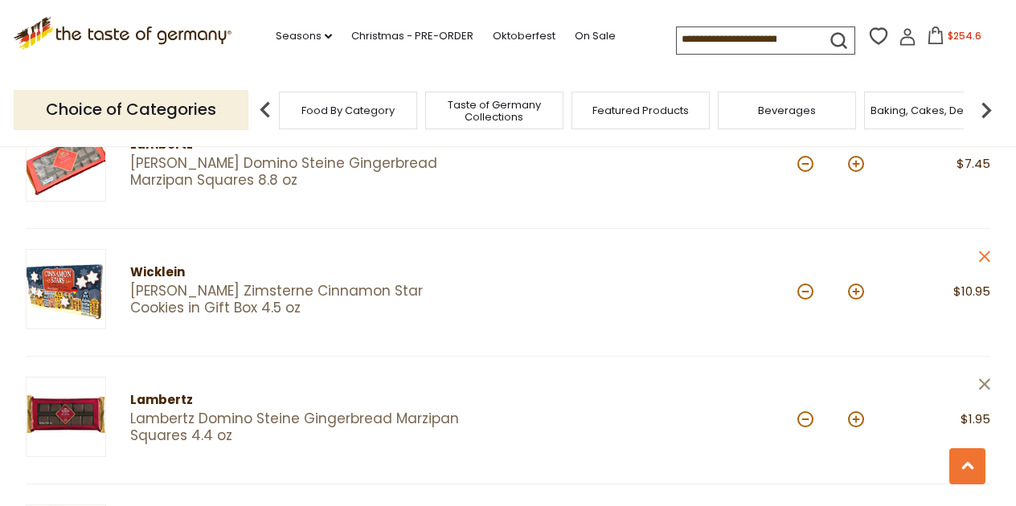
click at [983, 378] on icon at bounding box center [984, 383] width 11 height 11
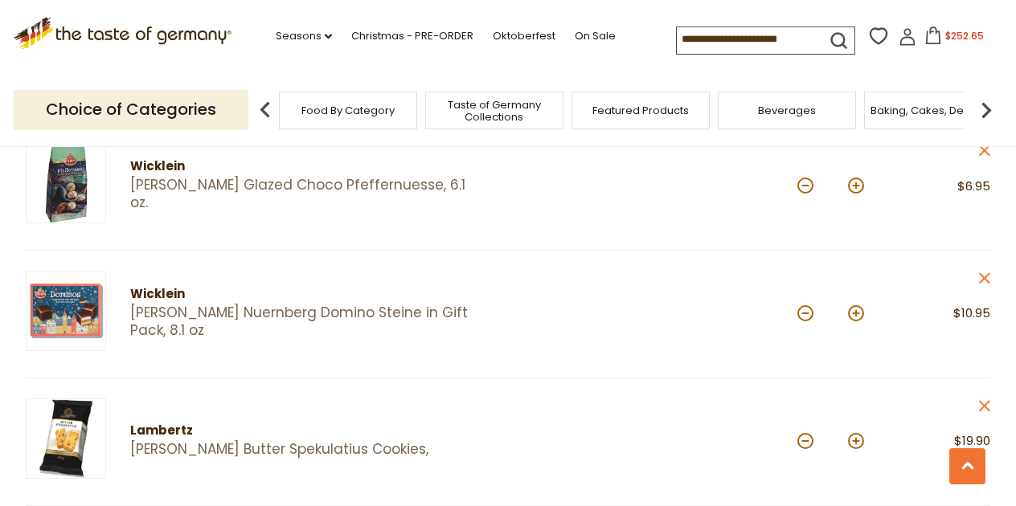
scroll to position [1247, 0]
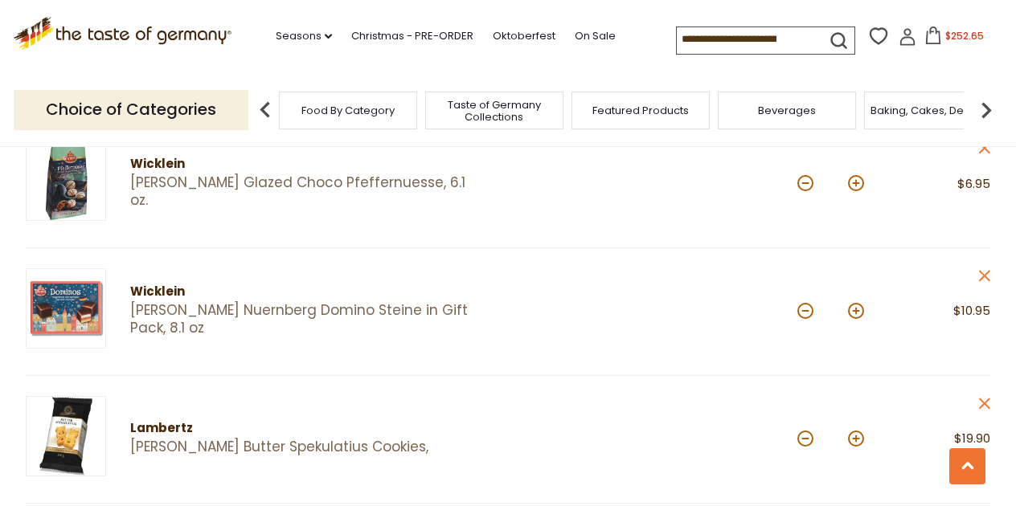
click at [145, 285] on div "Wicklein" at bounding box center [305, 292] width 350 height 20
click at [88, 288] on img at bounding box center [66, 308] width 80 height 80
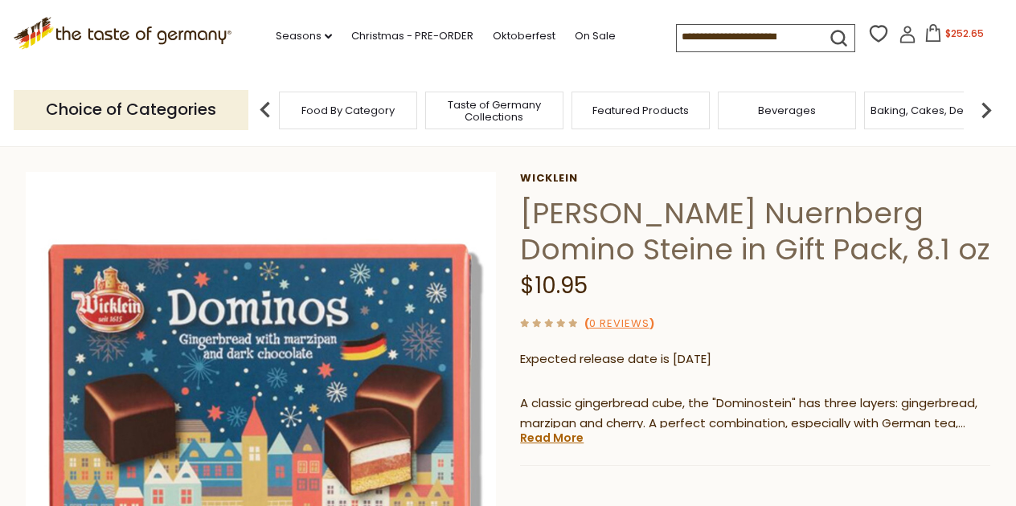
scroll to position [59, 0]
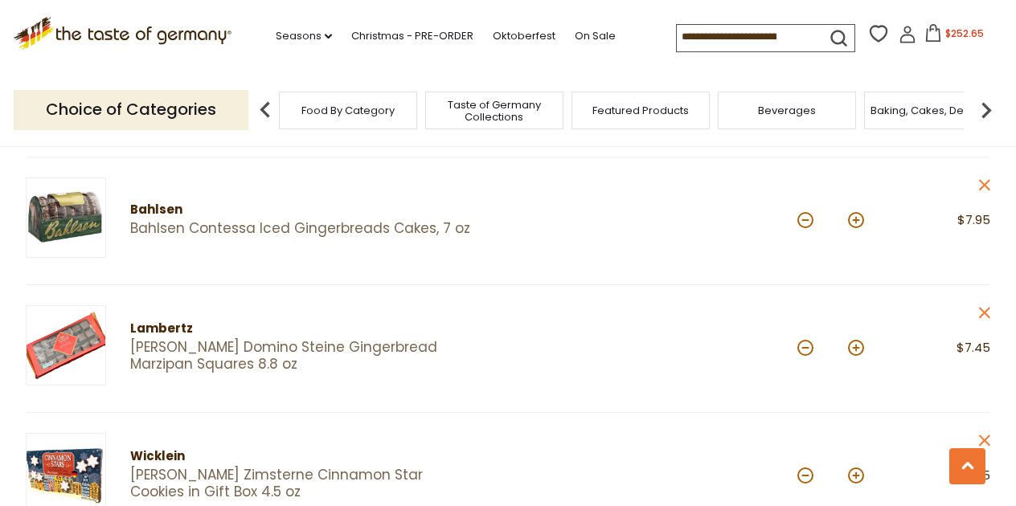
scroll to position [1862, 0]
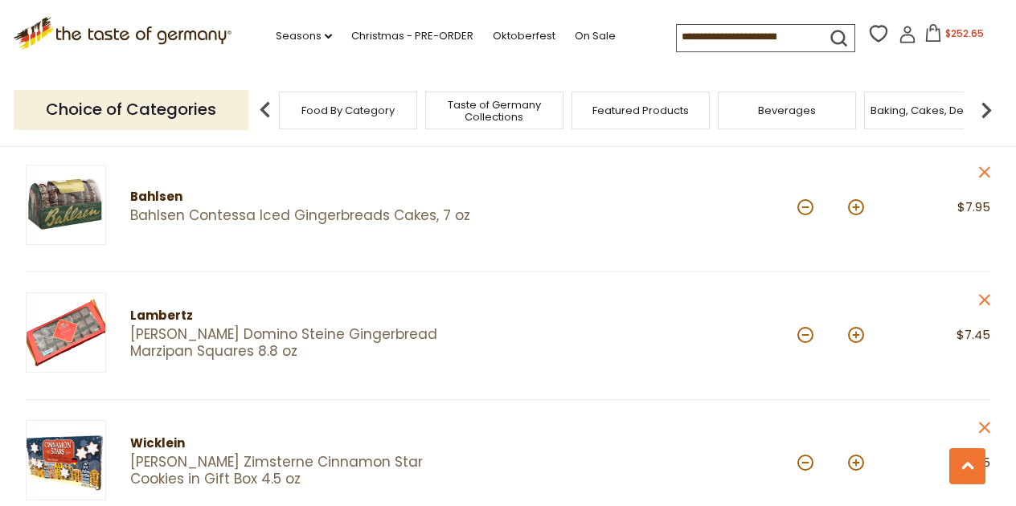
click at [196, 326] on link "[PERSON_NAME] Domino Steine Gingerbread Marzipan Squares 8.8 oz" at bounding box center [305, 343] width 350 height 35
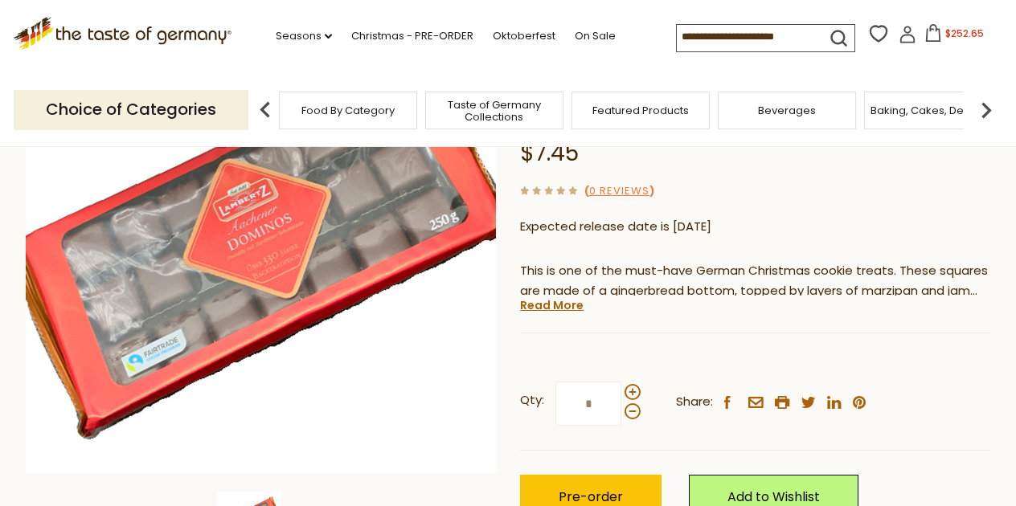
scroll to position [232, 0]
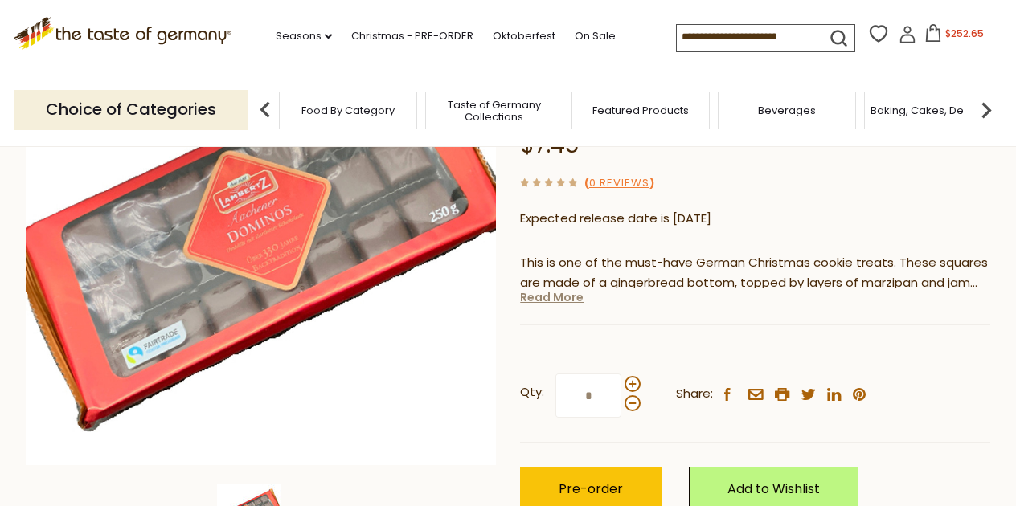
click at [553, 292] on link "Read More" at bounding box center [551, 297] width 63 height 16
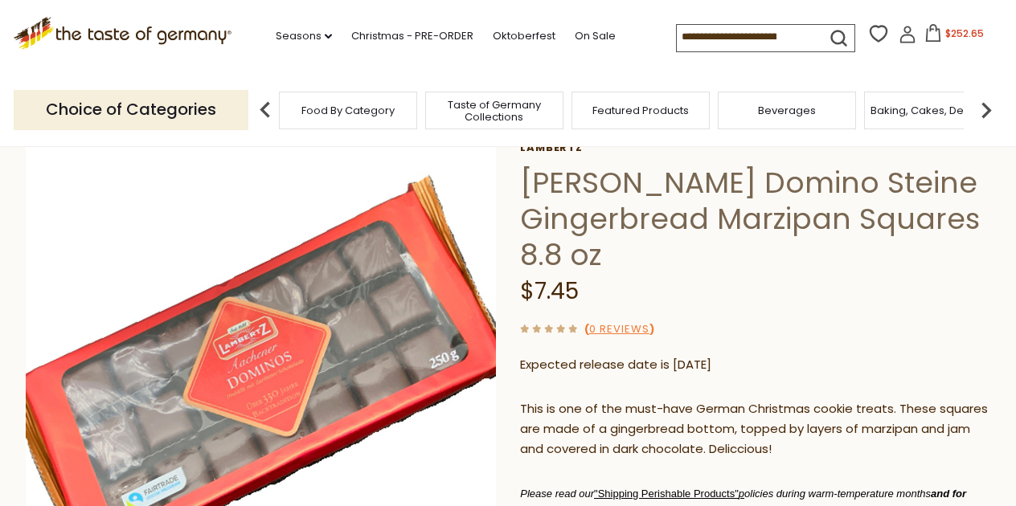
scroll to position [101, 0]
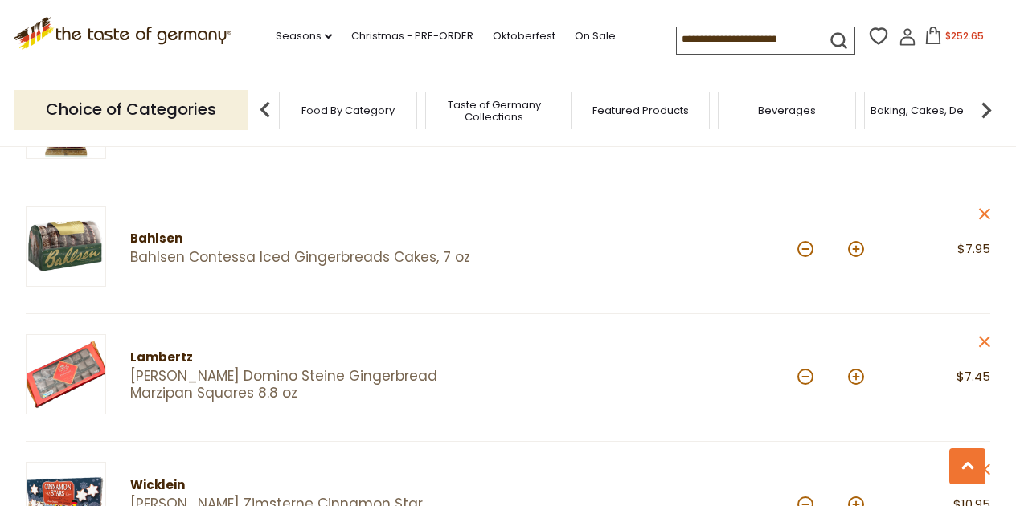
scroll to position [1822, 0]
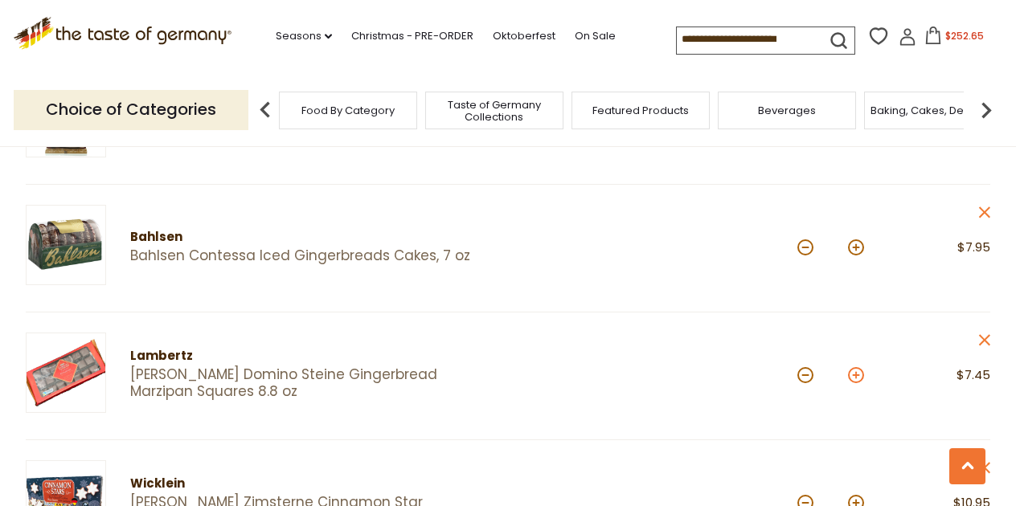
click at [855, 367] on button at bounding box center [856, 375] width 16 height 16
type input "*"
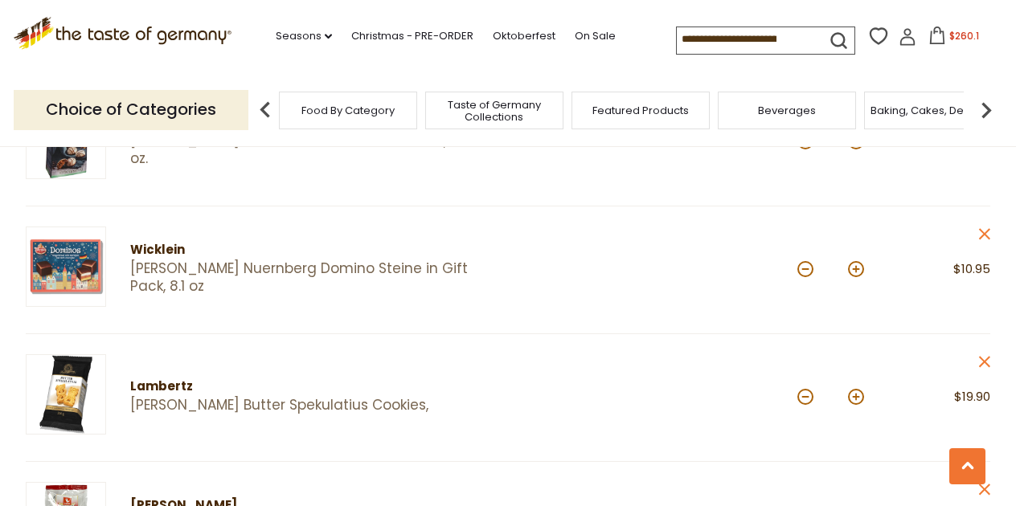
scroll to position [1281, 0]
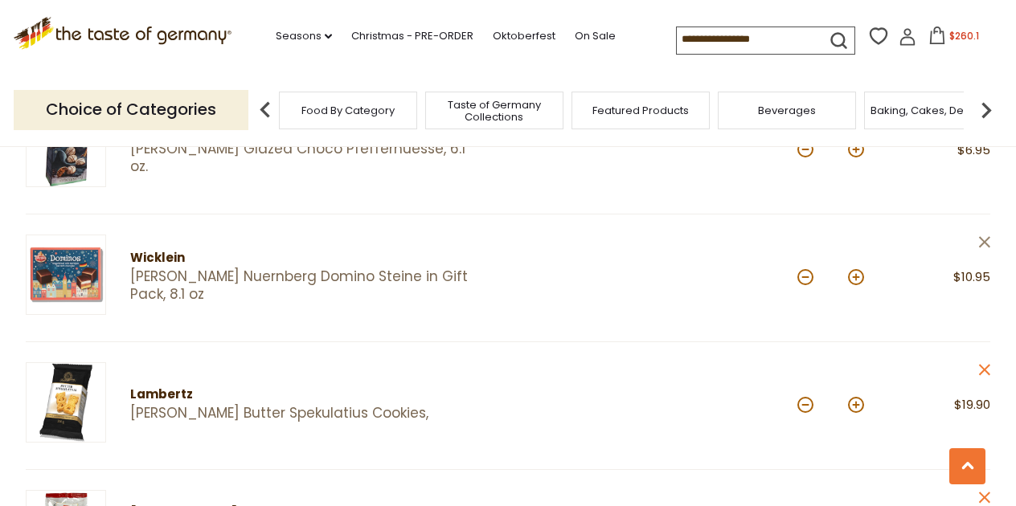
click at [984, 236] on icon "close" at bounding box center [984, 242] width 12 height 12
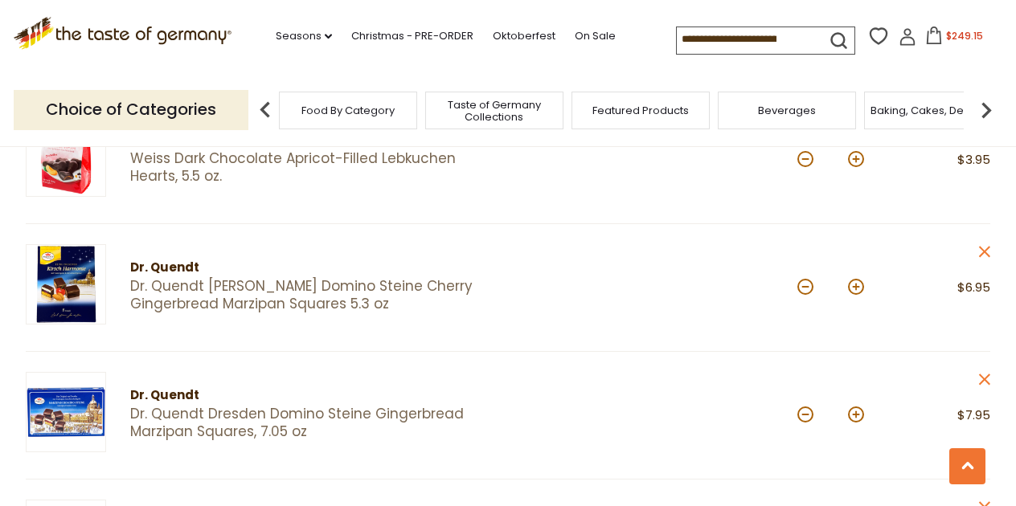
scroll to position [635, 0]
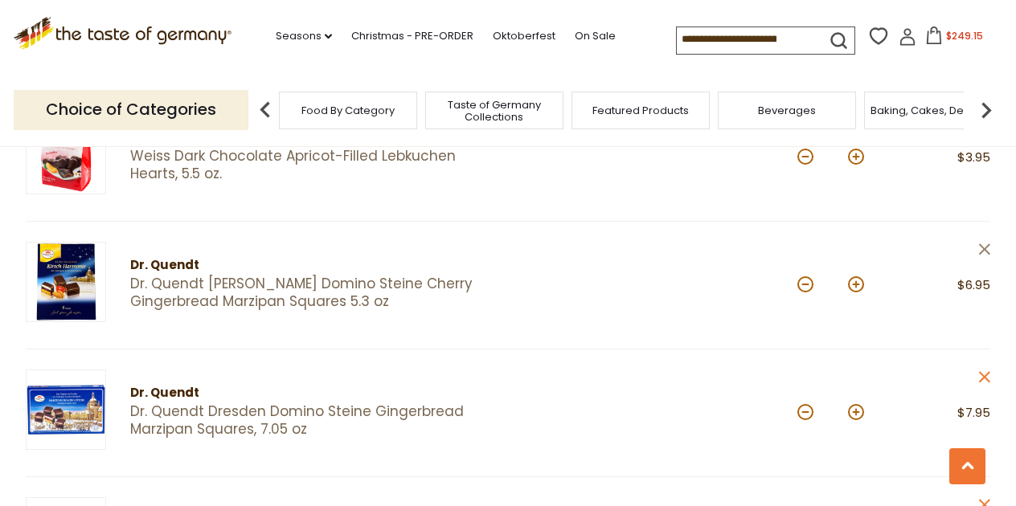
click at [989, 244] on icon "close" at bounding box center [984, 249] width 12 height 12
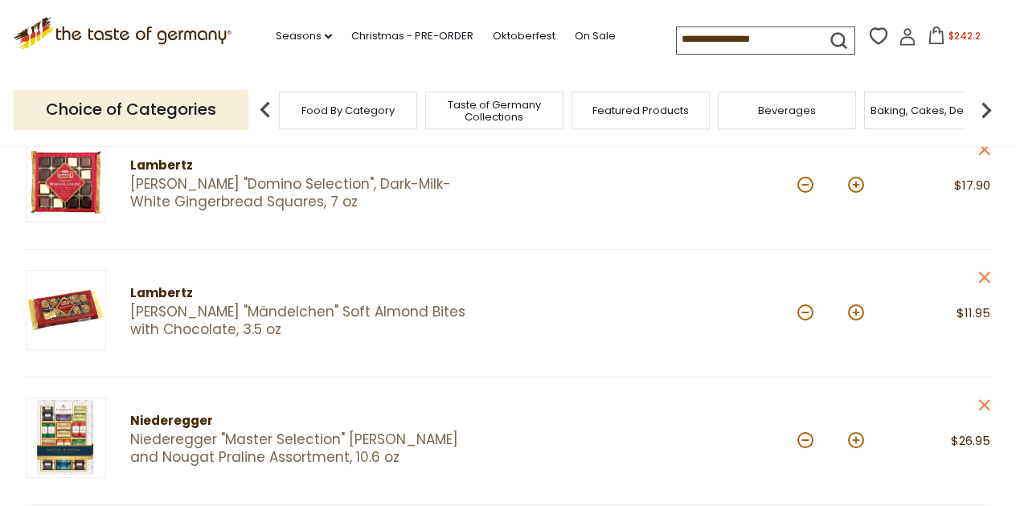
scroll to position [227, 0]
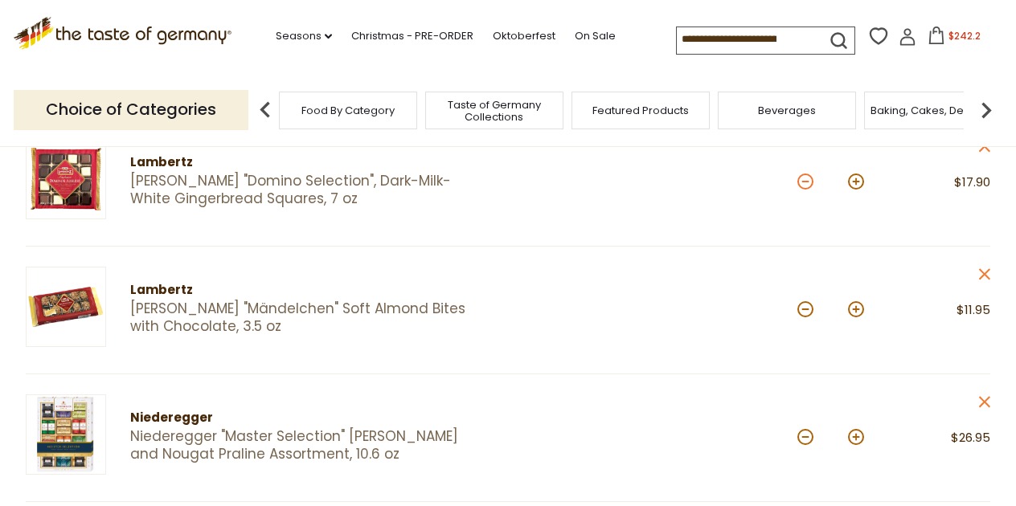
click at [804, 182] on button at bounding box center [805, 182] width 16 height 16
type input "*"
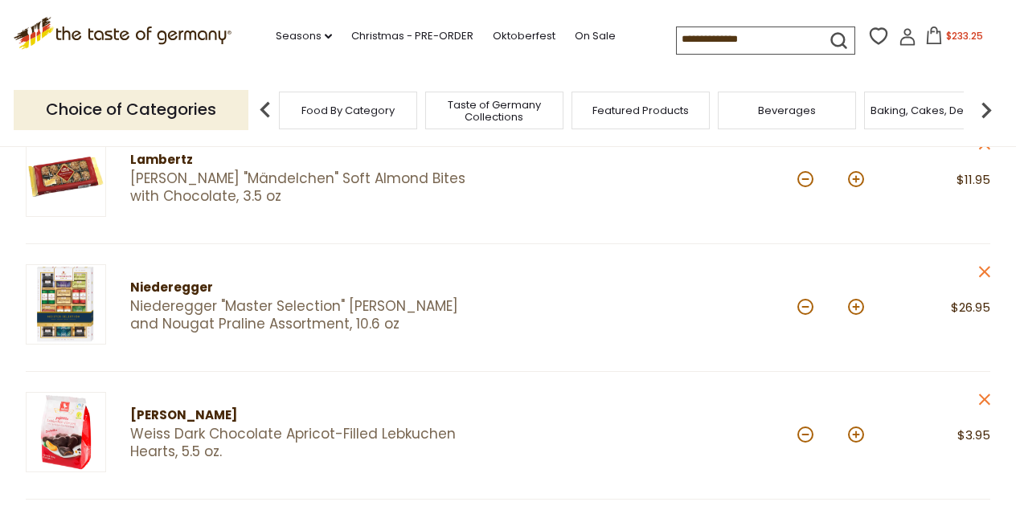
scroll to position [358, 0]
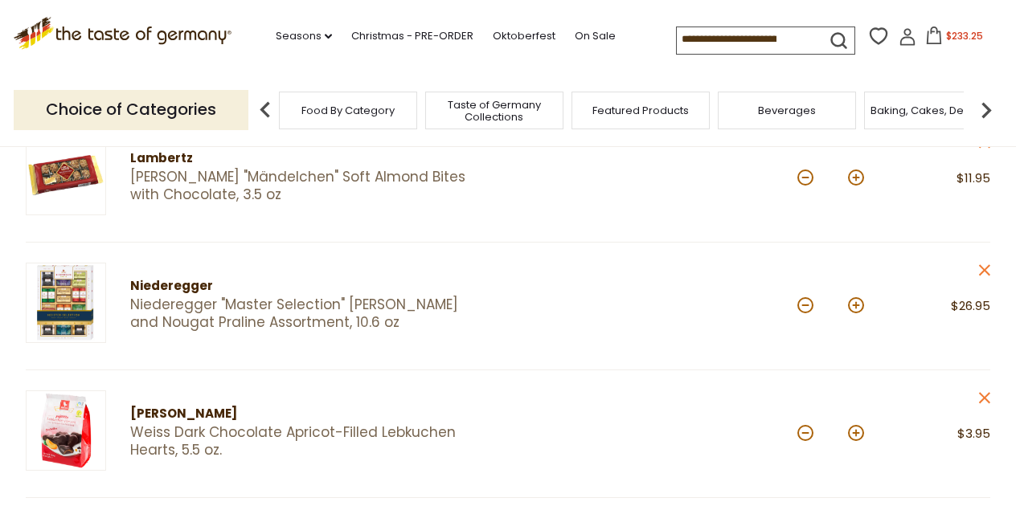
click at [212, 305] on link "Niederegger "Master Selection" [PERSON_NAME] and Nougat Praline Assortment, 10.…" at bounding box center [305, 313] width 350 height 35
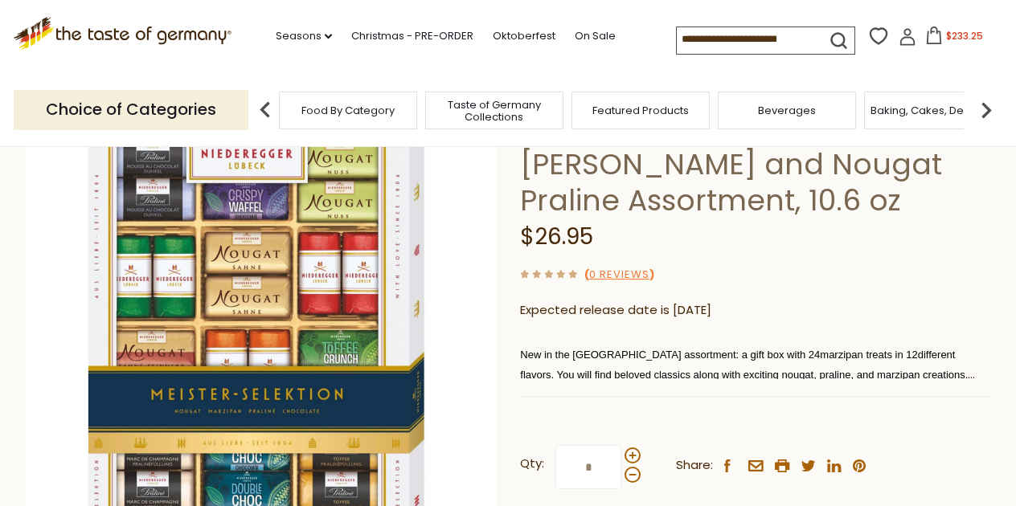
scroll to position [140, 0]
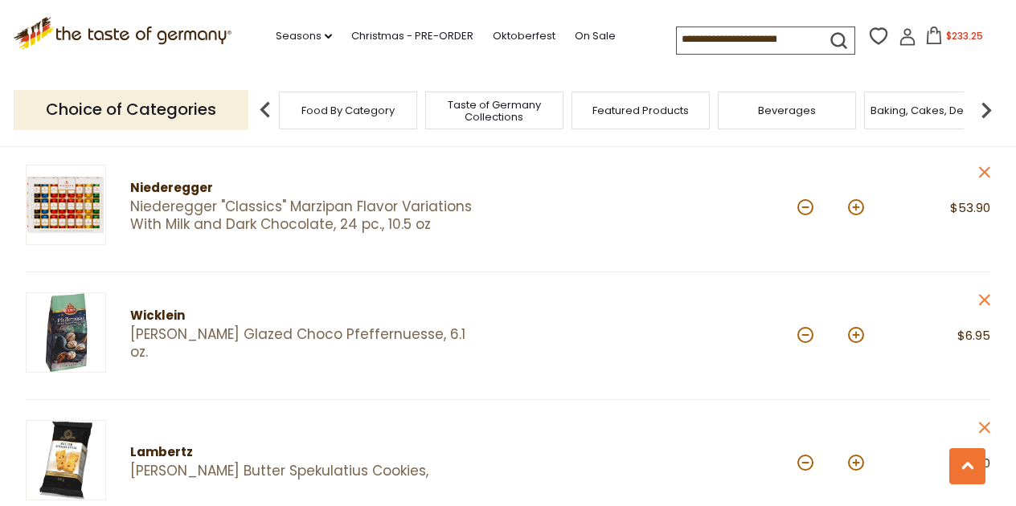
scroll to position [968, 0]
click at [194, 203] on link "Niederegger "Classics" Marzipan Flavor Variations With Milk and Dark Chocolate,…" at bounding box center [305, 215] width 350 height 35
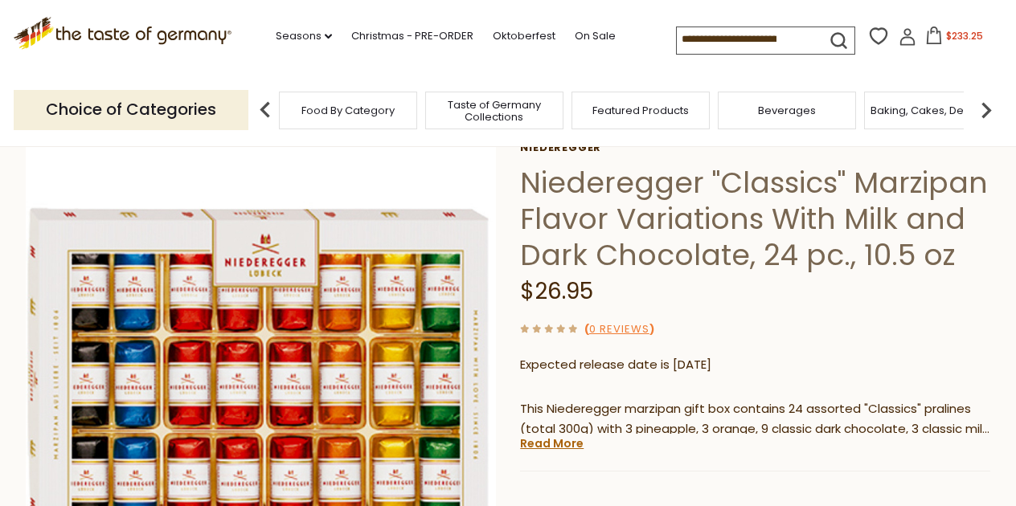
scroll to position [86, 0]
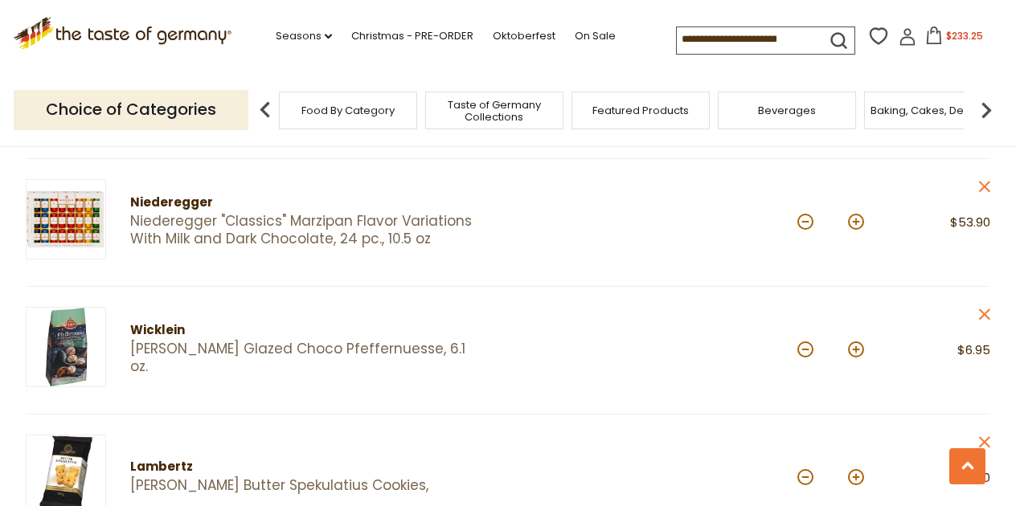
scroll to position [843, 0]
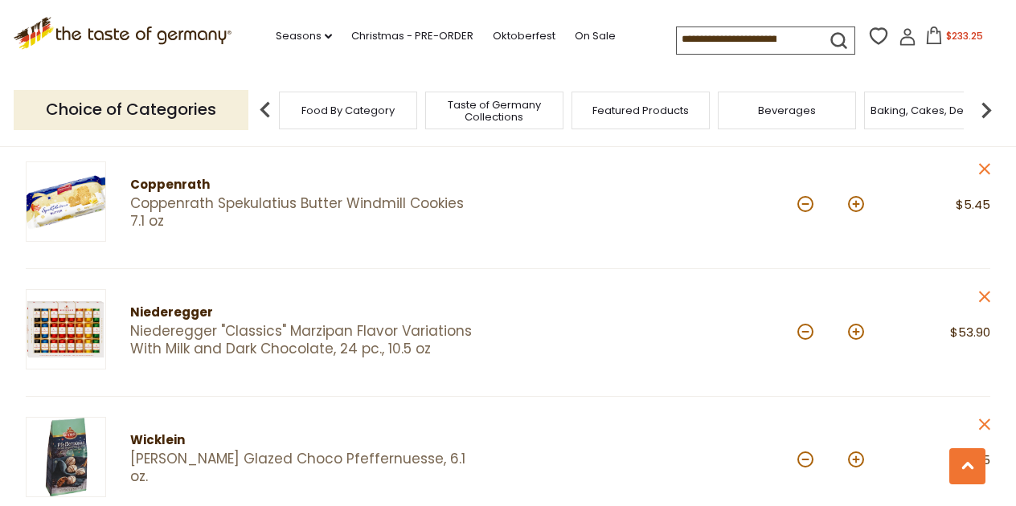
click at [702, 42] on input at bounding box center [745, 38] width 136 height 22
click at [805, 325] on button at bounding box center [805, 332] width 16 height 16
type input "*"
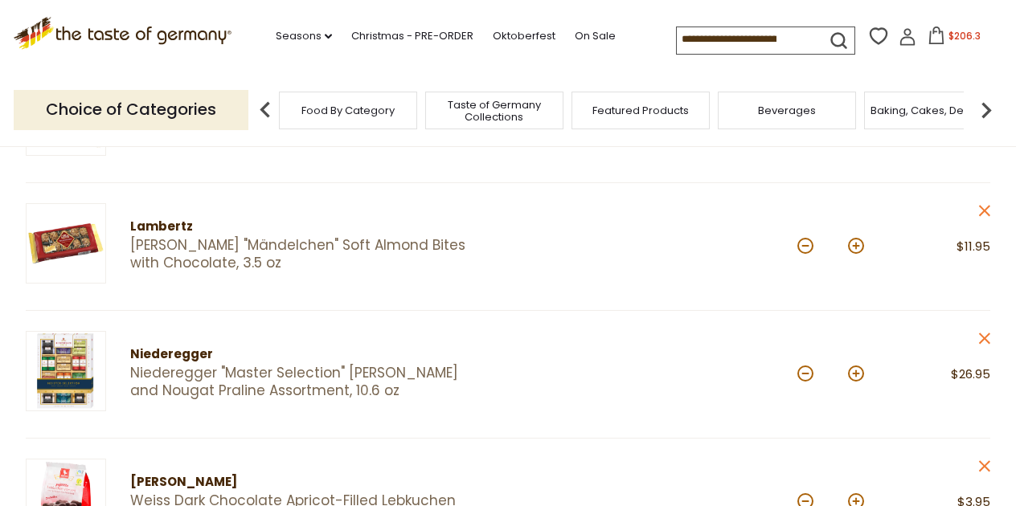
scroll to position [302, 0]
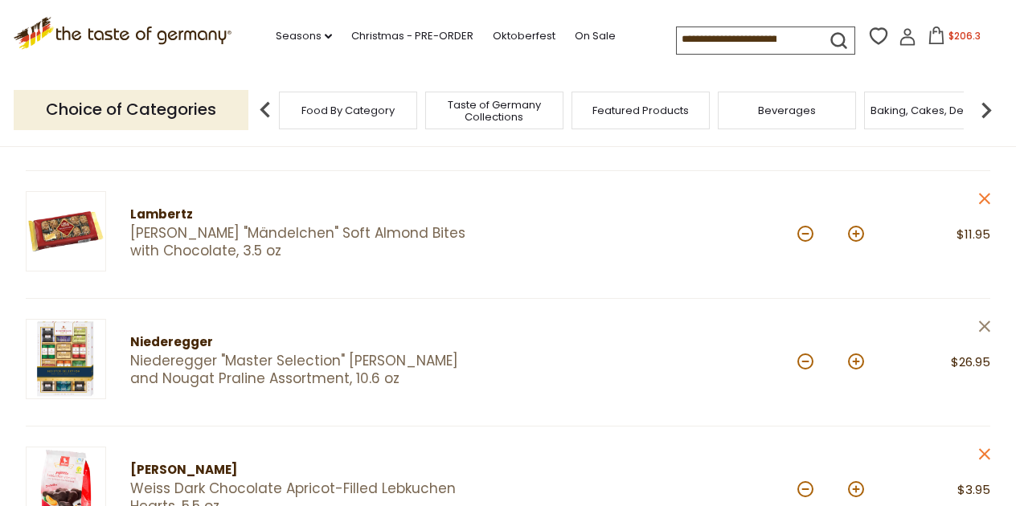
click at [984, 324] on icon at bounding box center [984, 326] width 11 height 11
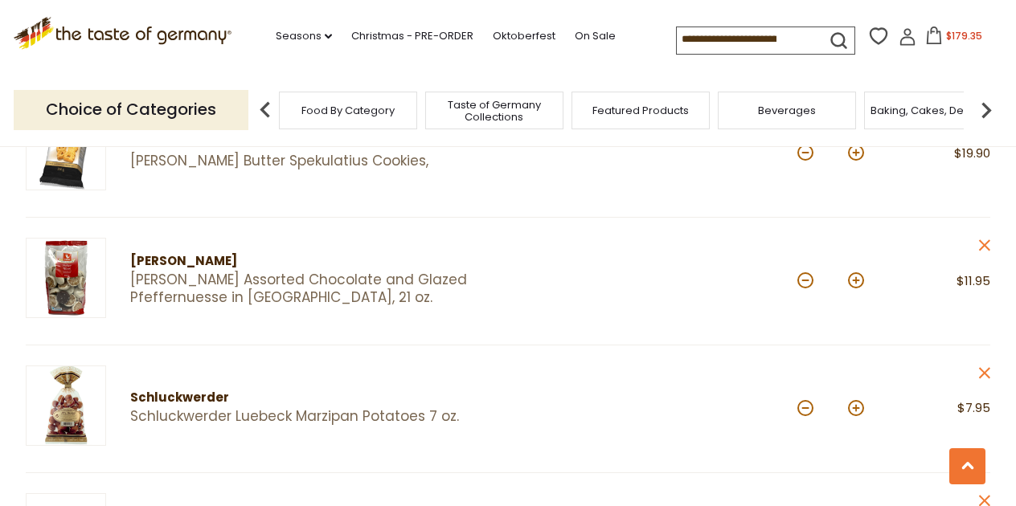
scroll to position [1159, 0]
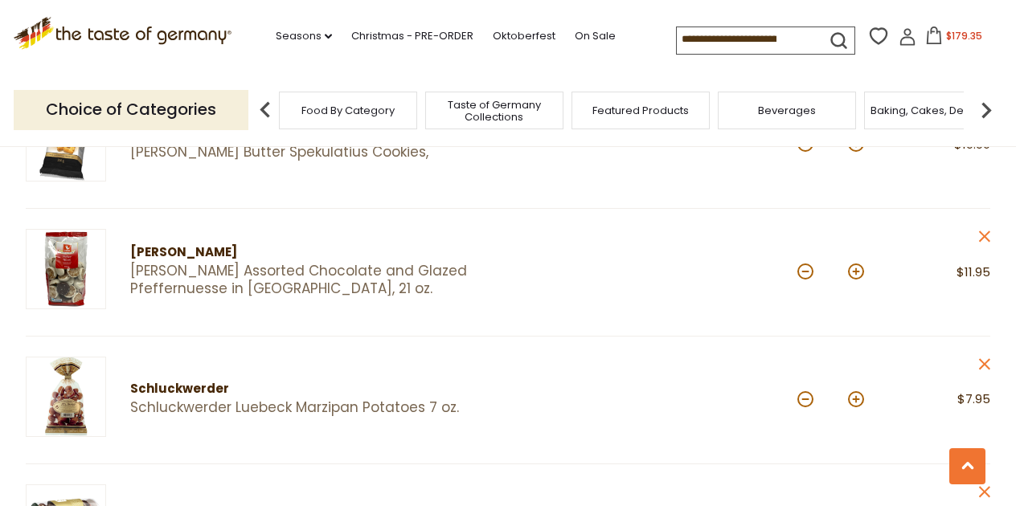
click at [84, 270] on img at bounding box center [66, 269] width 80 height 80
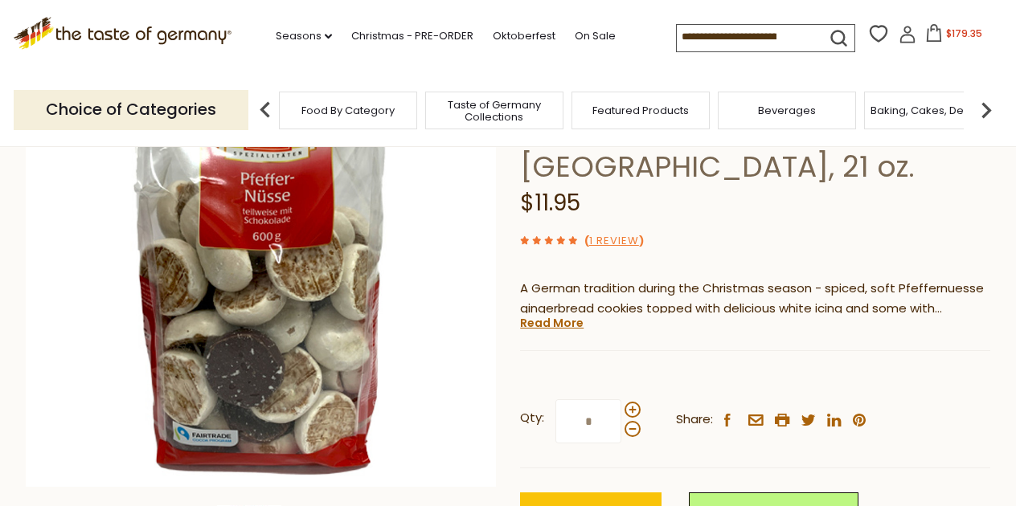
scroll to position [264, 0]
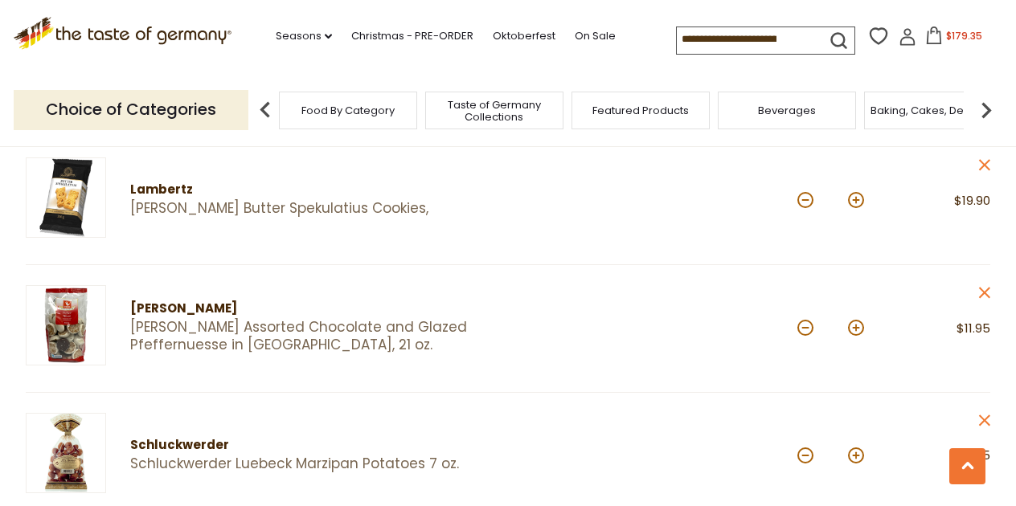
scroll to position [1096, 0]
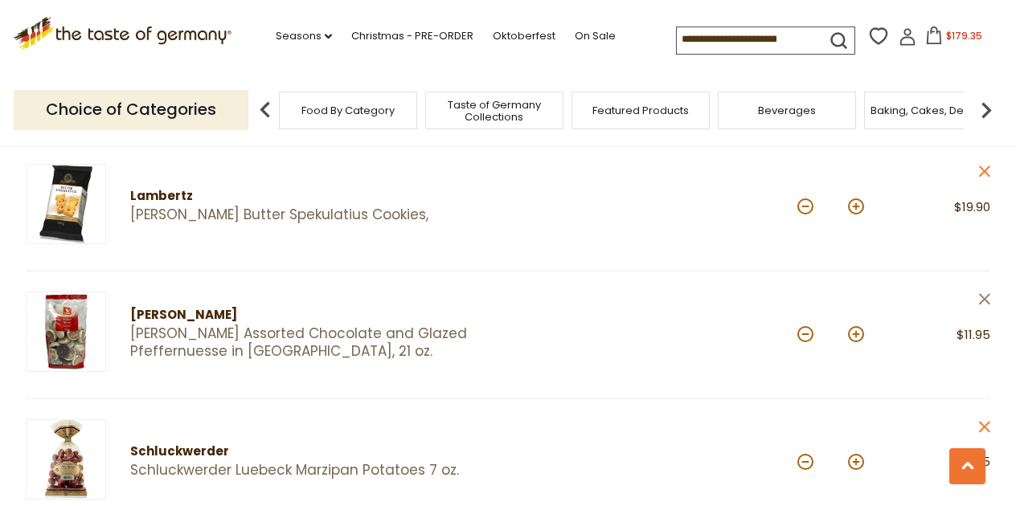
click at [980, 293] on icon "close" at bounding box center [984, 299] width 12 height 12
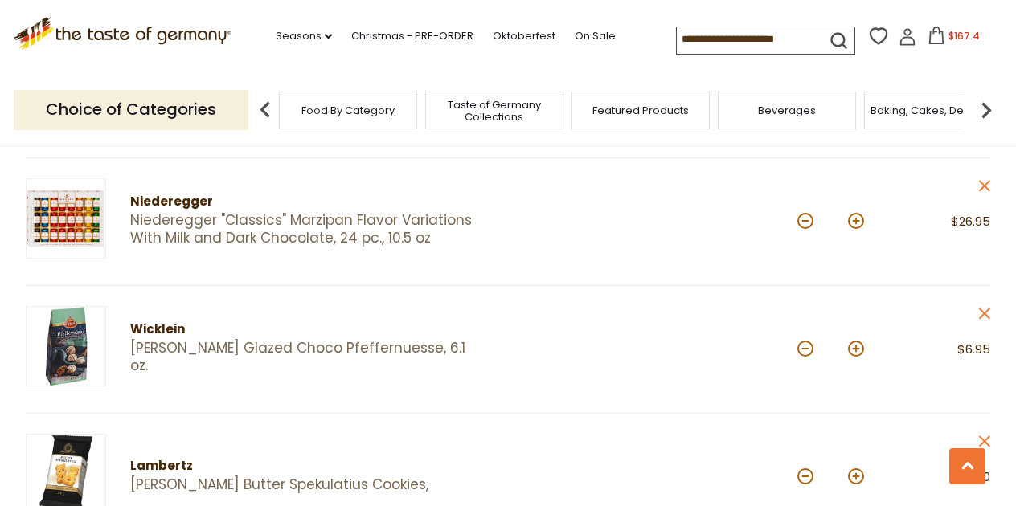
scroll to position [827, 0]
click at [79, 356] on img at bounding box center [66, 345] width 80 height 80
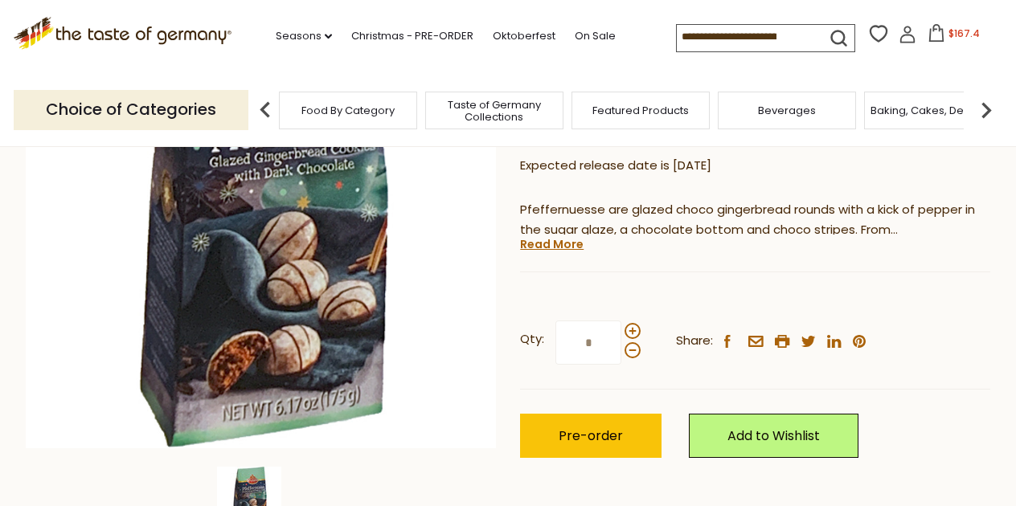
scroll to position [256, 0]
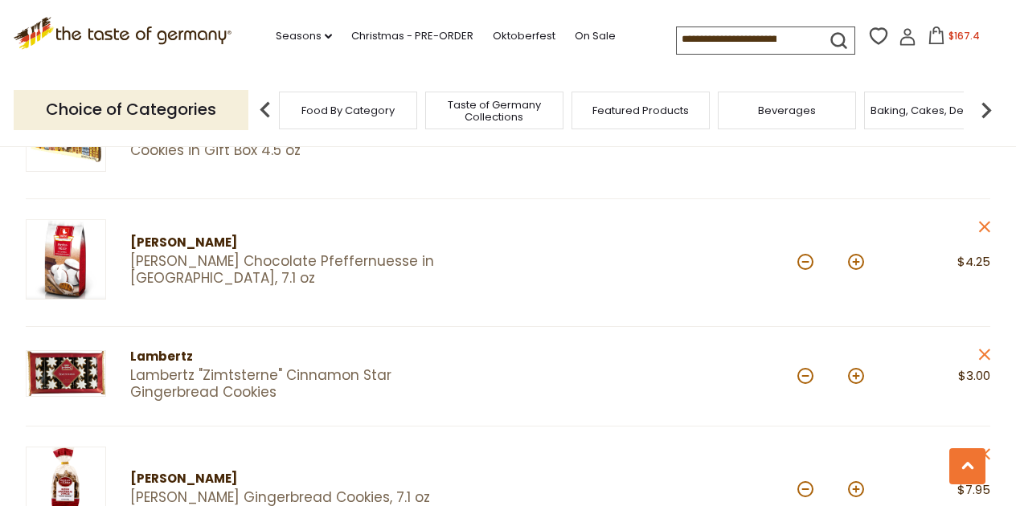
scroll to position [1666, 0]
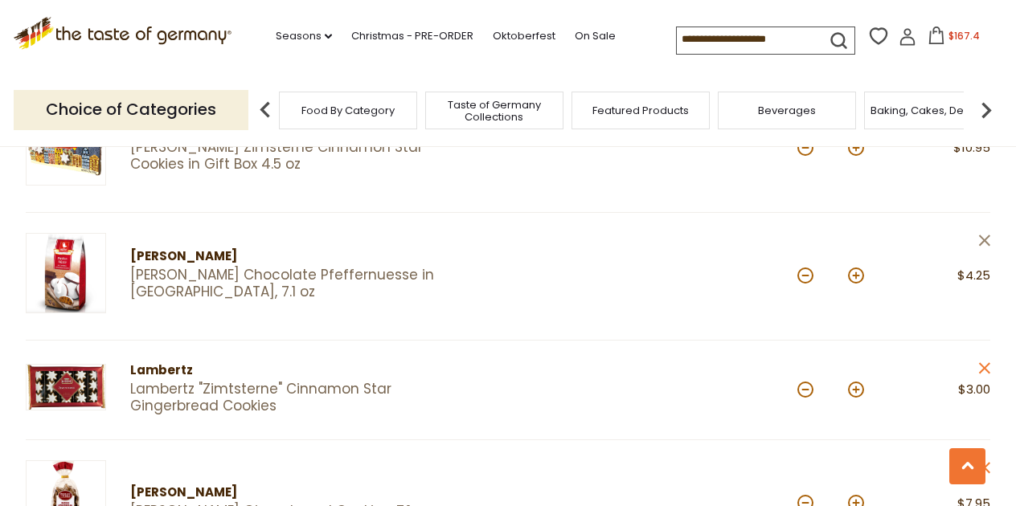
click at [981, 235] on icon "close" at bounding box center [984, 241] width 12 height 12
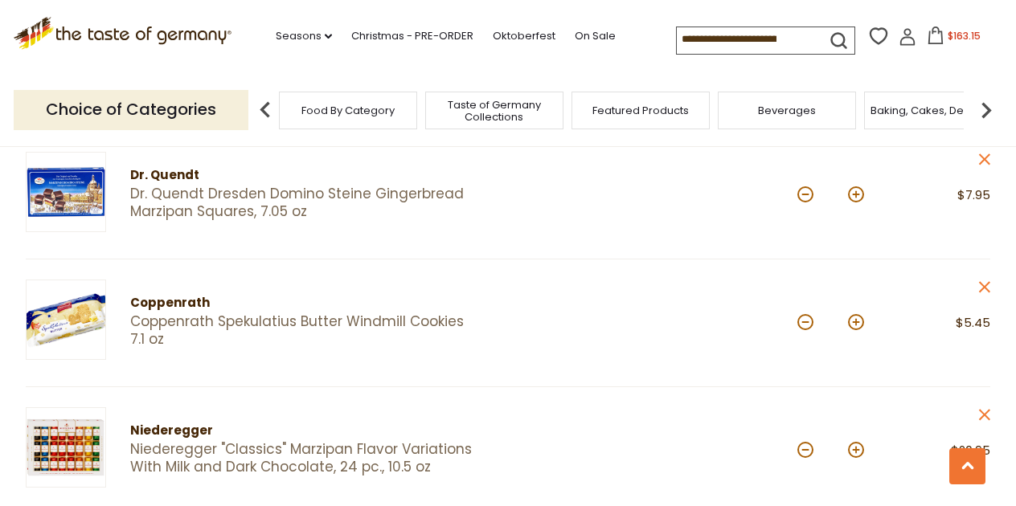
scroll to position [588, 0]
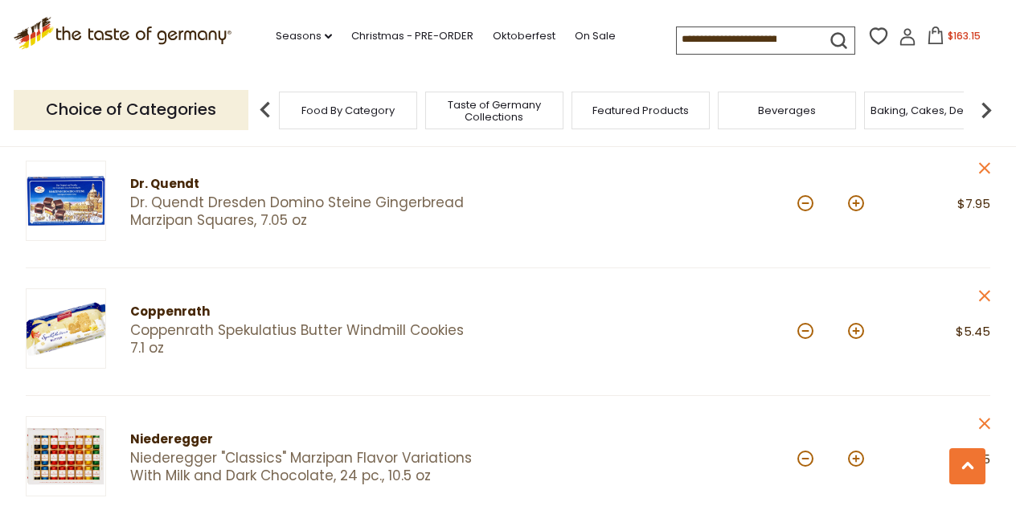
click at [680, 43] on input at bounding box center [745, 38] width 136 height 22
type input "**********"
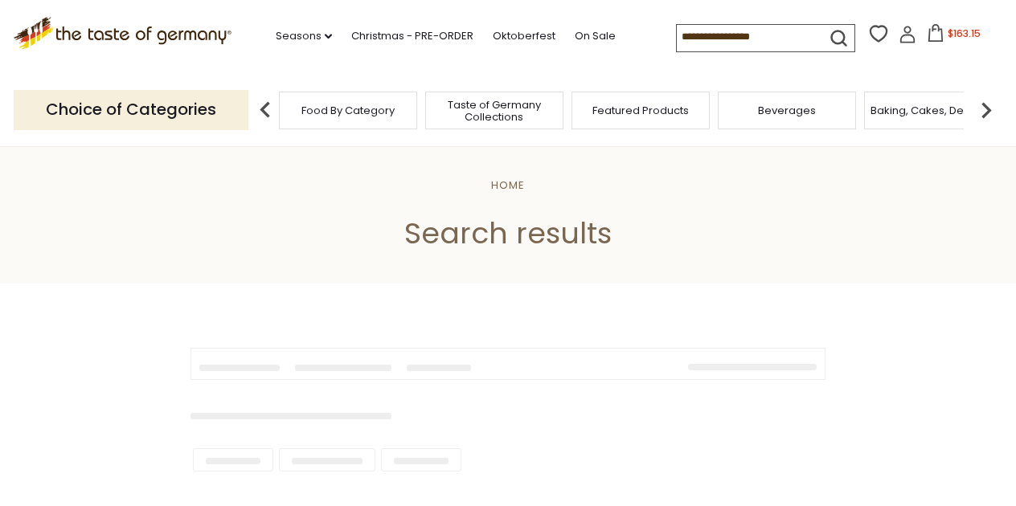
type input "**********"
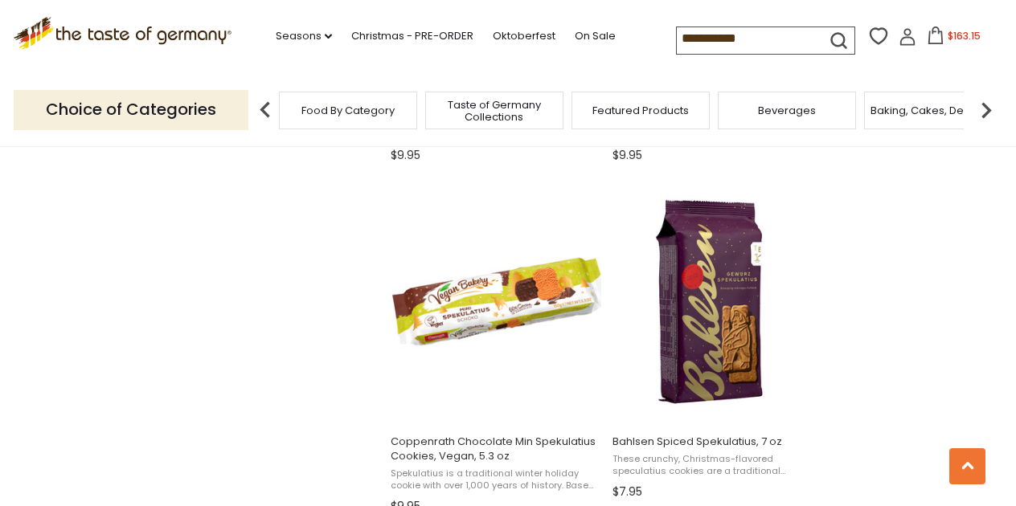
scroll to position [1316, 0]
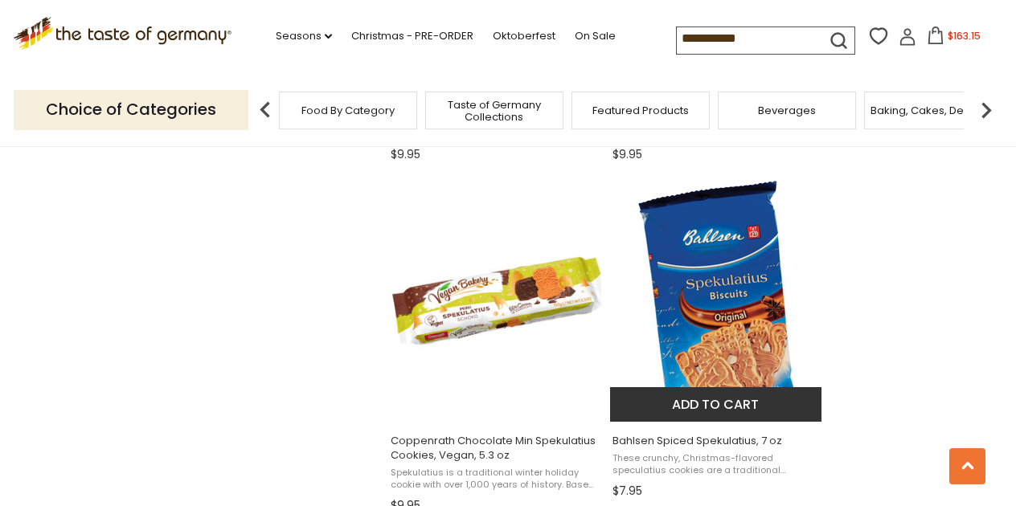
click at [746, 303] on img "Bahlsen Spiced Spekulatius, 7 oz" at bounding box center [716, 301] width 157 height 241
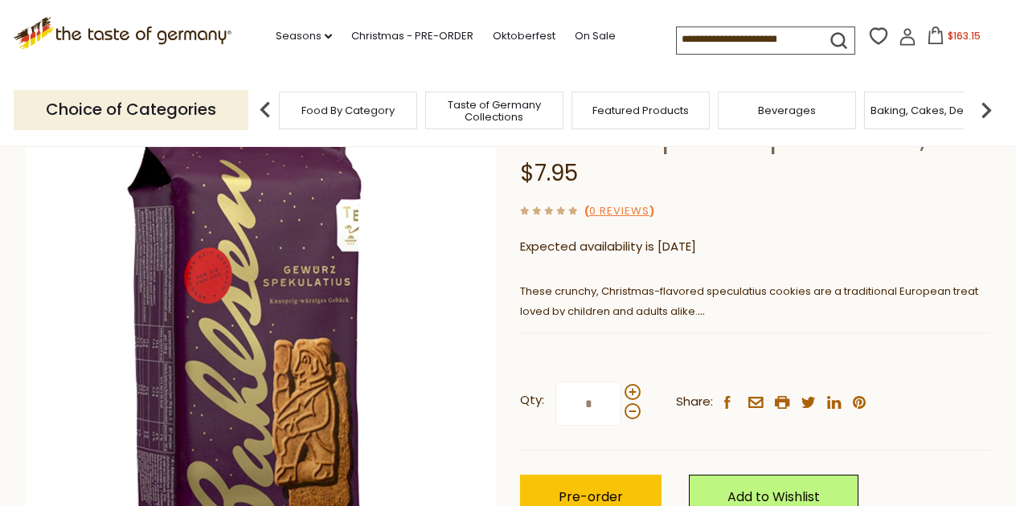
scroll to position [192, 0]
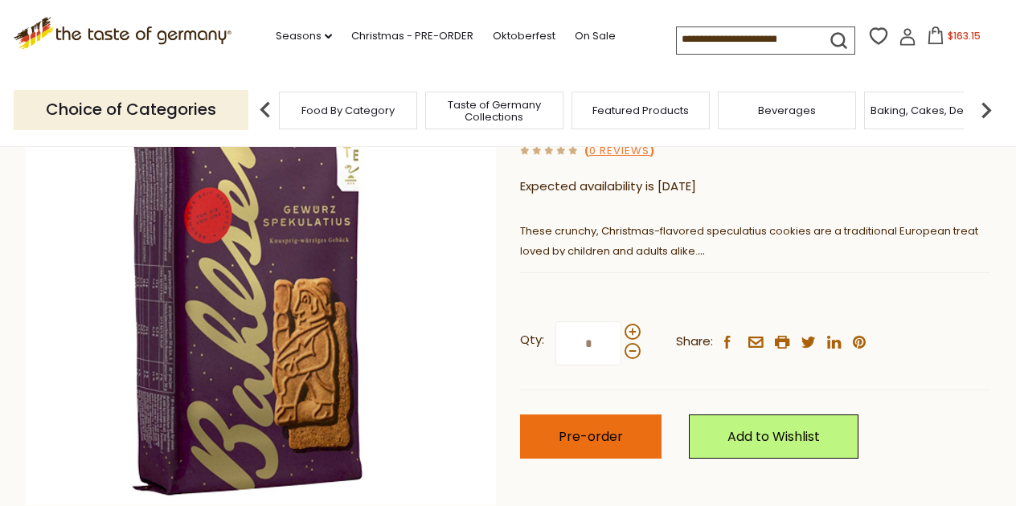
click at [595, 444] on button "Pre-order" at bounding box center [590, 437] width 141 height 44
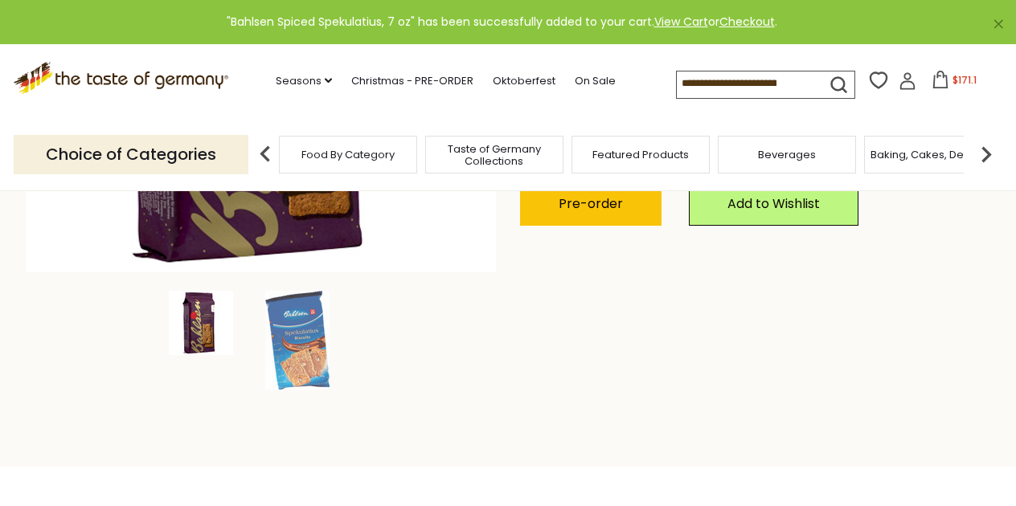
scroll to position [420, 0]
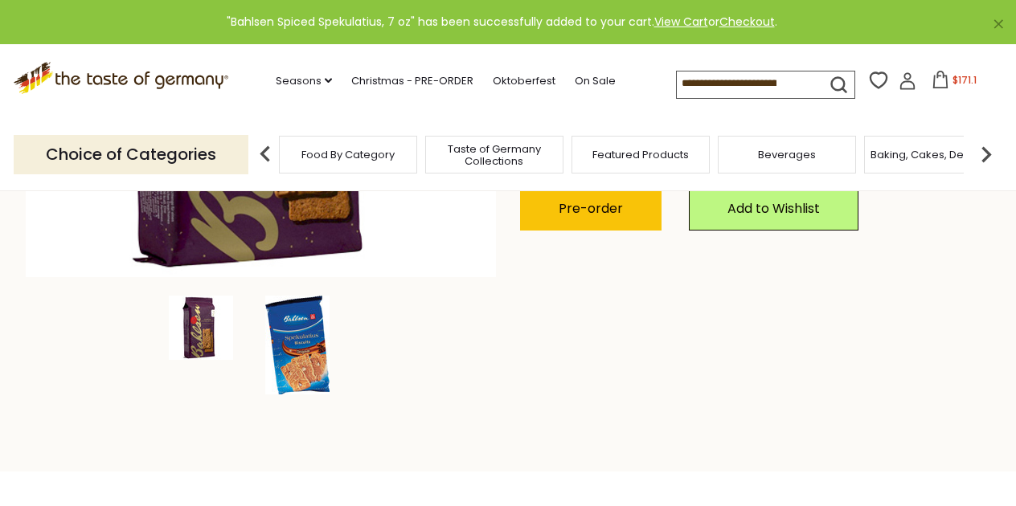
click at [306, 357] on img at bounding box center [297, 345] width 64 height 99
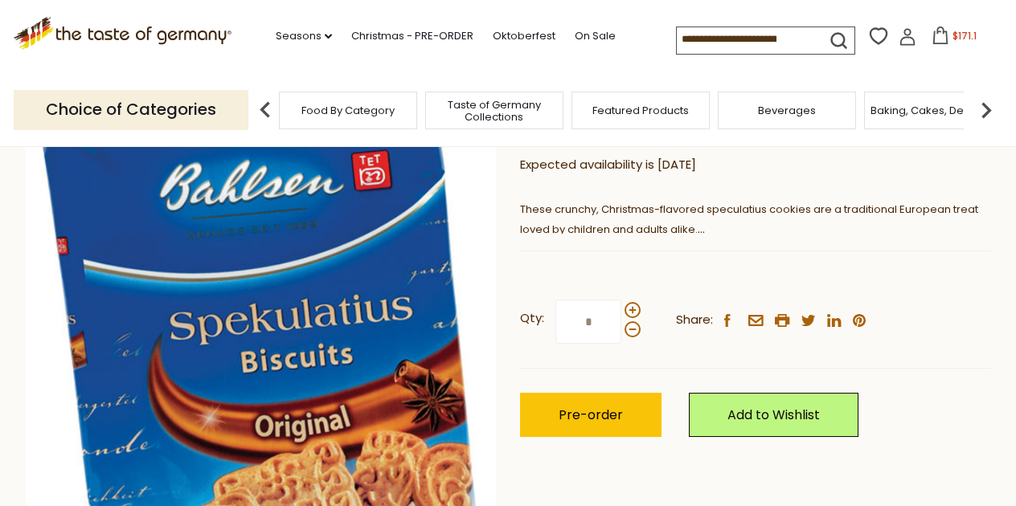
scroll to position [215, 0]
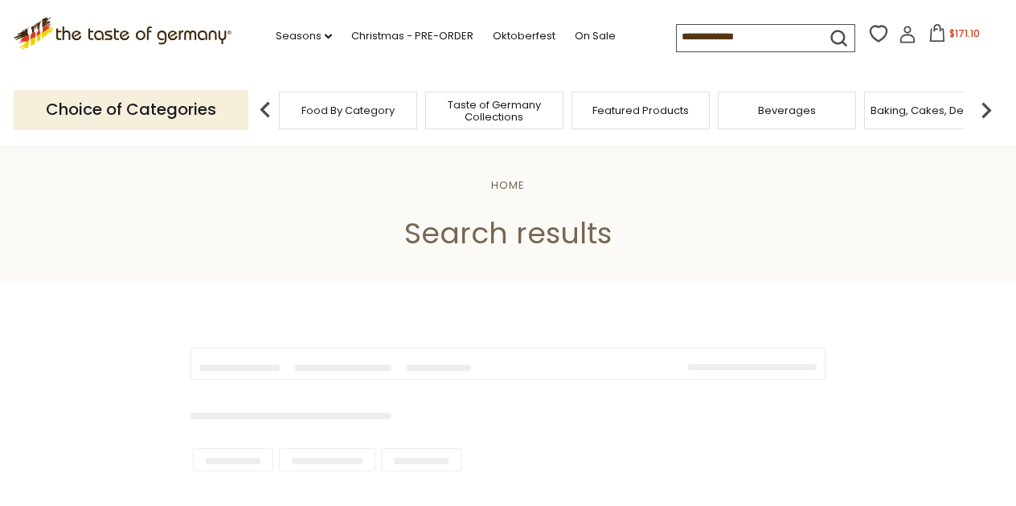
type input "**********"
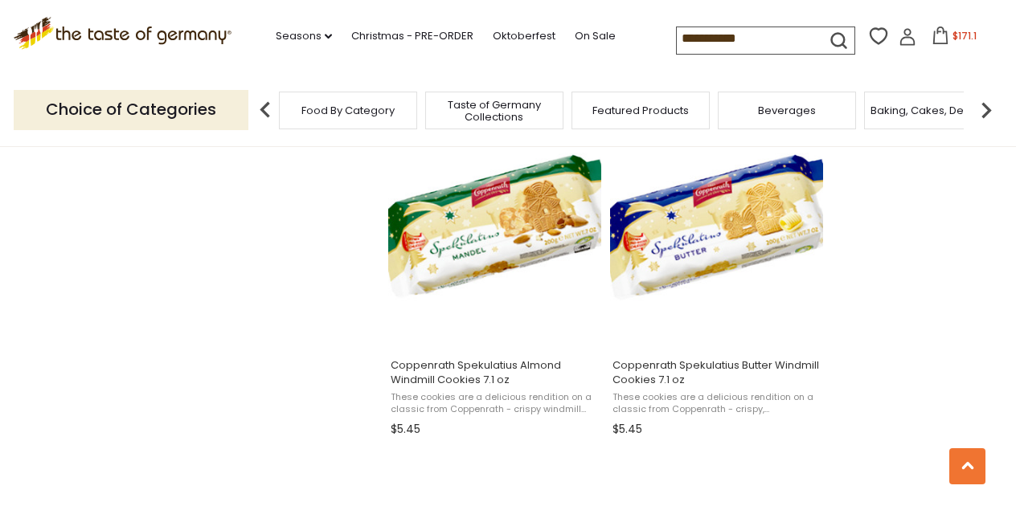
scroll to position [2091, 0]
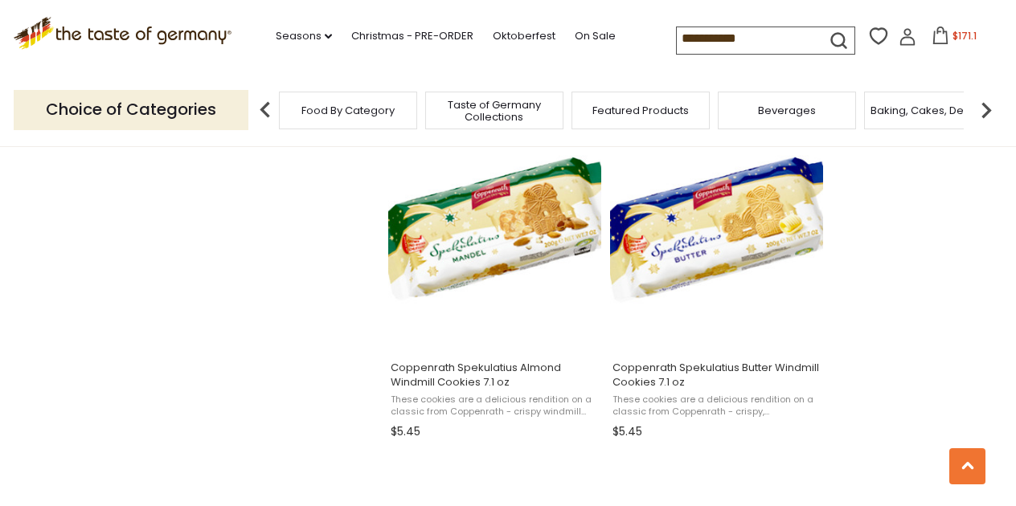
click at [952, 35] on span "$171.1" at bounding box center [964, 36] width 24 height 14
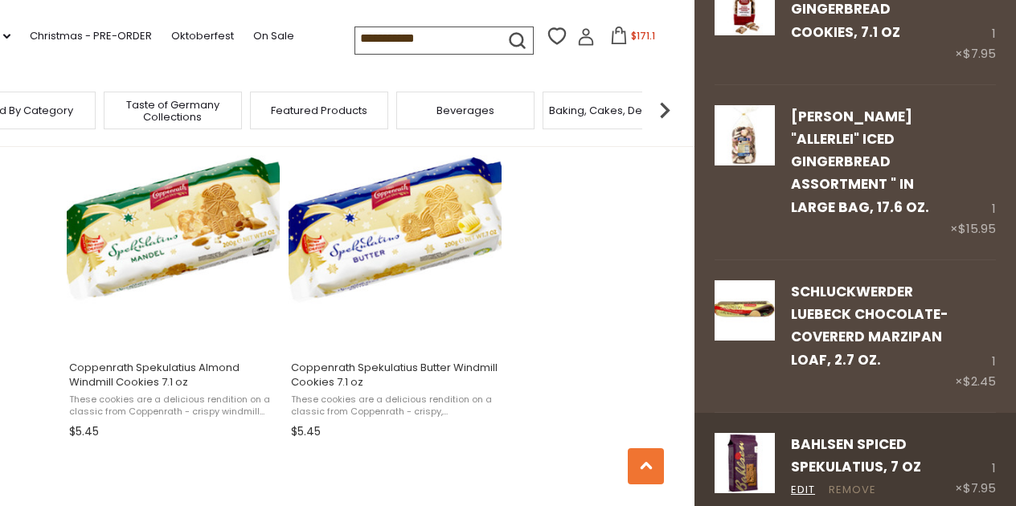
scroll to position [2156, 0]
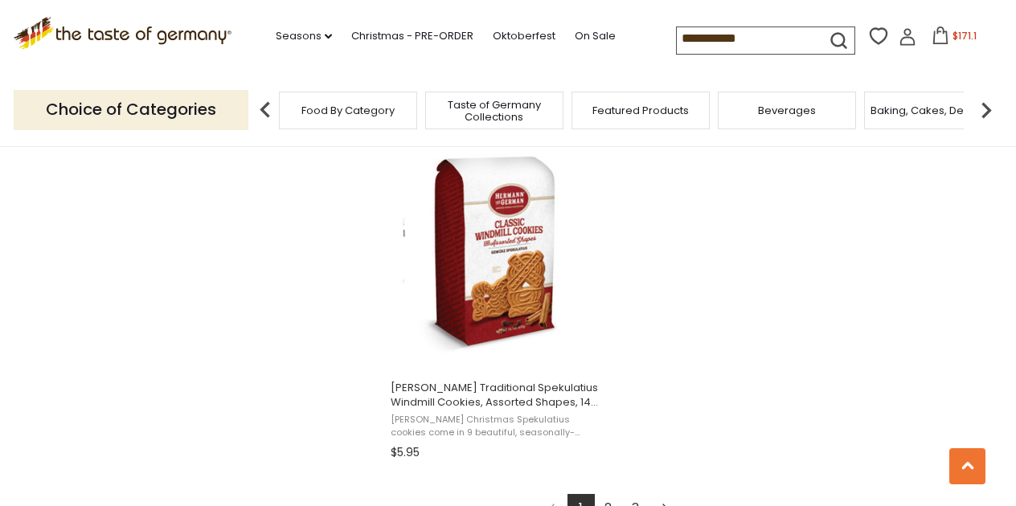
scroll to position [2773, 0]
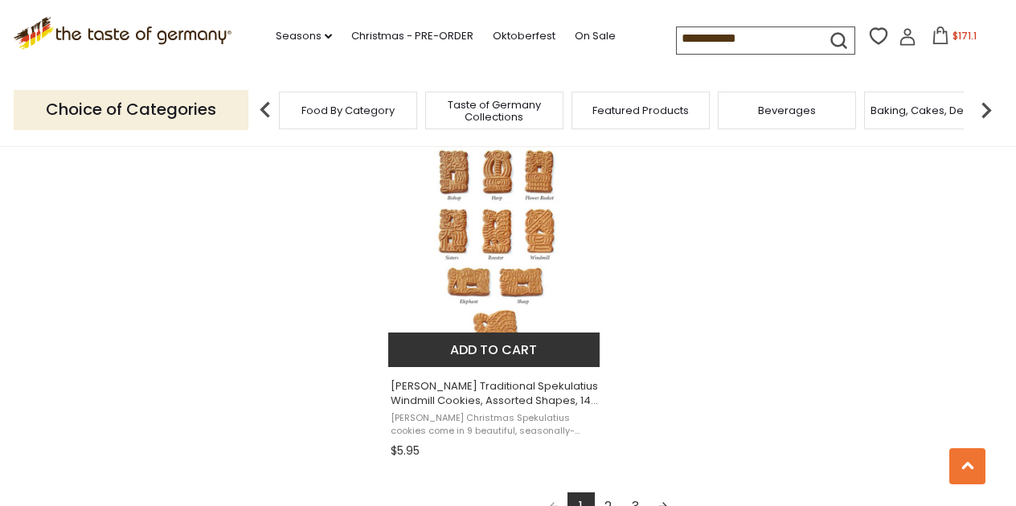
click at [514, 230] on img "Hermann Traditional Spekulatius Windmill Cookies, Assorted Shapes, 14.1 oz" at bounding box center [494, 247] width 213 height 213
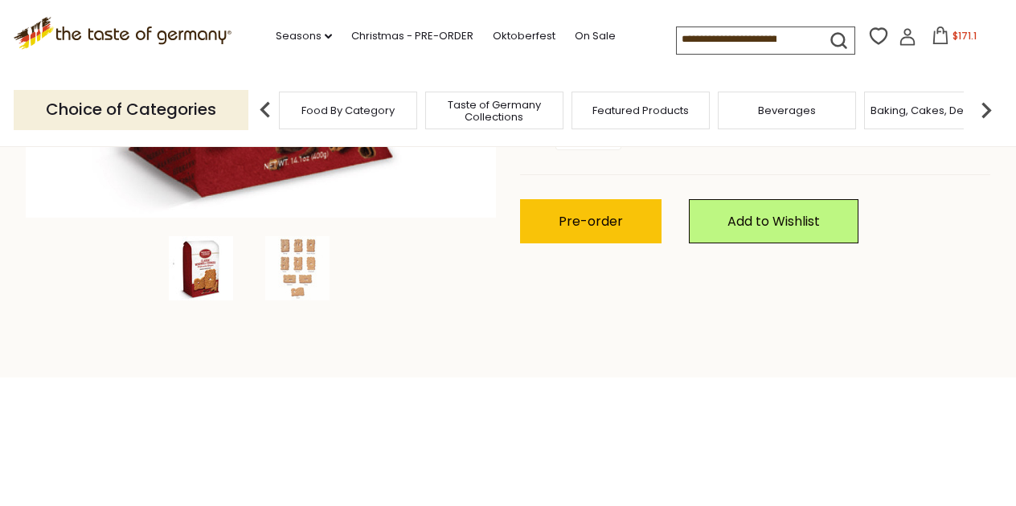
scroll to position [456, 0]
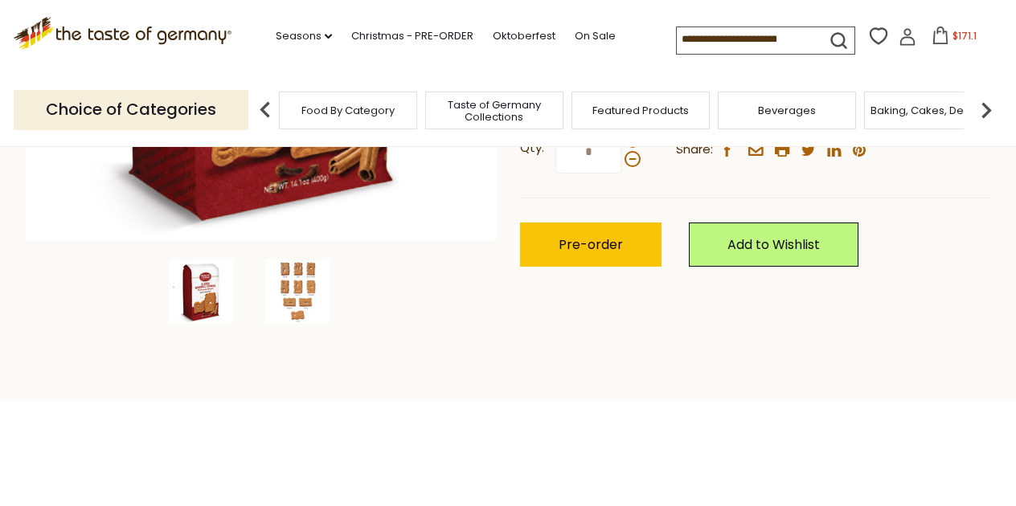
click at [309, 296] on img at bounding box center [297, 292] width 64 height 64
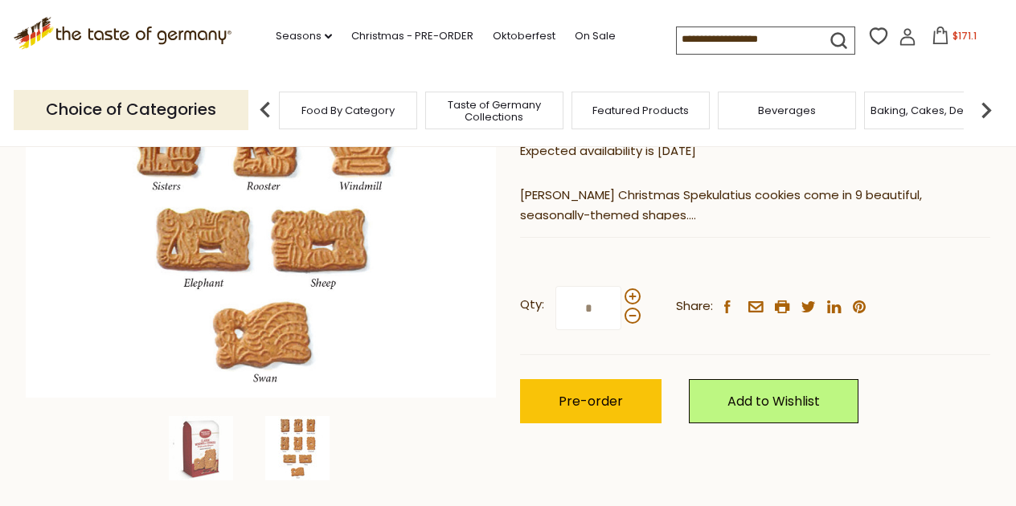
scroll to position [304, 0]
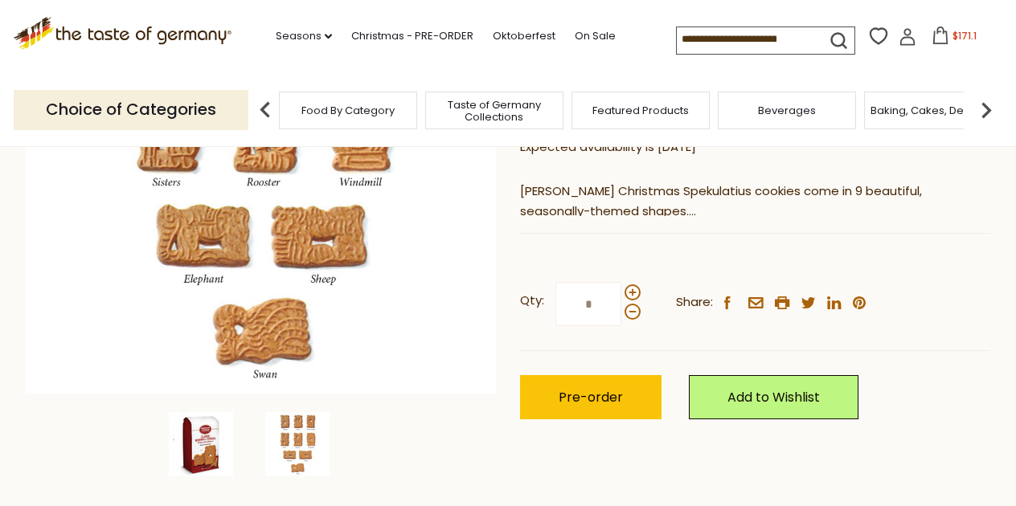
click at [197, 445] on img at bounding box center [201, 444] width 64 height 64
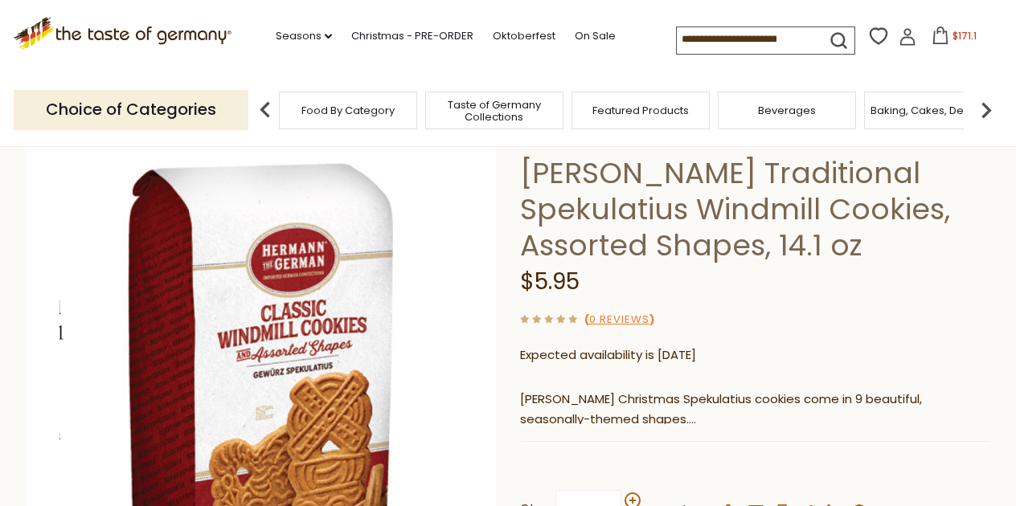
scroll to position [95, 0]
click at [952, 32] on span "$171.1" at bounding box center [964, 36] width 24 height 14
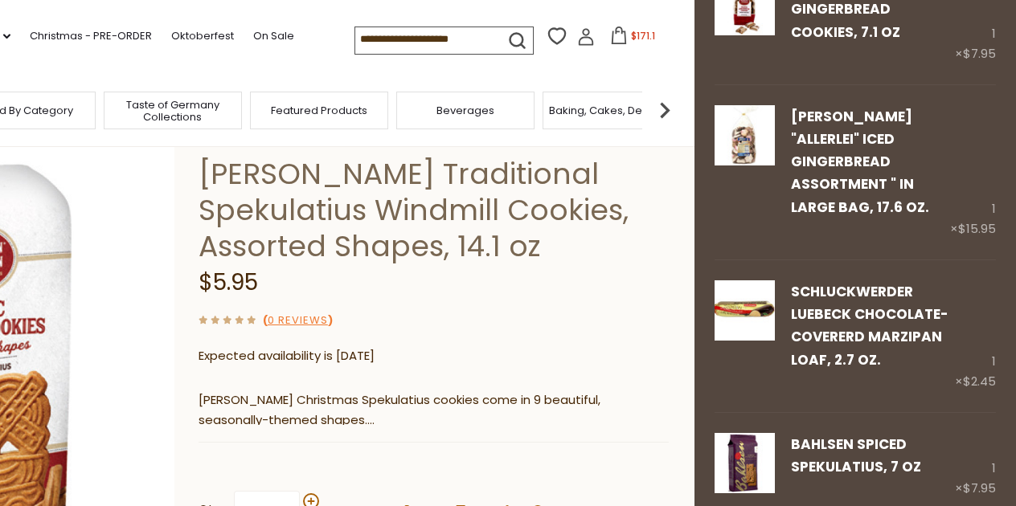
scroll to position [2156, 0]
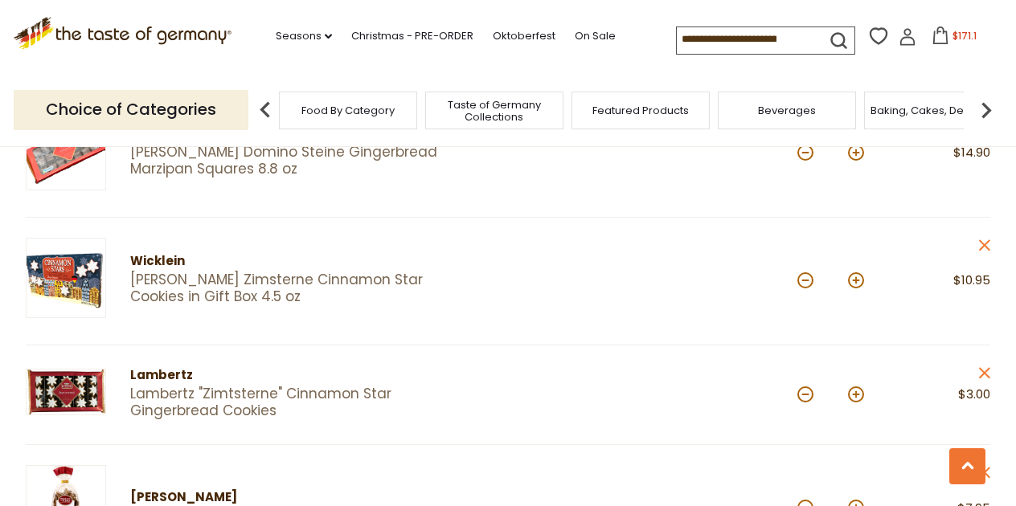
scroll to position [1535, 0]
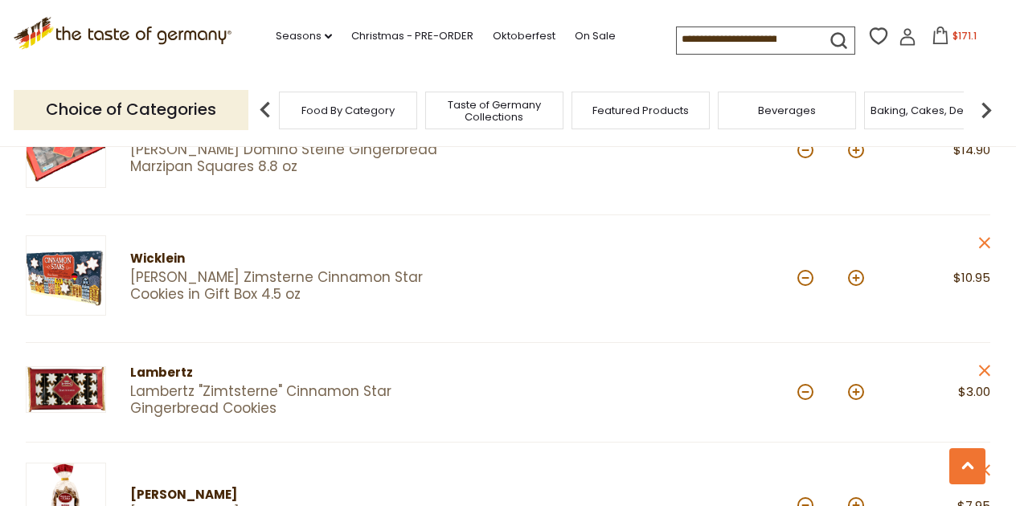
click at [389, 383] on link "Lambertz "Zimtsterne" Cinnamon Star Gingerbread Cookies" at bounding box center [305, 400] width 350 height 35
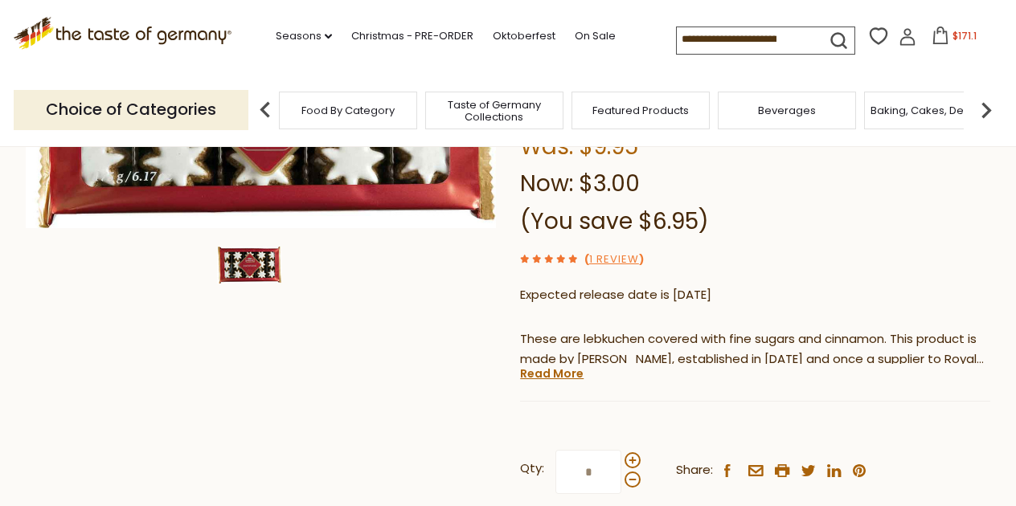
scroll to position [268, 0]
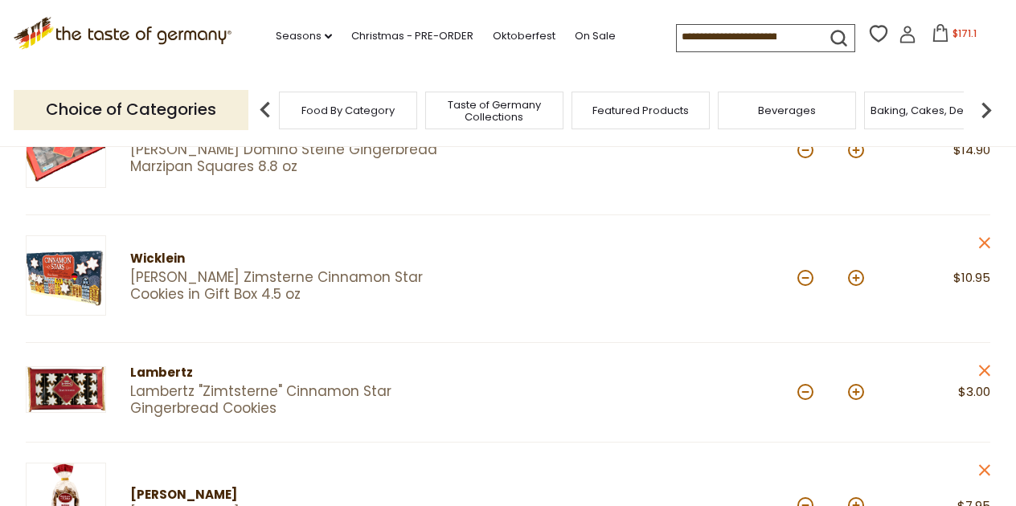
click at [408, 269] on link "[PERSON_NAME] Zimsterne Cinnamon Star Cookies in Gift Box 4.5 oz" at bounding box center [305, 286] width 350 height 35
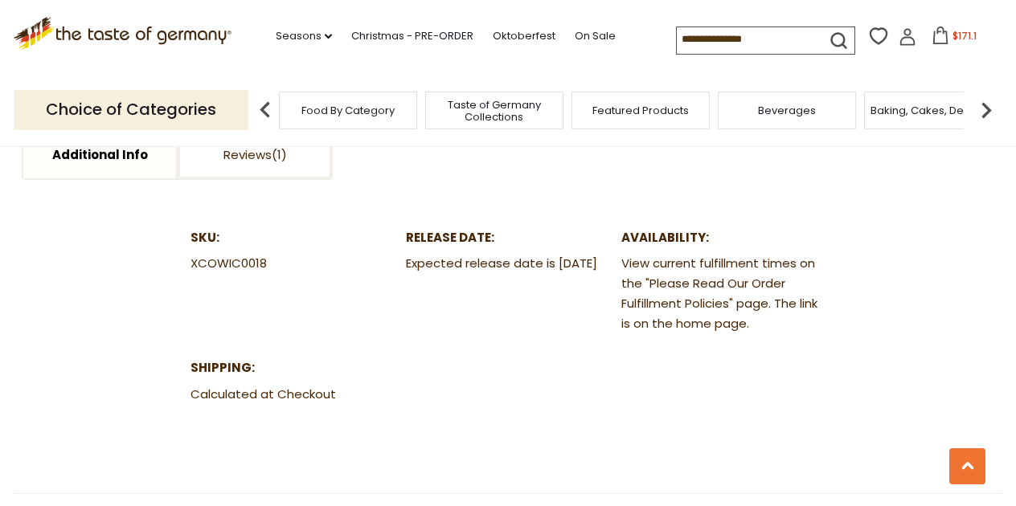
scroll to position [873, 0]
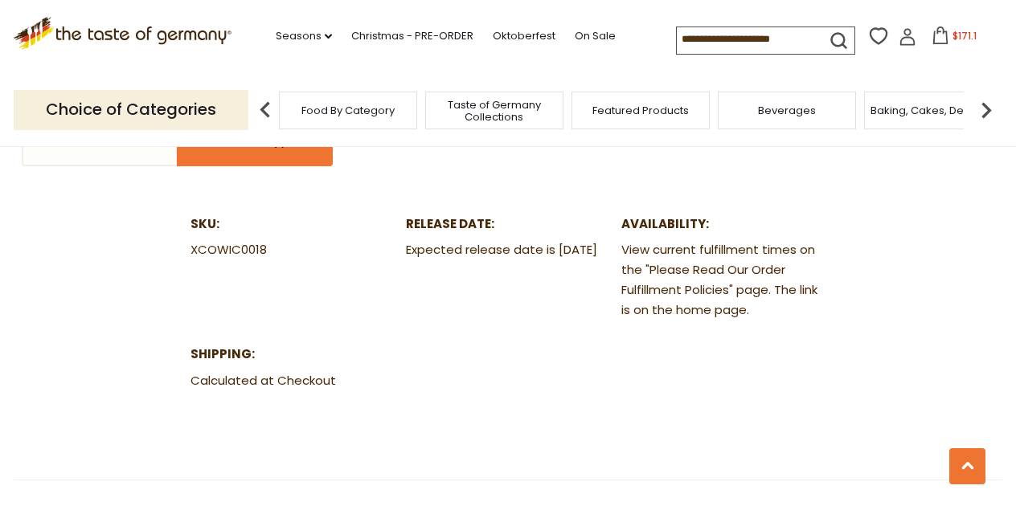
click at [251, 154] on link "Reviews" at bounding box center [254, 142] width 153 height 46
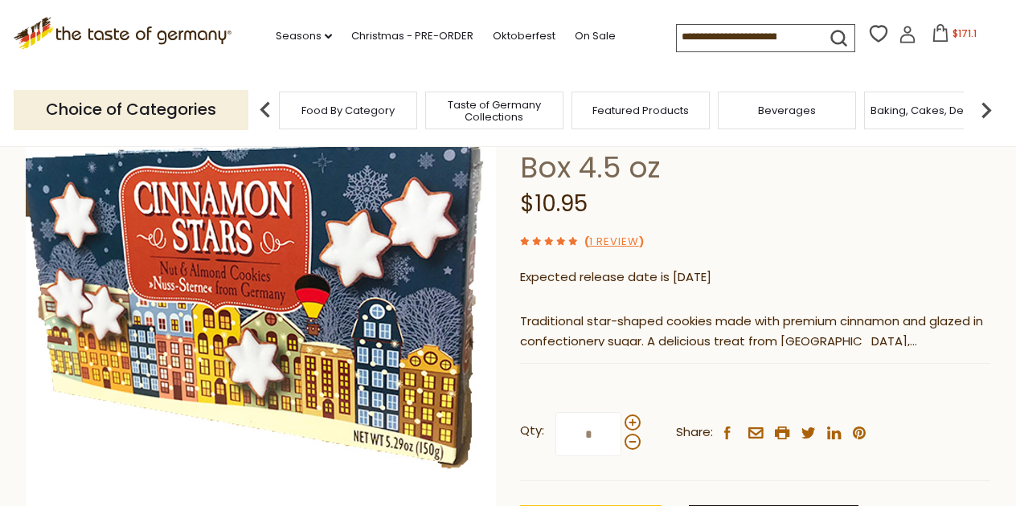
scroll to position [184, 0]
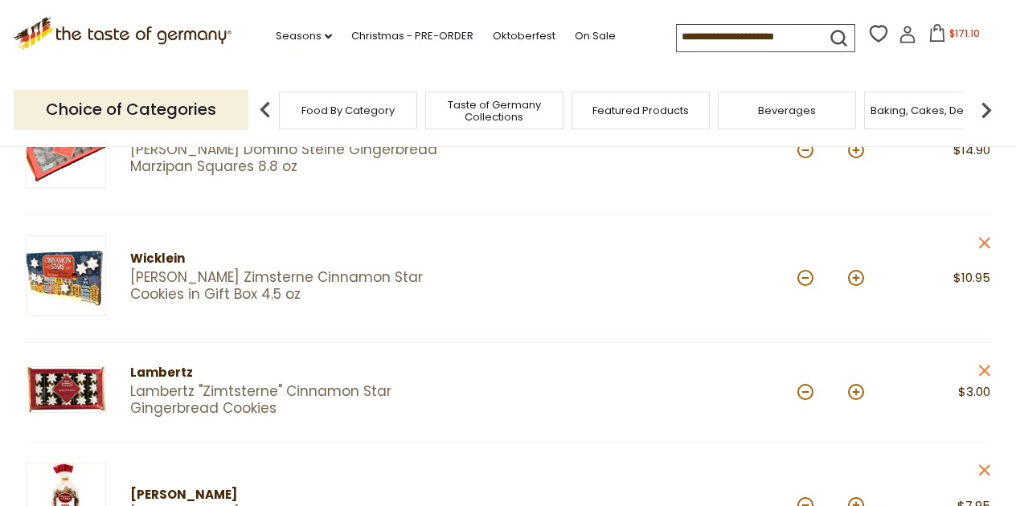
click at [314, 383] on link "Lambertz "Zimtsterne" Cinnamon Star Gingerbread Cookies" at bounding box center [305, 400] width 350 height 35
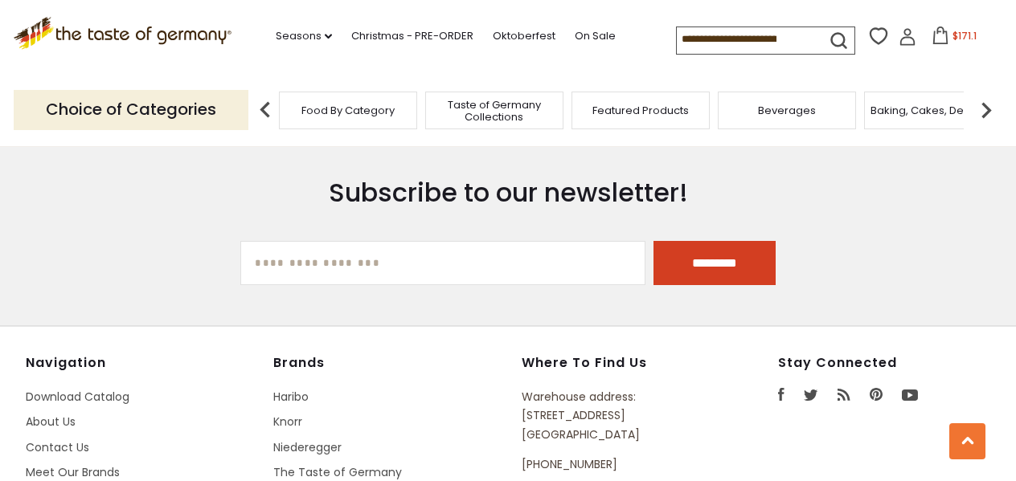
scroll to position [2460, 0]
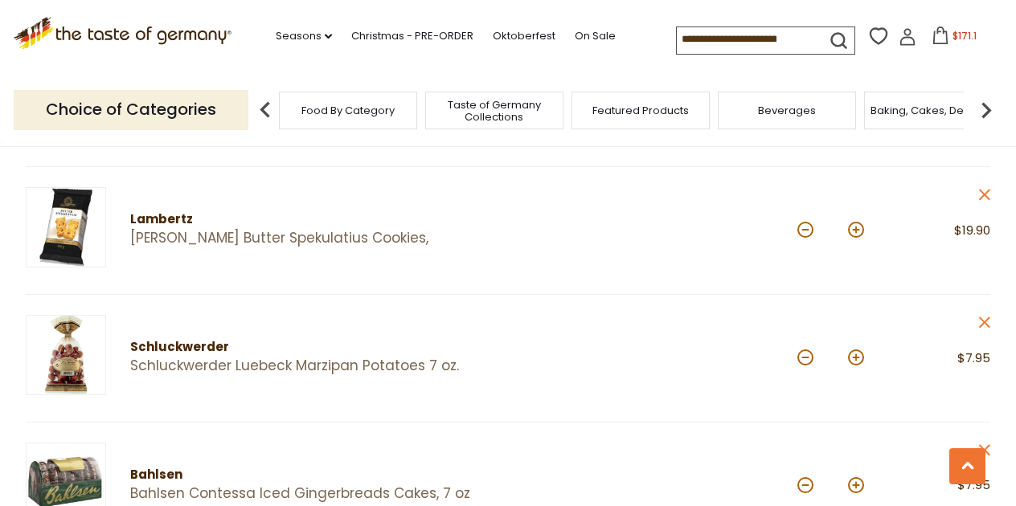
scroll to position [1065, 0]
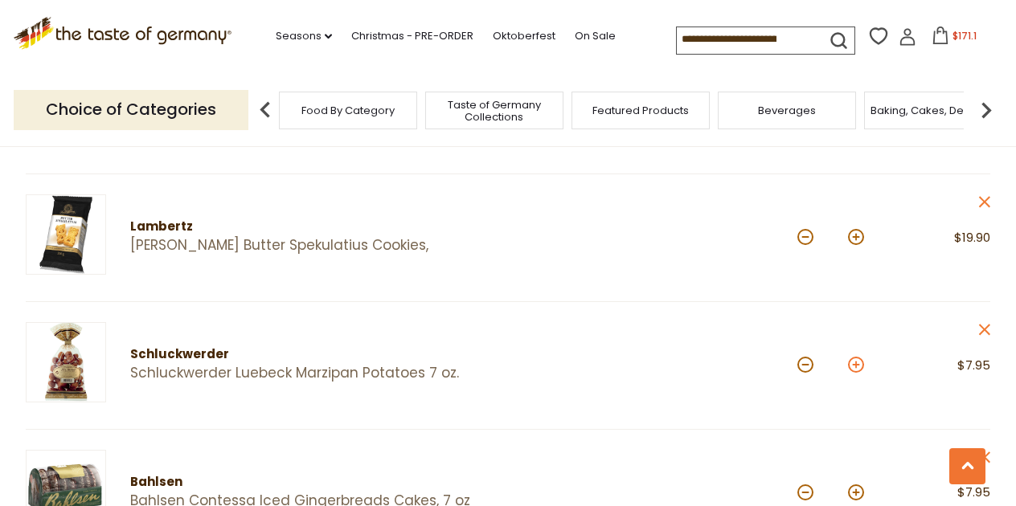
click at [854, 358] on button at bounding box center [856, 365] width 16 height 16
type input "*"
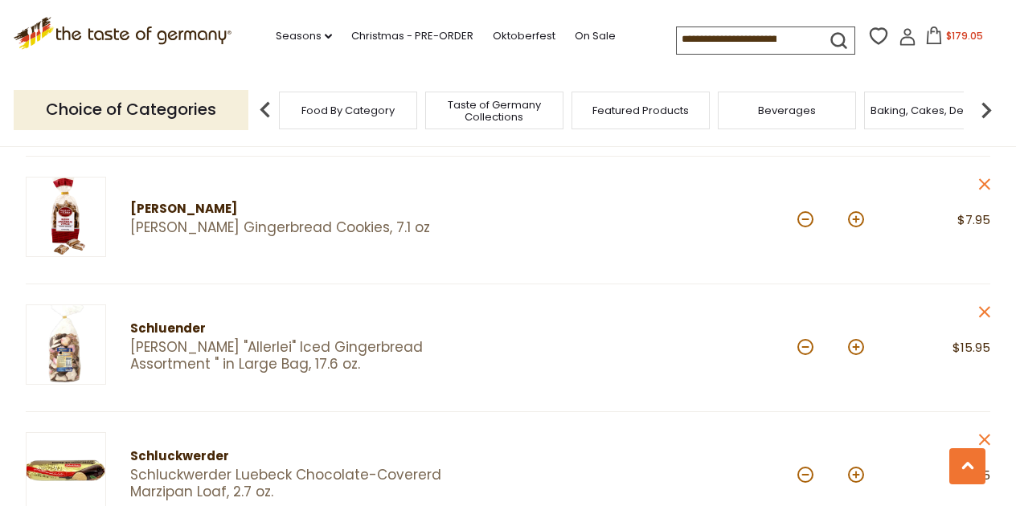
scroll to position [1973, 0]
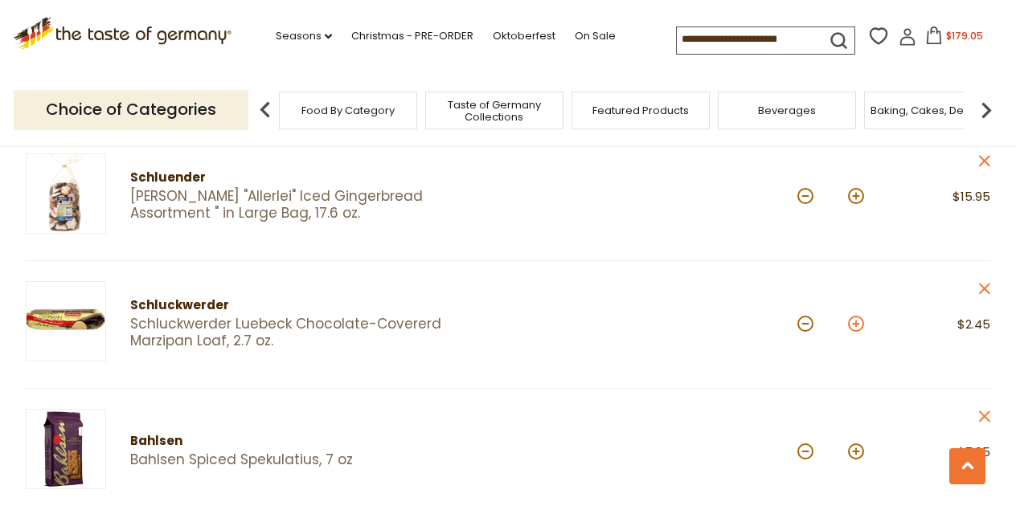
click at [861, 316] on button at bounding box center [856, 324] width 16 height 16
type input "*"
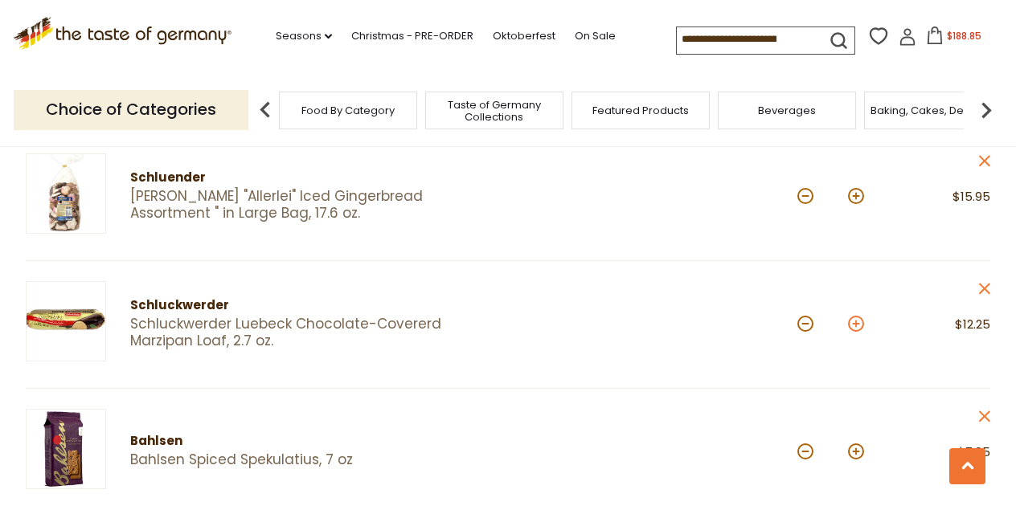
click at [854, 316] on button at bounding box center [856, 324] width 16 height 16
type input "*"
click at [859, 316] on button at bounding box center [856, 324] width 16 height 16
type input "*"
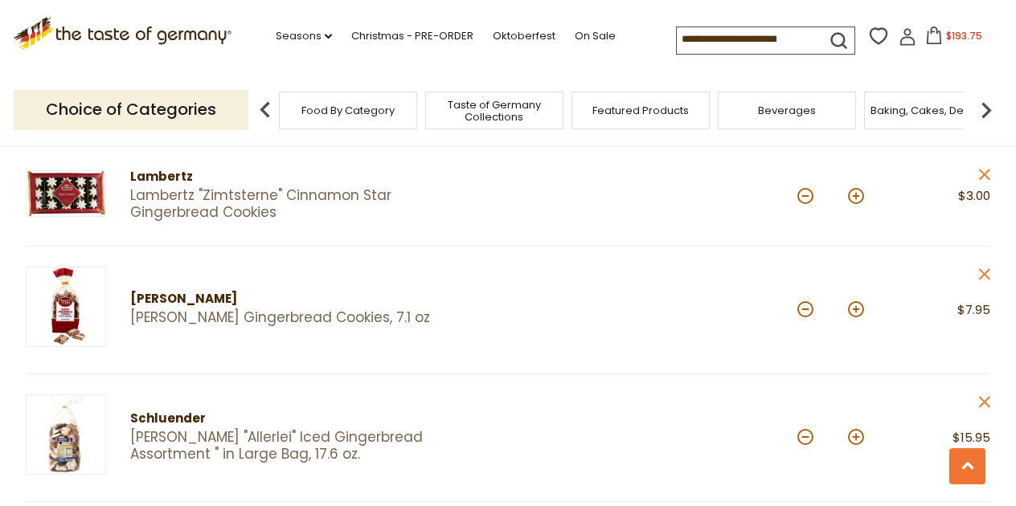
scroll to position [1761, 0]
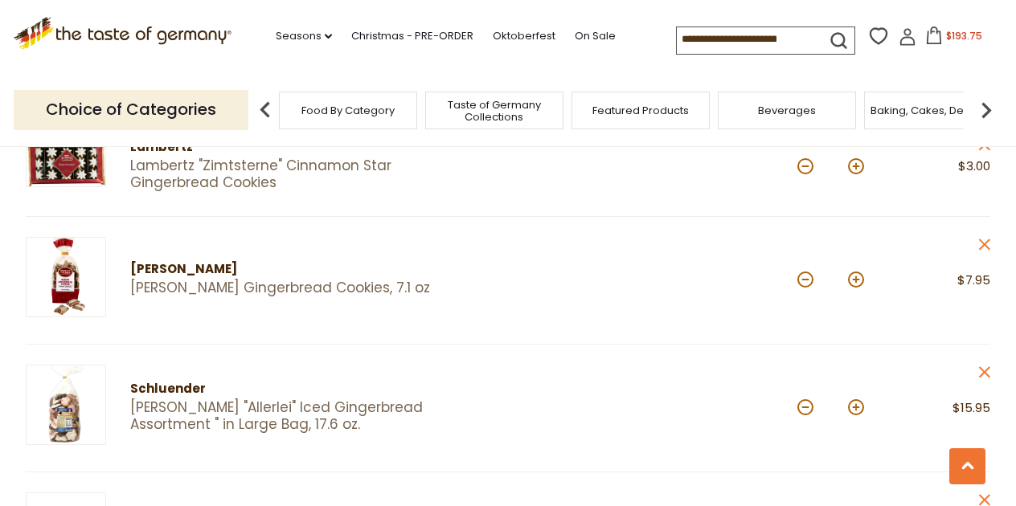
click at [161, 280] on link "[PERSON_NAME] Gingerbread Cookies, 7.1 oz" at bounding box center [305, 288] width 350 height 17
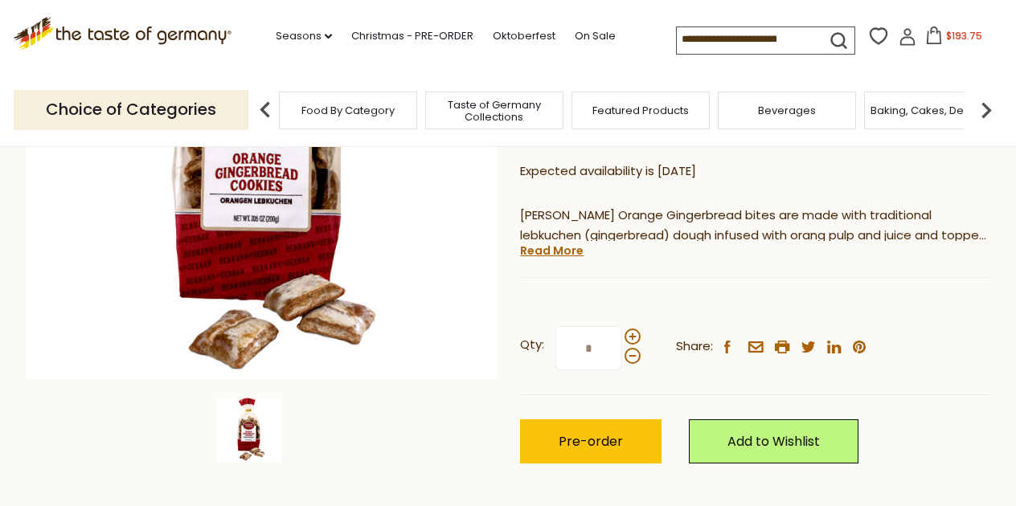
scroll to position [332, 0]
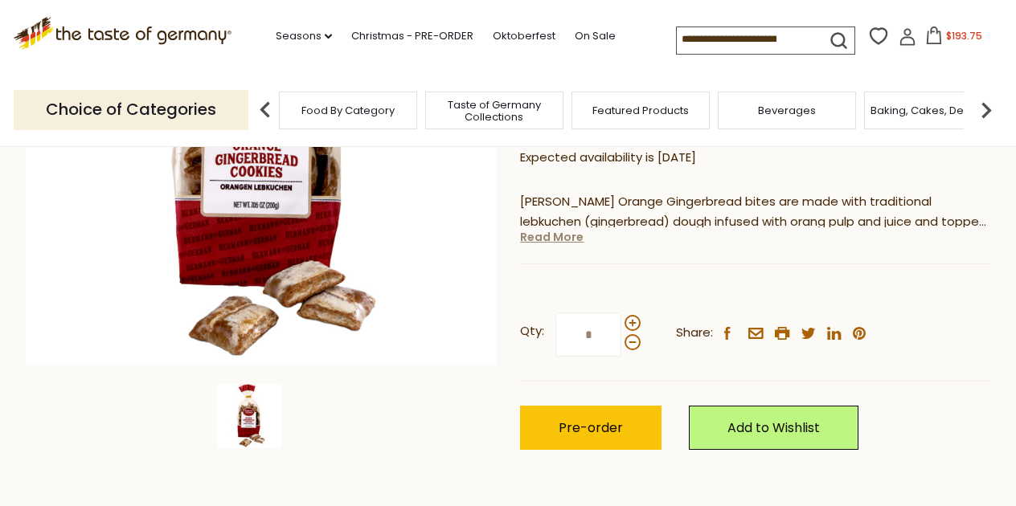
click at [542, 231] on link "Read More" at bounding box center [551, 237] width 63 height 16
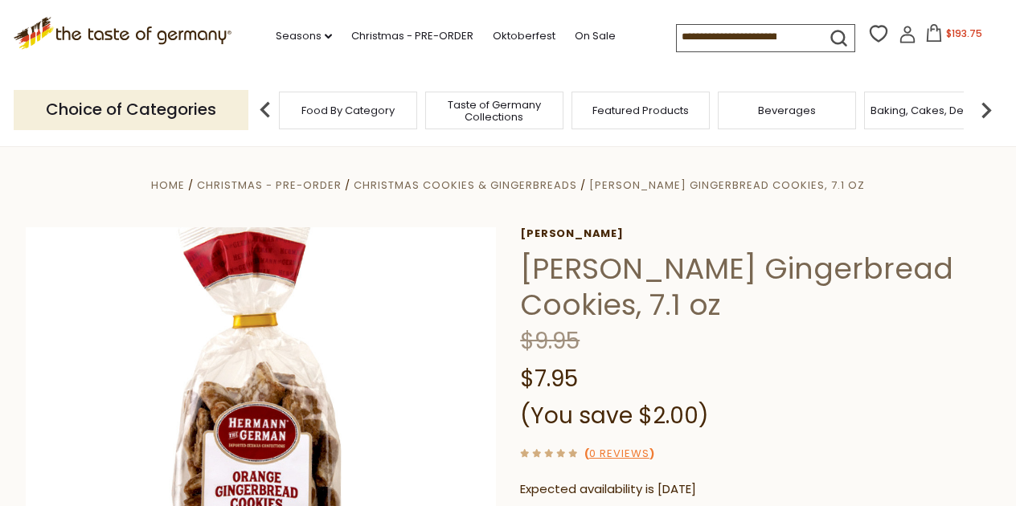
scroll to position [0, 0]
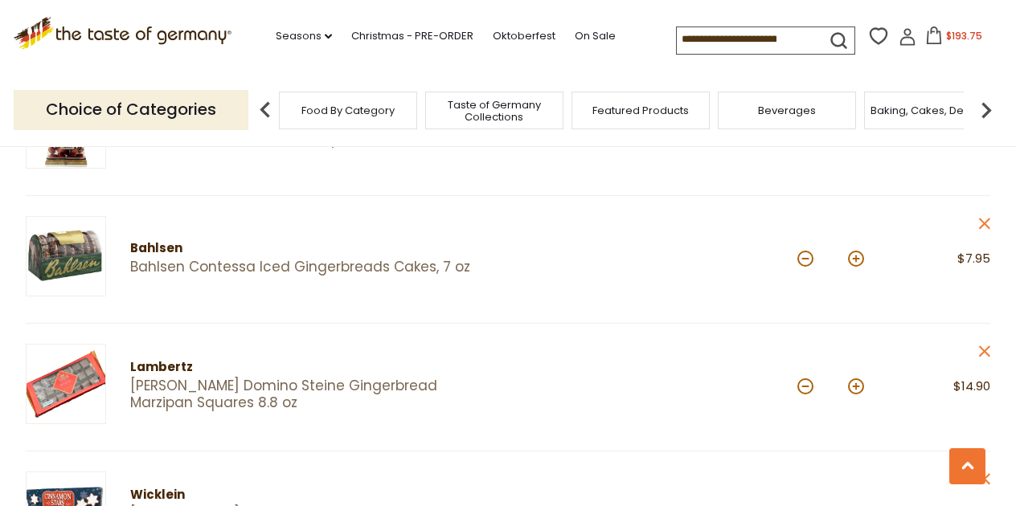
scroll to position [1255, 0]
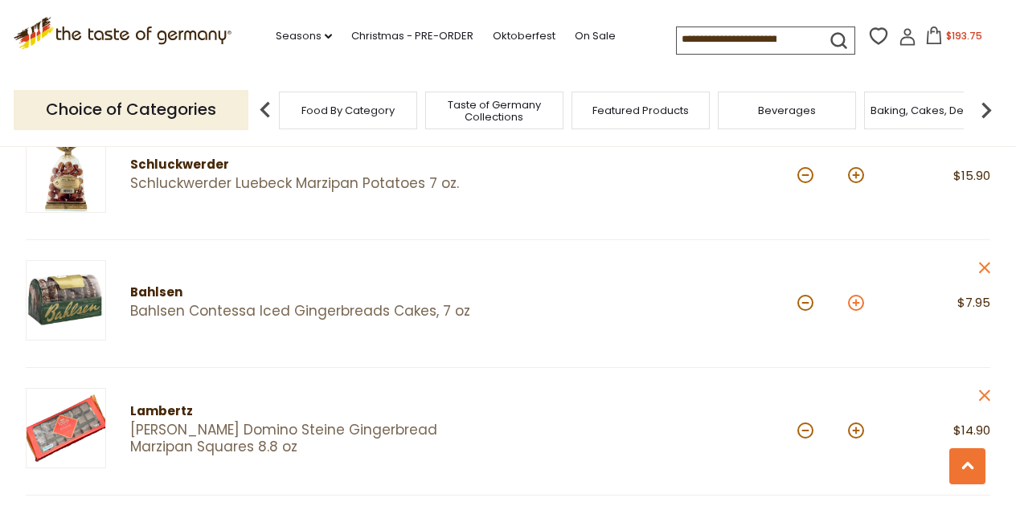
click at [860, 295] on button at bounding box center [856, 303] width 16 height 16
type input "*"
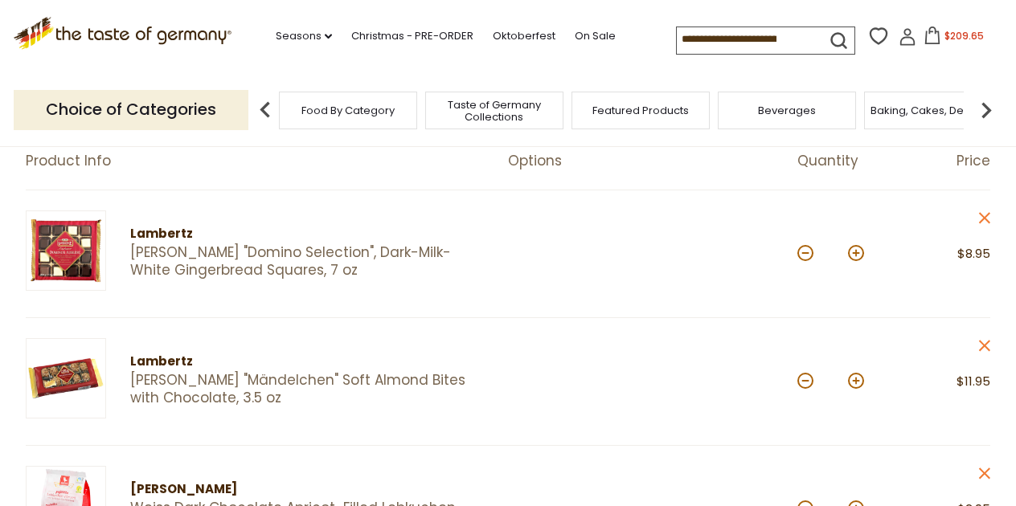
scroll to position [242, 0]
